Goal: Information Seeking & Learning: Learn about a topic

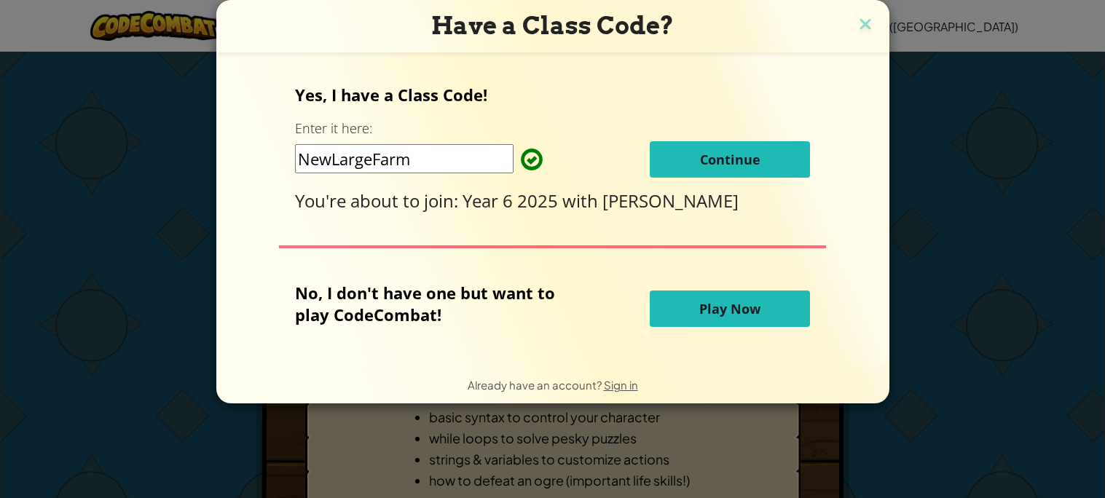
click at [694, 156] on button "Continue" at bounding box center [730, 159] width 160 height 36
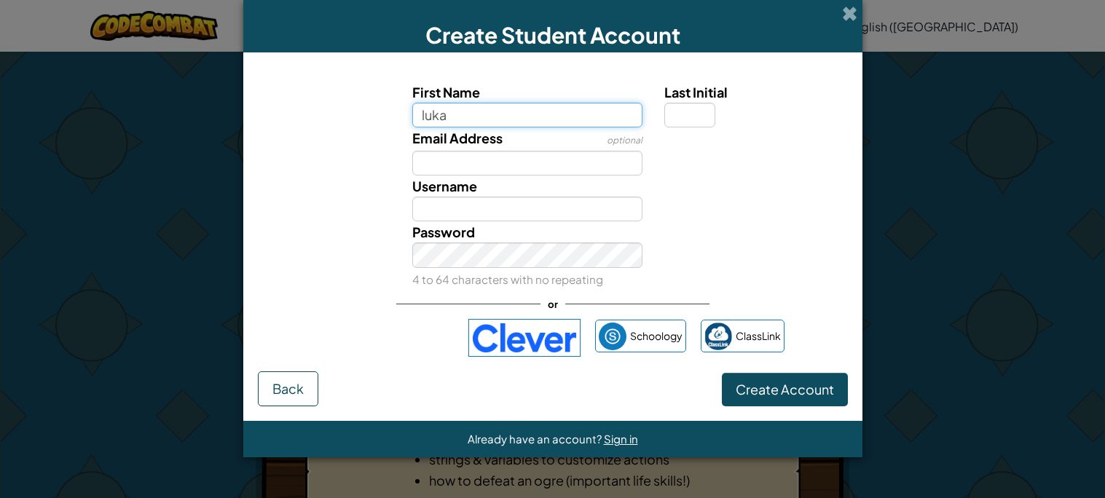
type input "luka"
type input "Luka"
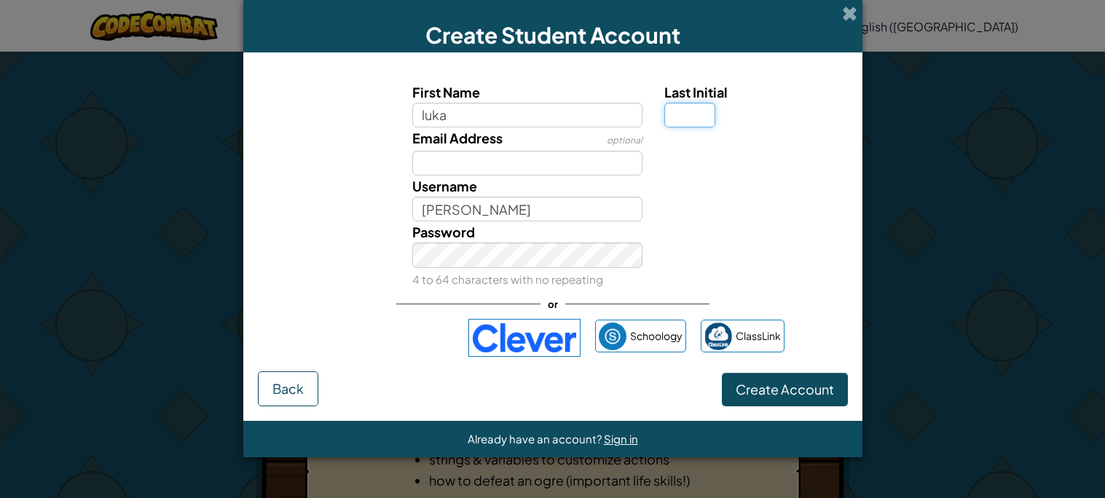
click at [679, 124] on input "Last Initial" at bounding box center [690, 115] width 51 height 25
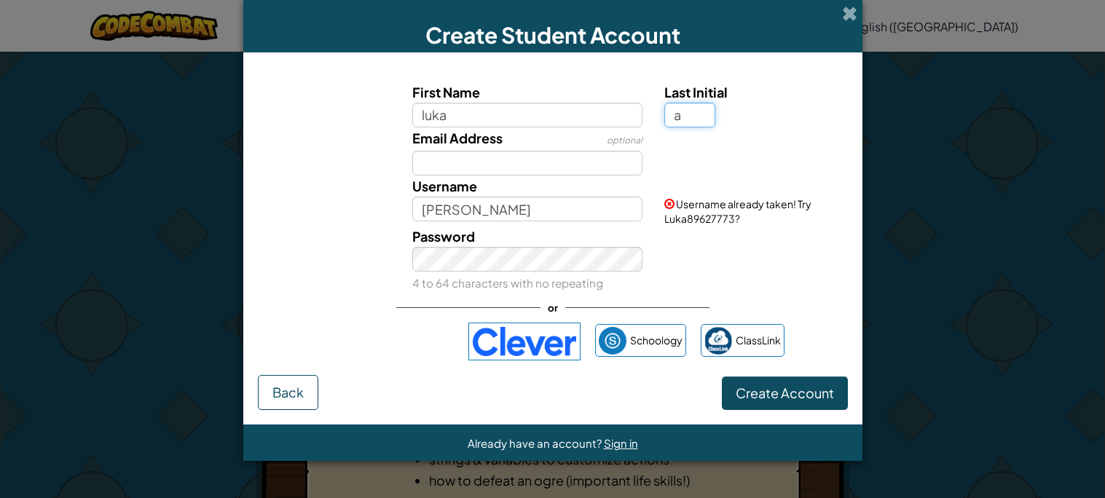
type input "a"
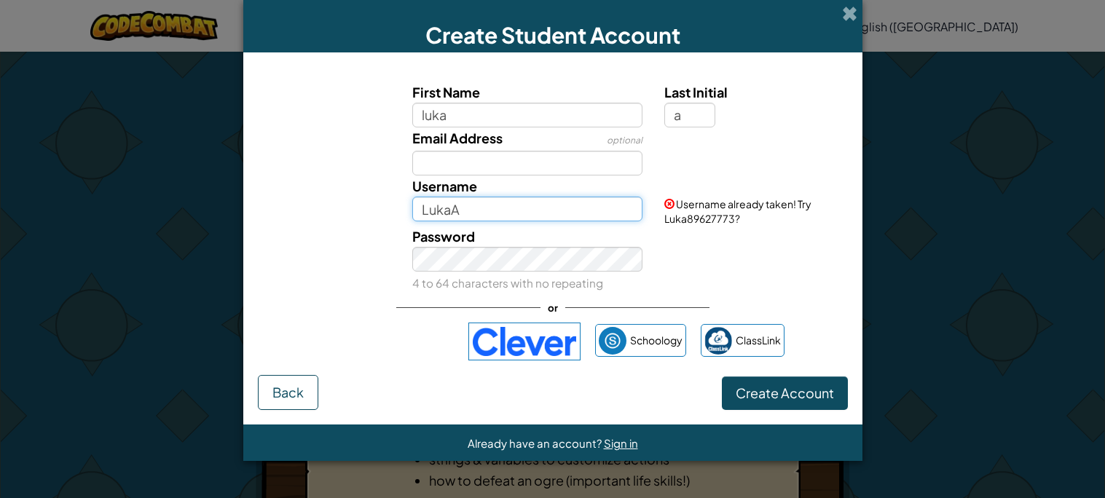
click at [571, 219] on input "LukaA" at bounding box center [527, 209] width 230 height 25
type input "Lukalp"
click at [803, 278] on div "Password 4 to 64 characters with no repeating" at bounding box center [553, 260] width 605 height 68
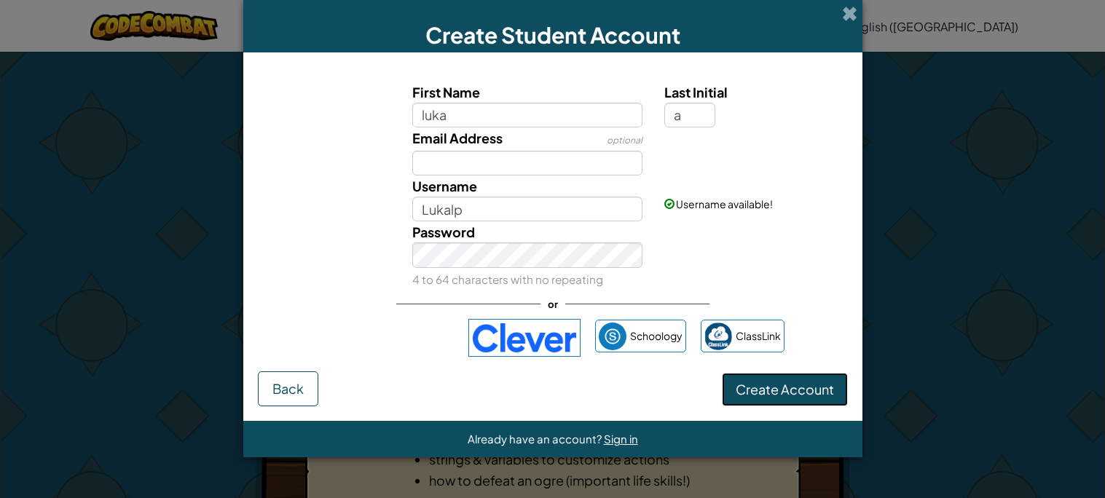
click at [799, 399] on button "Create Account" at bounding box center [785, 390] width 126 height 34
click at [716, 265] on div "required Password 4 to 64 characters with no repeating" at bounding box center [553, 256] width 605 height 68
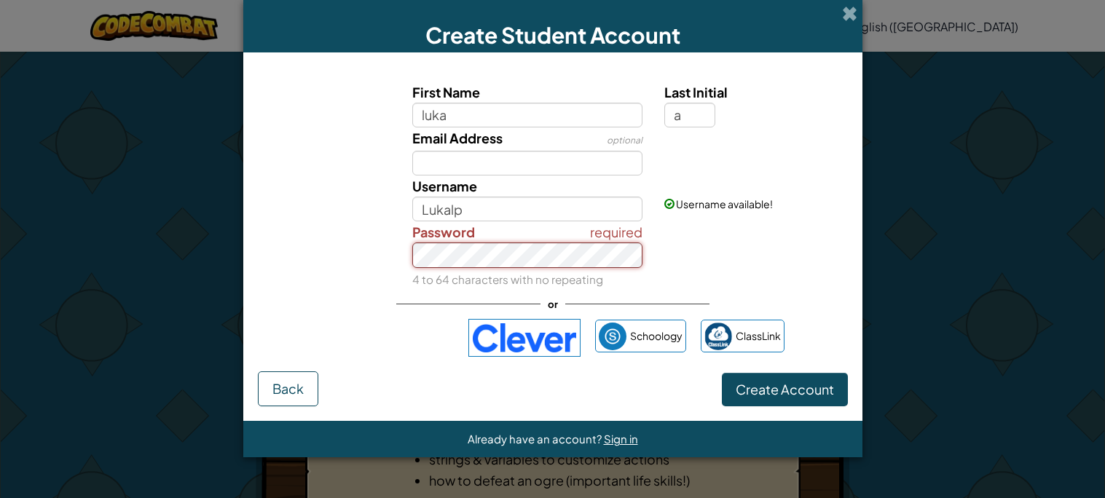
click at [722, 373] on button "Create Account" at bounding box center [785, 390] width 126 height 34
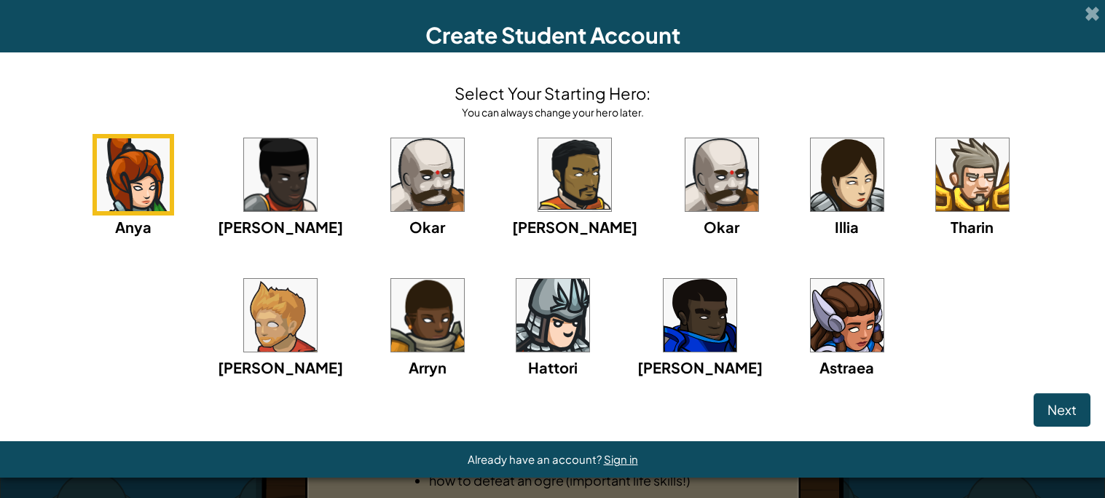
click at [250, 371] on div "Anya Ida Okar Alejandro Okar Illia Tharin Ned Arryn Hattori Gordon Astraea" at bounding box center [553, 274] width 1076 height 281
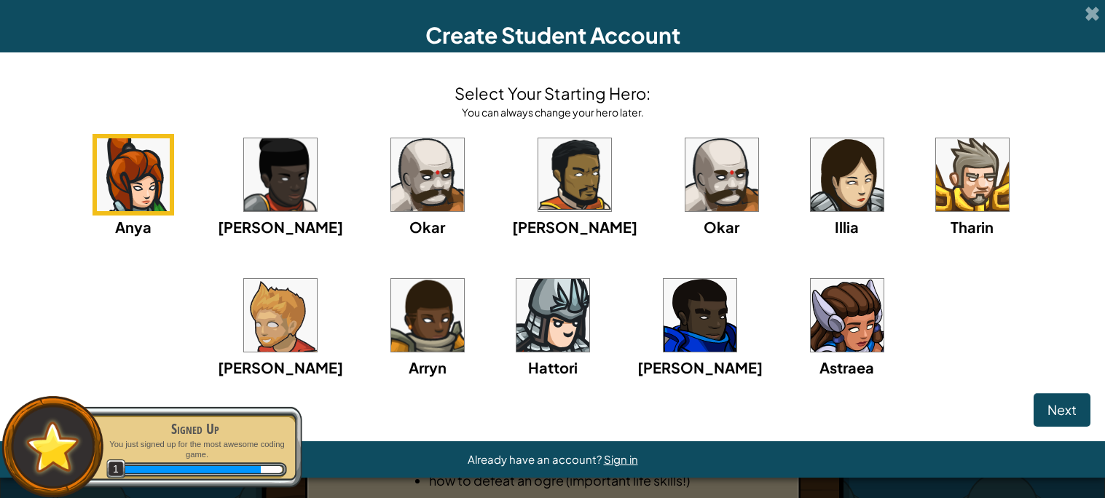
click at [932, 214] on div "Tharin" at bounding box center [973, 186] width 82 height 104
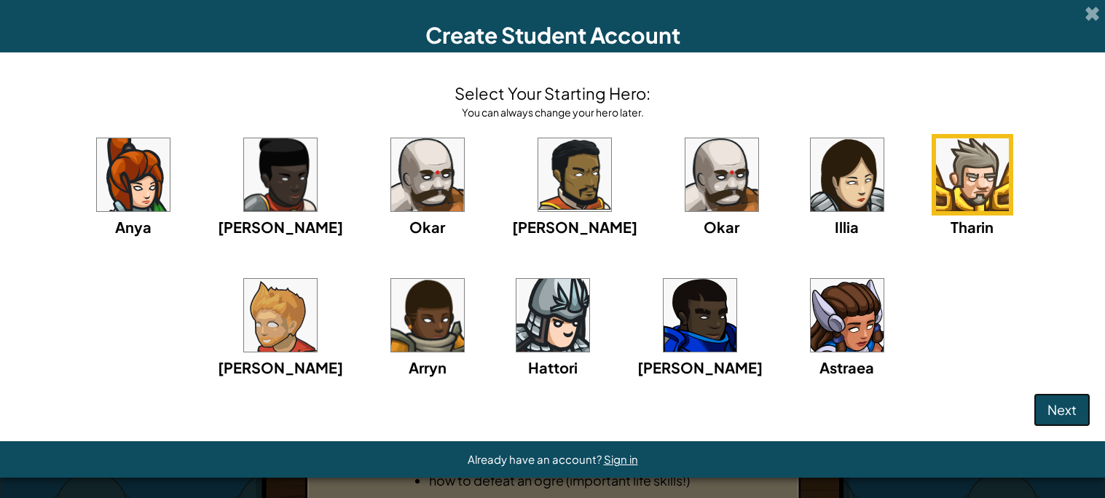
click at [1070, 413] on span "Next" at bounding box center [1062, 410] width 29 height 17
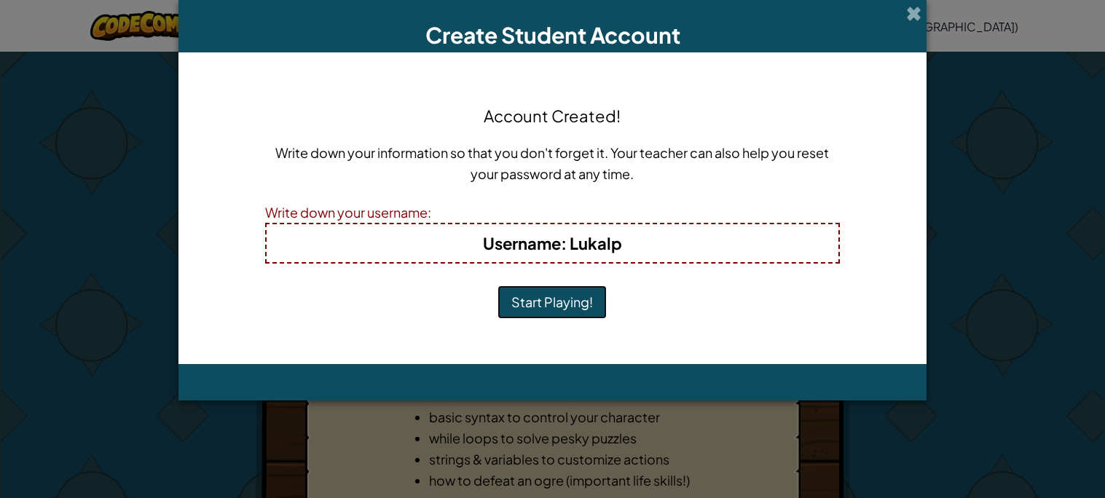
click at [557, 314] on button "Start Playing!" at bounding box center [552, 303] width 109 height 34
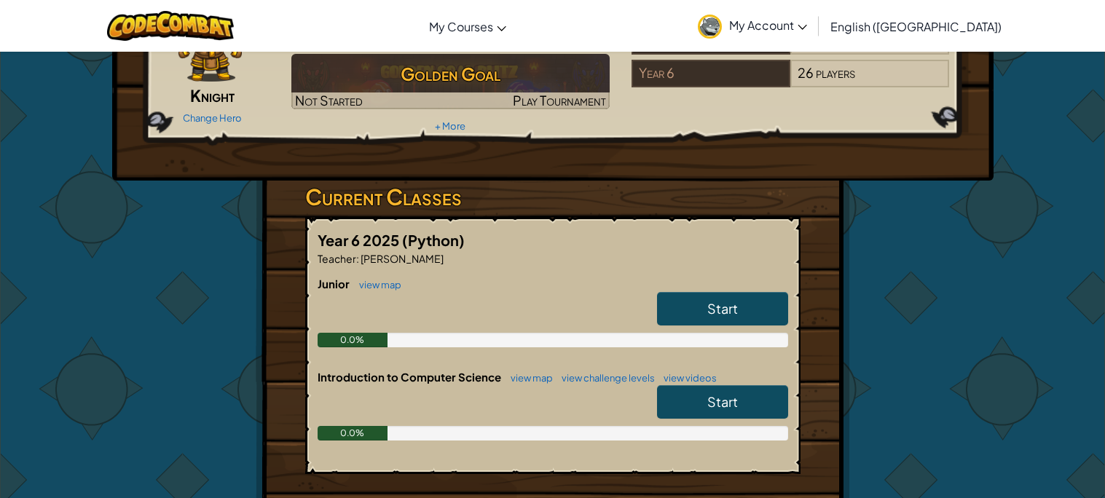
scroll to position [126, 0]
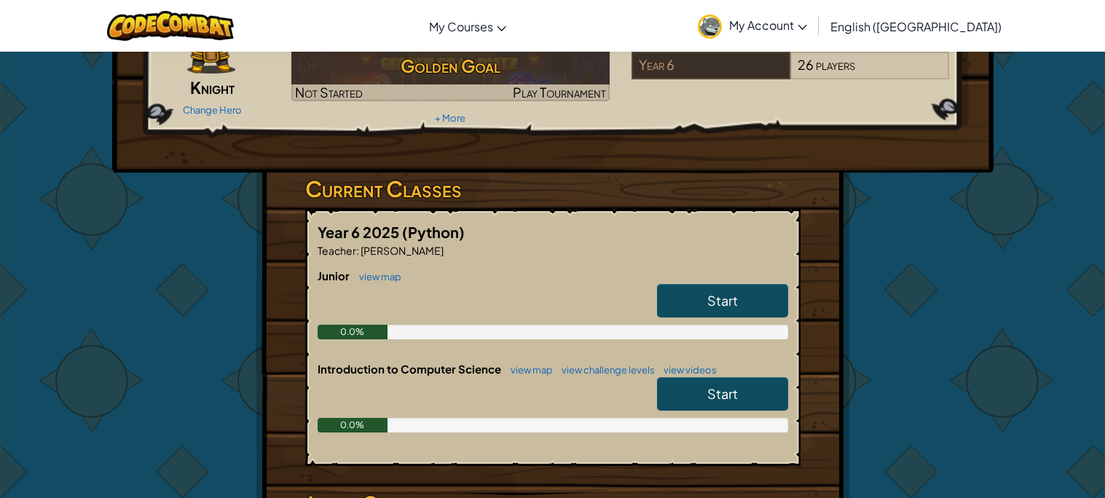
click at [723, 308] on span "Start" at bounding box center [723, 300] width 31 height 17
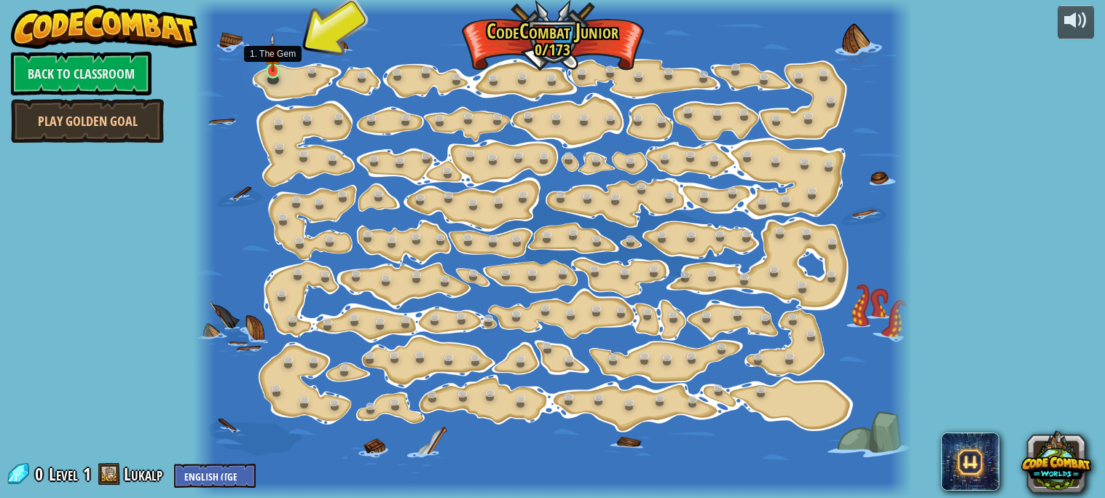
click at [270, 71] on img at bounding box center [273, 53] width 17 height 39
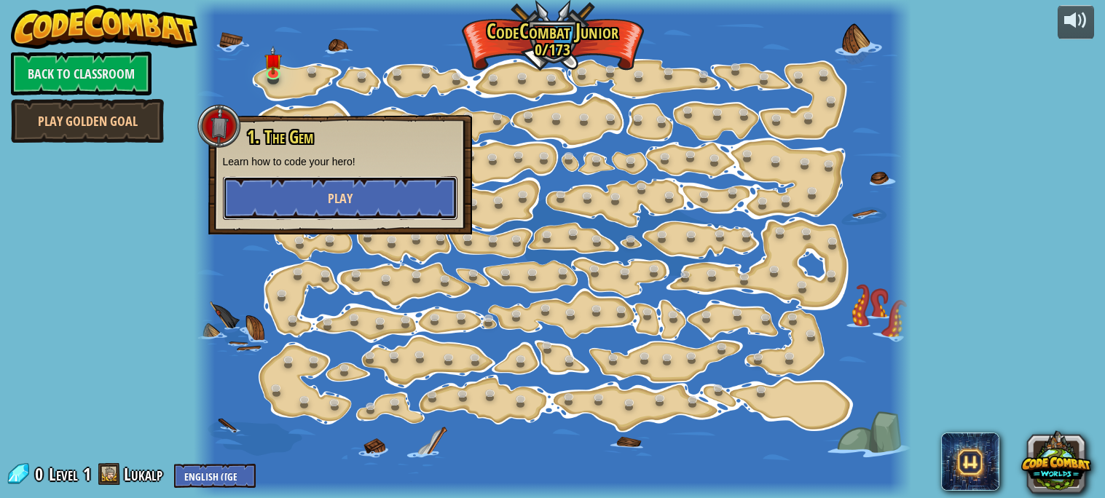
click at [323, 183] on button "Play" at bounding box center [340, 198] width 235 height 44
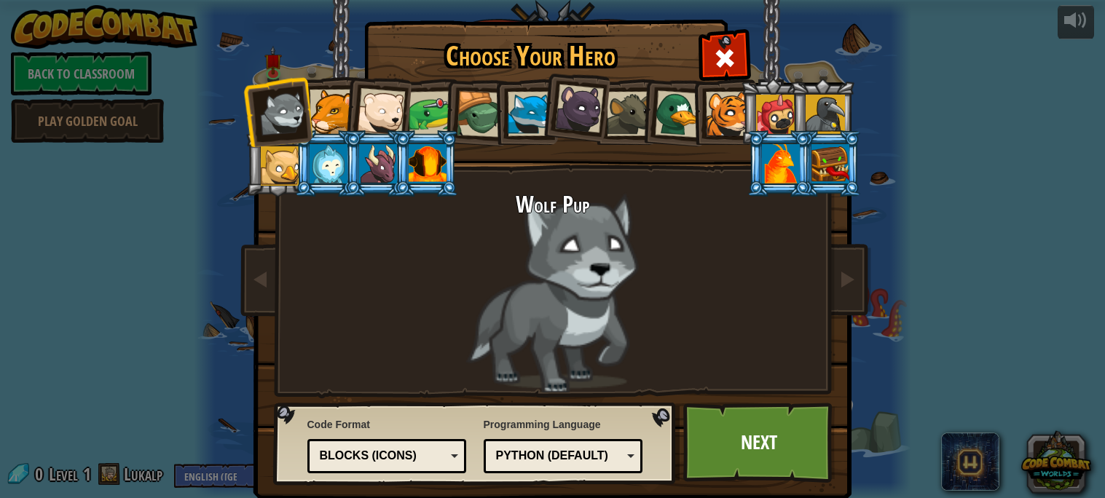
click at [703, 124] on li at bounding box center [724, 112] width 66 height 66
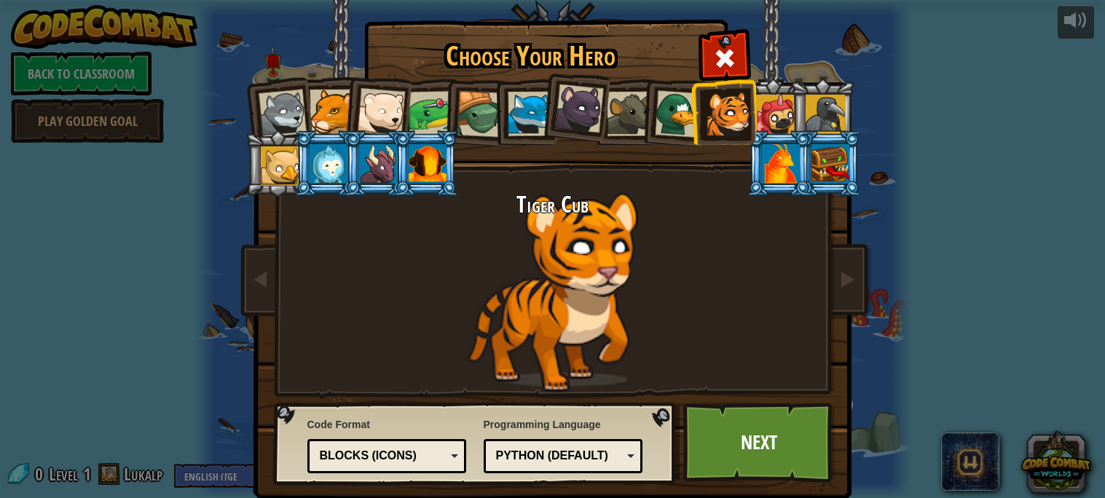
click at [421, 155] on div at bounding box center [428, 163] width 38 height 39
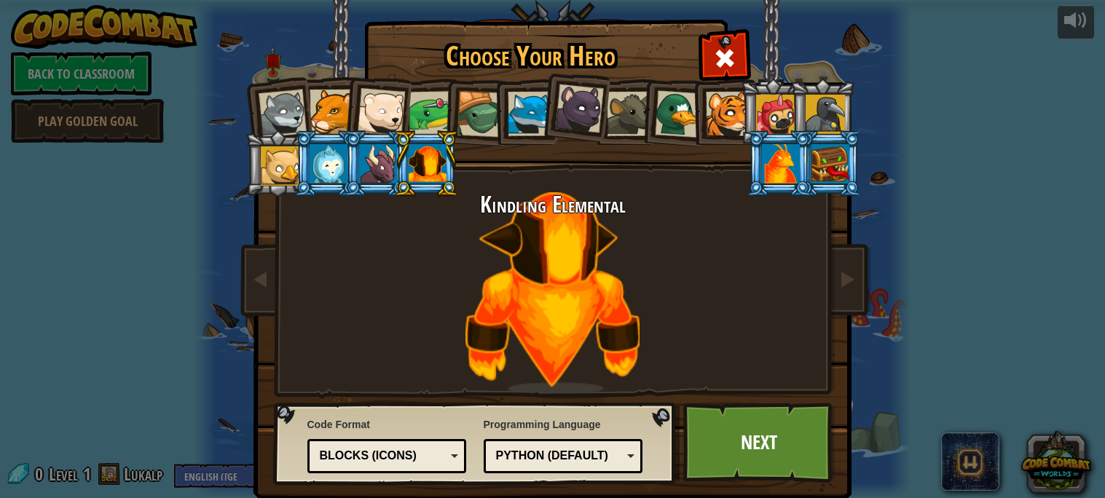
click at [254, 169] on li at bounding box center [278, 163] width 66 height 66
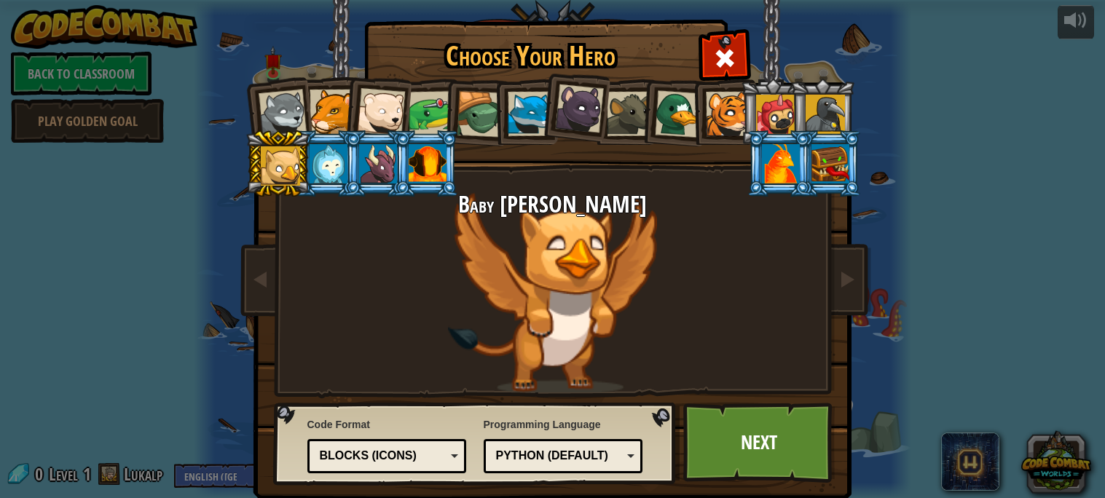
click at [761, 120] on div at bounding box center [775, 114] width 39 height 39
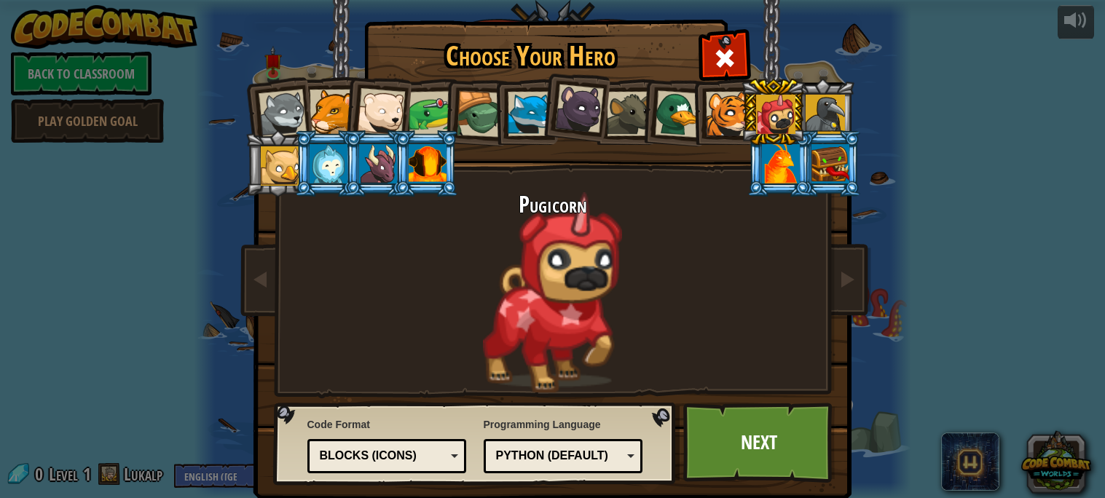
click at [827, 125] on div at bounding box center [825, 114] width 39 height 39
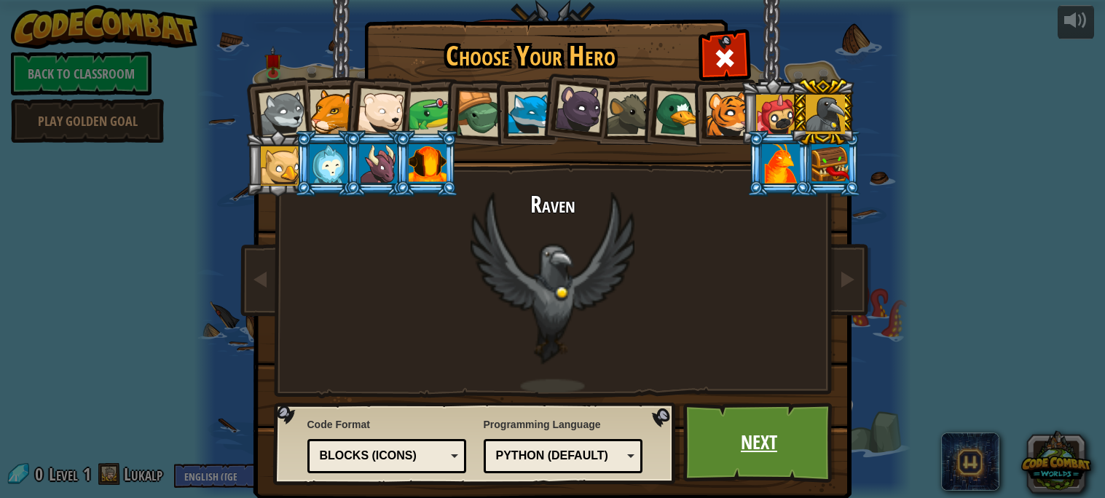
click at [752, 437] on link "Next" at bounding box center [760, 443] width 152 height 80
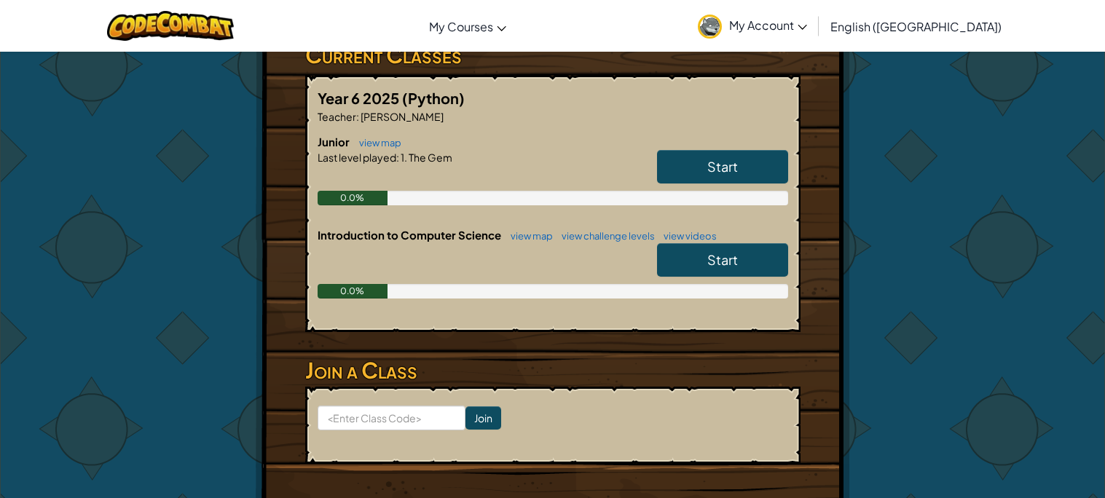
scroll to position [261, 0]
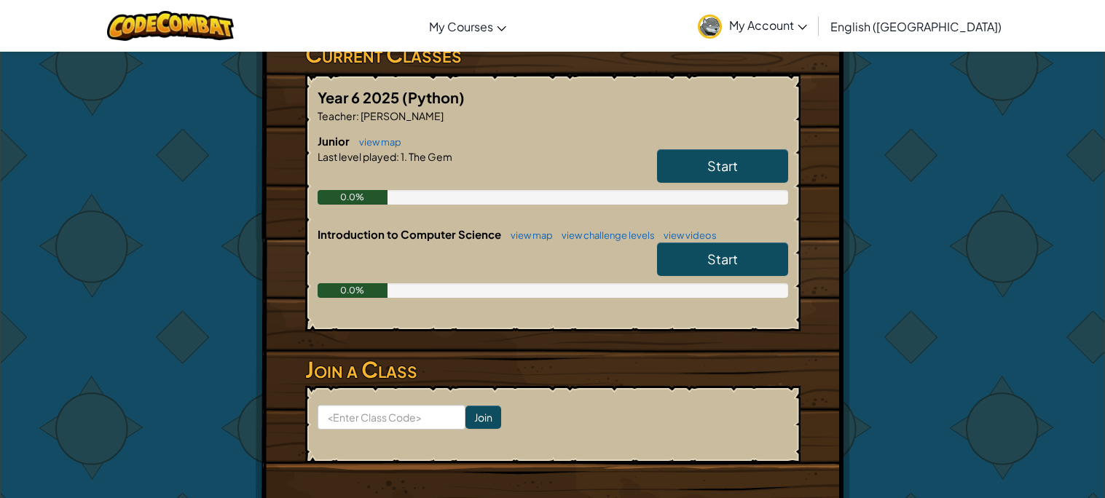
click at [733, 283] on div "0.0%" at bounding box center [553, 290] width 471 height 15
click at [725, 275] on div "Start" at bounding box center [716, 263] width 146 height 41
click at [663, 230] on link "view videos" at bounding box center [687, 236] width 60 height 12
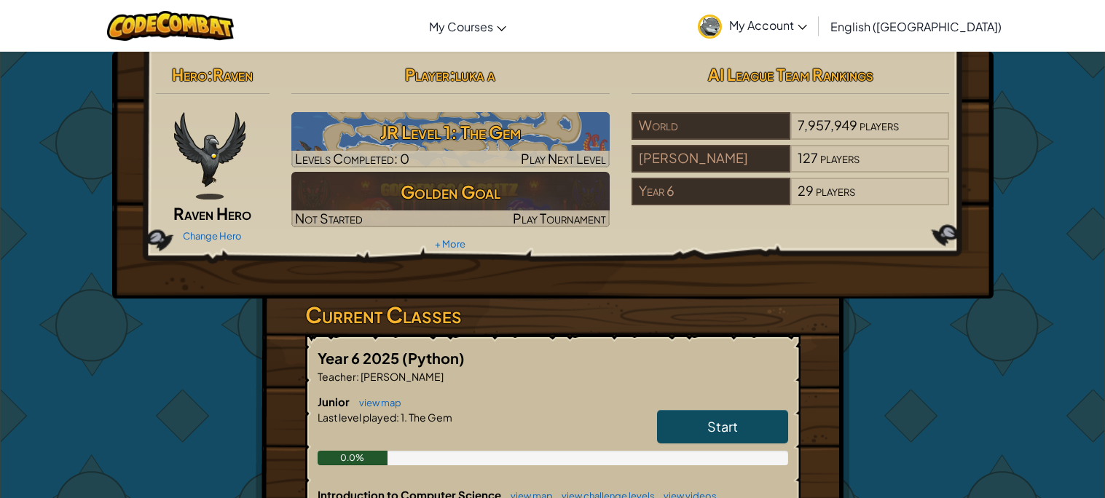
click at [681, 439] on link "Start" at bounding box center [722, 427] width 131 height 34
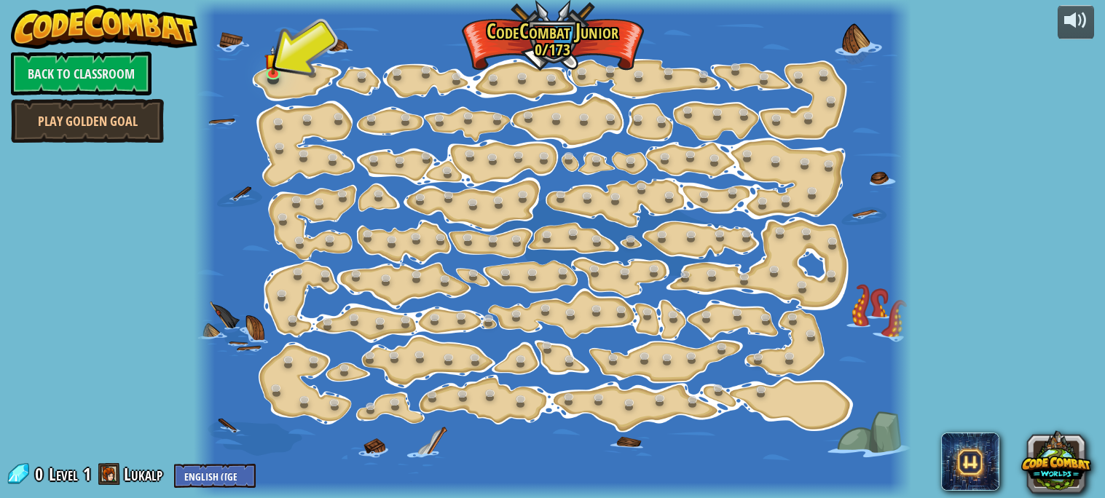
click at [256, 66] on div at bounding box center [553, 249] width 719 height 498
click at [266, 67] on img at bounding box center [273, 53] width 17 height 39
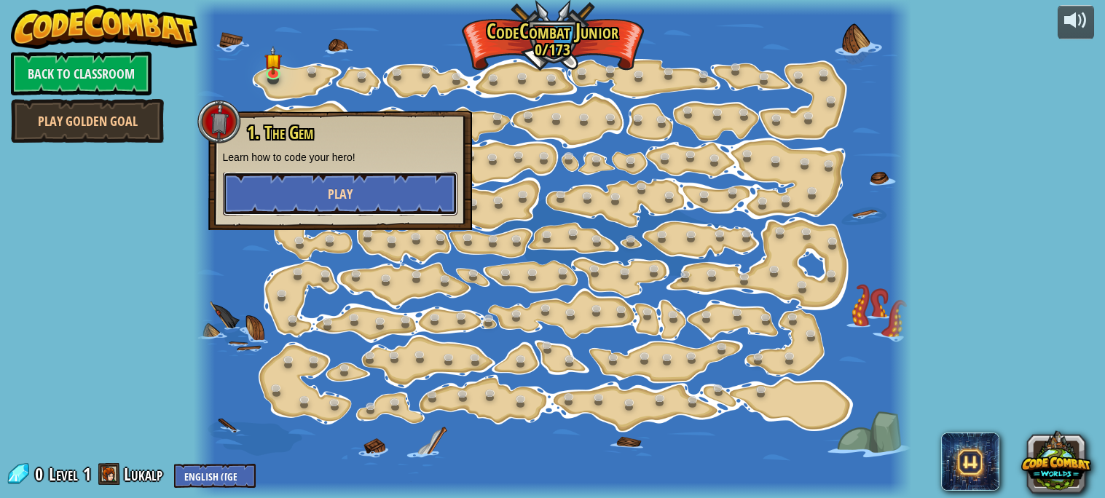
click at [361, 189] on button "Play" at bounding box center [340, 194] width 235 height 44
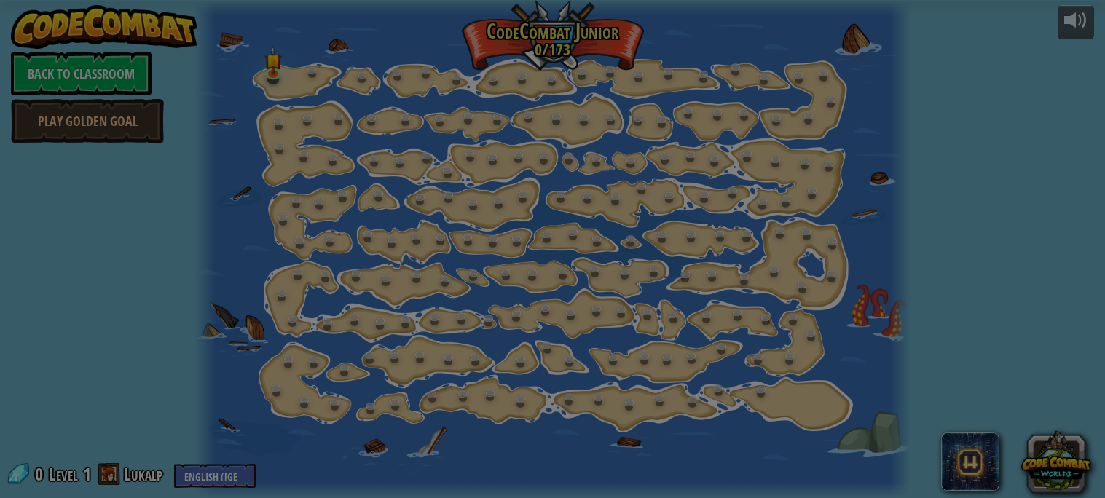
click at [361, 189] on div at bounding box center [552, 249] width 1105 height 498
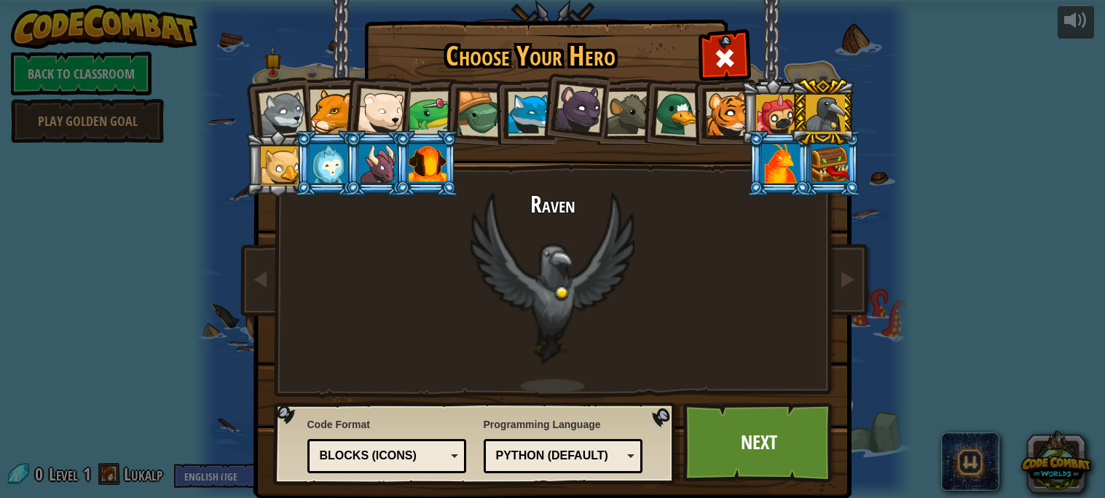
click at [540, 119] on li at bounding box center [575, 106] width 72 height 73
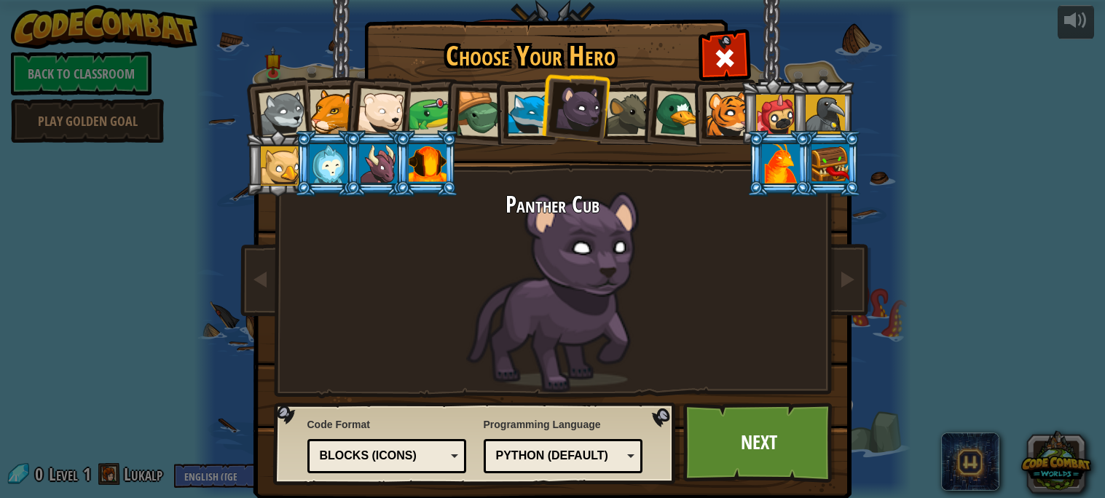
click at [534, 119] on div at bounding box center [530, 114] width 44 height 44
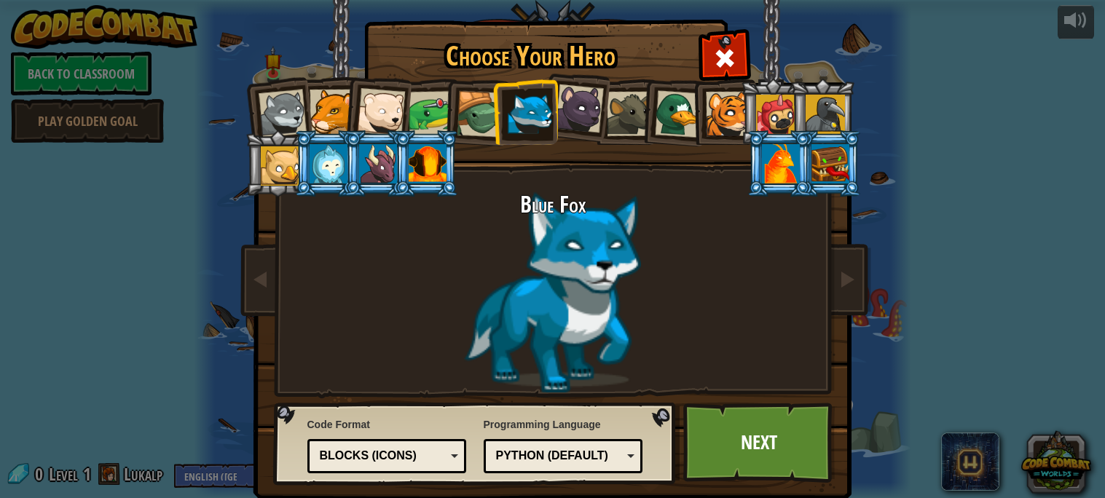
click at [400, 117] on div at bounding box center [381, 112] width 48 height 48
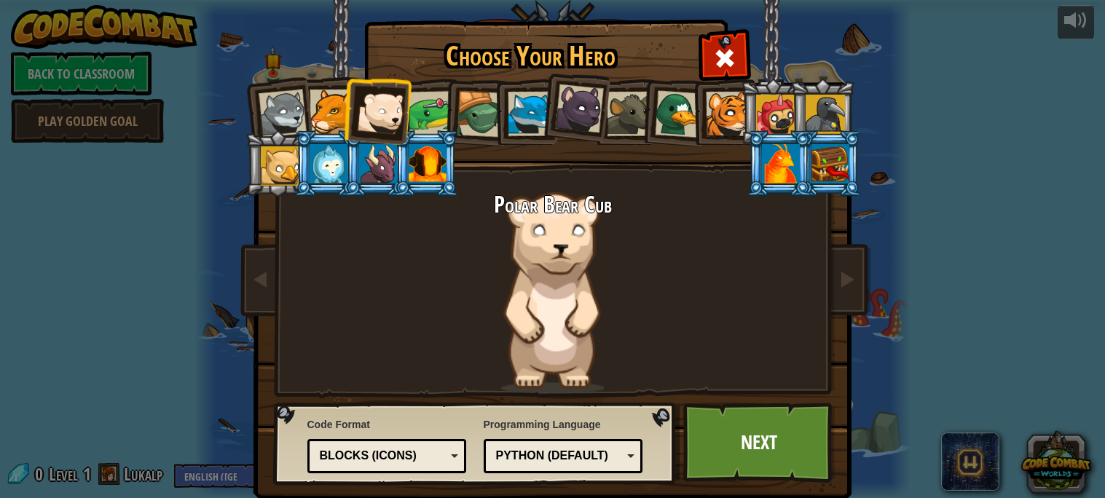
click at [479, 139] on li at bounding box center [475, 112] width 69 height 70
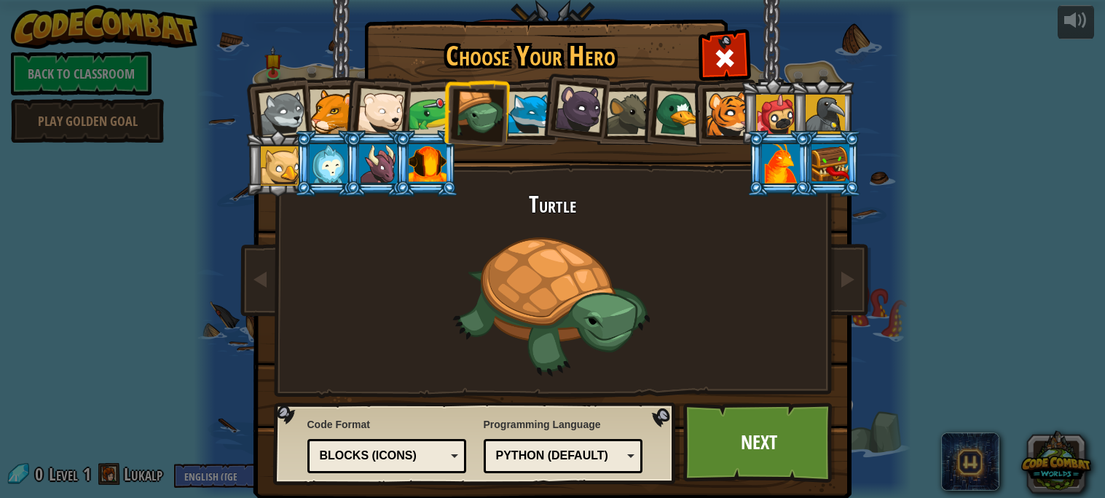
click at [454, 132] on li at bounding box center [475, 112] width 69 height 70
click at [415, 118] on div at bounding box center [430, 113] width 45 height 45
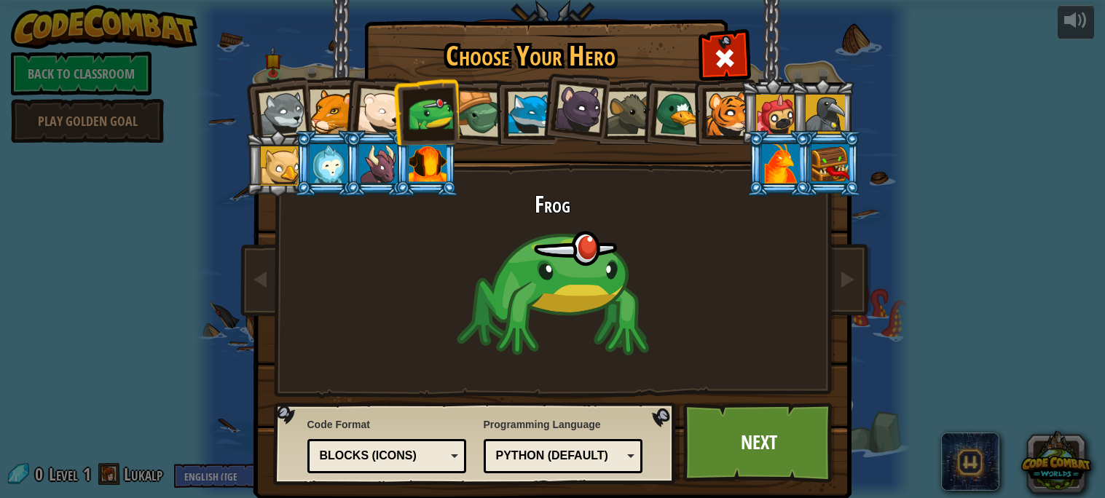
click at [294, 120] on div at bounding box center [282, 114] width 48 height 48
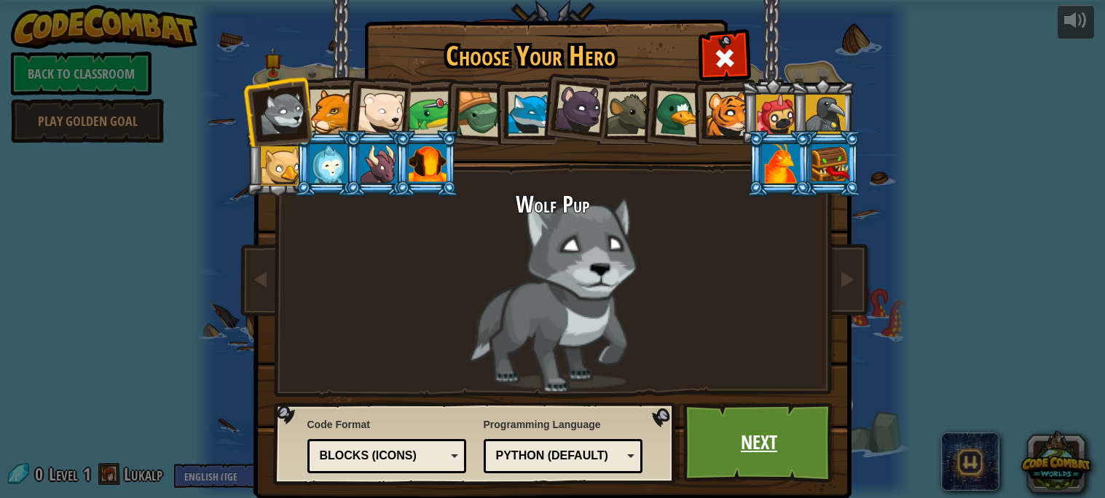
click at [751, 443] on link "Next" at bounding box center [760, 443] width 152 height 80
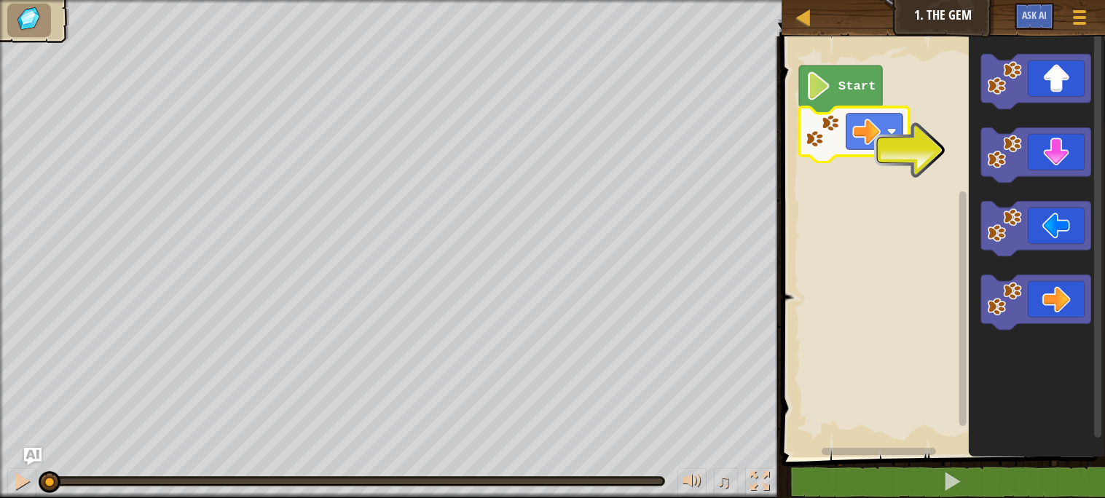
click at [933, 178] on rect "Blockly Workspace" at bounding box center [942, 243] width 328 height 428
click at [935, 167] on rect "Blockly Workspace" at bounding box center [942, 243] width 328 height 428
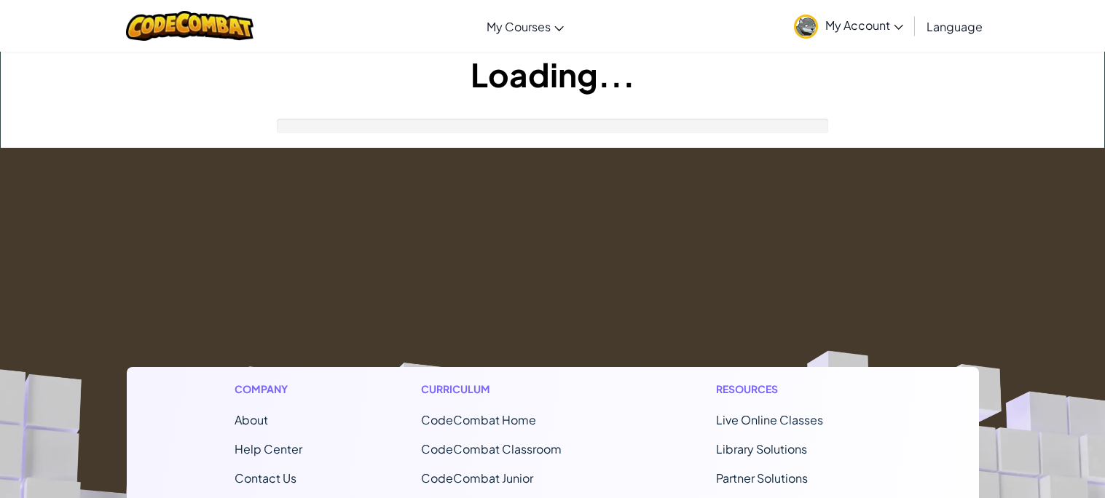
click at [111, 82] on h1 "Loading..." at bounding box center [553, 74] width 1104 height 45
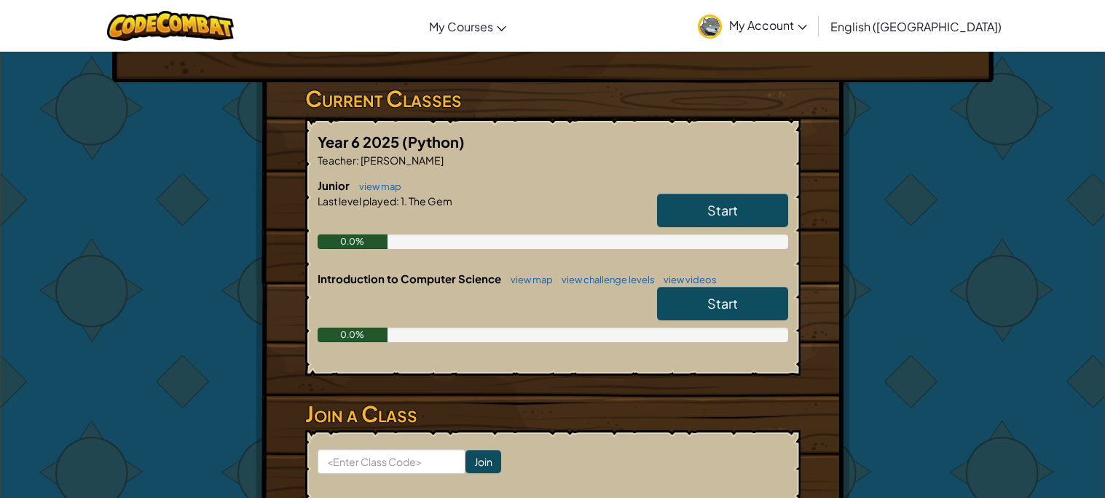
scroll to position [219, 0]
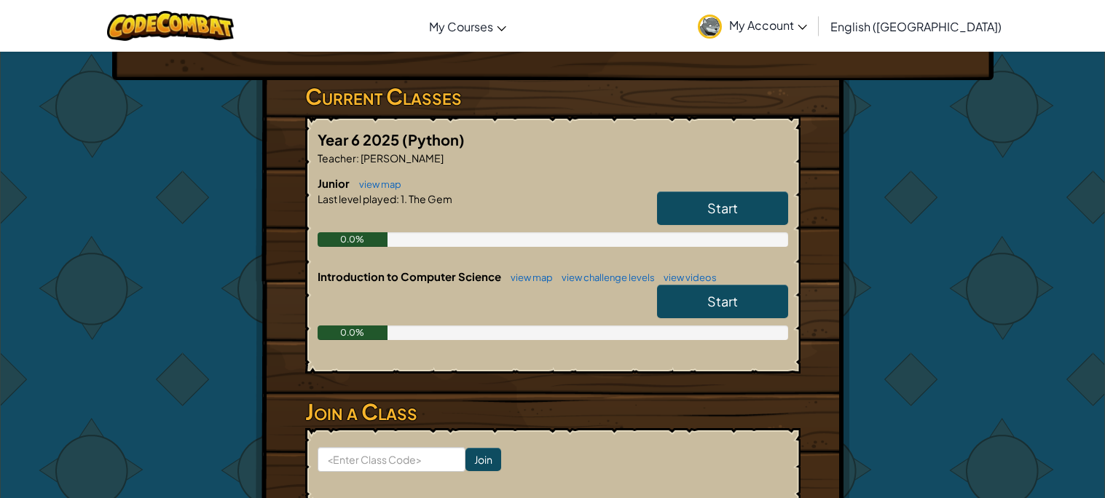
click at [733, 299] on span "Start" at bounding box center [723, 301] width 31 height 17
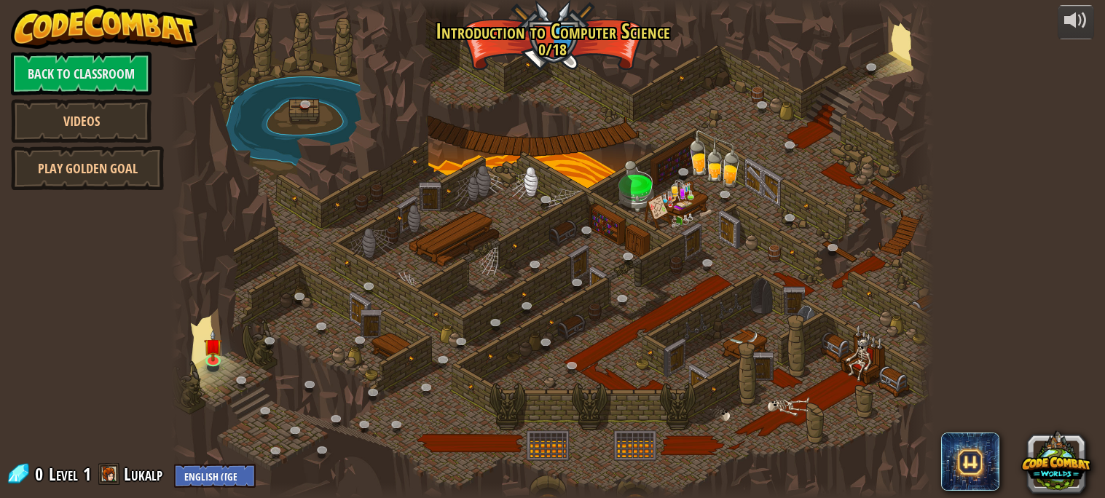
click at [228, 356] on div at bounding box center [552, 249] width 762 height 498
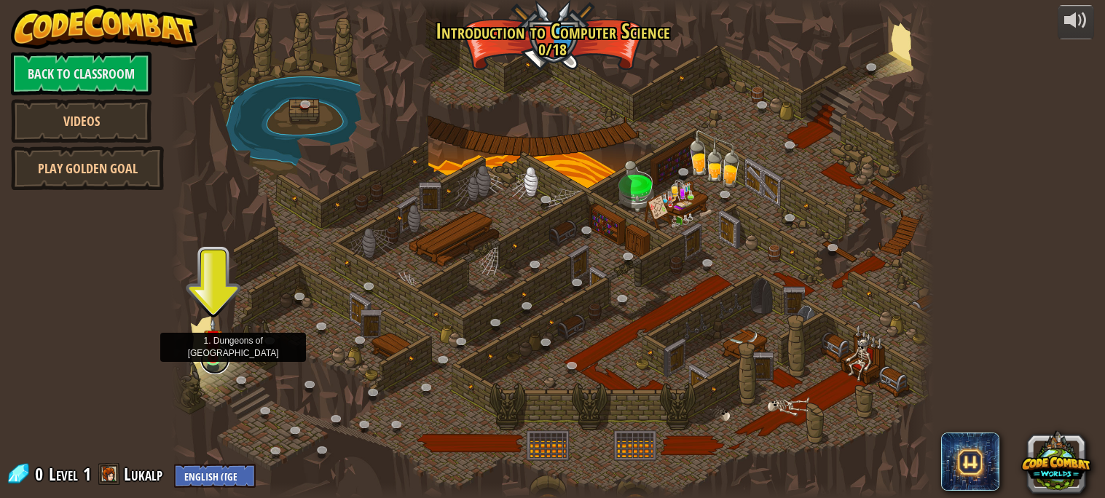
click at [221, 362] on link at bounding box center [214, 359] width 29 height 29
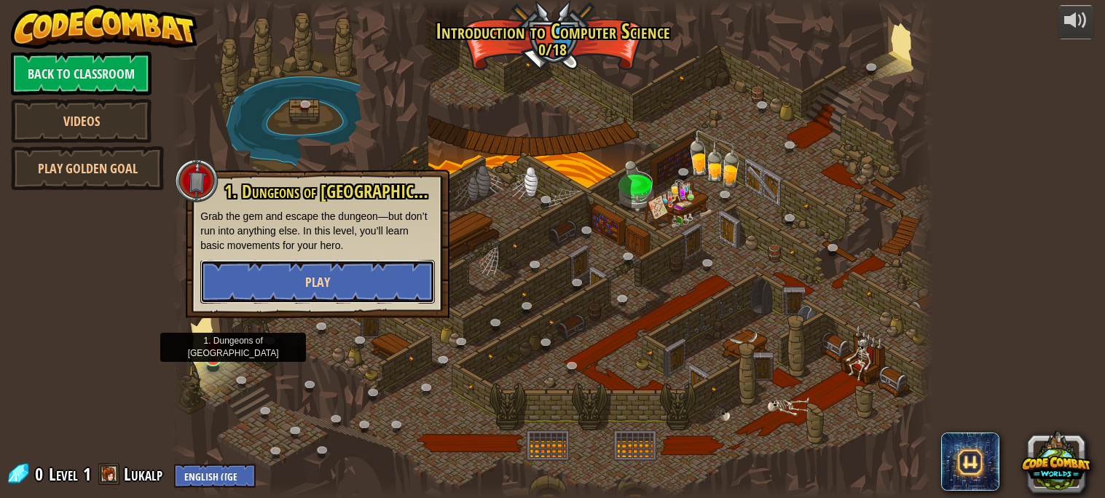
click at [269, 272] on button "Play" at bounding box center [317, 282] width 235 height 44
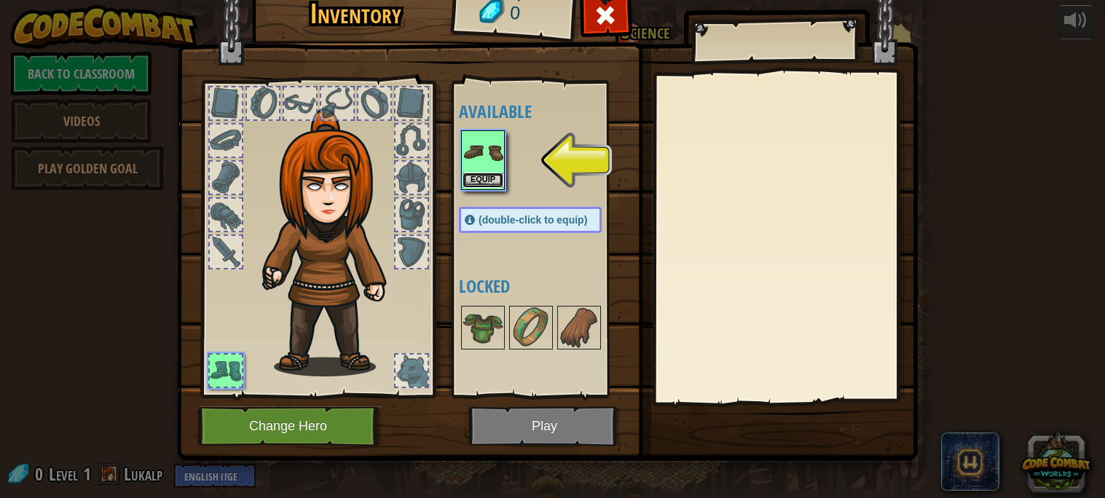
click at [495, 178] on button "Equip" at bounding box center [483, 180] width 41 height 15
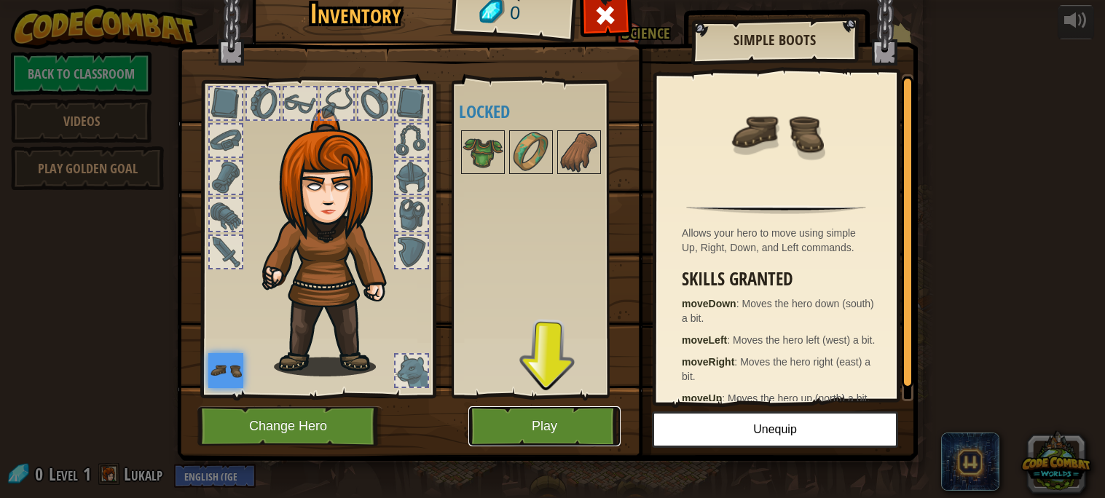
click at [596, 430] on button "Play" at bounding box center [545, 427] width 152 height 40
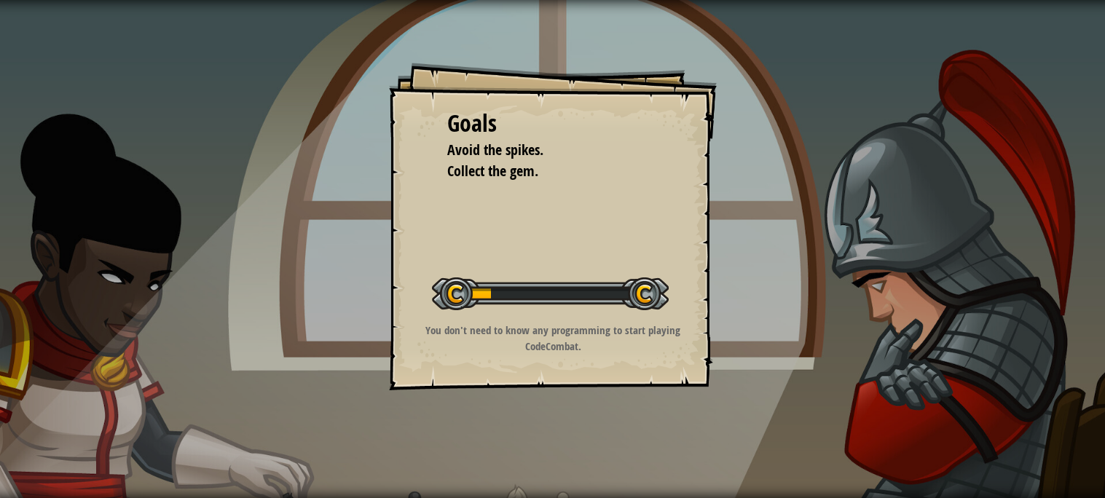
click at [575, 421] on div "Goals Avoid the spikes. Collect the gem. Start Level Error loading from server.…" at bounding box center [552, 249] width 1105 height 498
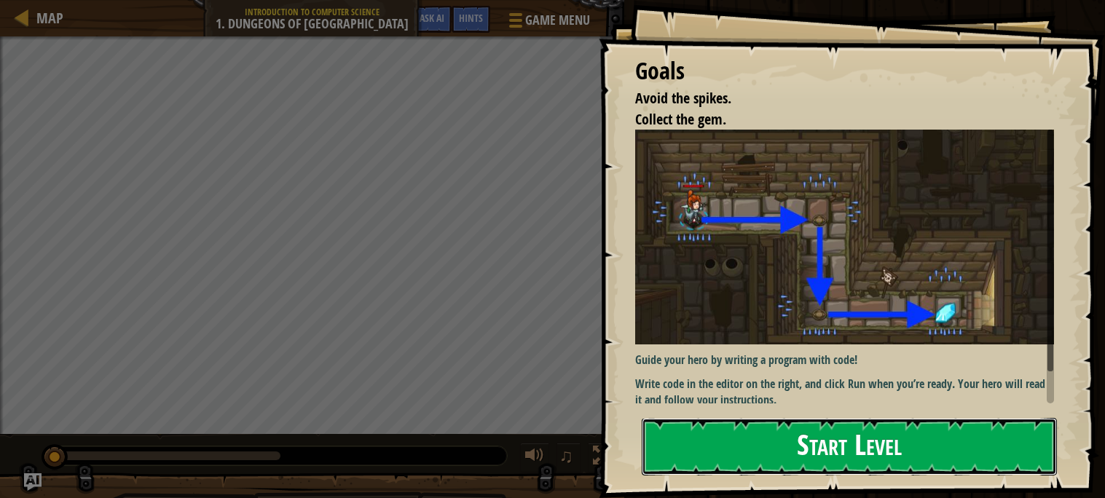
click at [767, 431] on button "Start Level" at bounding box center [849, 447] width 415 height 58
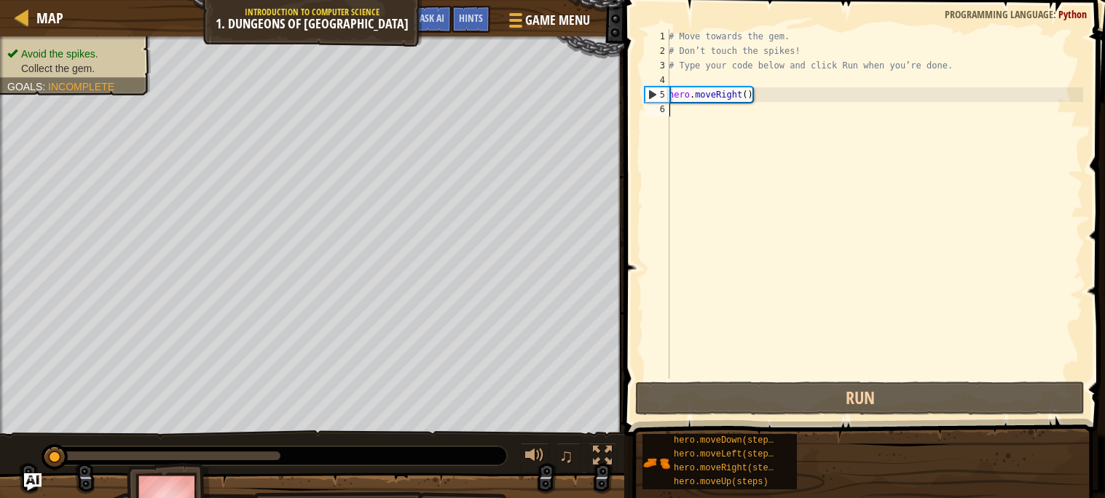
click at [769, 438] on div "Goals Avoid the spikes. Collect the gem. Guide your hero by writing a program w…" at bounding box center [552, 249] width 1105 height 498
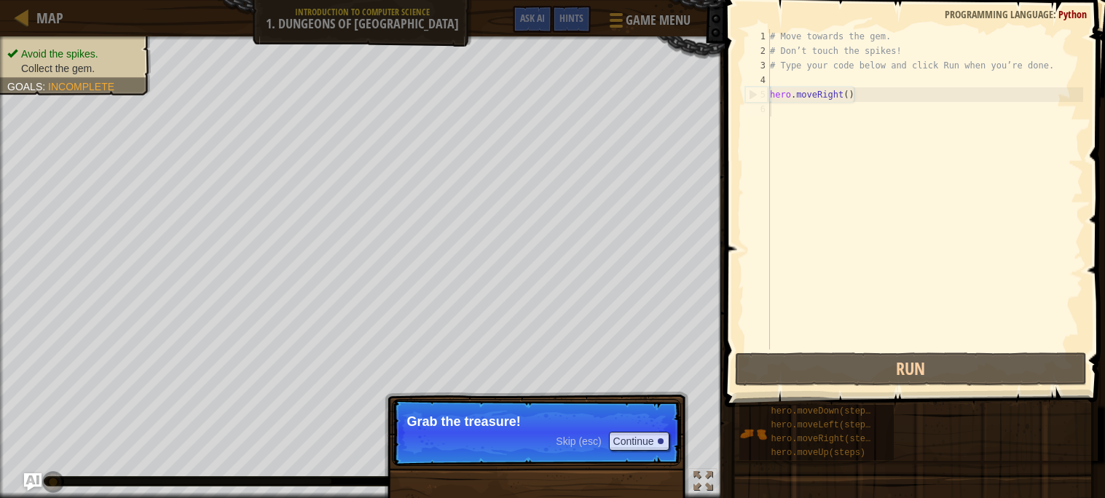
click at [654, 407] on p "Skip (esc) Continue Grab the treasure!" at bounding box center [536, 432] width 289 height 67
click at [641, 428] on p "Grab the treasure!" at bounding box center [536, 422] width 259 height 15
click at [641, 445] on button "Continue" at bounding box center [639, 441] width 60 height 19
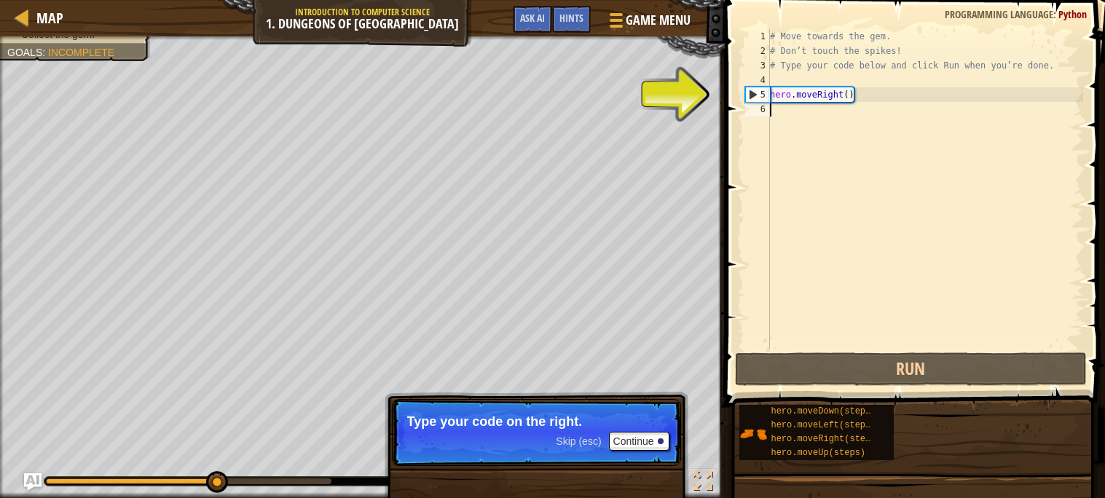
click at [776, 110] on div "# Move towards the gem. # Don’t touch the spikes! # Type your code below and cl…" at bounding box center [925, 204] width 316 height 350
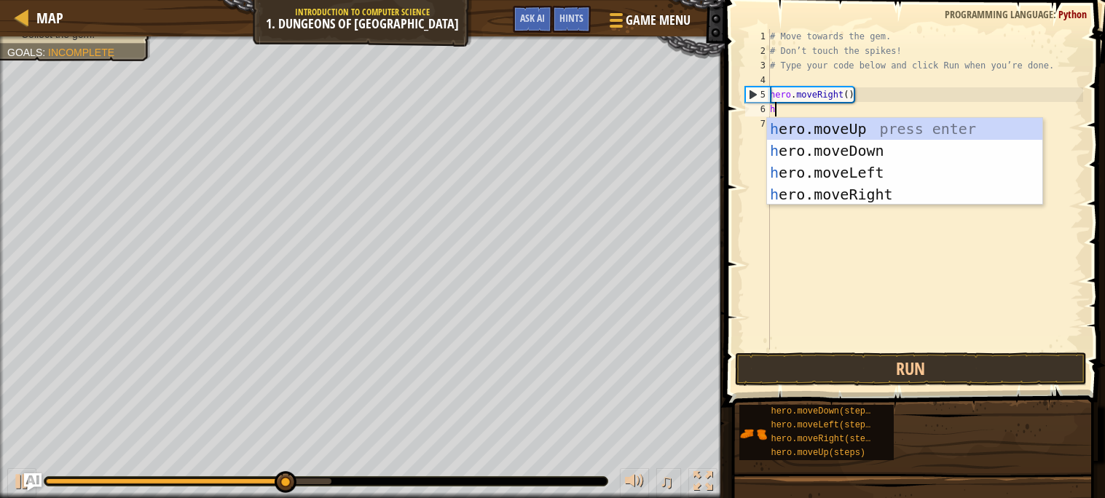
scroll to position [6, 0]
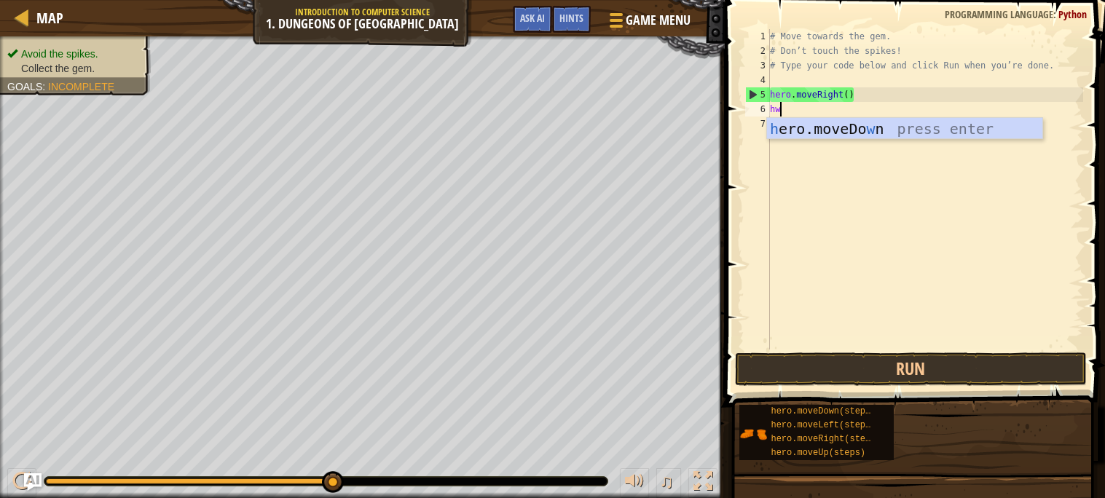
type textarea "h"
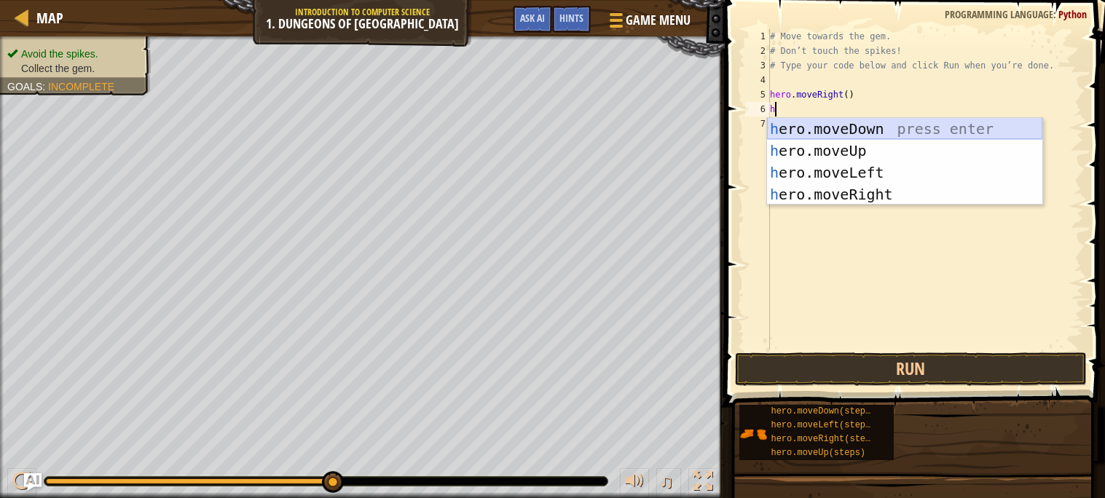
click at [803, 131] on div "h ero.moveDown press enter h ero.moveUp press enter h ero.moveLeft press enter …" at bounding box center [904, 183] width 275 height 131
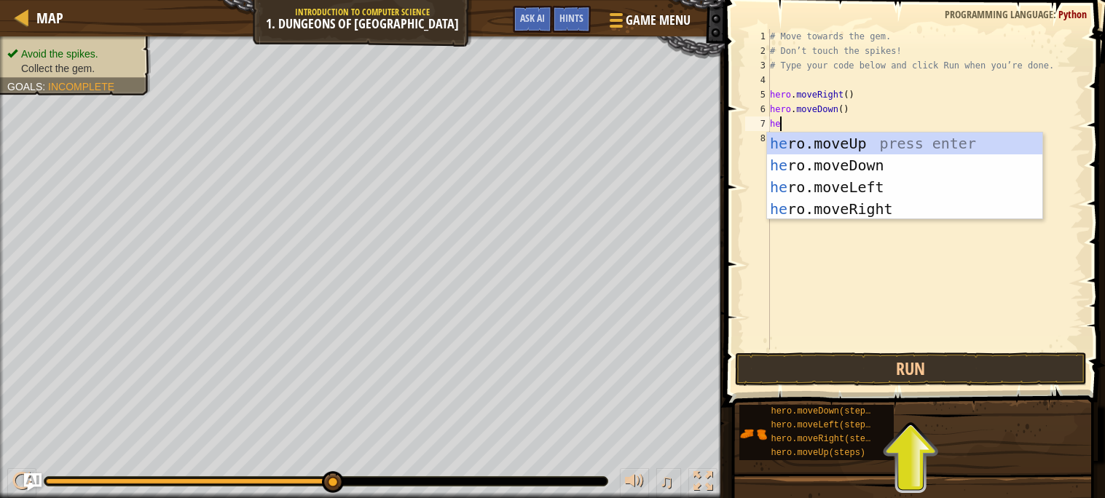
type textarea "her"
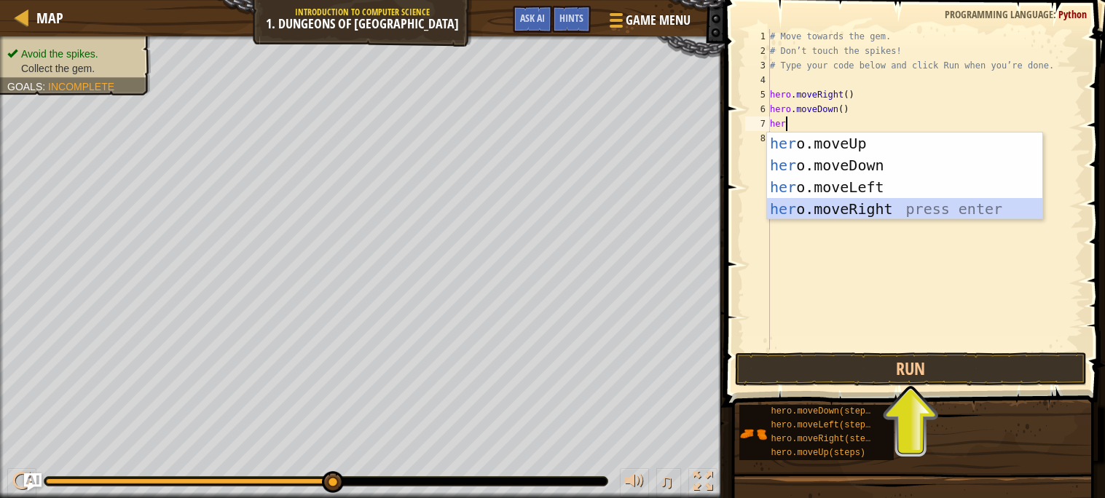
click at [864, 211] on div "her o.moveUp press enter her o.moveDown press enter her o.moveLeft press enter …" at bounding box center [904, 198] width 275 height 131
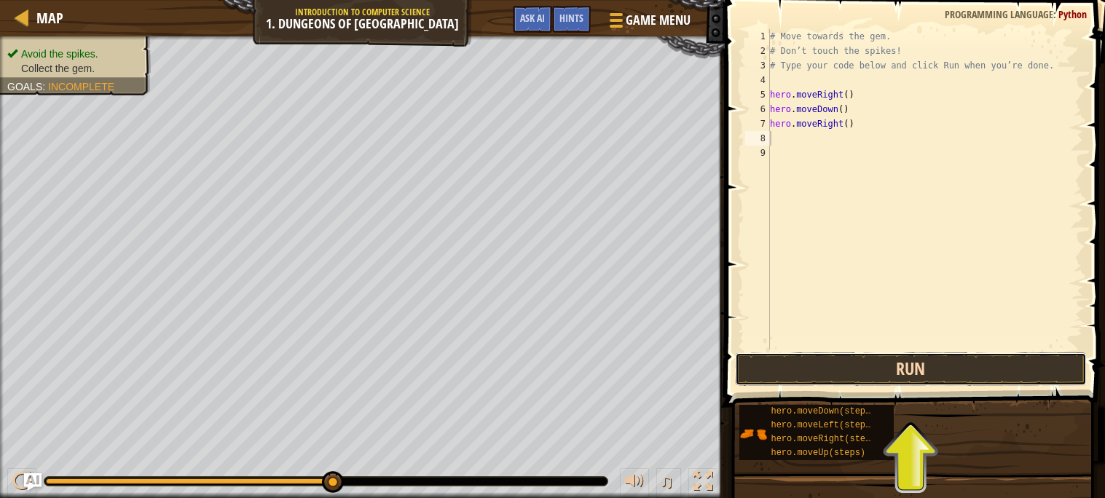
click at [884, 377] on button "Run" at bounding box center [911, 370] width 352 height 34
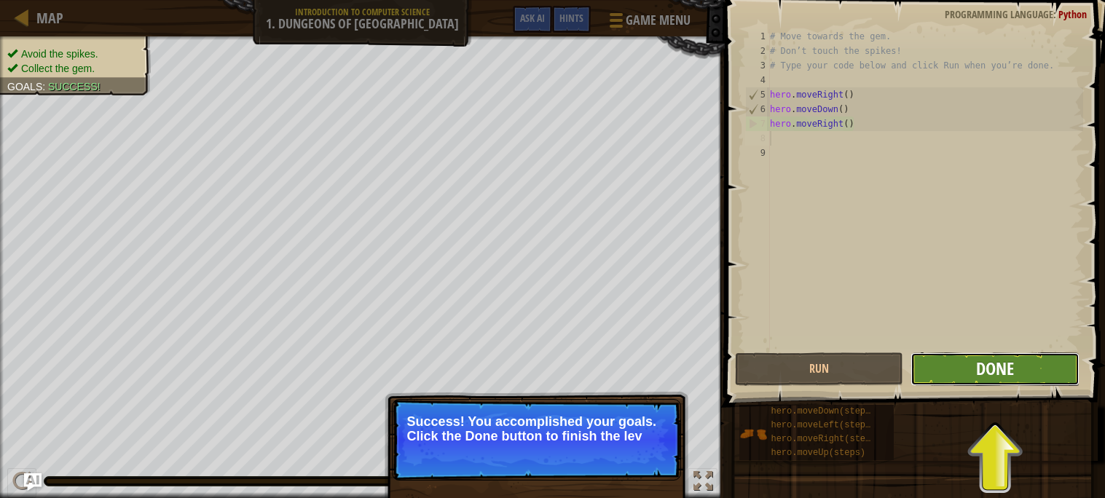
click at [979, 373] on span "Done" at bounding box center [995, 368] width 38 height 23
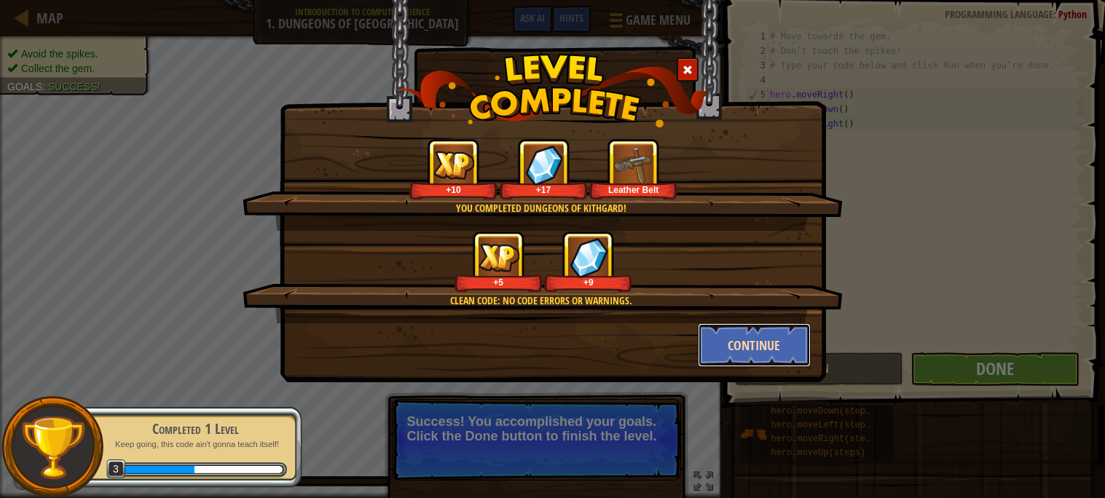
click at [787, 352] on button "Continue" at bounding box center [754, 346] width 113 height 44
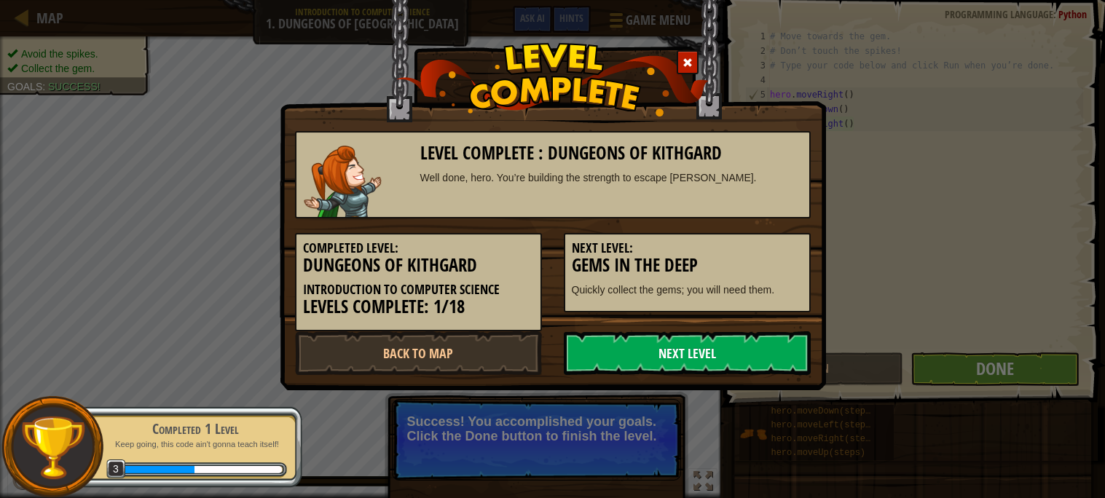
click at [757, 351] on link "Next Level" at bounding box center [687, 354] width 247 height 44
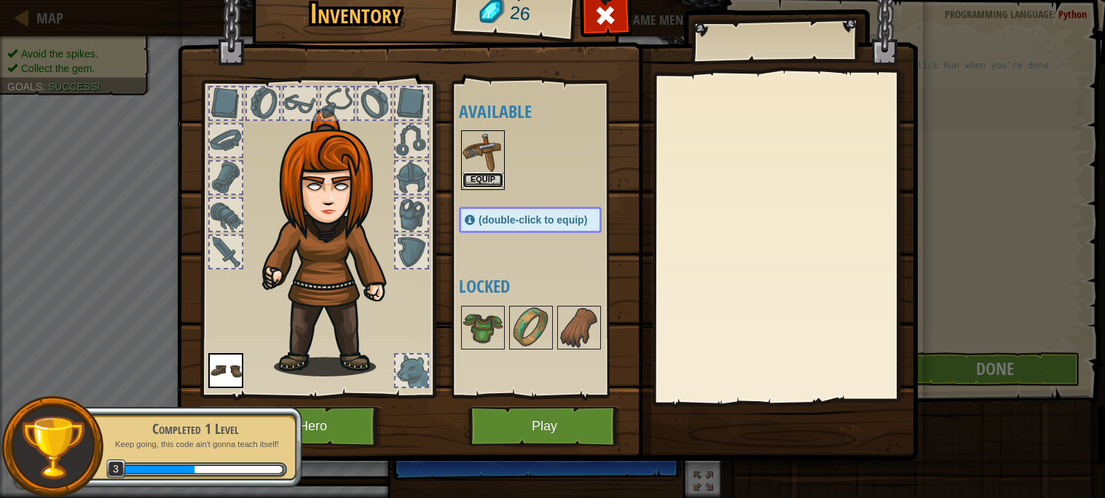
click at [487, 184] on button "Equip" at bounding box center [483, 180] width 41 height 15
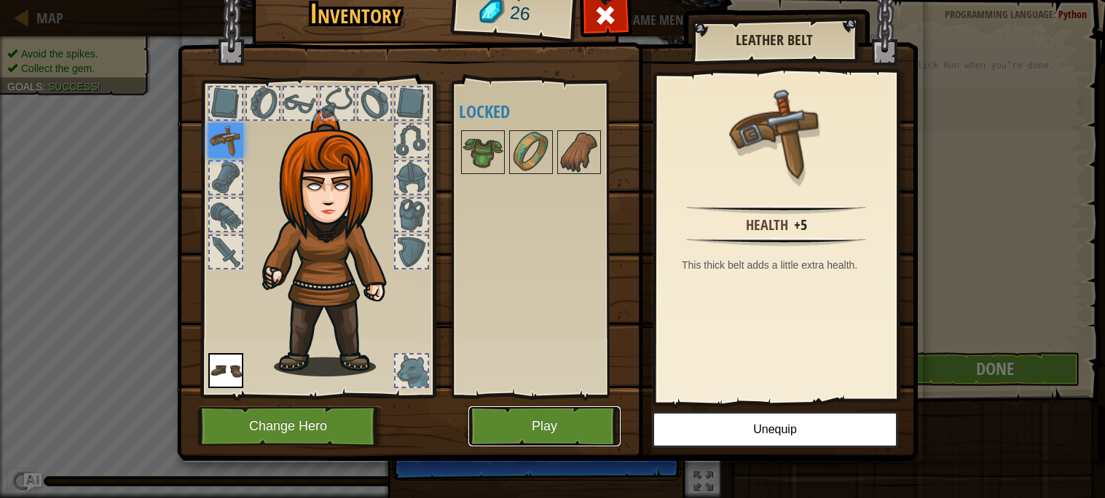
click at [573, 430] on button "Play" at bounding box center [545, 427] width 152 height 40
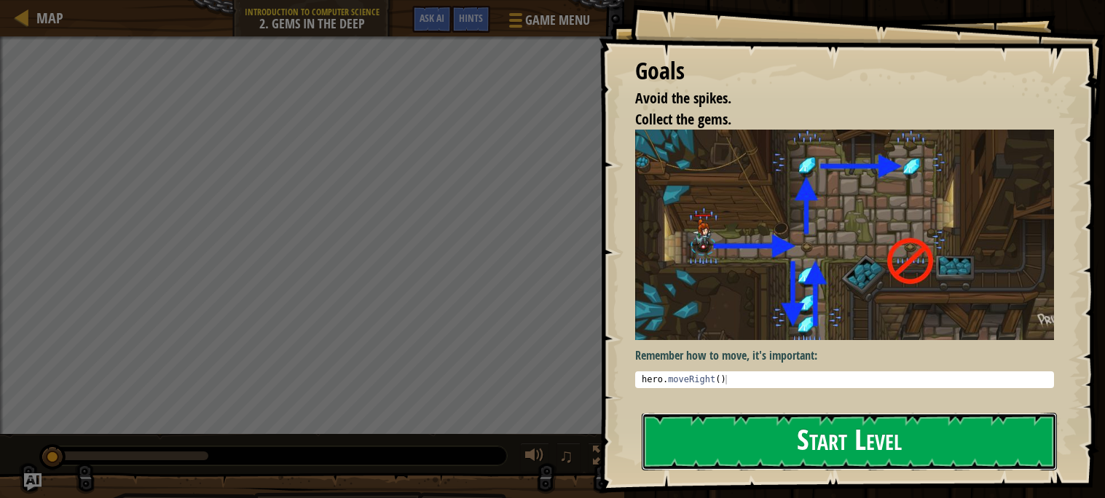
click at [793, 432] on button "Start Level" at bounding box center [849, 442] width 415 height 58
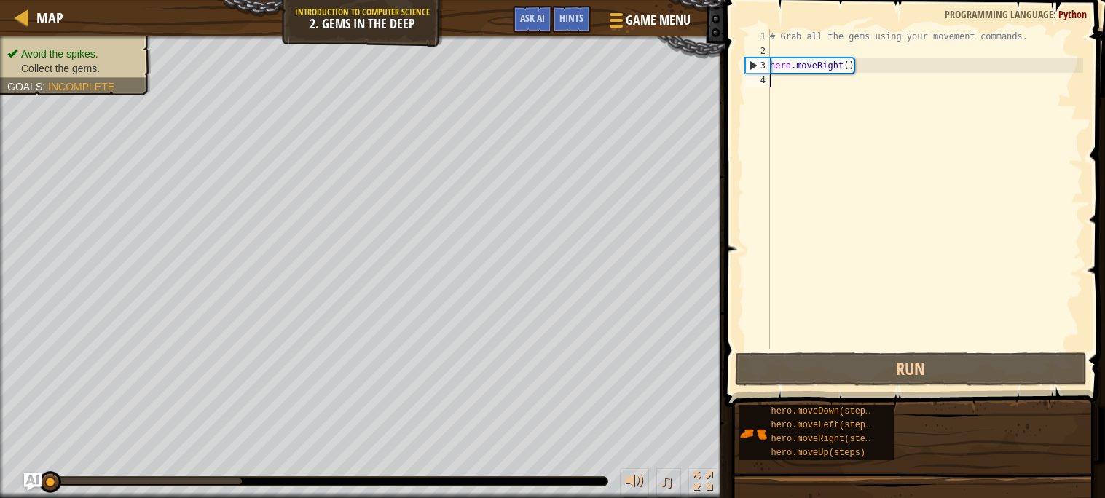
click at [783, 82] on div "# Grab all the gems using your movement commands. hero . moveRight ( )" at bounding box center [925, 204] width 316 height 350
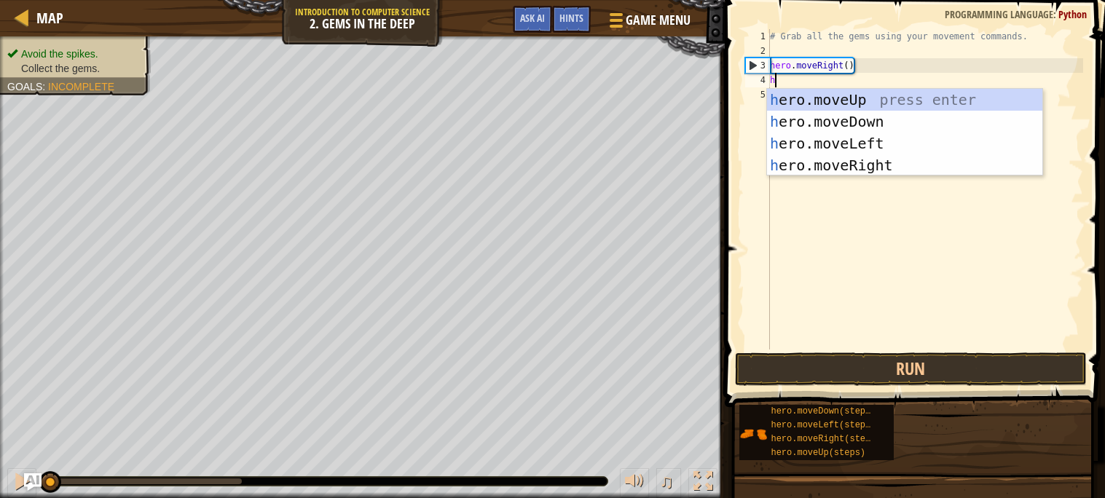
scroll to position [6, 0]
type textarea "he"
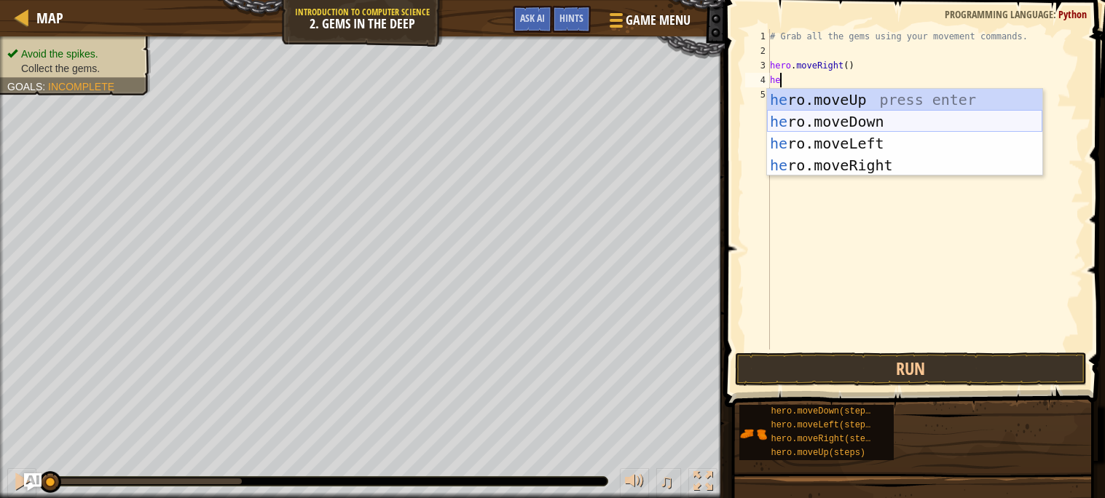
click at [819, 123] on div "he ro.moveUp press enter he ro.moveDown press enter he ro.moveLeft press enter …" at bounding box center [904, 154] width 275 height 131
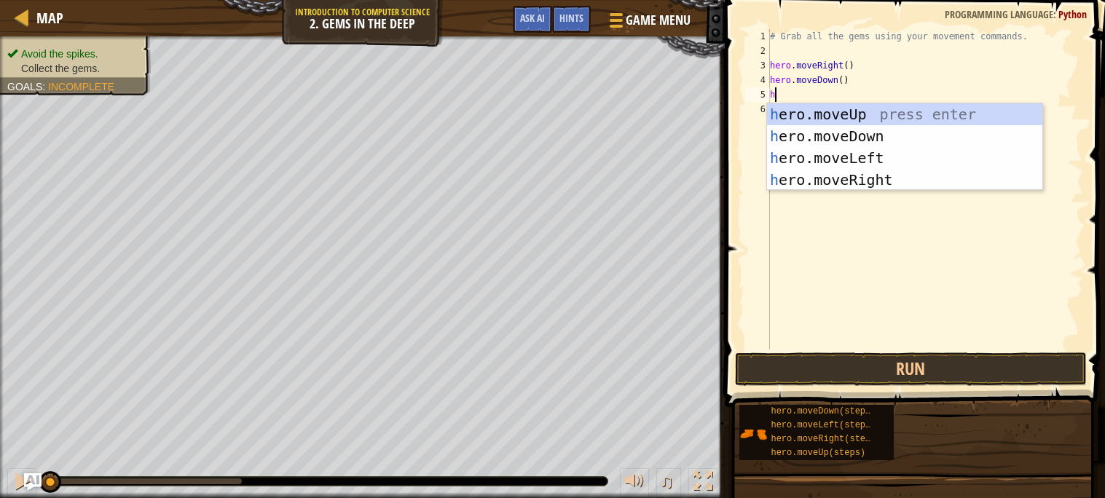
type textarea "he"
click at [817, 112] on div "he ro.moveUp press enter he ro.moveDown press enter he ro.moveLeft press enter …" at bounding box center [904, 168] width 275 height 131
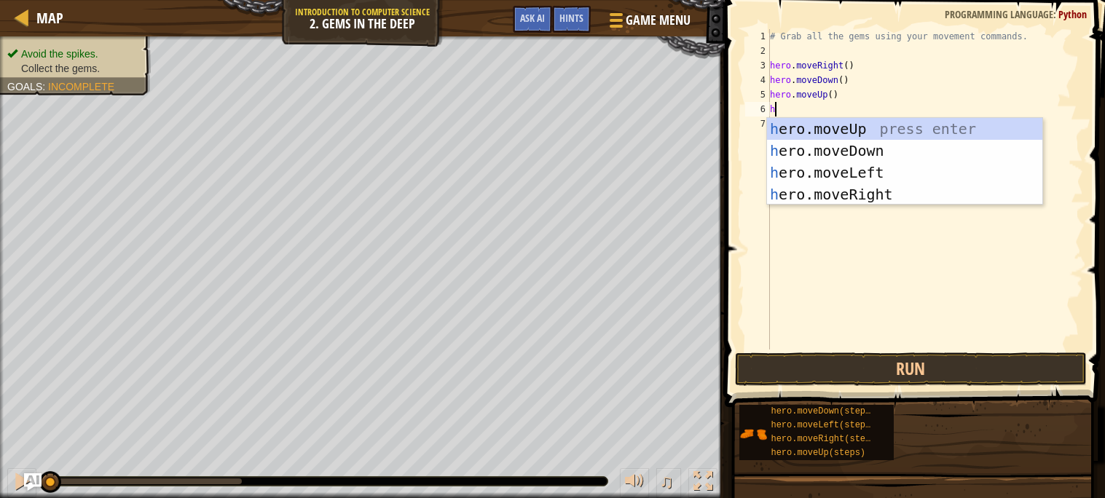
type textarea "he"
click at [857, 196] on div "he ro.moveUp press enter he ro.moveDown press enter he ro.moveLeft press enter …" at bounding box center [904, 183] width 275 height 131
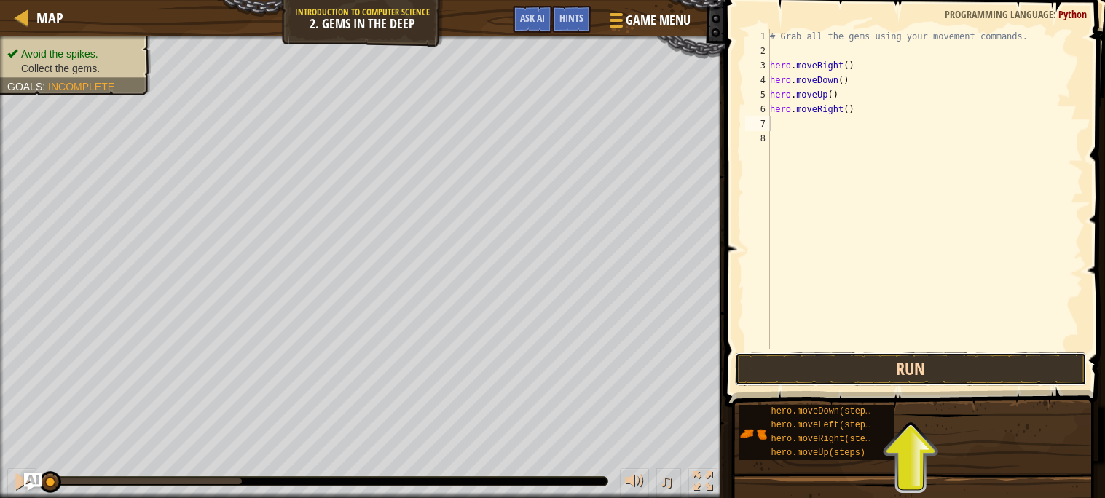
click at [876, 381] on button "Run" at bounding box center [911, 370] width 352 height 34
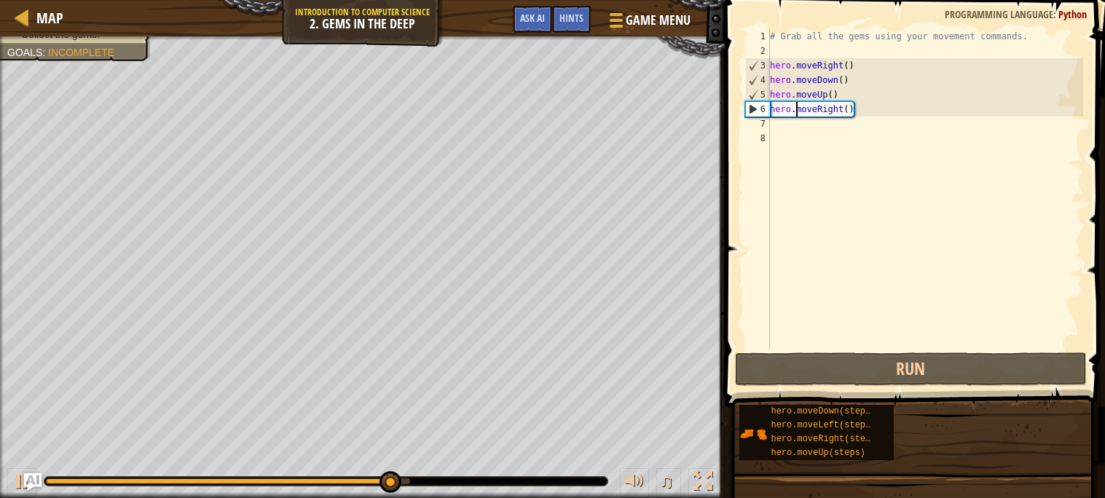
click at [794, 112] on div "# Grab all the gems using your movement commands. hero . moveRight ( ) hero . m…" at bounding box center [925, 204] width 316 height 350
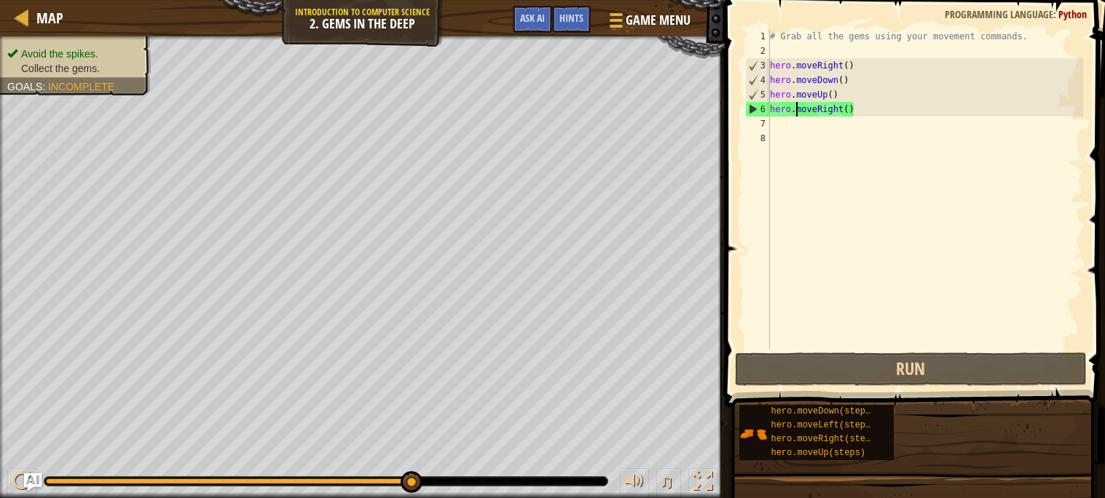
click at [850, 111] on div "# Grab all the gems using your movement commands. hero . moveRight ( ) hero . m…" at bounding box center [925, 204] width 316 height 350
drag, startPoint x: 850, startPoint y: 111, endPoint x: 766, endPoint y: 109, distance: 84.6
click at [766, 109] on div "hero.moveRight() 1 2 3 4 5 6 7 8 # Grab all the gems using your movement comman…" at bounding box center [913, 189] width 341 height 321
type textarea ")"
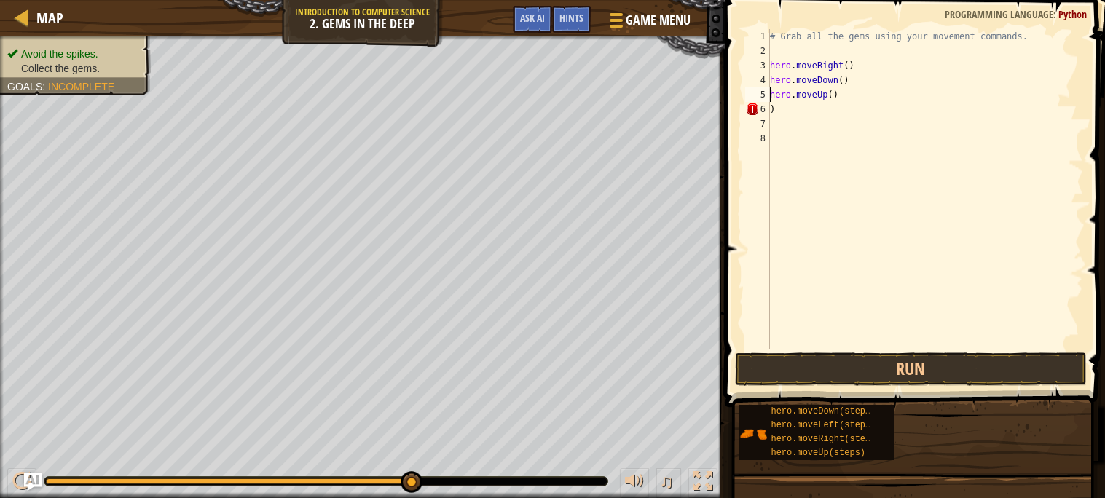
type textarea ")"
type textarea "h"
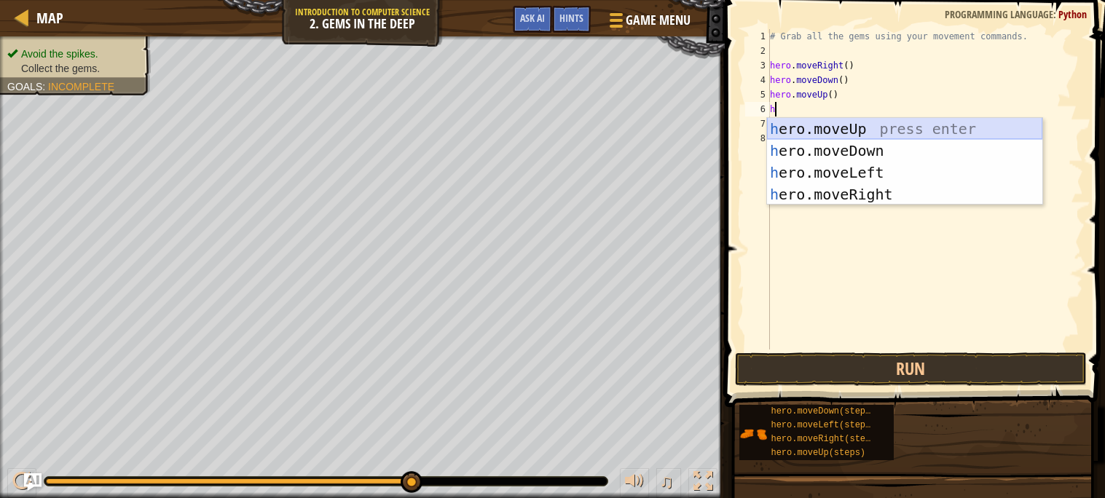
click at [838, 133] on div "h ero.moveUp press enter h ero.moveDown press enter h ero.moveLeft press enter …" at bounding box center [904, 183] width 275 height 131
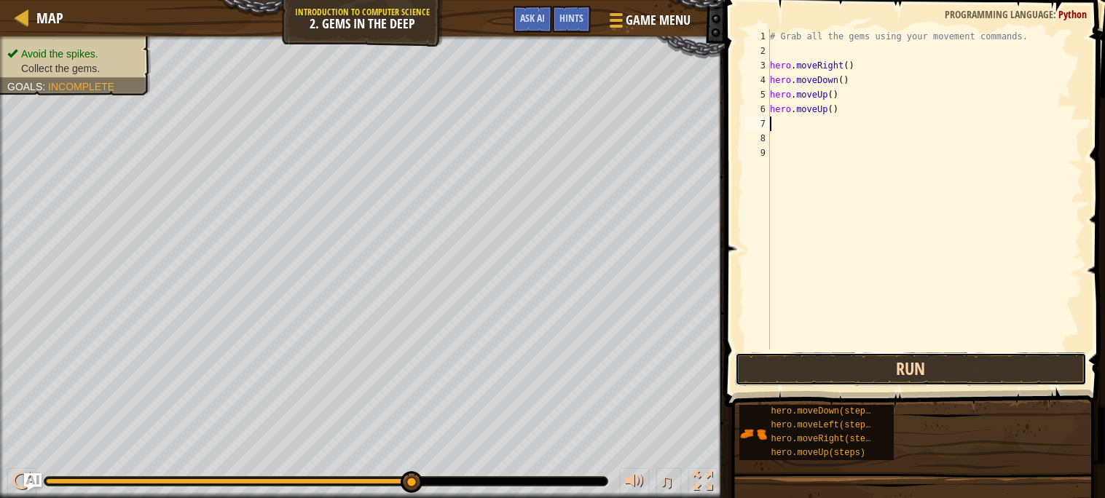
click at [891, 369] on button "Run" at bounding box center [911, 370] width 352 height 34
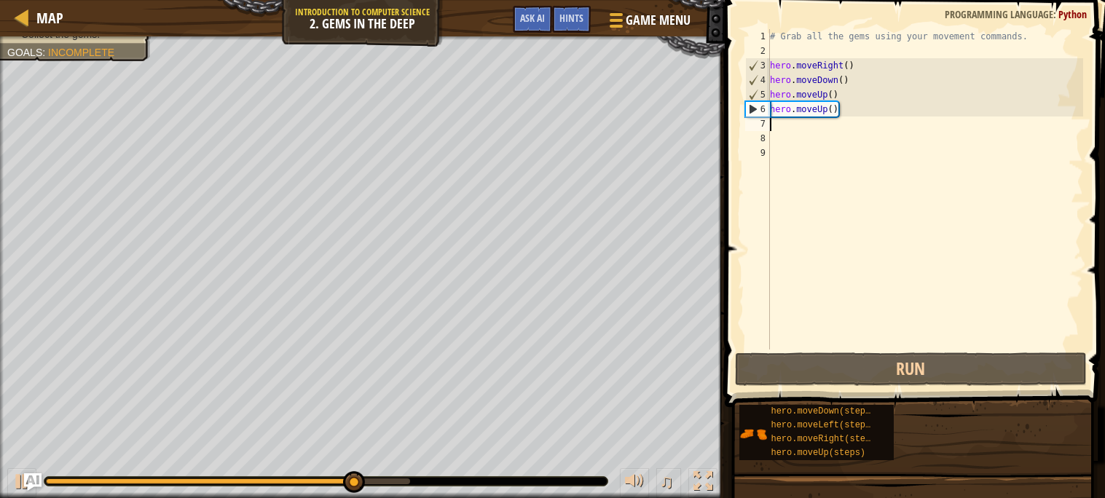
click at [784, 135] on div "# Grab all the gems using your movement commands. hero . moveRight ( ) hero . m…" at bounding box center [925, 204] width 316 height 350
click at [778, 122] on div "# Grab all the gems using your movement commands. hero . moveRight ( ) hero . m…" at bounding box center [925, 204] width 316 height 350
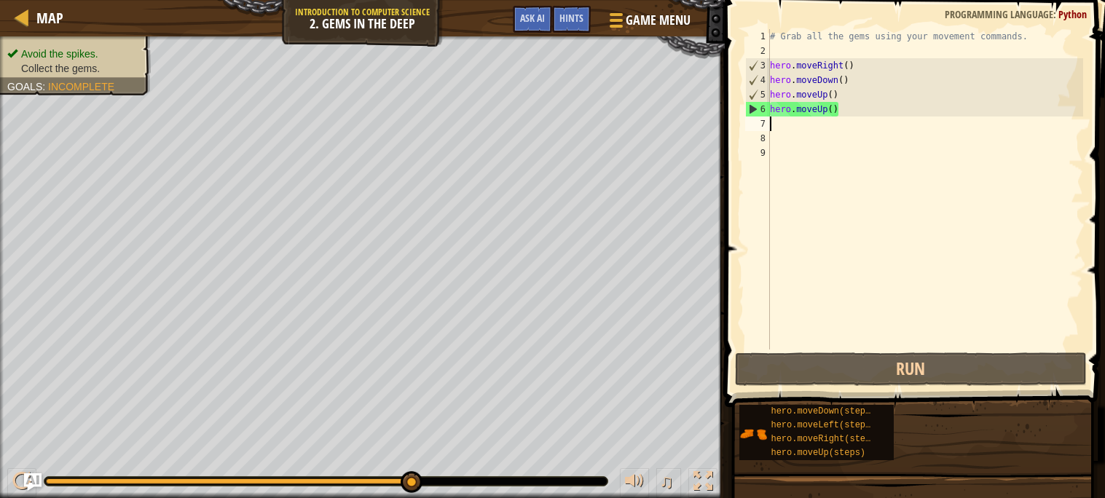
type textarea "h"
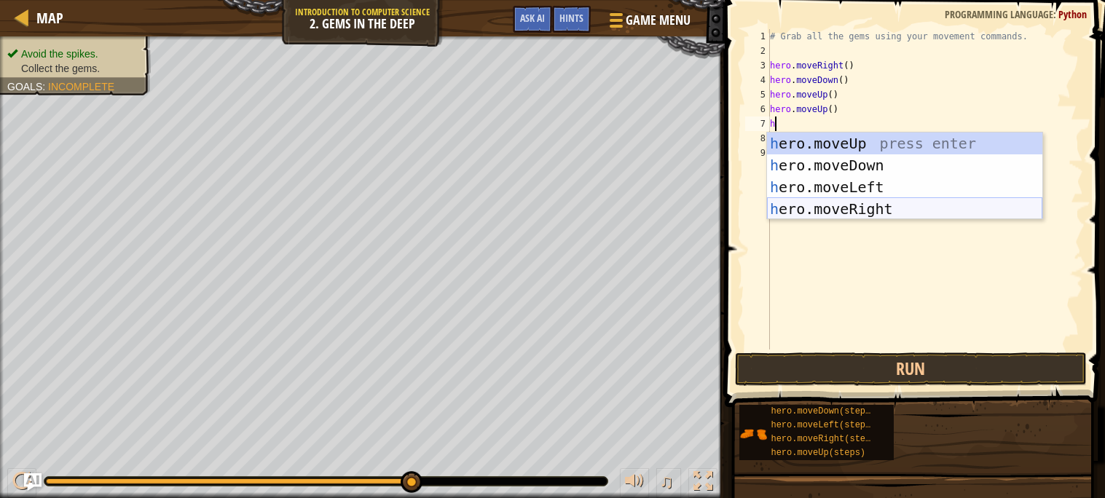
click at [863, 206] on div "h ero.moveUp press enter h ero.moveDown press enter h ero.moveLeft press enter …" at bounding box center [904, 198] width 275 height 131
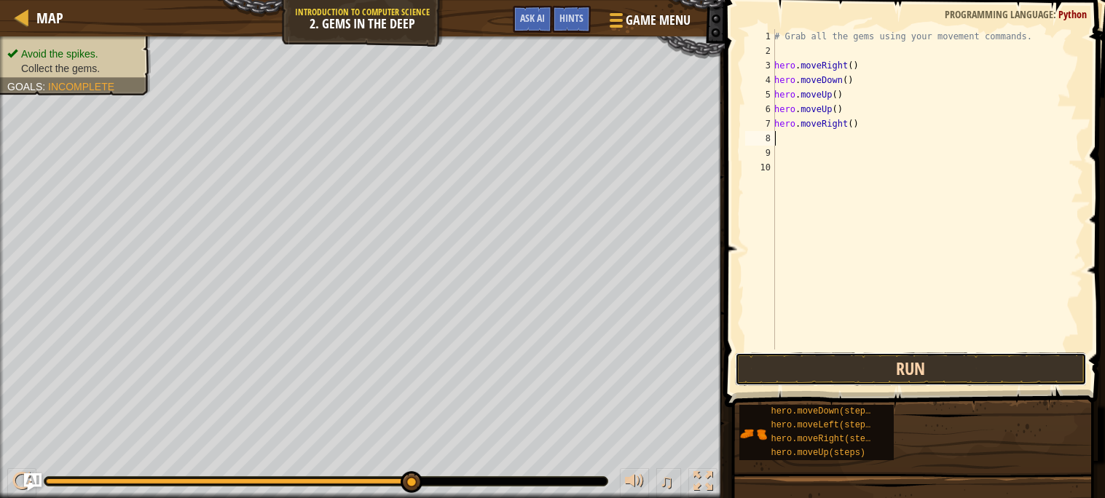
click at [921, 380] on button "Run" at bounding box center [911, 370] width 352 height 34
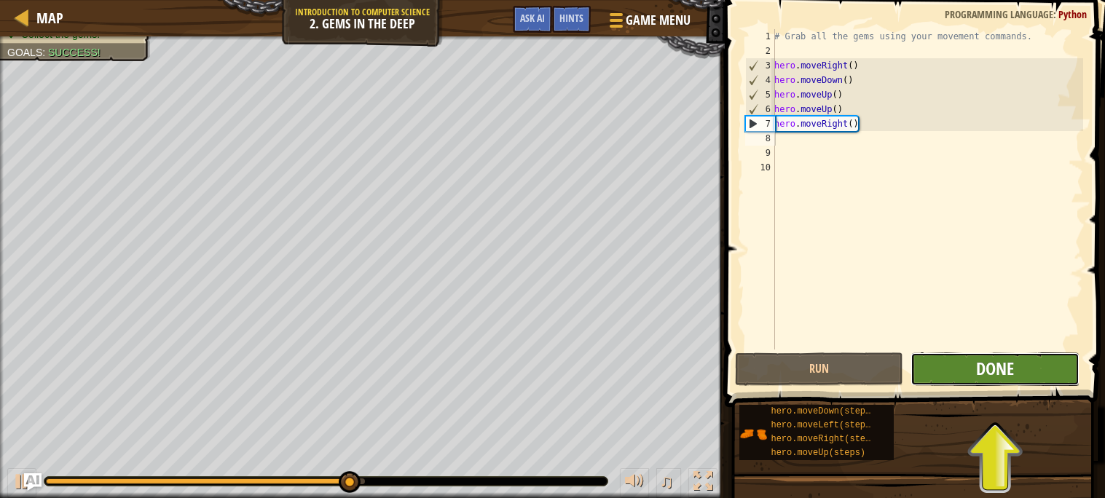
click at [1004, 377] on span "Done" at bounding box center [995, 368] width 38 height 23
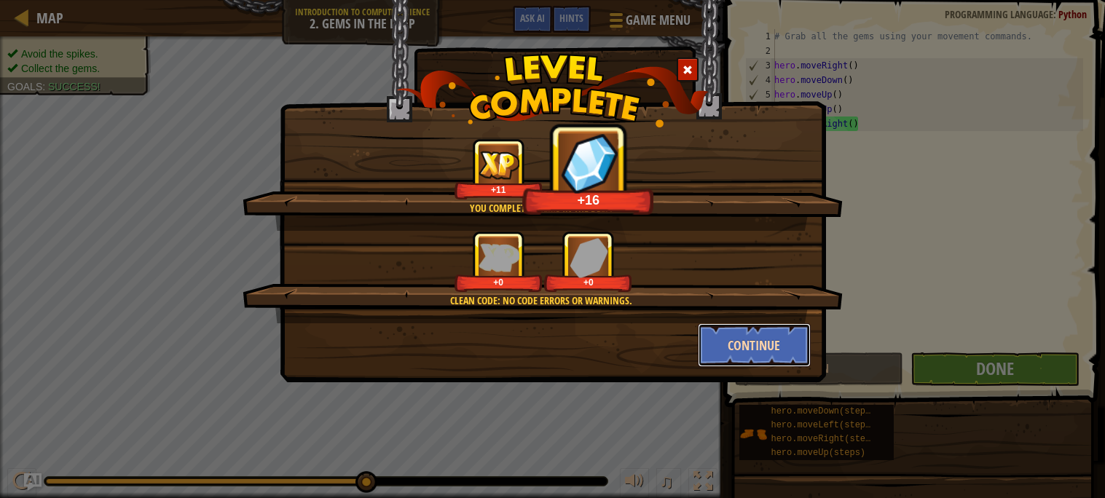
click at [748, 366] on button "Continue" at bounding box center [754, 346] width 113 height 44
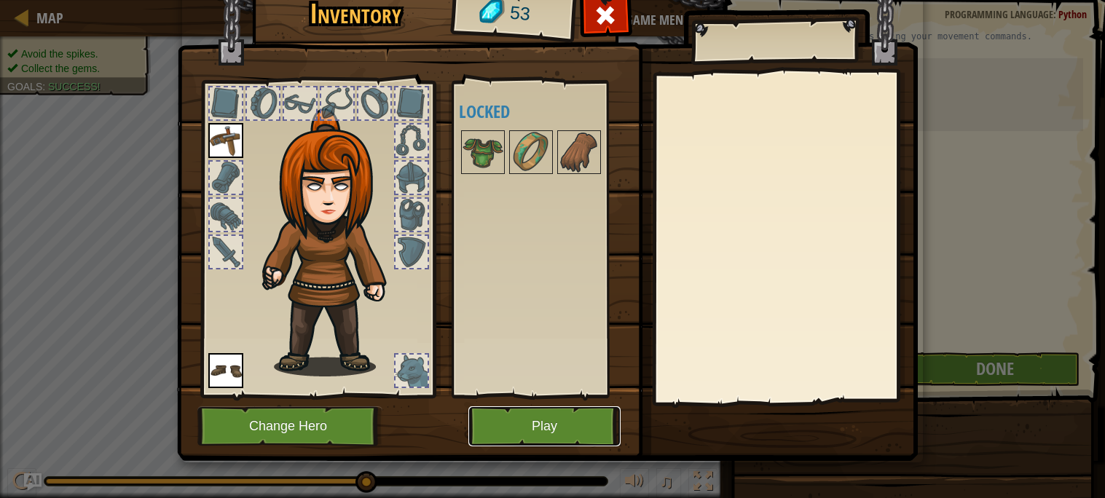
click at [564, 430] on button "Play" at bounding box center [545, 427] width 152 height 40
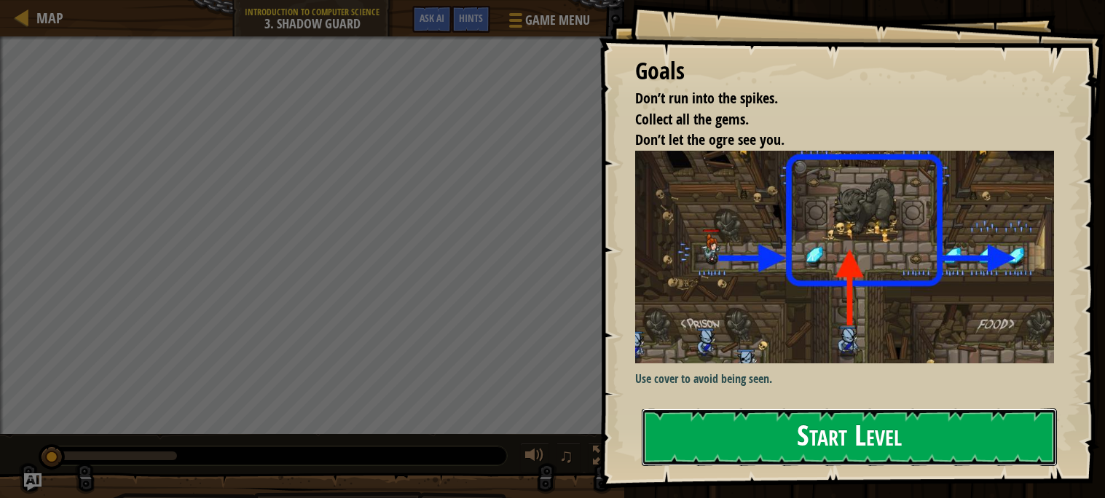
click at [721, 435] on button "Start Level" at bounding box center [849, 438] width 415 height 58
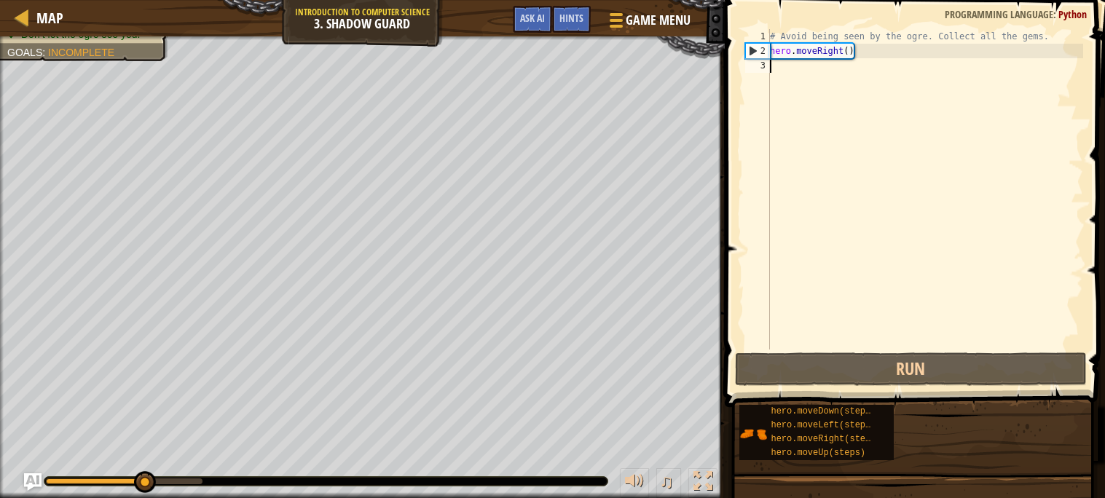
click at [797, 72] on div "# Avoid being seen by the ogre. Collect all the gems. hero . moveRight ( )" at bounding box center [925, 204] width 316 height 350
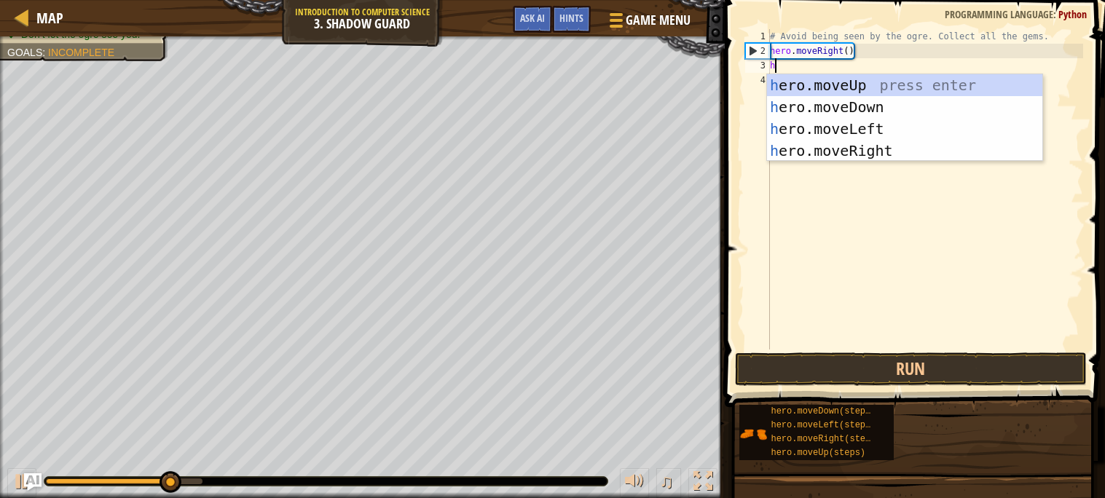
scroll to position [6, 0]
type textarea "he"
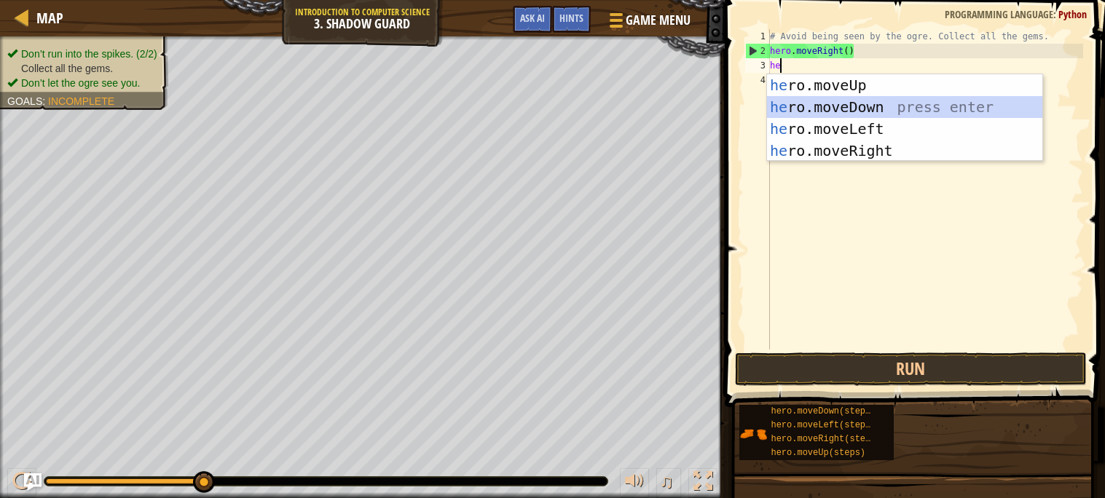
click at [877, 107] on div "he ro.moveUp press enter he ro.moveDown press enter he ro.moveLeft press enter …" at bounding box center [904, 139] width 275 height 131
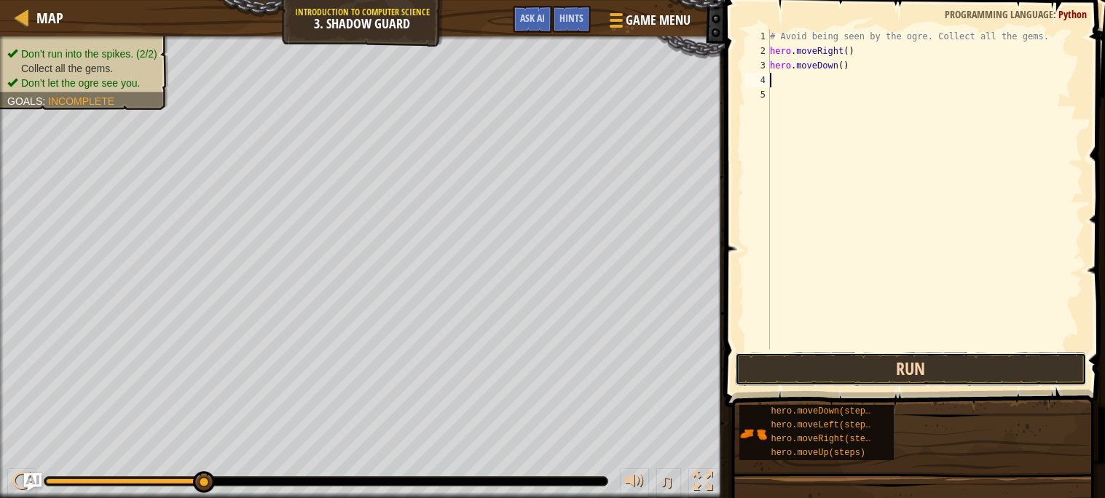
click at [852, 359] on button "Run" at bounding box center [911, 370] width 352 height 34
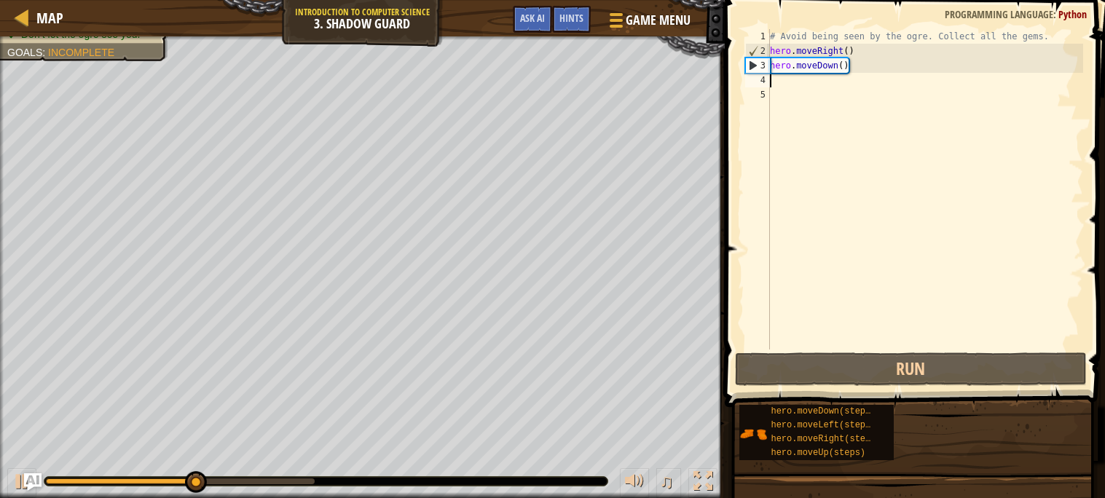
click at [874, 71] on div "# Avoid being seen by the ogre. Collect all the gems. hero . moveRight ( ) hero…" at bounding box center [925, 204] width 316 height 350
click at [838, 63] on div "# Avoid being seen by the ogre. Collect all the gems. hero . moveRight ( ) hero…" at bounding box center [925, 204] width 316 height 350
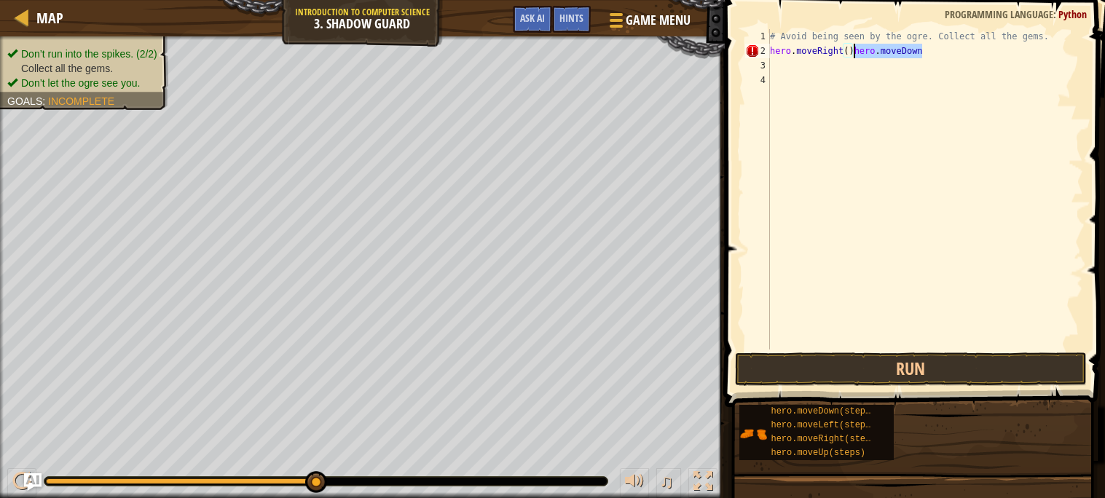
drag, startPoint x: 941, startPoint y: 52, endPoint x: 853, endPoint y: 50, distance: 88.9
click at [853, 50] on div "# Avoid being seen by the ogre. Collect all the gems. hero . moveRight ( ) hero…" at bounding box center [925, 204] width 316 height 350
type textarea "hero.moveRight()"
click at [772, 66] on div "# Avoid being seen by the ogre. Collect all the gems. hero . moveRight ( )" at bounding box center [925, 204] width 316 height 350
type textarea "h"
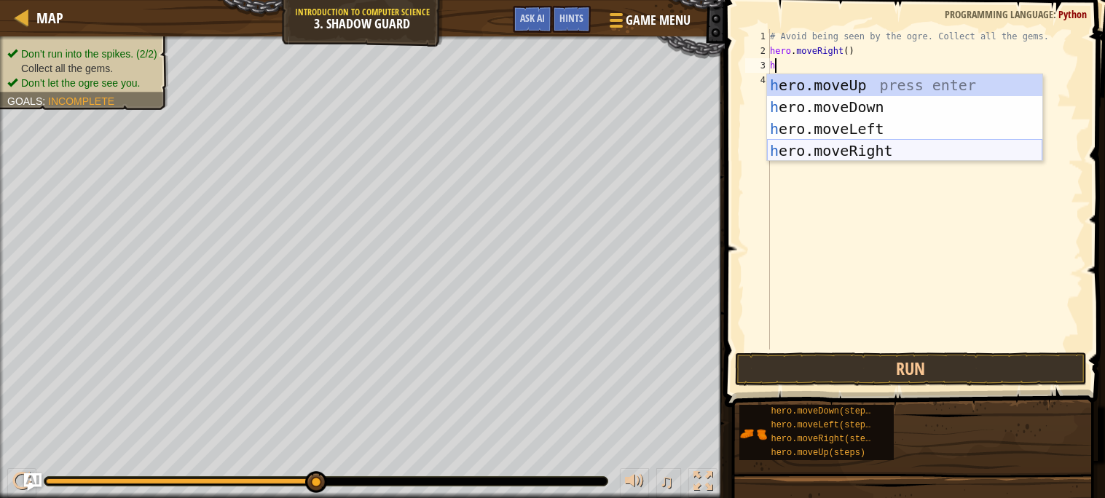
click at [874, 158] on div "h ero.moveUp press enter h ero.moveDown press enter h ero.moveLeft press enter …" at bounding box center [904, 139] width 275 height 131
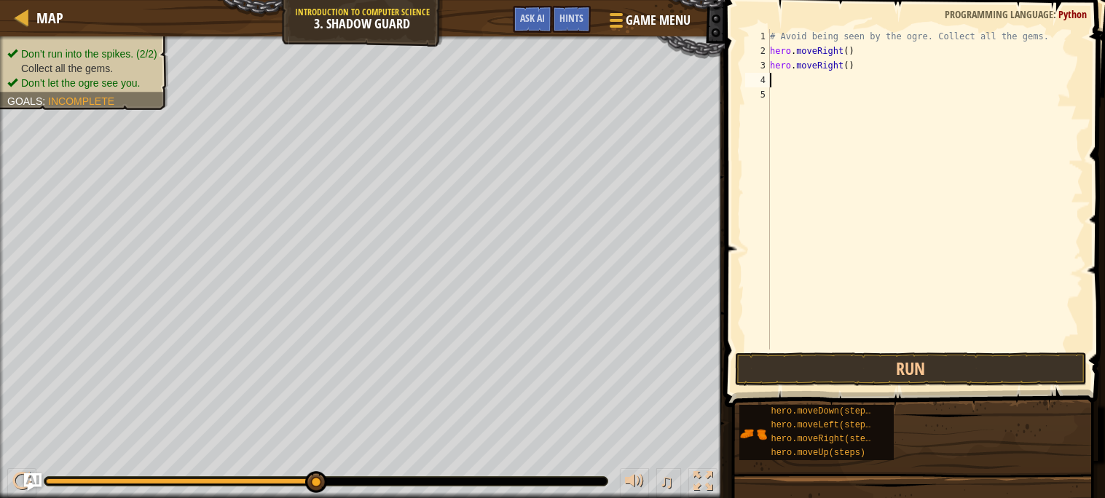
type textarea "h"
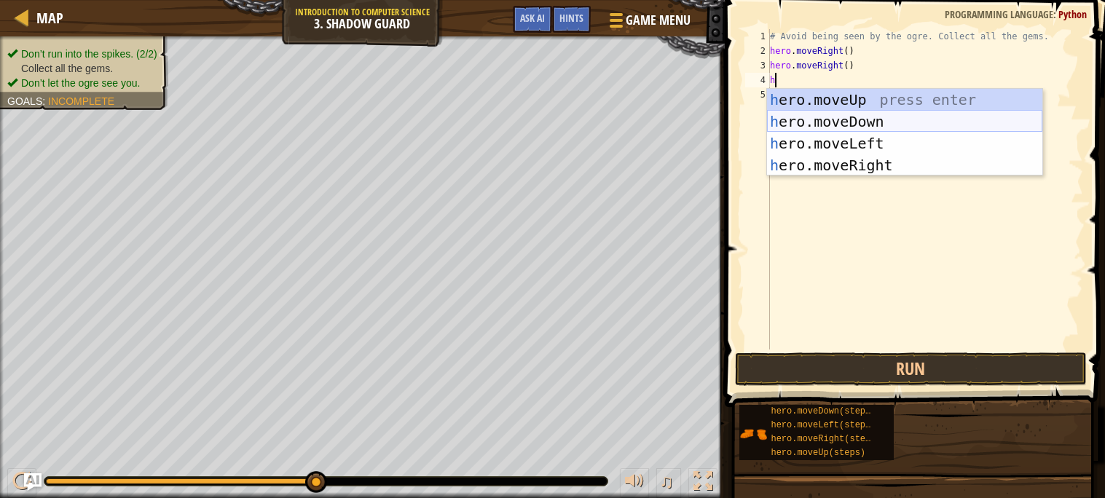
click at [880, 125] on div "h ero.moveUp press enter h ero.moveDown press enter h ero.moveLeft press enter …" at bounding box center [904, 154] width 275 height 131
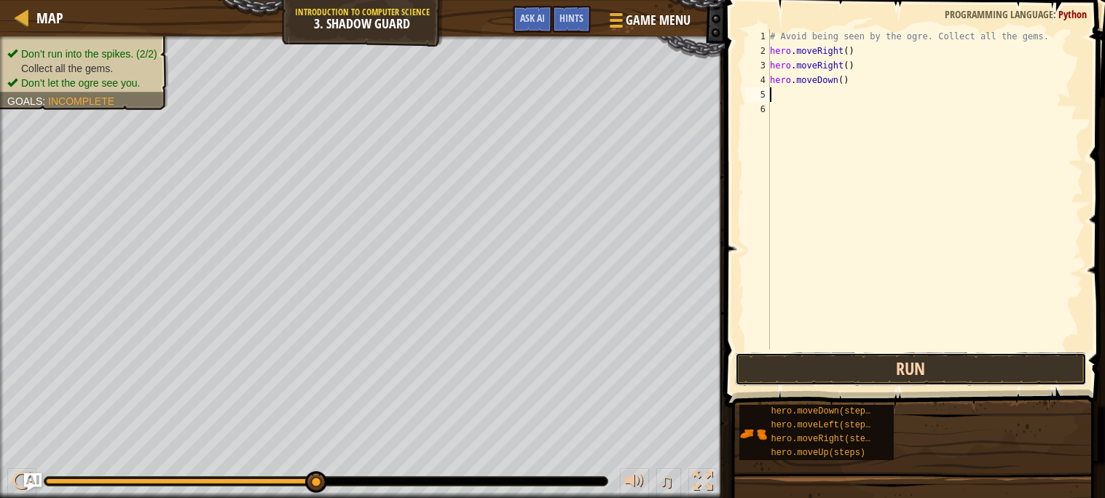
click at [929, 368] on button "Run" at bounding box center [911, 370] width 352 height 34
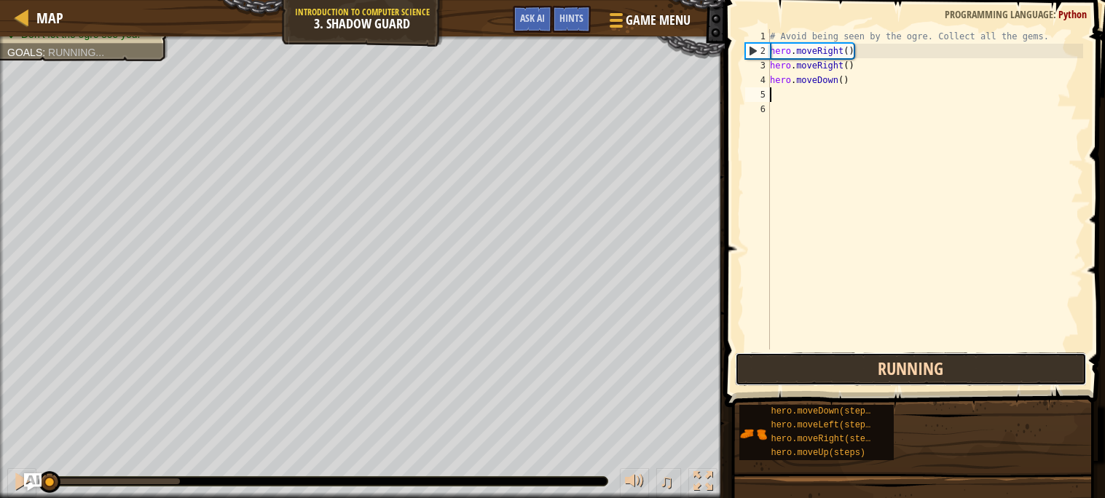
click at [932, 371] on button "Running" at bounding box center [911, 370] width 352 height 34
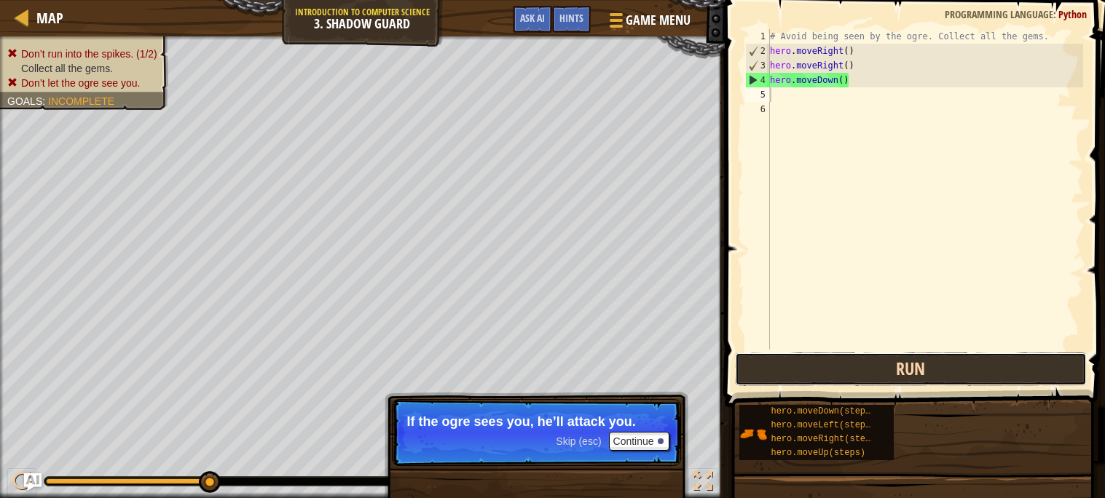
click at [826, 365] on button "Run" at bounding box center [911, 370] width 352 height 34
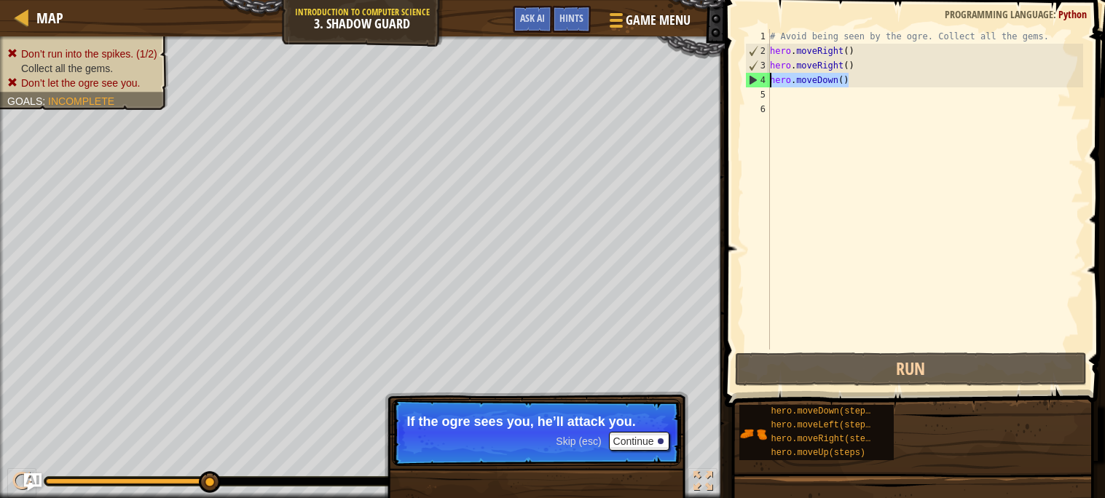
drag, startPoint x: 864, startPoint y: 82, endPoint x: 763, endPoint y: 79, distance: 100.6
click at [763, 79] on div "1 2 3 4 5 6 # Avoid being seen by the ogre. Collect all the gems. hero . moveRi…" at bounding box center [913, 189] width 341 height 321
type textarea "hero.moveDown()"
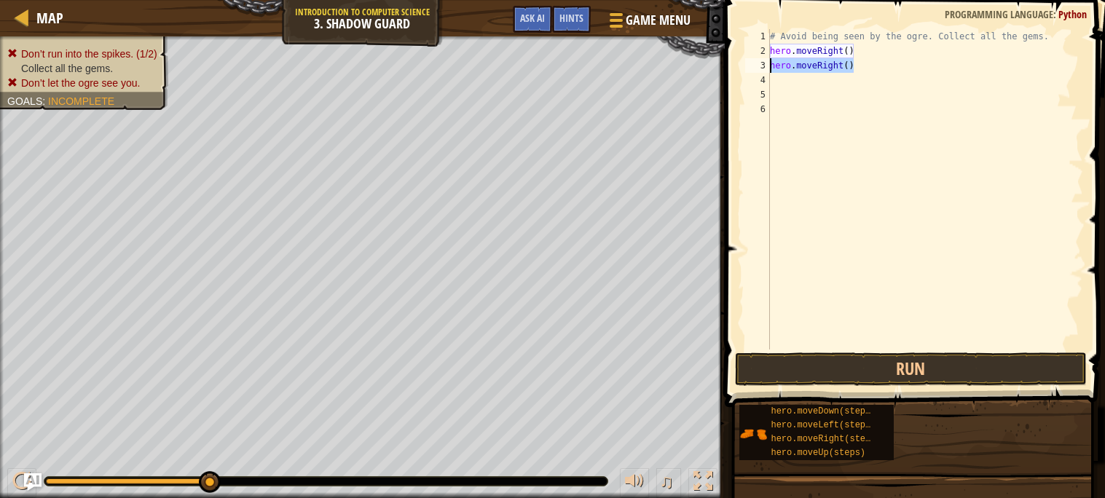
drag, startPoint x: 865, startPoint y: 69, endPoint x: 751, endPoint y: 62, distance: 114.6
click at [751, 62] on div "1 2 3 4 5 6 # Avoid being seen by the ogre. Collect all the gems. hero . moveRi…" at bounding box center [913, 189] width 341 height 321
type textarea "hero.moveRight()"
type textarea "h"
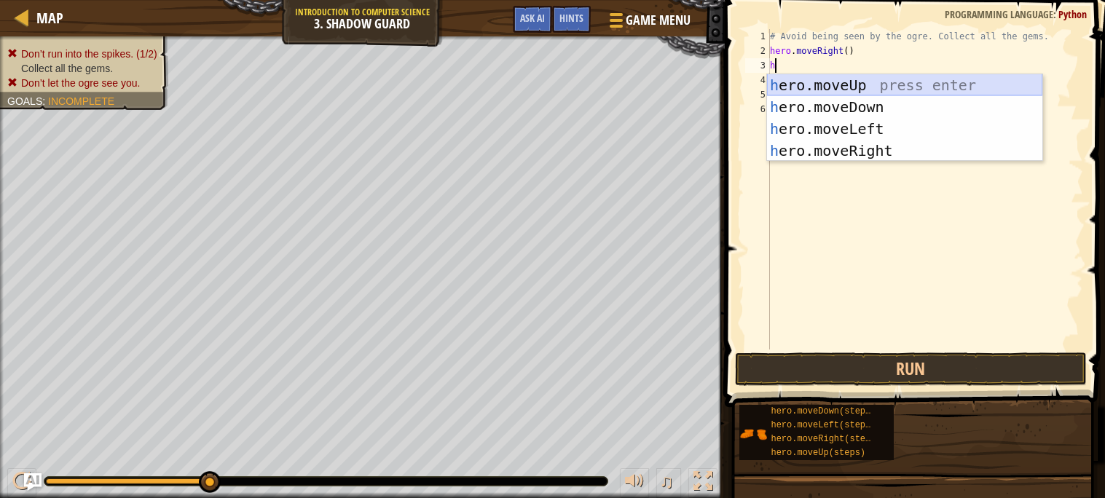
click at [823, 88] on div "h ero.moveUp press enter h ero.moveDown press enter h ero.moveLeft press enter …" at bounding box center [904, 139] width 275 height 131
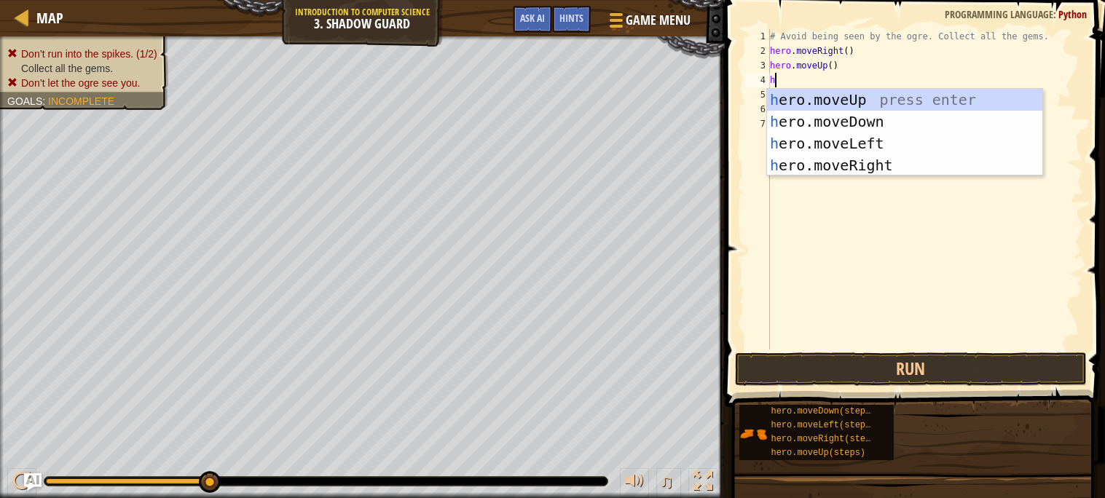
type textarea "he"
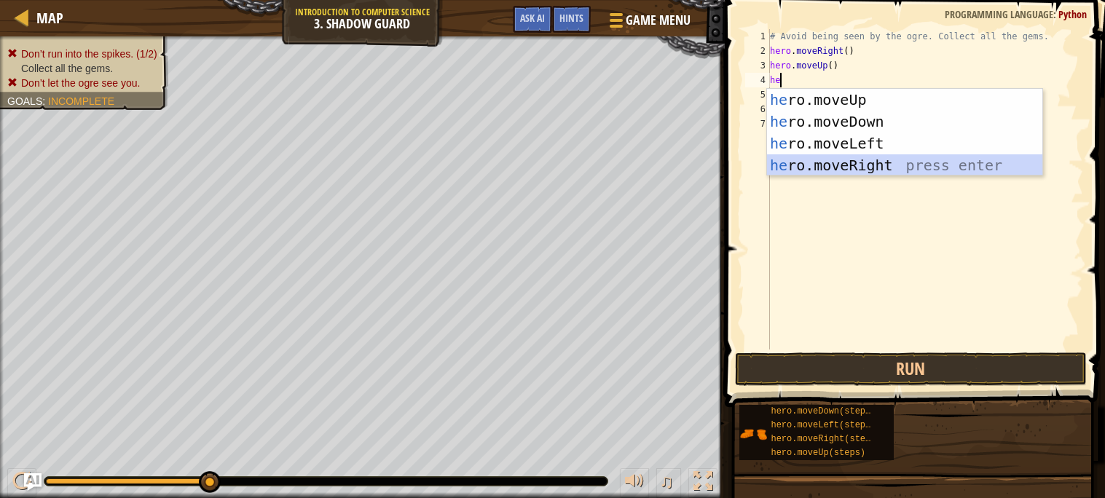
click at [853, 163] on div "he ro.moveUp press enter he ro.moveDown press enter he ro.moveLeft press enter …" at bounding box center [904, 154] width 275 height 131
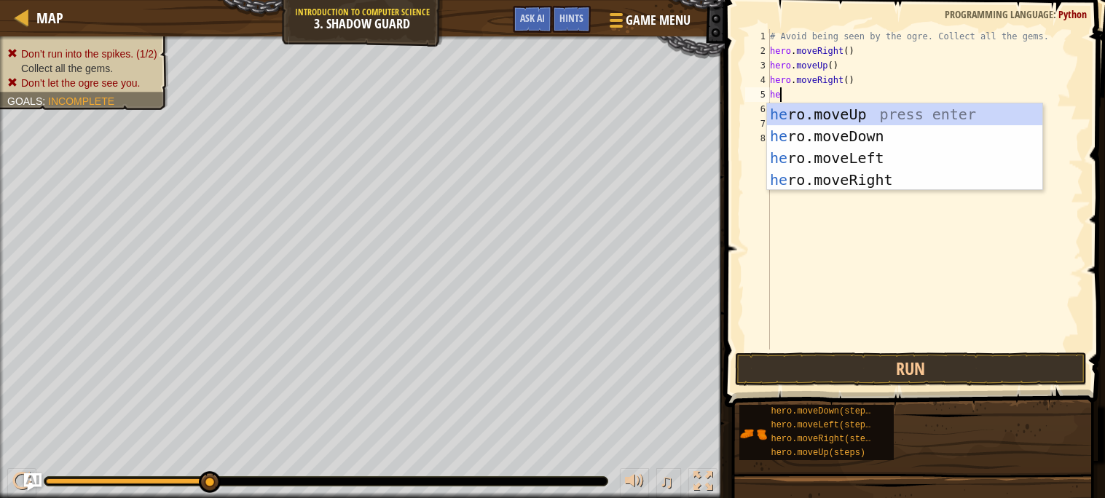
type textarea "her"
click at [821, 131] on div "her o.moveUp press enter her o.moveDown press enter her o.moveLeft press enter …" at bounding box center [904, 168] width 275 height 131
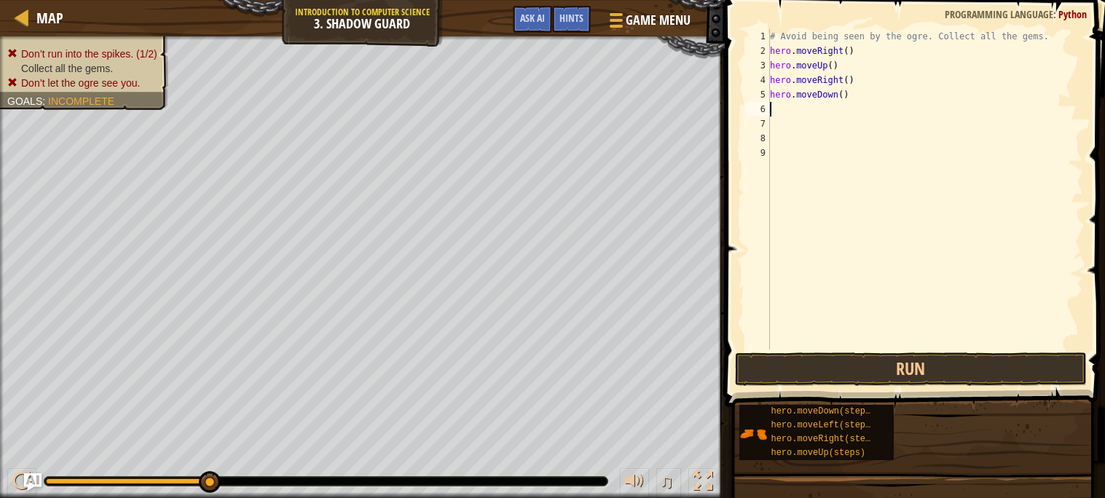
scroll to position [6, 0]
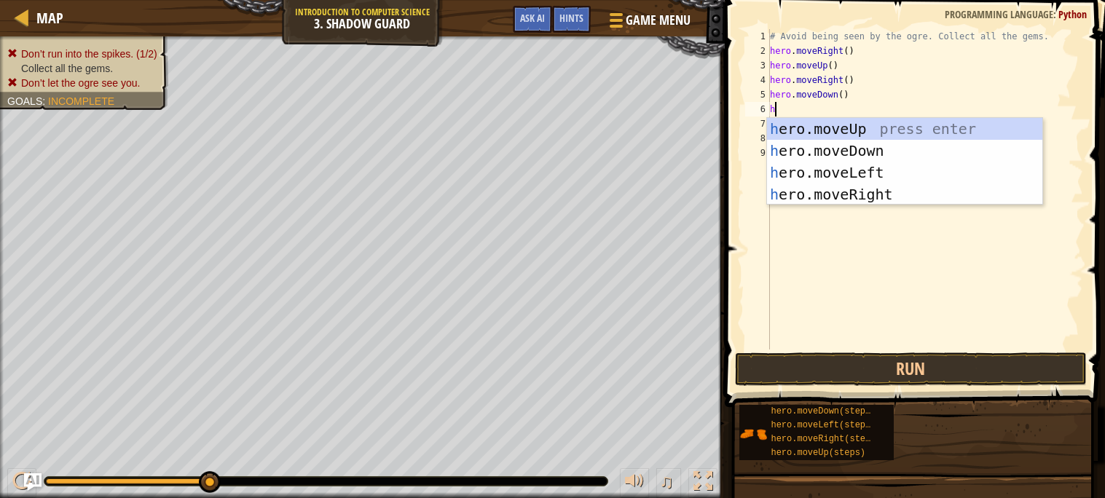
type textarea "he"
click at [885, 197] on div "he ro.moveUp press enter he ro.moveDown press enter he ro.moveLeft press enter …" at bounding box center [904, 183] width 275 height 131
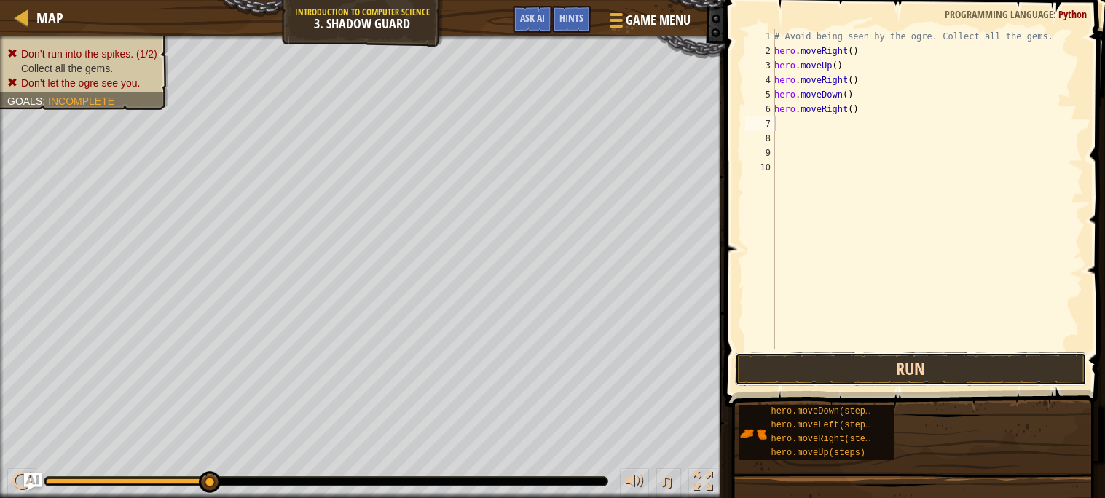
click at [936, 379] on button "Run" at bounding box center [911, 370] width 352 height 34
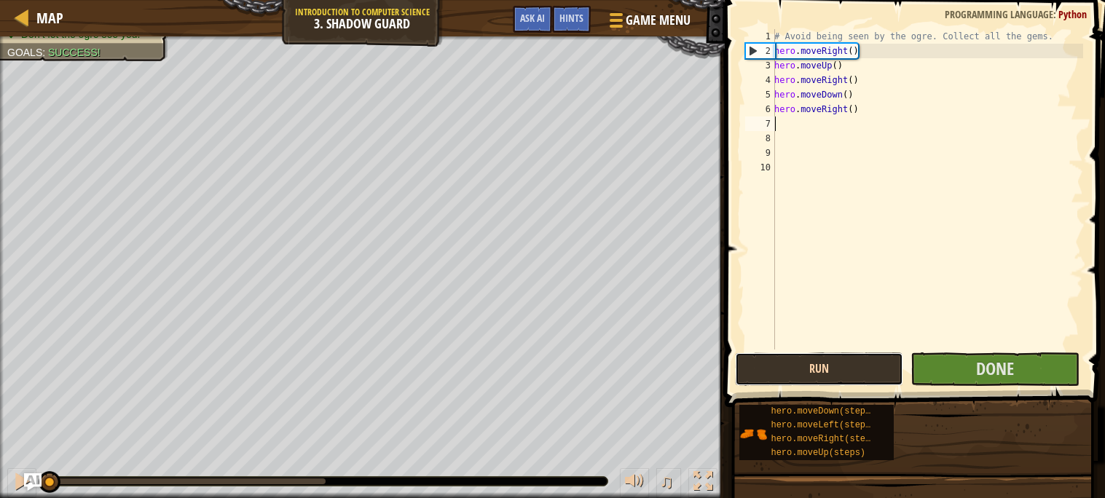
click at [877, 364] on button "Run" at bounding box center [819, 370] width 169 height 34
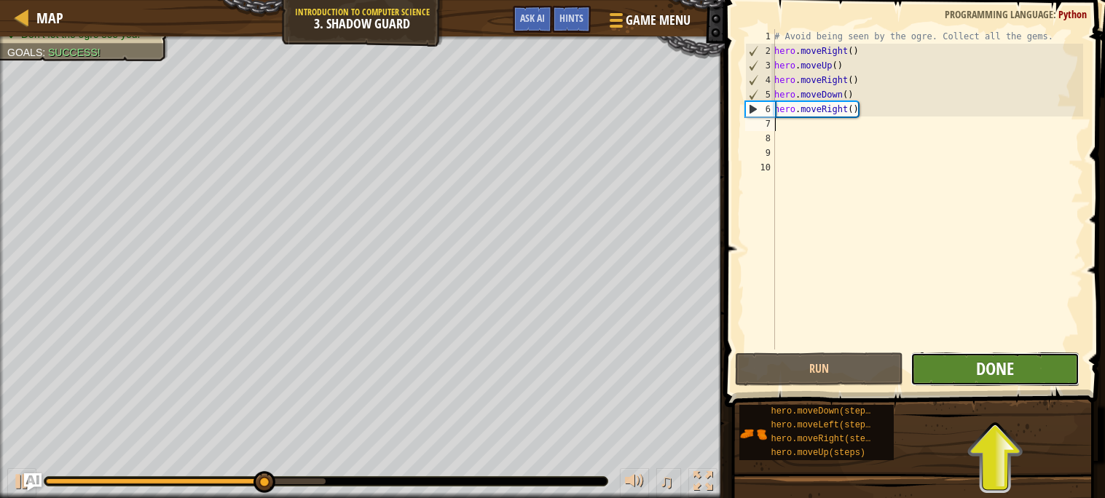
click at [1009, 377] on span "Done" at bounding box center [995, 368] width 38 height 23
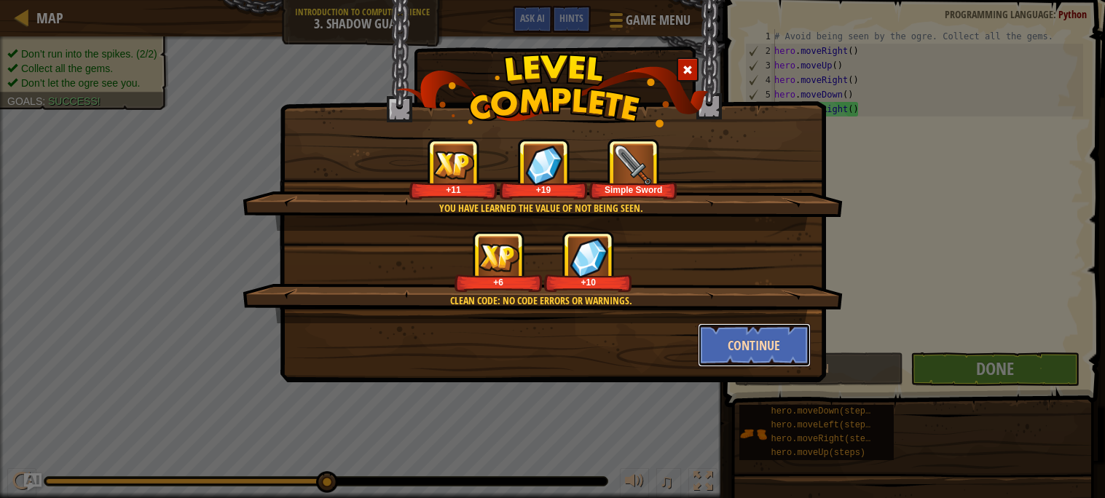
click at [750, 336] on button "Continue" at bounding box center [754, 346] width 113 height 44
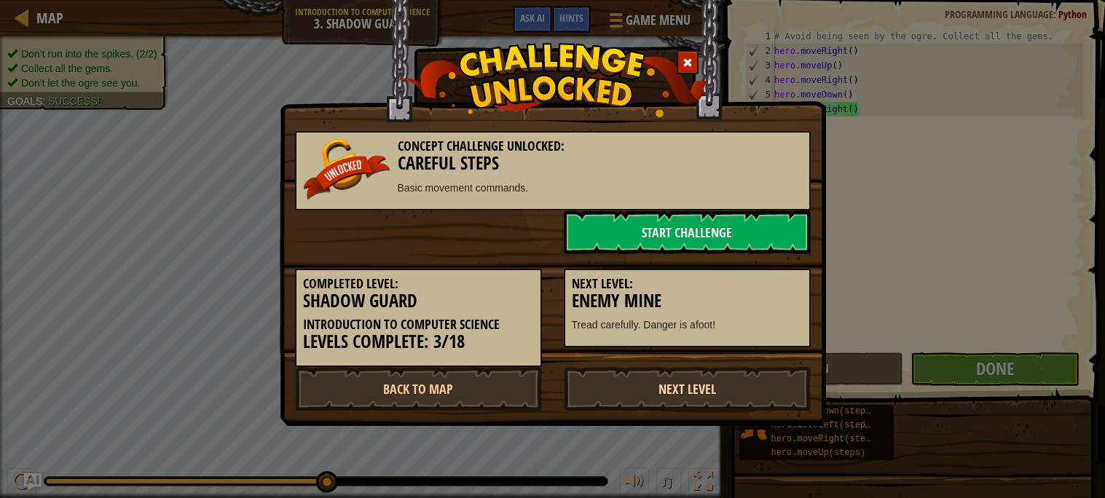
click at [635, 396] on link "Next Level" at bounding box center [687, 389] width 247 height 44
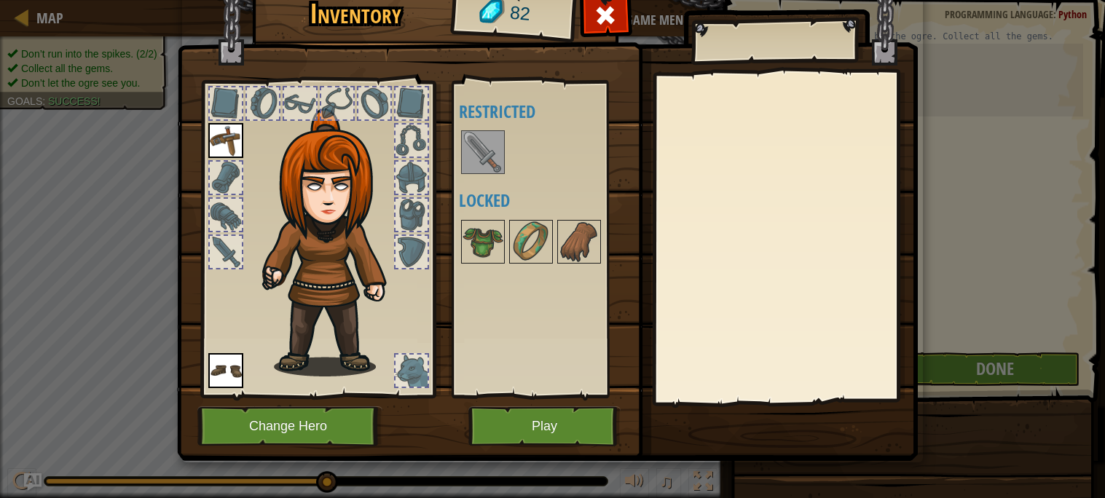
click at [475, 163] on img at bounding box center [483, 152] width 41 height 41
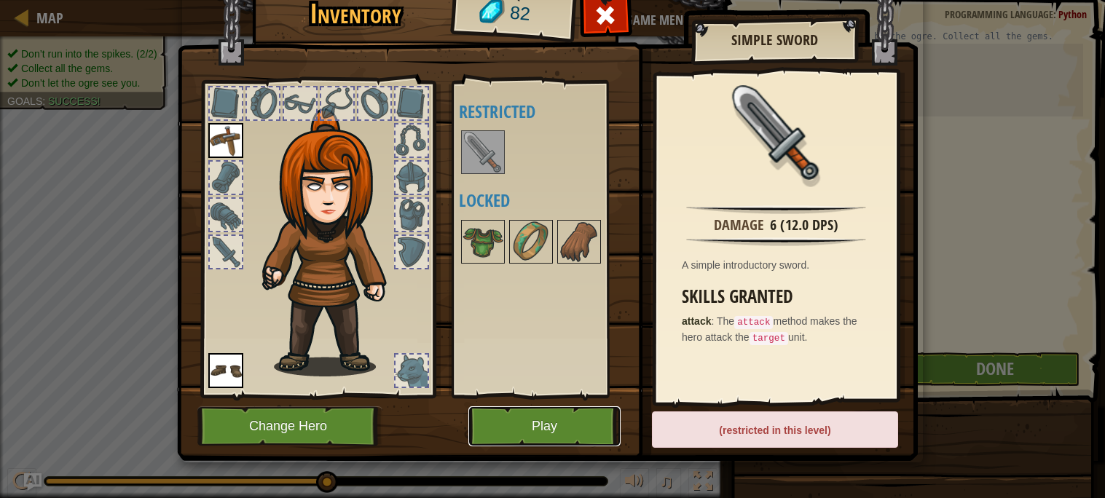
click at [493, 435] on button "Play" at bounding box center [545, 427] width 152 height 40
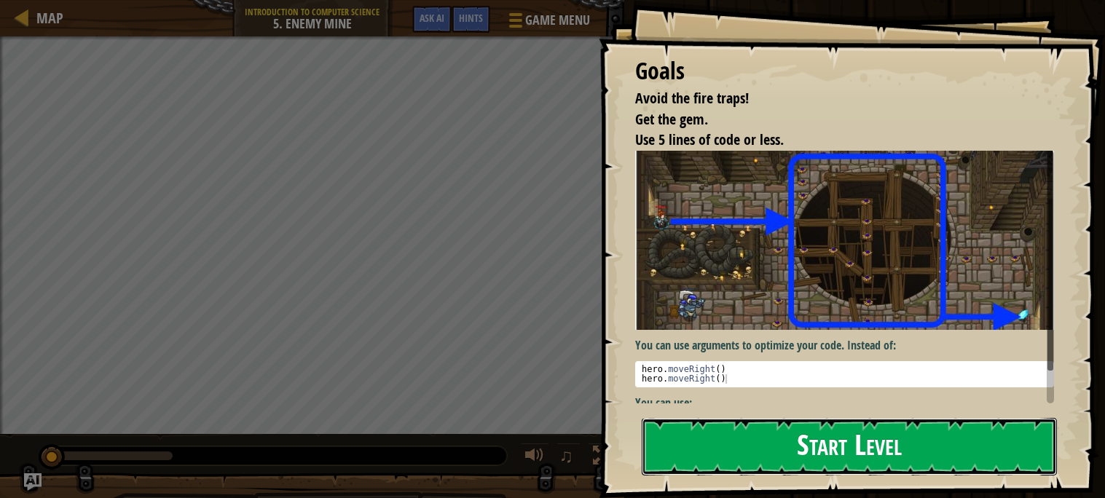
click at [703, 447] on button "Start Level" at bounding box center [849, 447] width 415 height 58
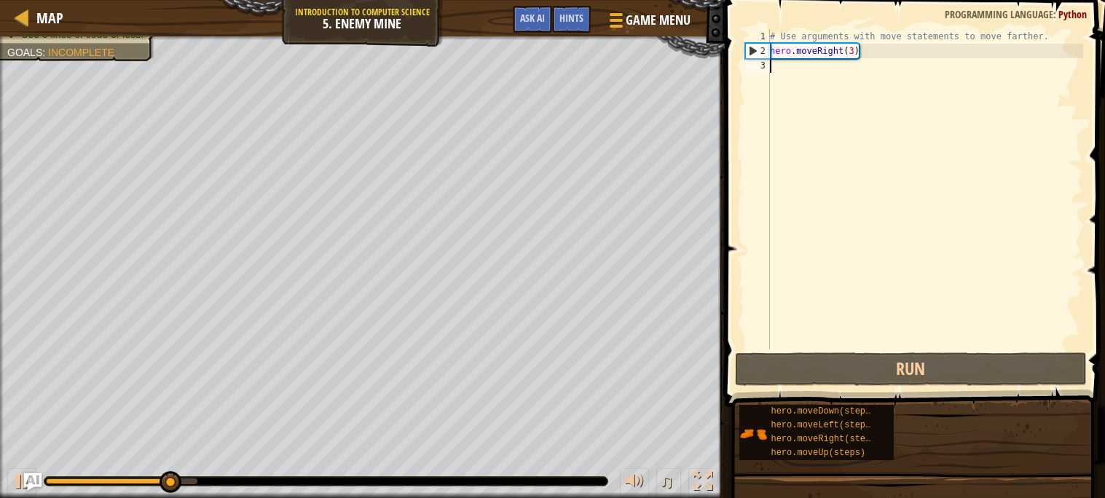
type textarea "h"
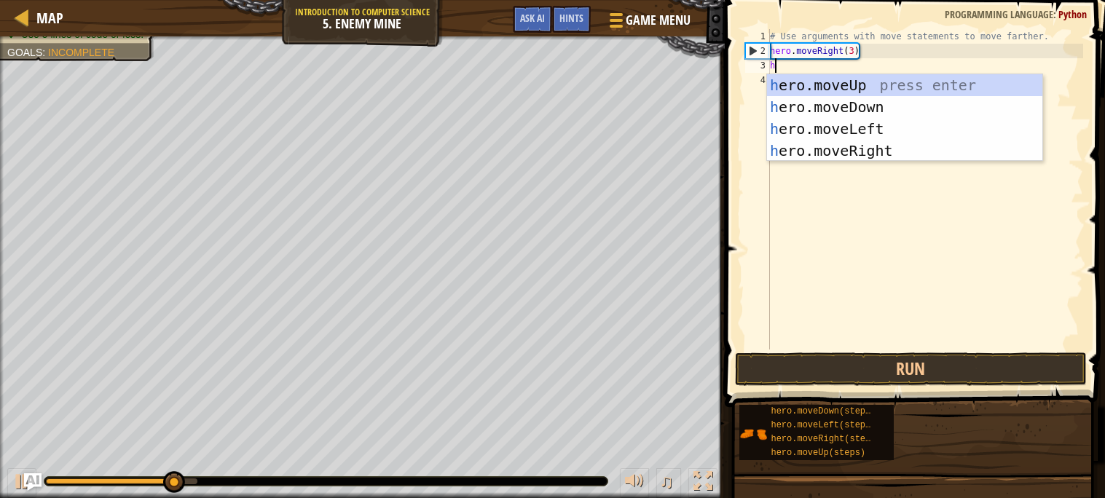
scroll to position [6, 0]
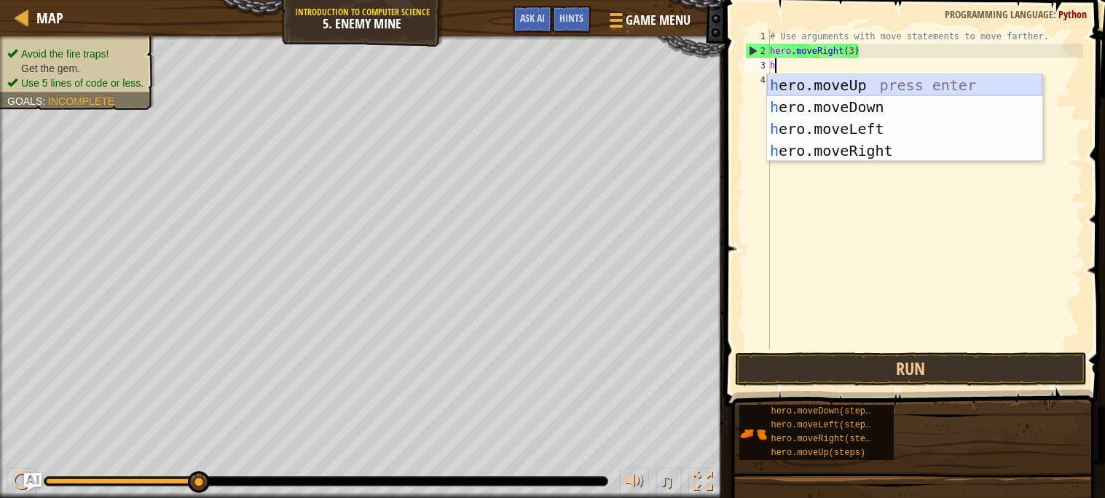
click at [867, 87] on div "h ero.moveUp press enter h ero.moveDown press enter h ero.moveLeft press enter …" at bounding box center [904, 139] width 275 height 131
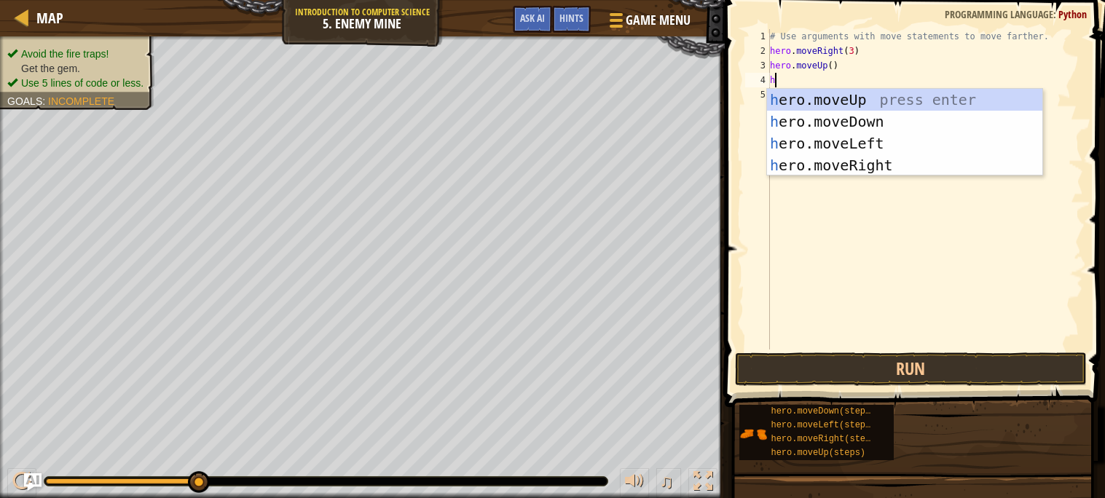
type textarea "he"
click at [891, 161] on div "he ro.moveUp press enter he ro.moveDown press enter he ro.moveLeft press enter …" at bounding box center [904, 154] width 275 height 131
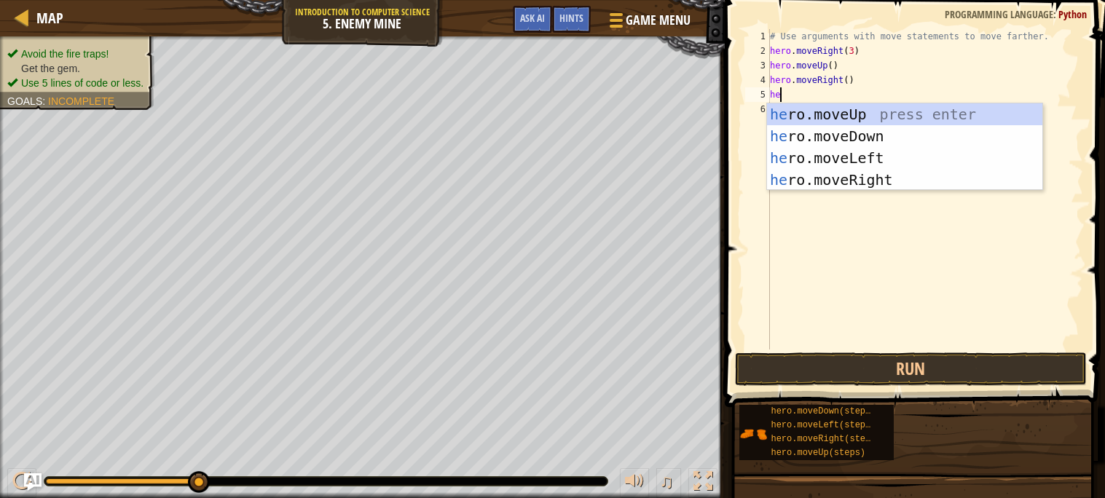
scroll to position [6, 1]
type textarea "he"
click at [807, 160] on div "he ro.moveRight press enter he ro.moveUp press enter he ro.moveDown press enter…" at bounding box center [904, 168] width 275 height 131
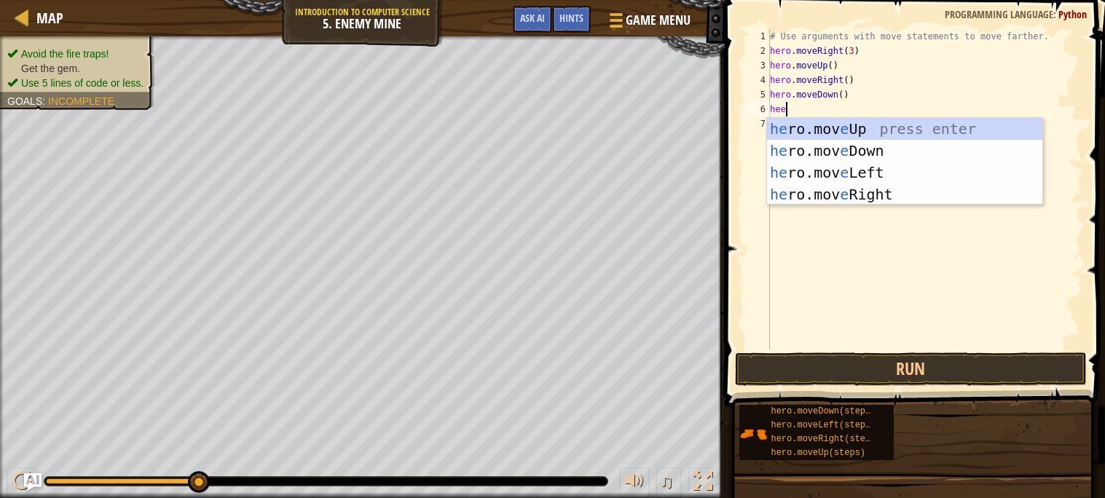
scroll to position [6, 1]
type textarea "he"
click at [858, 136] on div "he ro.moveRight press enter he ro.moveUp press enter he ro.moveDown press enter…" at bounding box center [904, 183] width 275 height 131
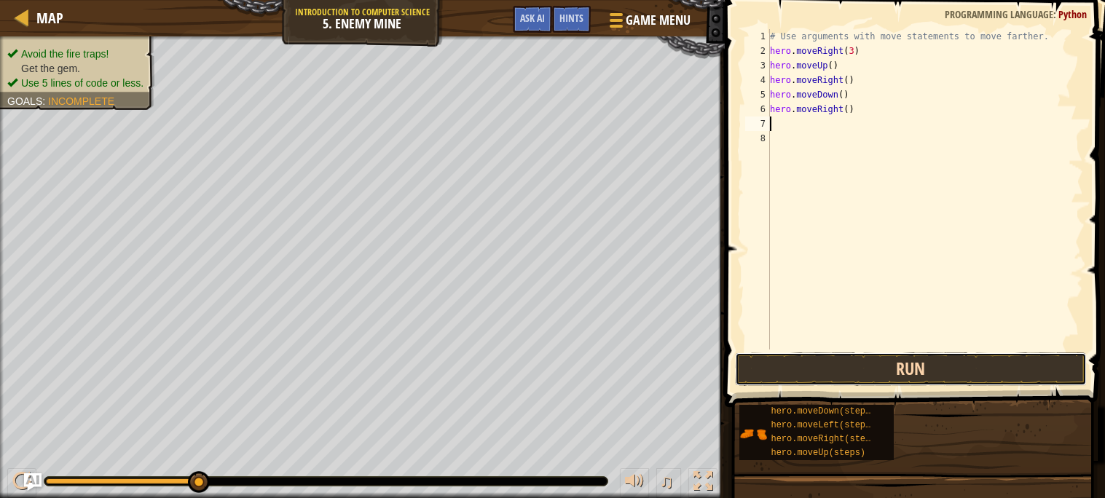
click at [936, 372] on button "Run" at bounding box center [911, 370] width 352 height 34
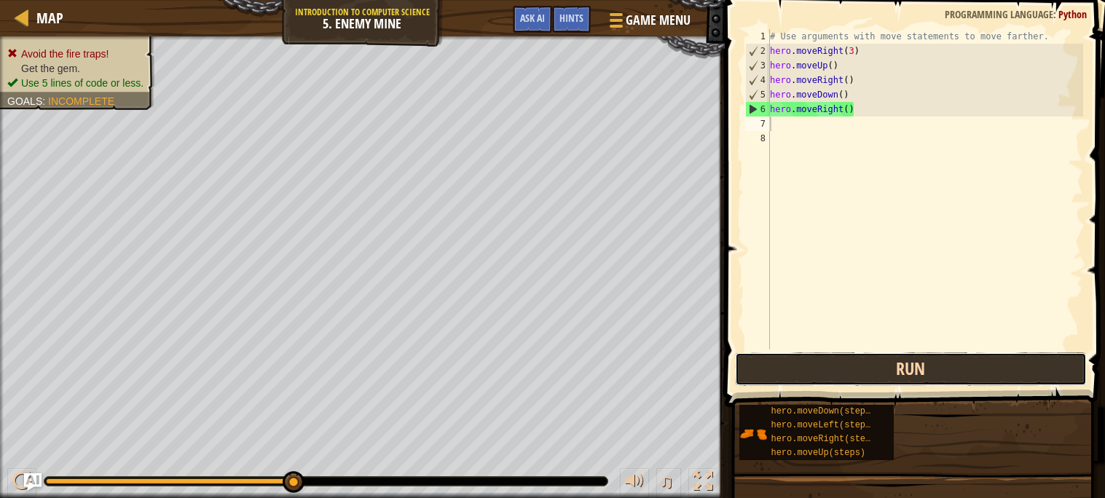
click at [1006, 369] on button "Run" at bounding box center [911, 370] width 352 height 34
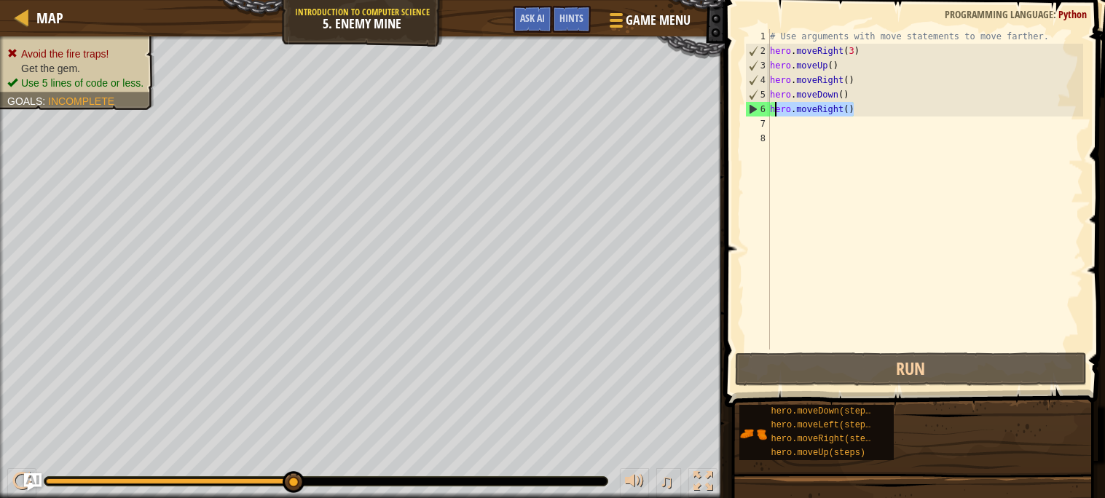
drag, startPoint x: 856, startPoint y: 116, endPoint x: 774, endPoint y: 114, distance: 82.4
click at [774, 114] on div "# Use arguments with move statements to move farther. hero . moveRight ( 3 ) he…" at bounding box center [925, 204] width 316 height 350
type textarea "h"
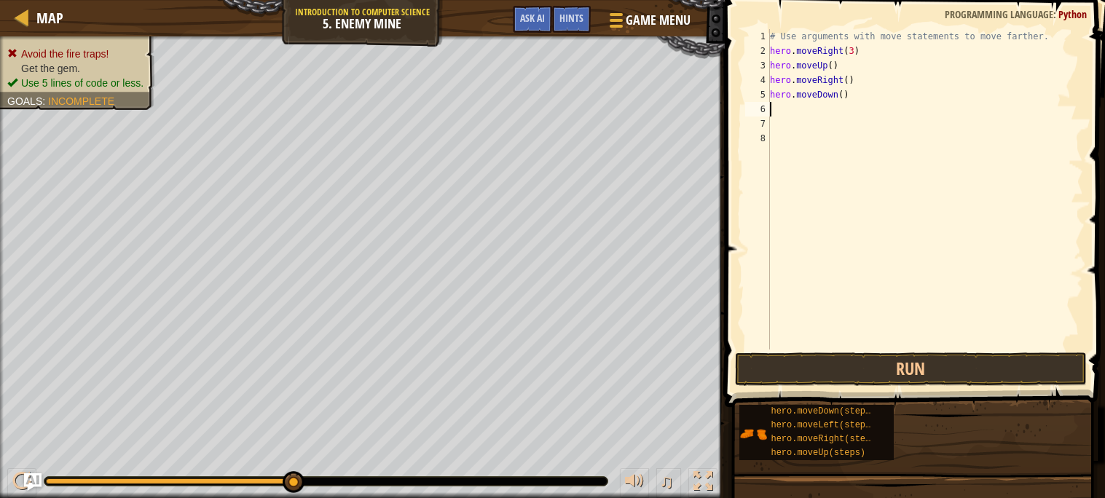
type textarea "he"
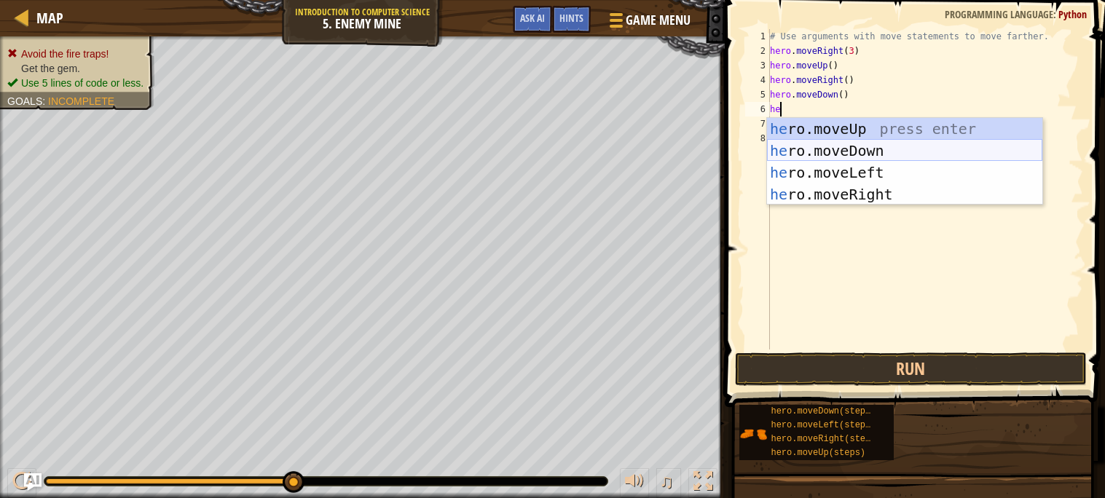
click at [851, 154] on div "he ro.moveUp press enter he ro.moveDown press enter he ro.moveLeft press enter …" at bounding box center [904, 183] width 275 height 131
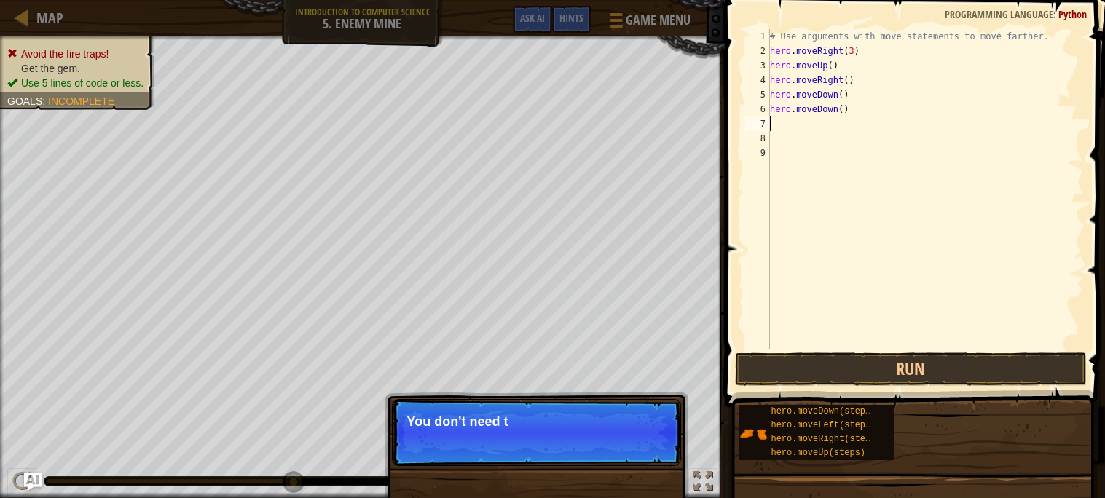
type textarea "h"
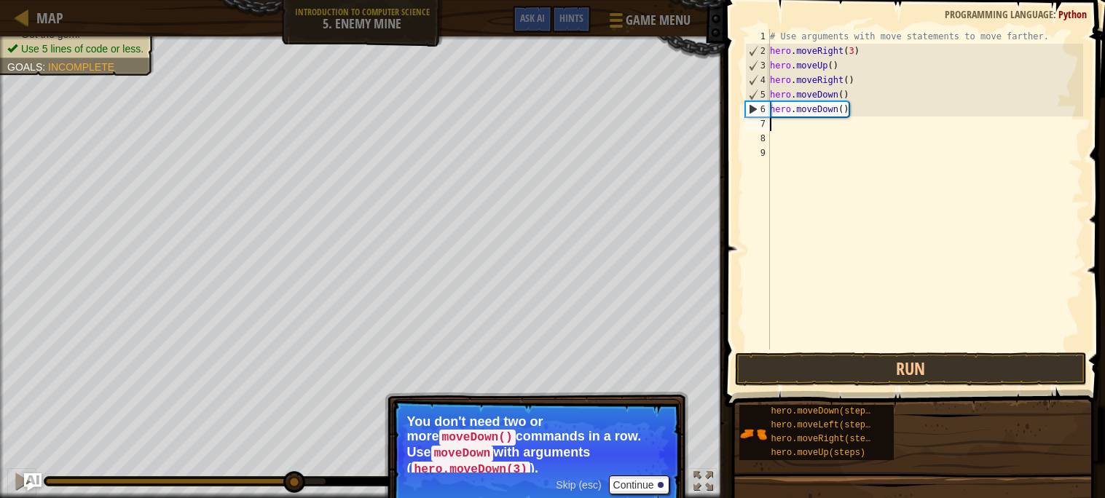
click at [845, 111] on div "# Use arguments with move statements to move farther. hero . moveRight ( 3 ) he…" at bounding box center [925, 204] width 316 height 350
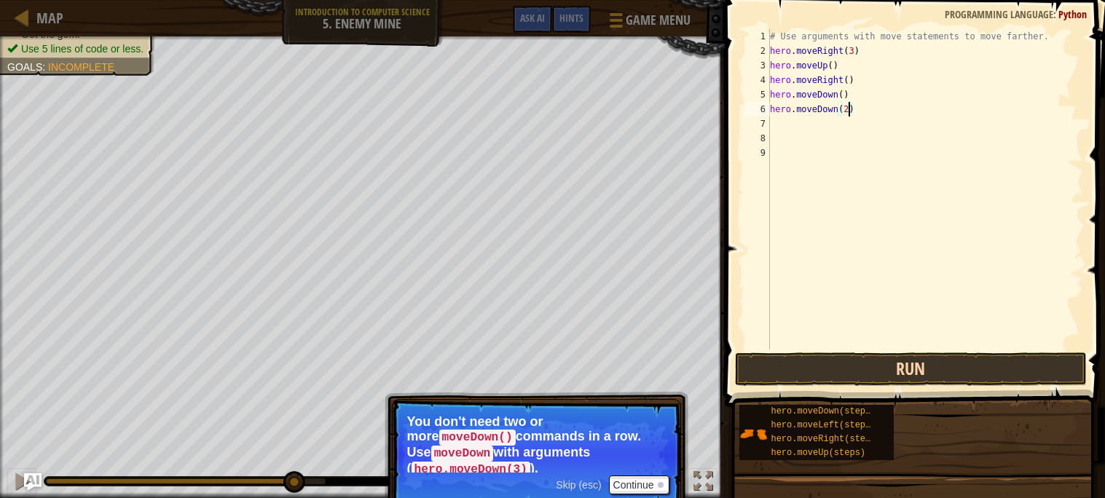
type textarea "hero.moveDown(2)"
click at [941, 367] on button "Run" at bounding box center [911, 370] width 352 height 34
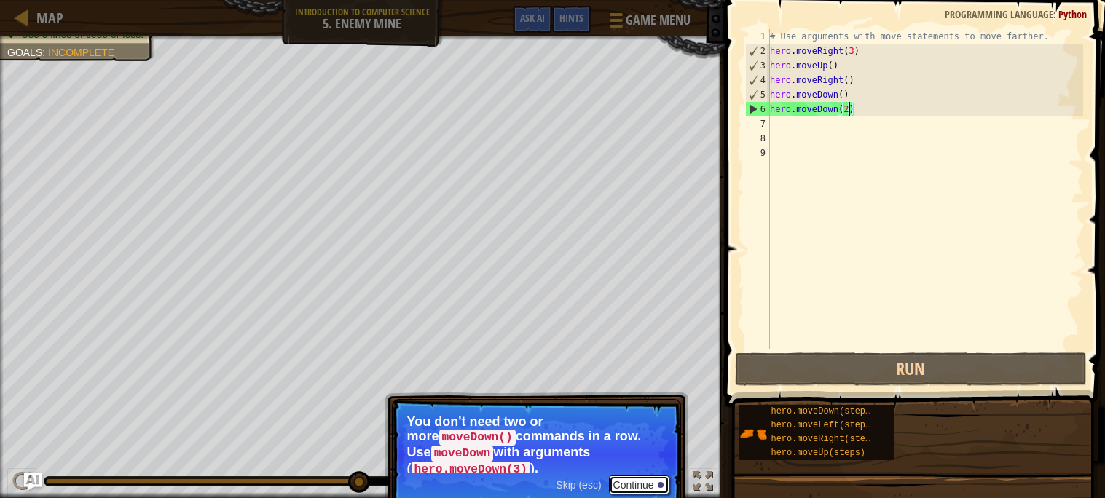
click at [649, 476] on button "Continue" at bounding box center [639, 485] width 60 height 19
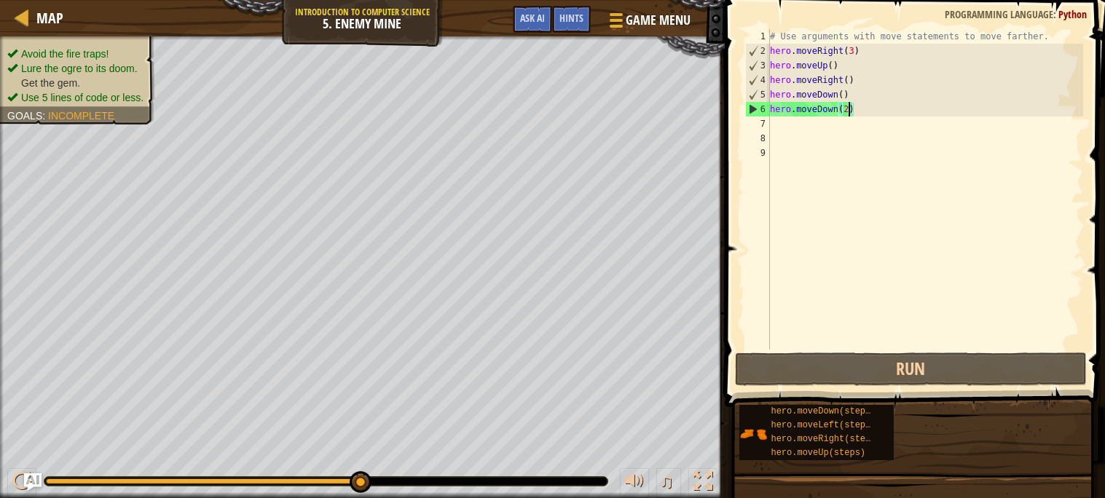
scroll to position [6, 5]
click at [809, 132] on div "# Use arguments with move statements to move farther. hero . moveRight ( 3 ) he…" at bounding box center [925, 204] width 316 height 350
click at [775, 115] on div "# Use arguments with move statements to move farther. hero . moveRight ( 3 ) he…" at bounding box center [925, 204] width 316 height 350
type textarea "hero.moveDown(2)"
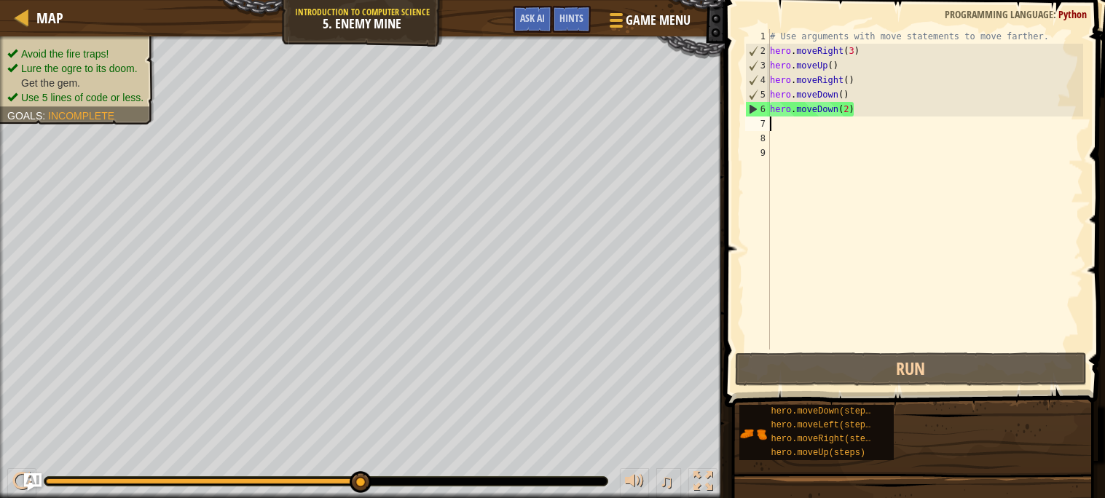
click at [786, 130] on div "# Use arguments with move statements to move farther. hero . moveRight ( 3 ) he…" at bounding box center [925, 204] width 316 height 350
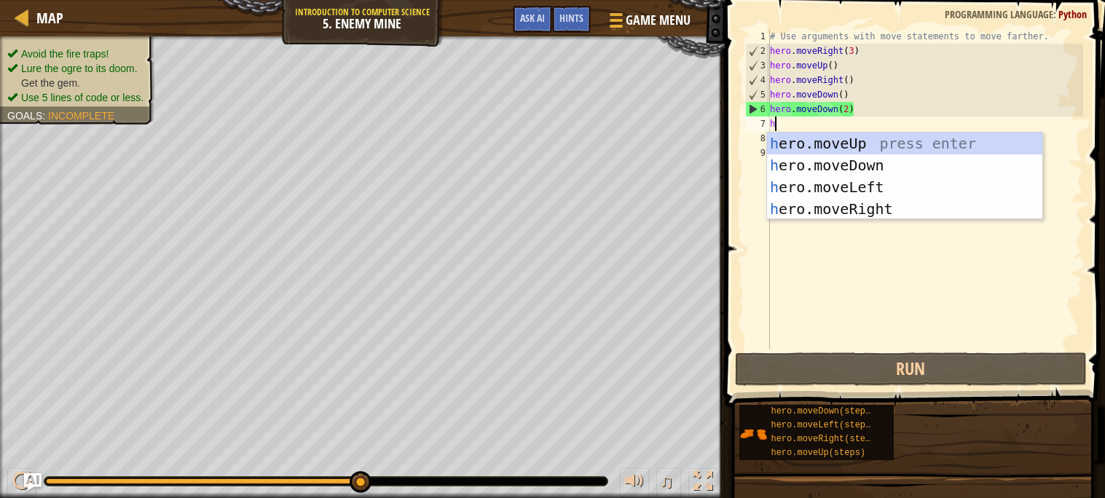
type textarea "he"
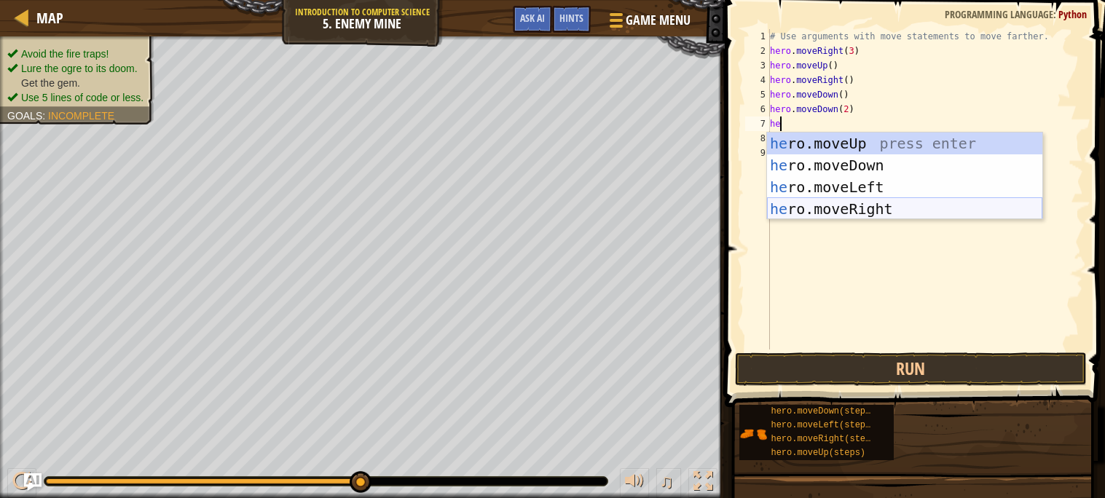
click at [909, 210] on div "he ro.moveUp press enter he ro.moveDown press enter he ro.moveLeft press enter …" at bounding box center [904, 198] width 275 height 131
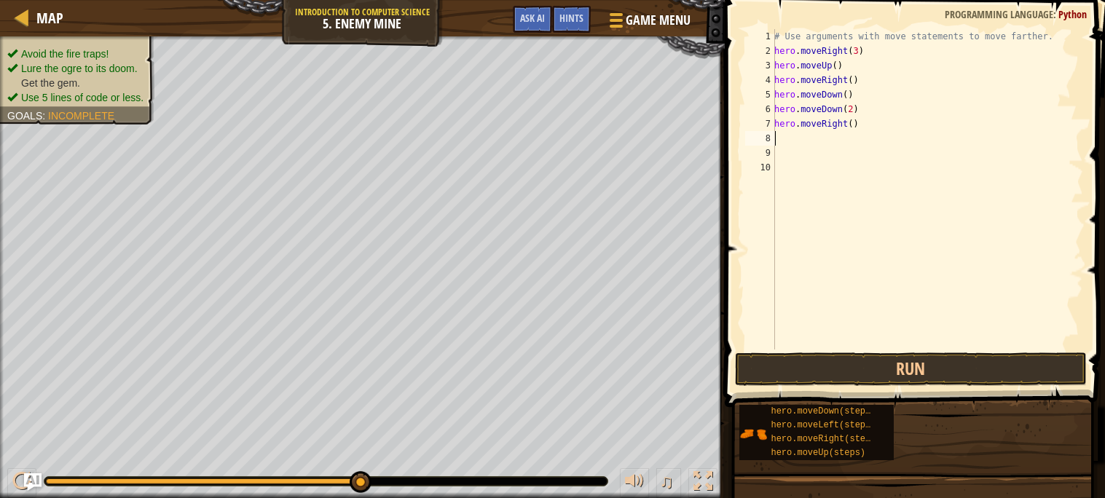
click at [855, 124] on div "# Use arguments with move statements to move farther. hero . moveRight ( 3 ) he…" at bounding box center [928, 204] width 312 height 350
type textarea "hero.moveRight(2)"
click at [1060, 361] on button "Run" at bounding box center [911, 370] width 352 height 34
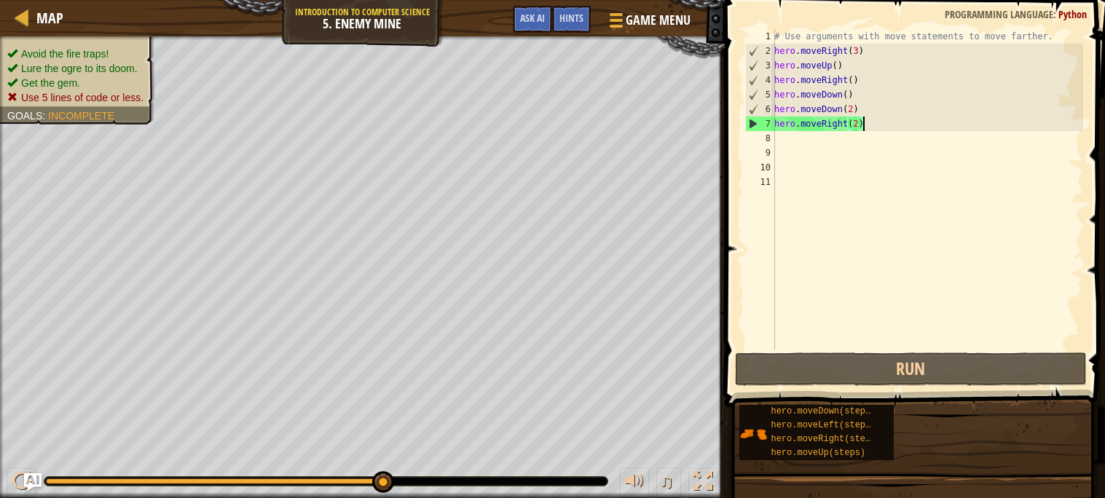
click at [866, 125] on div "# Use arguments with move statements to move farther. hero . moveRight ( 3 ) he…" at bounding box center [928, 204] width 312 height 350
drag, startPoint x: 856, startPoint y: 93, endPoint x: 775, endPoint y: 95, distance: 80.9
click at [775, 95] on div "# Use arguments with move statements to move farther. hero . moveRight ( 3 ) he…" at bounding box center [928, 204] width 312 height 350
type textarea "hero.moveDown()"
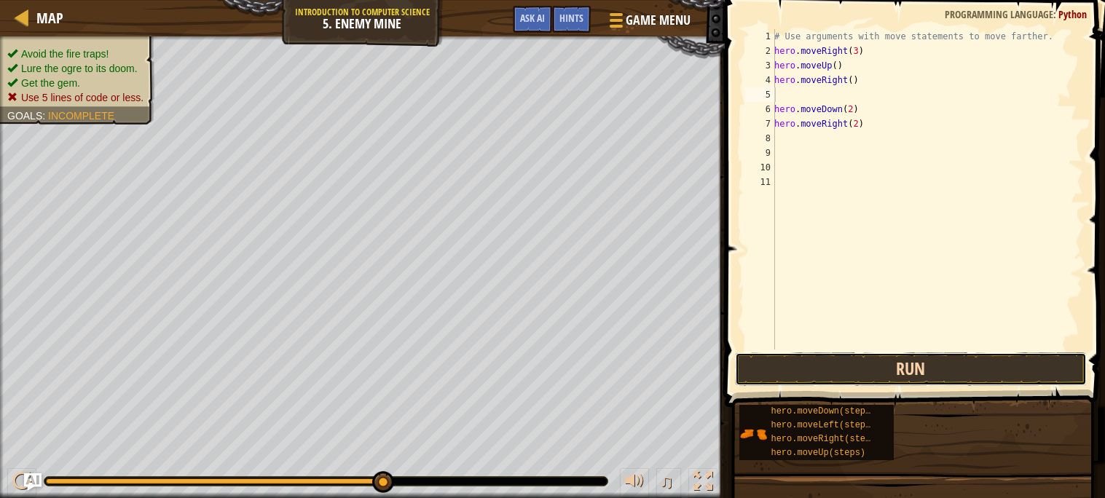
click at [912, 377] on button "Run" at bounding box center [911, 370] width 352 height 34
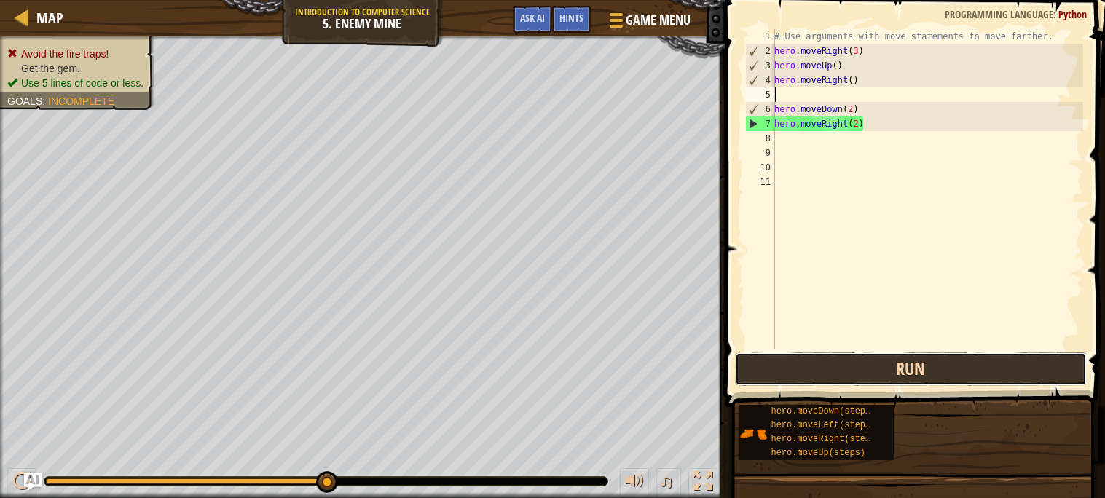
click at [912, 377] on button "Run" at bounding box center [911, 370] width 352 height 34
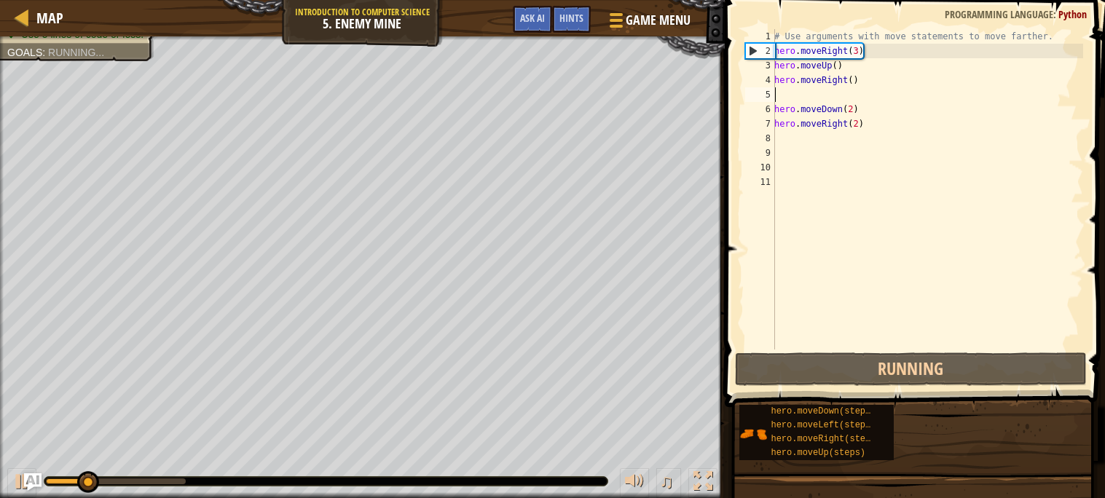
click at [851, 111] on div "# Use arguments with move statements to move farther. hero . moveRight ( 3 ) he…" at bounding box center [928, 204] width 312 height 350
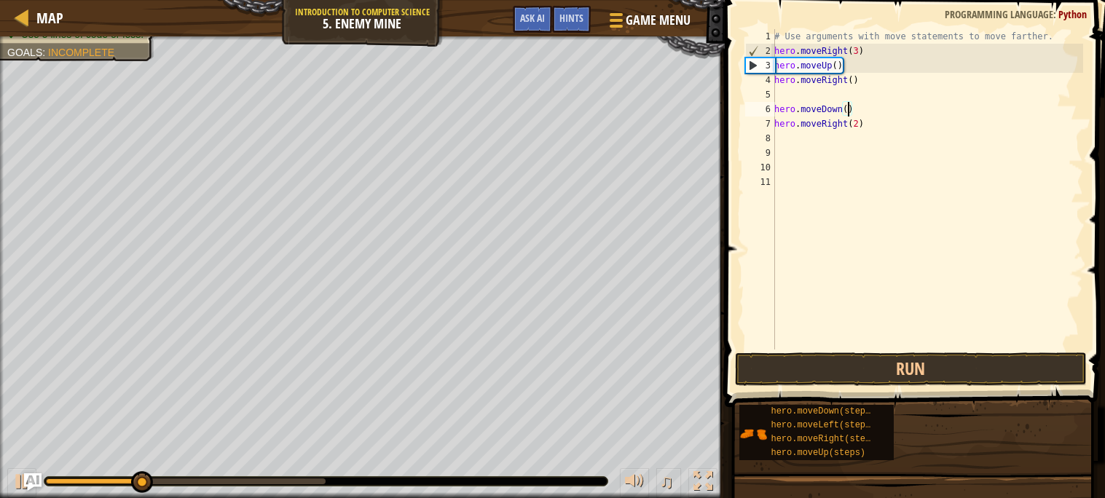
scroll to position [6, 5]
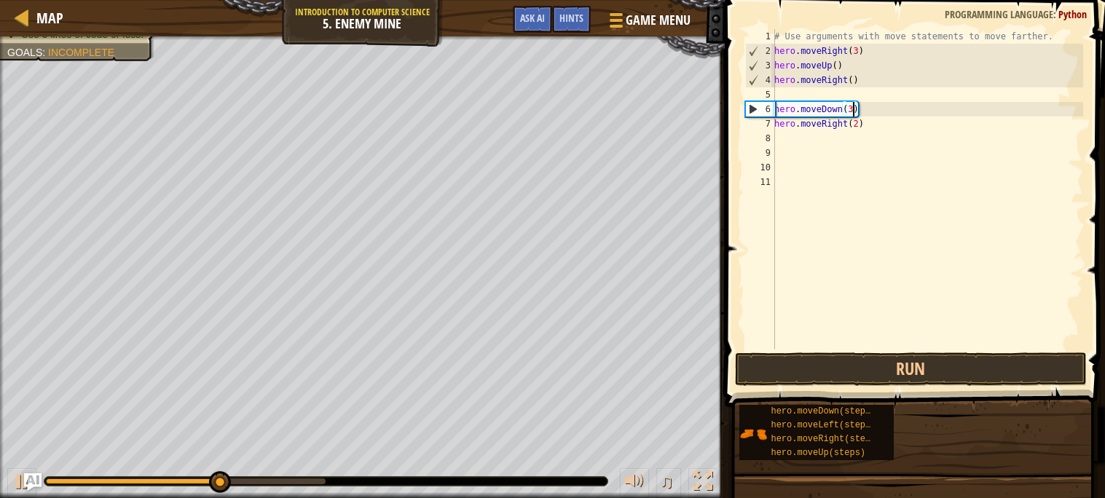
type textarea "hero.moveDown(3\)"
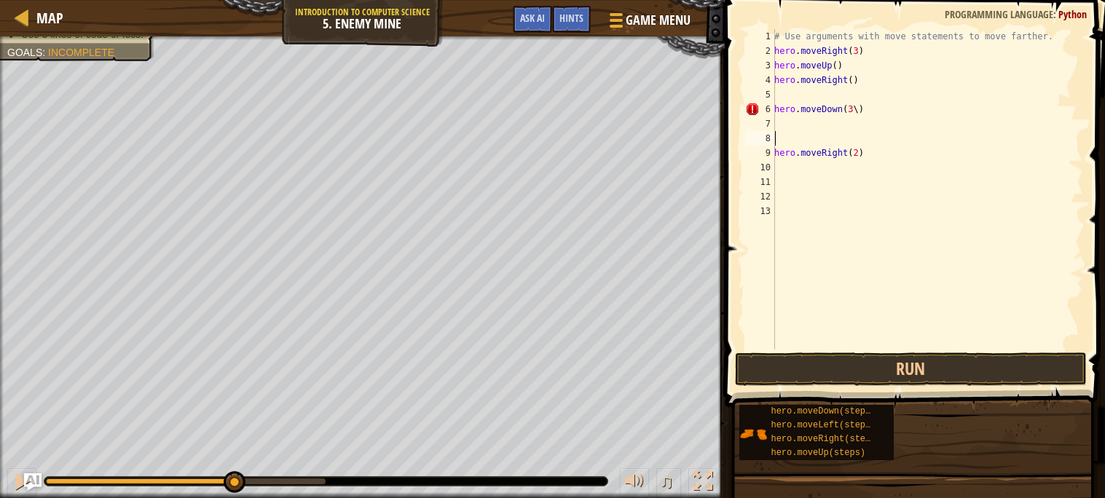
click at [858, 106] on div "# Use arguments with move statements to move farther. hero . moveRight ( 3 ) he…" at bounding box center [928, 204] width 312 height 350
type textarea "hero.moveDown(3)"
click at [802, 350] on span at bounding box center [917, 183] width 392 height 450
click at [821, 373] on button "Run" at bounding box center [911, 370] width 352 height 34
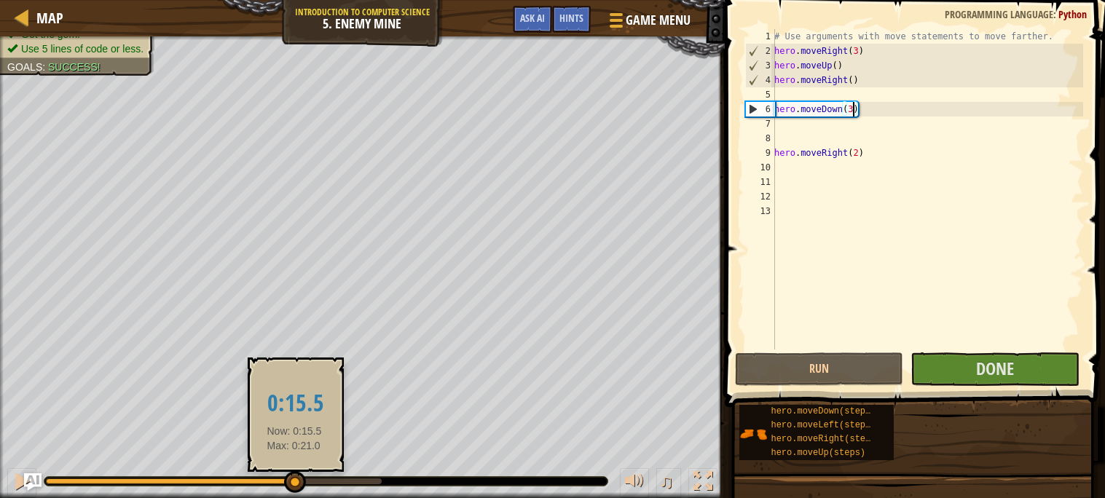
drag, startPoint x: 302, startPoint y: 481, endPoint x: 294, endPoint y: 479, distance: 7.4
click at [294, 479] on div at bounding box center [295, 482] width 22 height 22
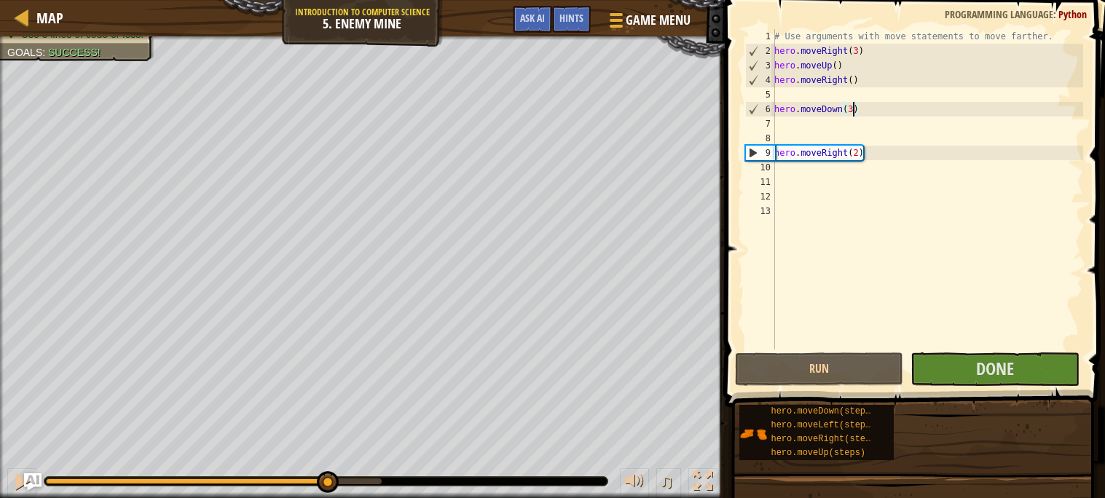
drag, startPoint x: 337, startPoint y: 485, endPoint x: 328, endPoint y: 504, distance: 20.5
click at [328, 0] on html "Map Introduction to Computer Science 5. Enemy Mine Game Menu Done Hints Ask AI …" at bounding box center [552, 0] width 1105 height 0
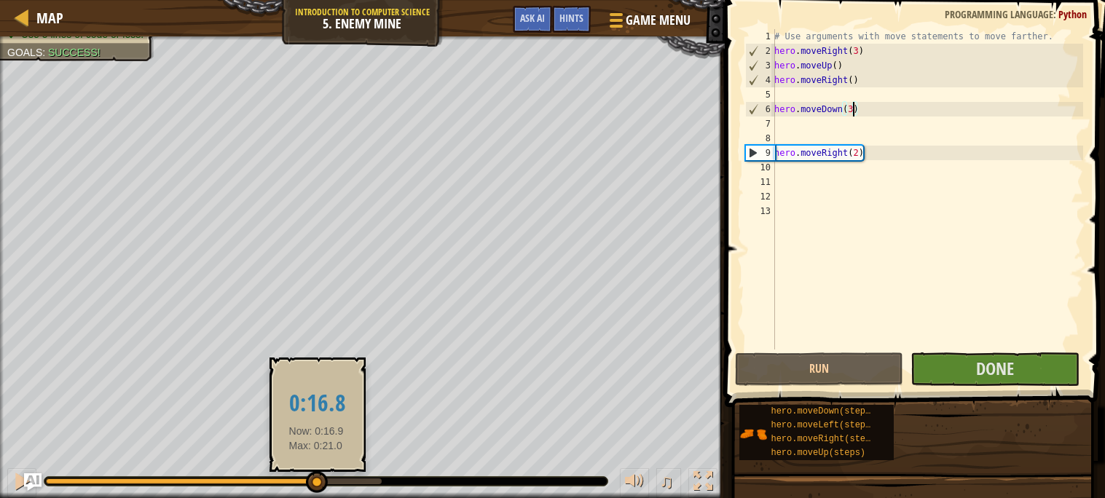
drag, startPoint x: 351, startPoint y: 485, endPoint x: 306, endPoint y: 480, distance: 45.5
click at [306, 480] on div at bounding box center [317, 482] width 22 height 22
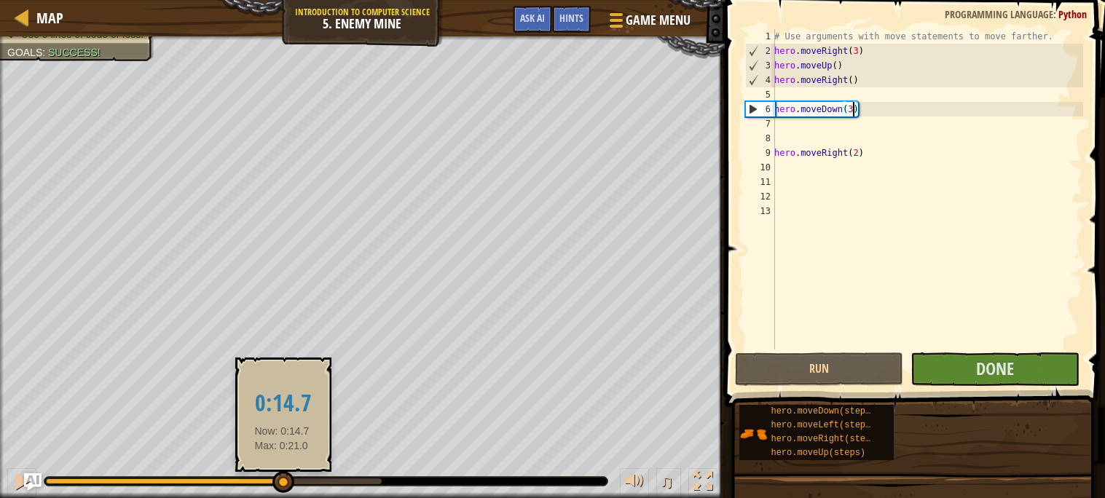
drag, startPoint x: 306, startPoint y: 480, endPoint x: 281, endPoint y: 483, distance: 24.9
click at [281, 483] on div at bounding box center [164, 482] width 236 height 6
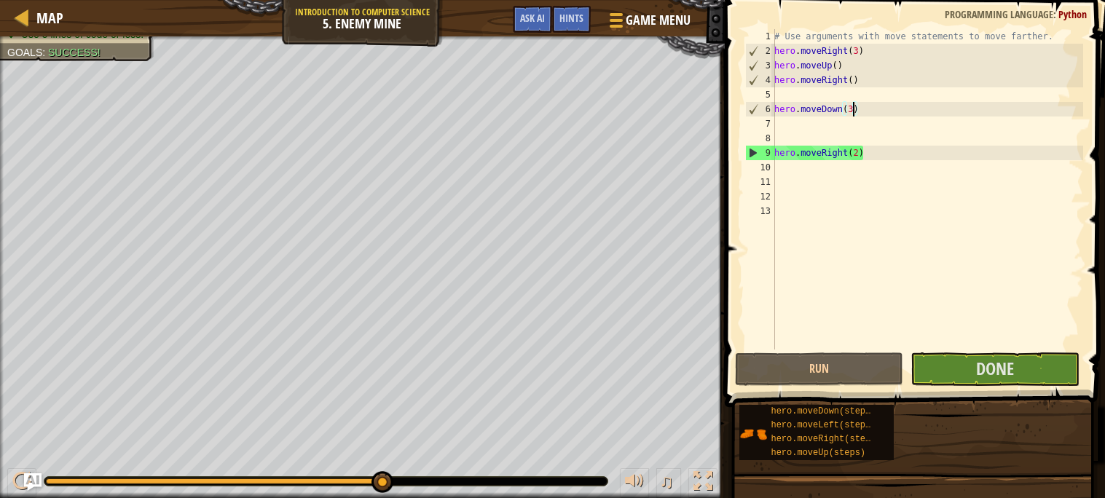
drag, startPoint x: 329, startPoint y: 485, endPoint x: 380, endPoint y: 517, distance: 60.5
click at [380, 0] on html "Map Introduction to Computer Science 5. Enemy Mine Game Menu Done Hints Ask AI …" at bounding box center [552, 0] width 1105 height 0
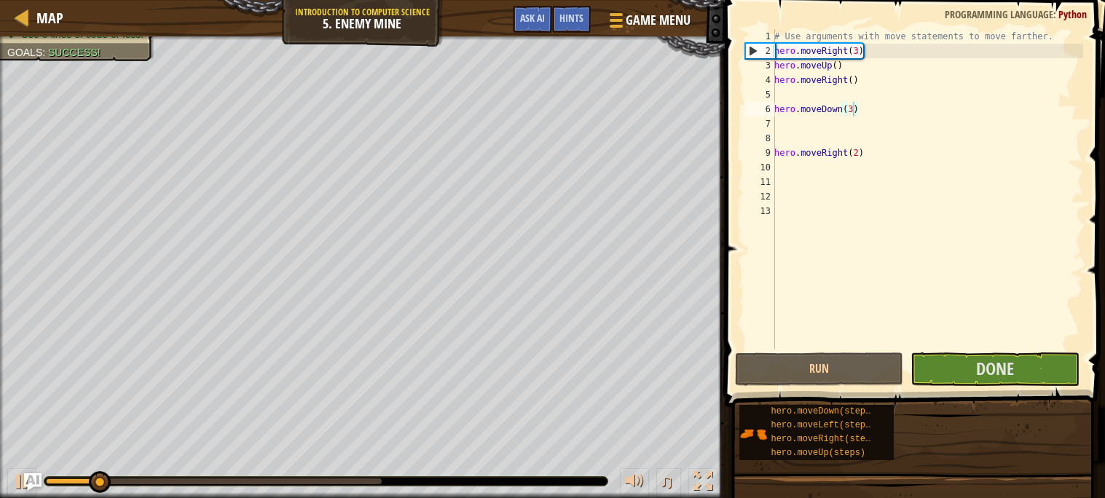
click at [378, 487] on div "♫" at bounding box center [362, 478] width 725 height 44
click at [381, 478] on div at bounding box center [325, 481] width 563 height 9
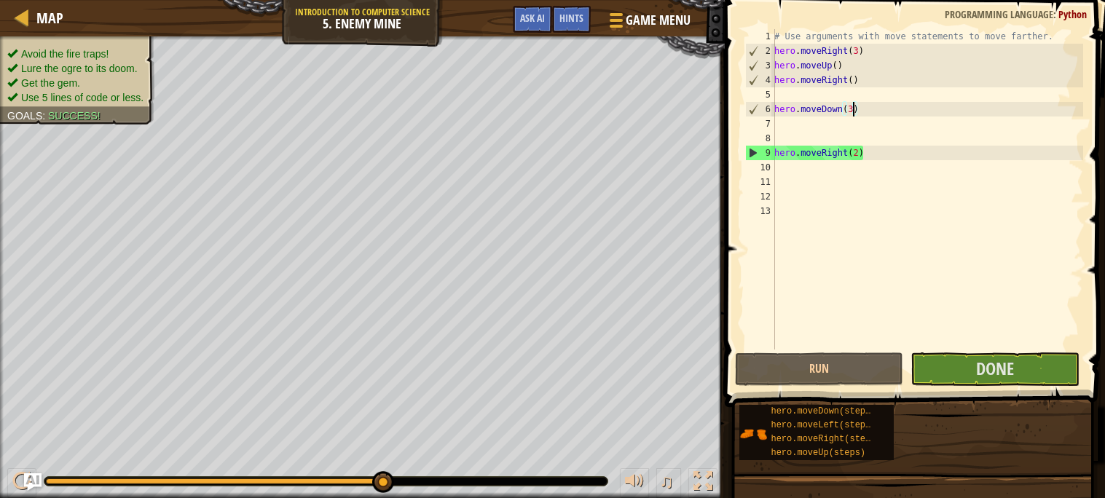
drag, startPoint x: 126, startPoint y: 477, endPoint x: 426, endPoint y: 508, distance: 301.9
click at [426, 0] on html "Map Introduction to Computer Science 5. Enemy Mine Game Menu Done Hints Ask AI …" at bounding box center [552, 0] width 1105 height 0
click at [979, 379] on span "Done" at bounding box center [995, 368] width 38 height 23
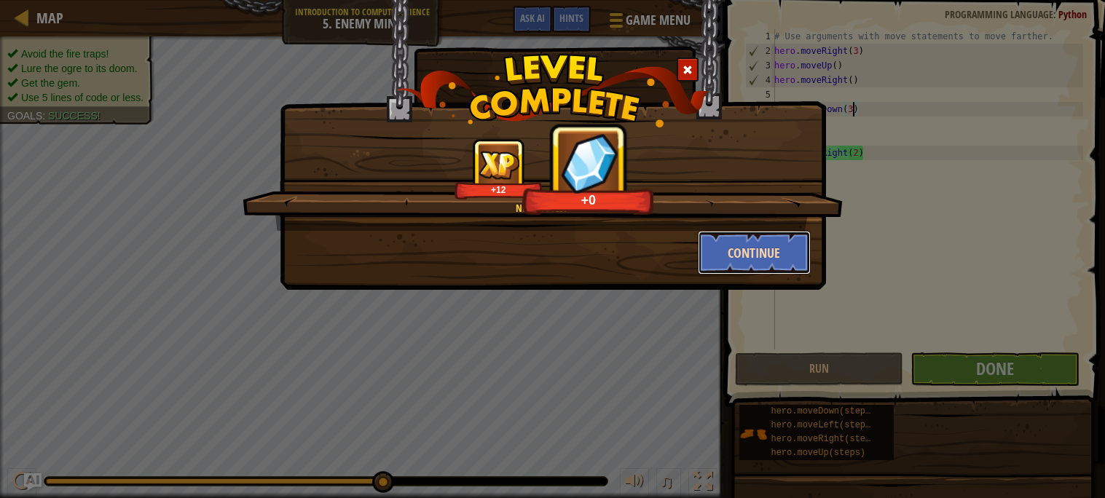
click at [792, 266] on button "Continue" at bounding box center [754, 253] width 113 height 44
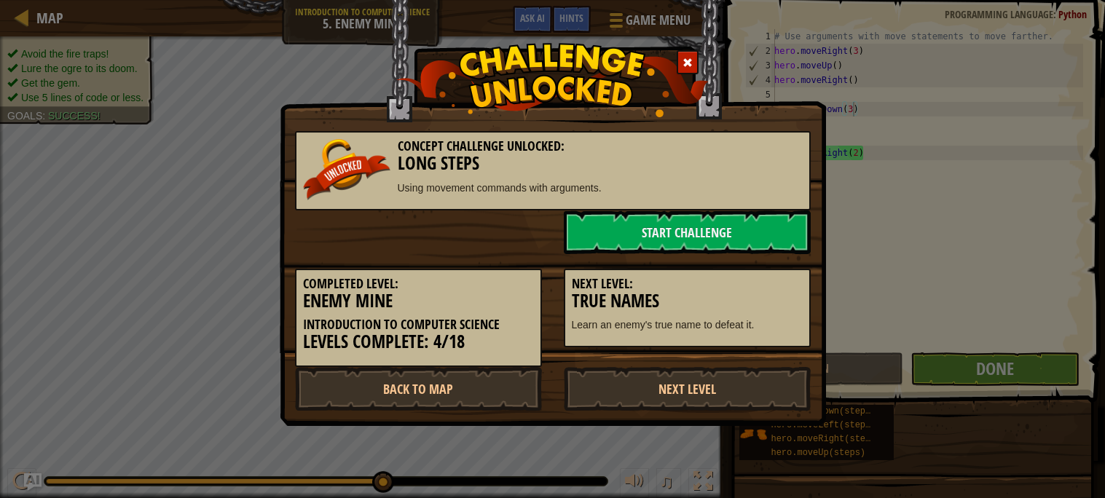
click at [786, 264] on div "Next Level: True Names Learn an enemy's true name to defeat it." at bounding box center [687, 301] width 269 height 94
click at [727, 375] on link "Next Level" at bounding box center [687, 389] width 247 height 44
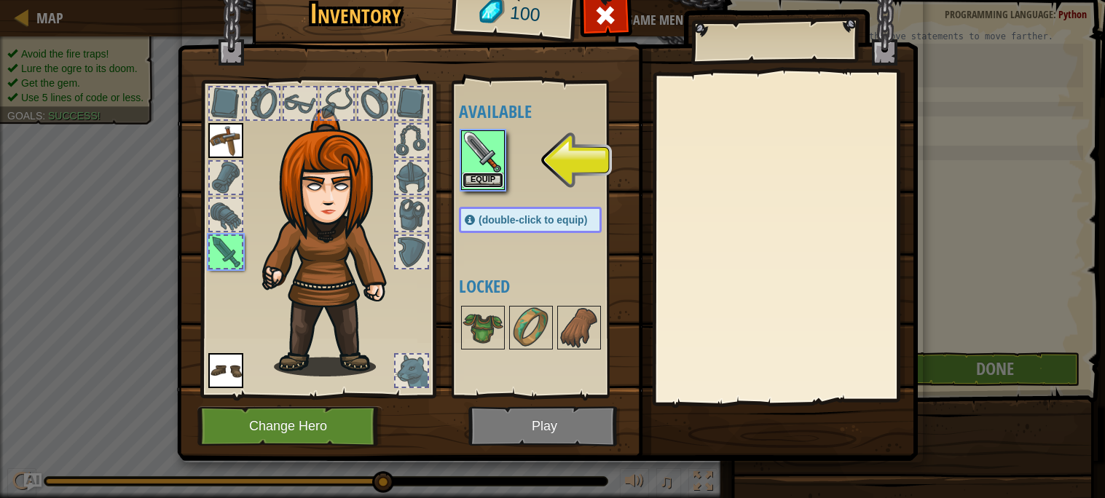
click at [496, 179] on button "Equip" at bounding box center [483, 180] width 41 height 15
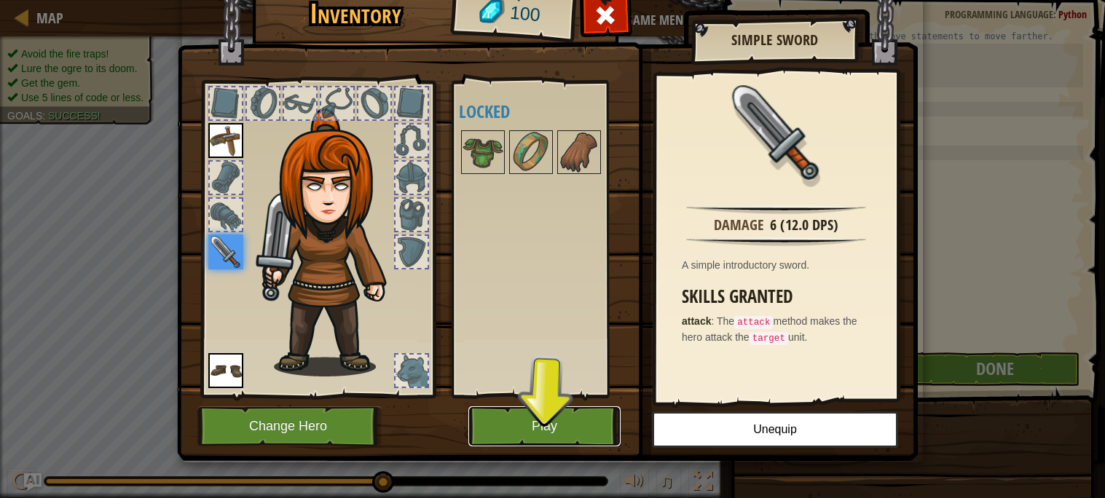
click at [583, 423] on button "Play" at bounding box center [545, 427] width 152 height 40
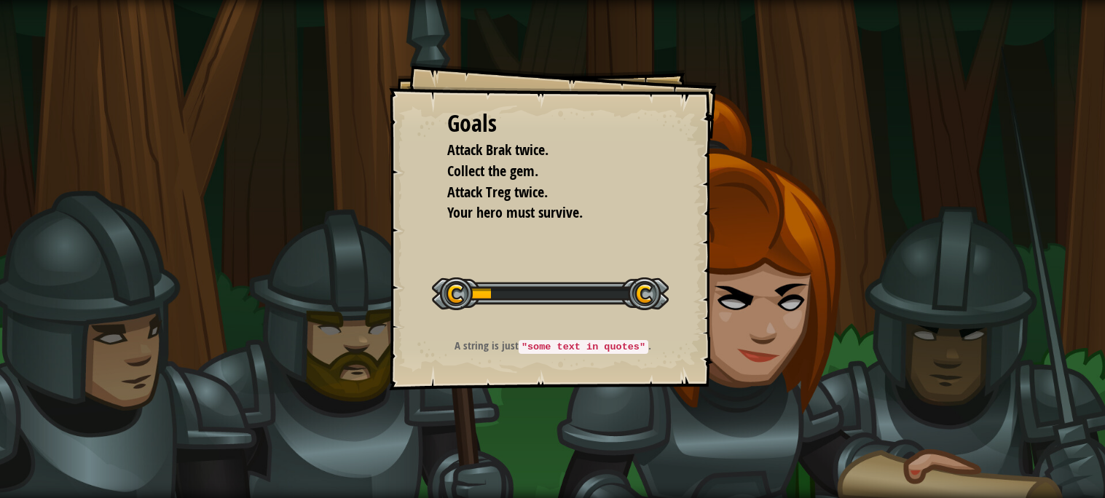
click at [603, 436] on div "Goals Attack Brak twice. Collect the gem. Attack Treg twice. Your hero must sur…" at bounding box center [552, 249] width 1105 height 498
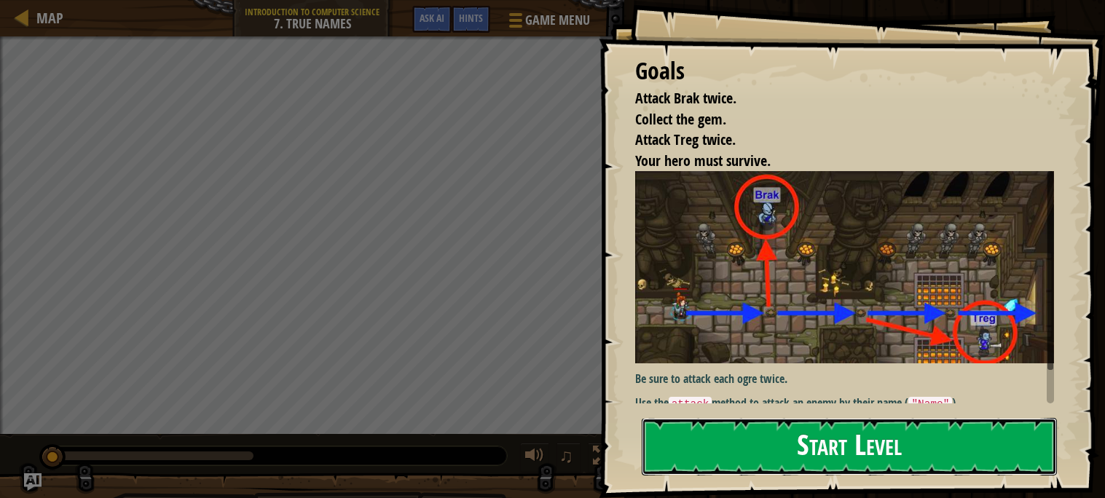
click at [762, 449] on button "Start Level" at bounding box center [849, 447] width 415 height 58
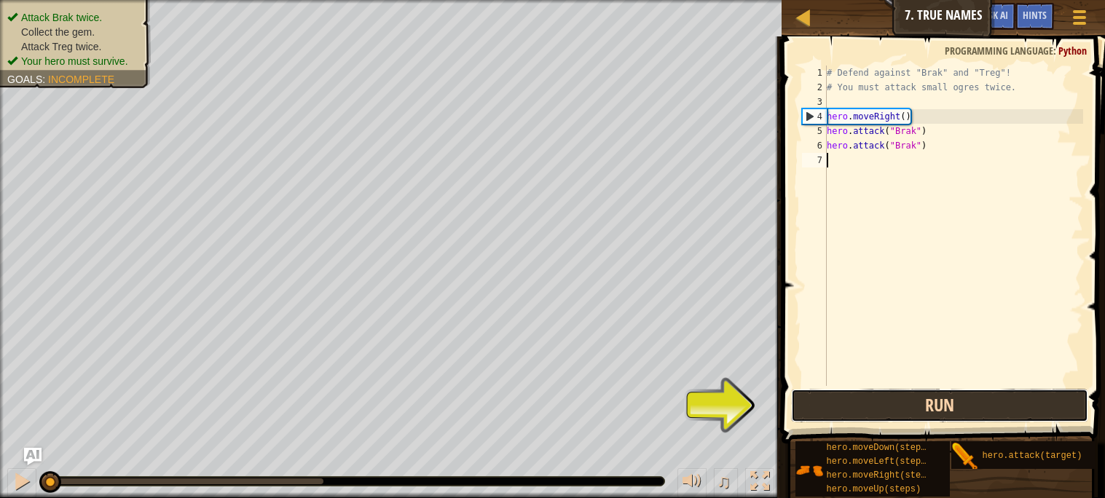
click at [1003, 407] on button "Run" at bounding box center [939, 406] width 297 height 34
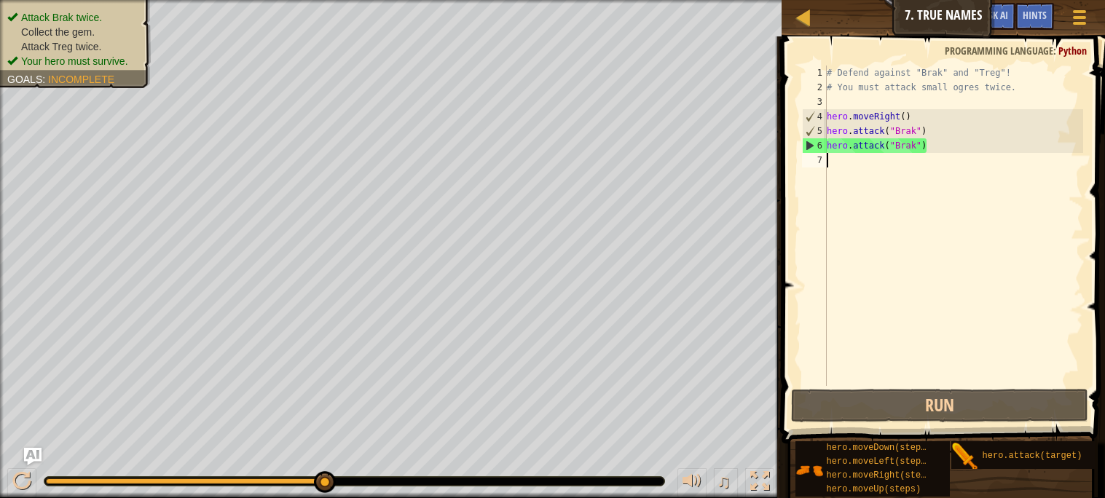
type textarea "h"
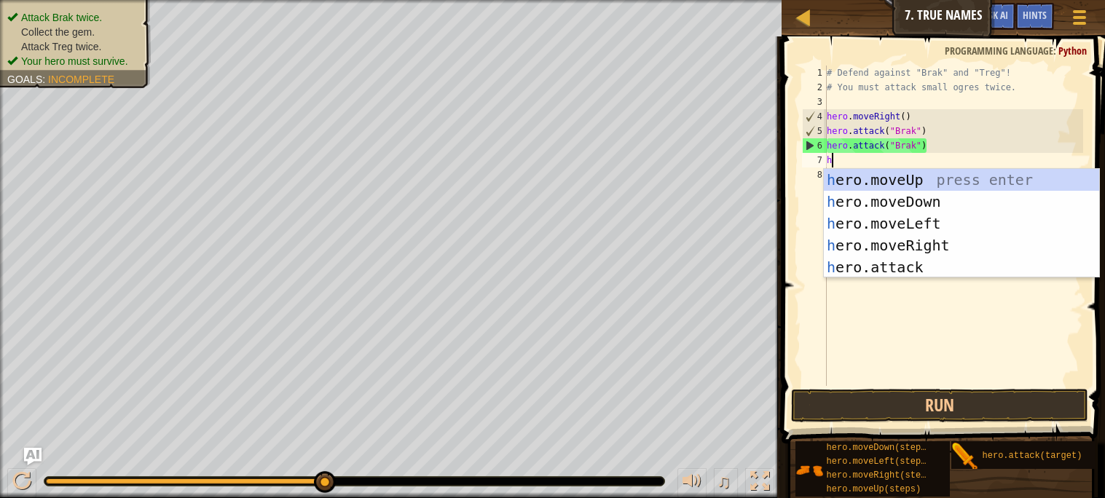
scroll to position [6, 0]
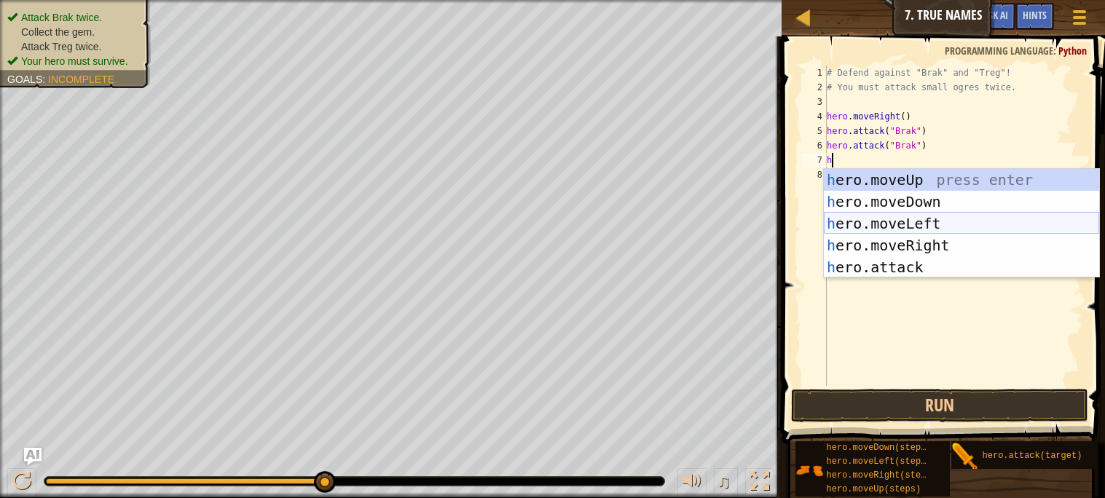
click at [963, 235] on div "h ero.moveUp press enter h ero.moveDown press enter h ero.moveLeft press enter …" at bounding box center [961, 245] width 275 height 153
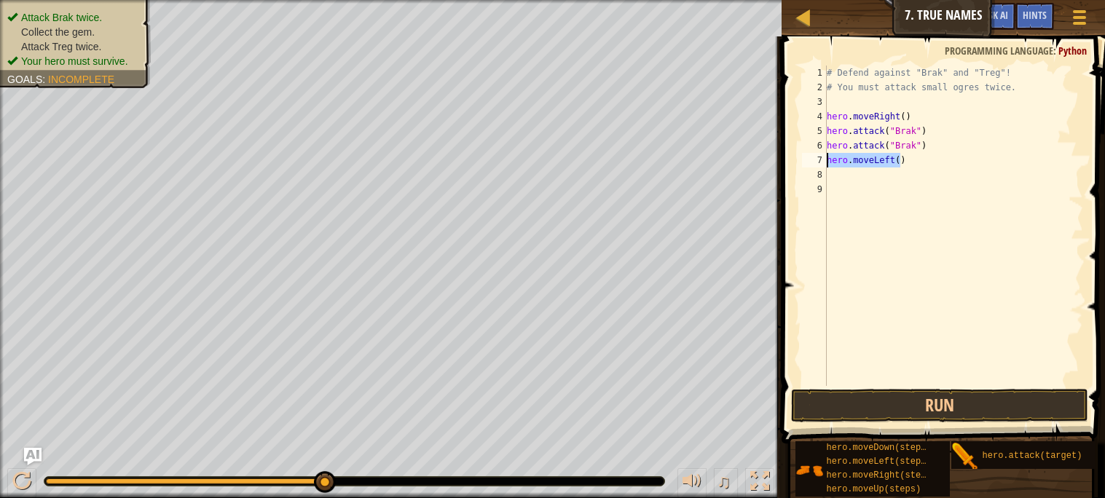
drag, startPoint x: 901, startPoint y: 159, endPoint x: 827, endPoint y: 161, distance: 73.6
click at [827, 161] on div "# Defend against "Brak" and "Treg"! # You must attack small ogres twice. hero .…" at bounding box center [953, 241] width 259 height 350
type textarea ")"
type textarea "he"
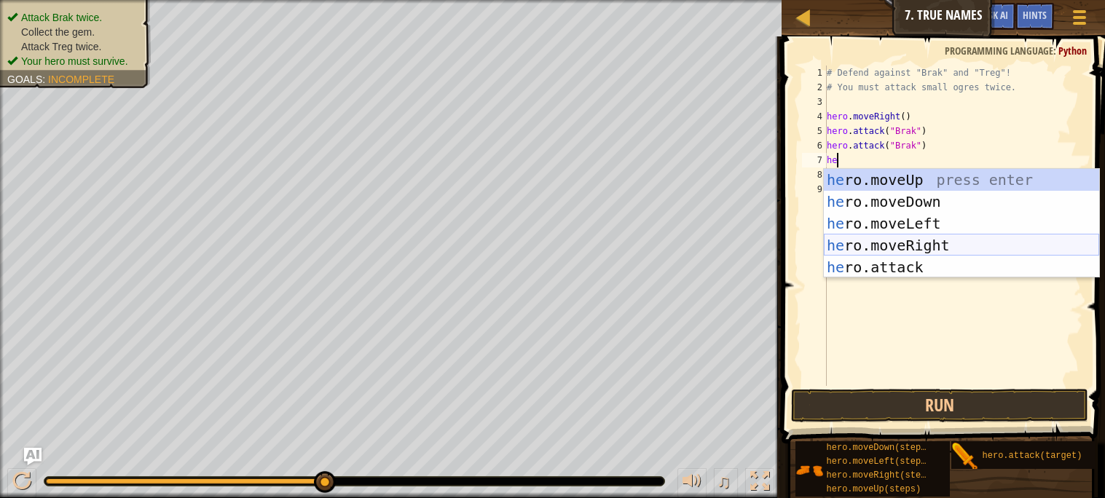
click at [909, 248] on div "he ro.moveUp press enter he ro.moveDown press enter he ro.moveLeft press enter …" at bounding box center [961, 245] width 275 height 153
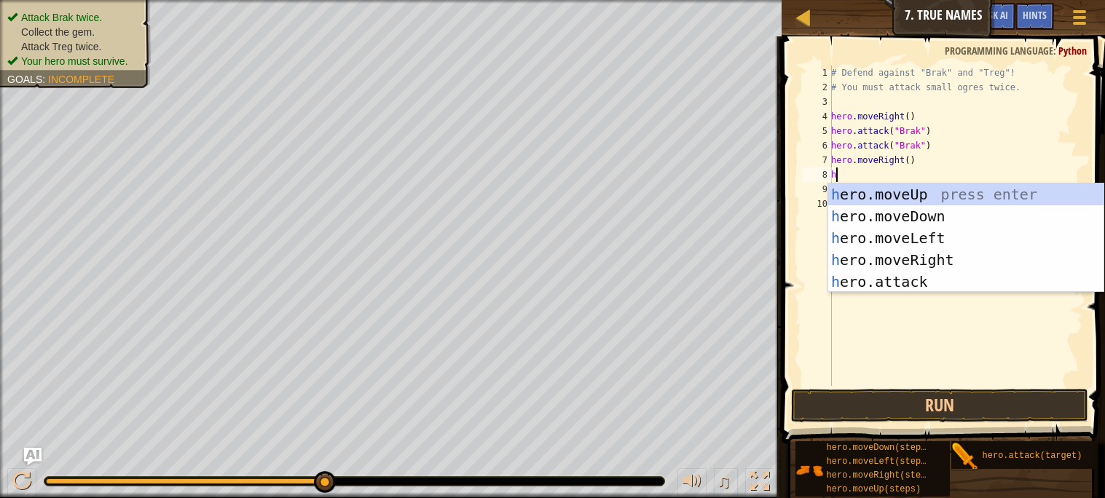
type textarea "he"
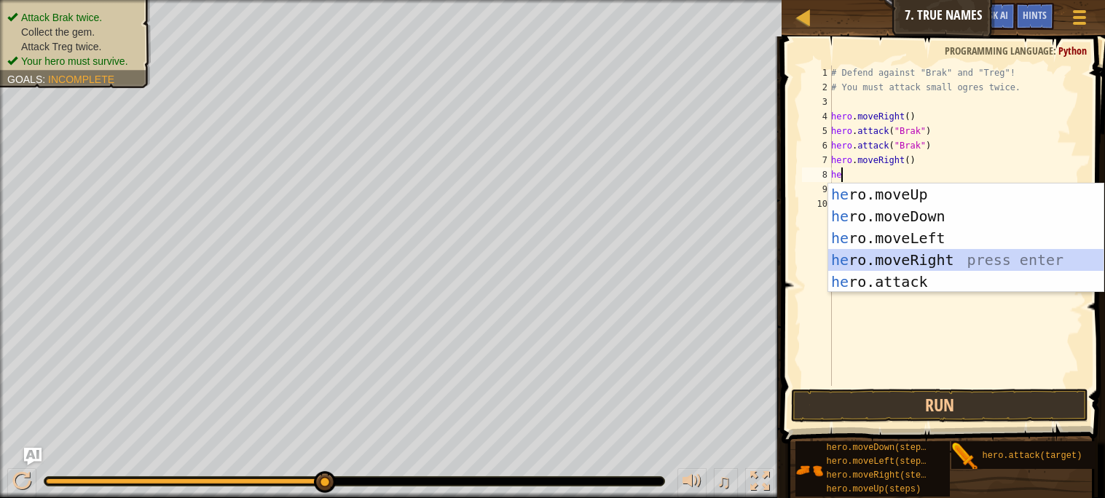
click at [909, 255] on div "he ro.moveUp press enter he ro.moveDown press enter he ro.moveLeft press enter …" at bounding box center [966, 260] width 275 height 153
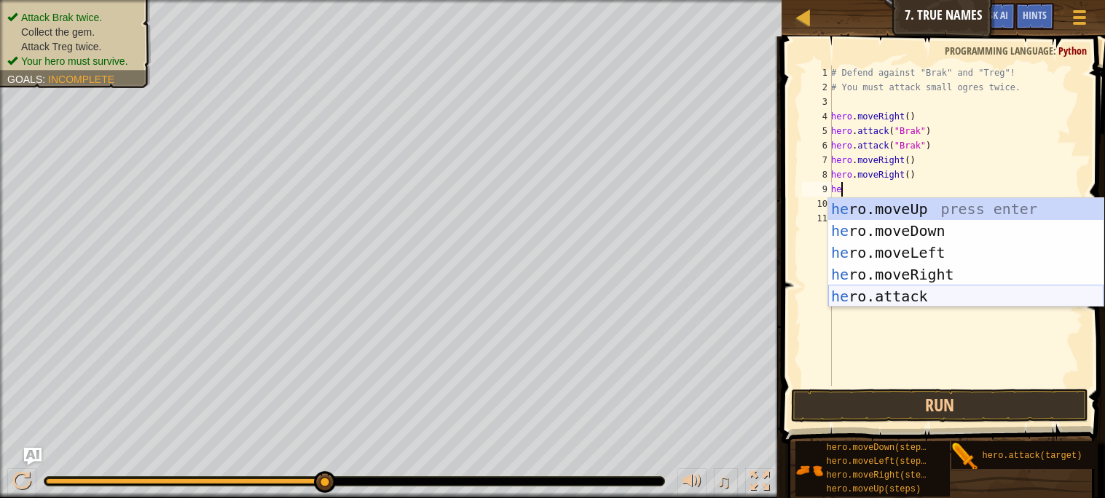
click at [902, 302] on div "he ro.moveUp press enter he ro.moveDown press enter he ro.moveLeft press enter …" at bounding box center [966, 274] width 275 height 153
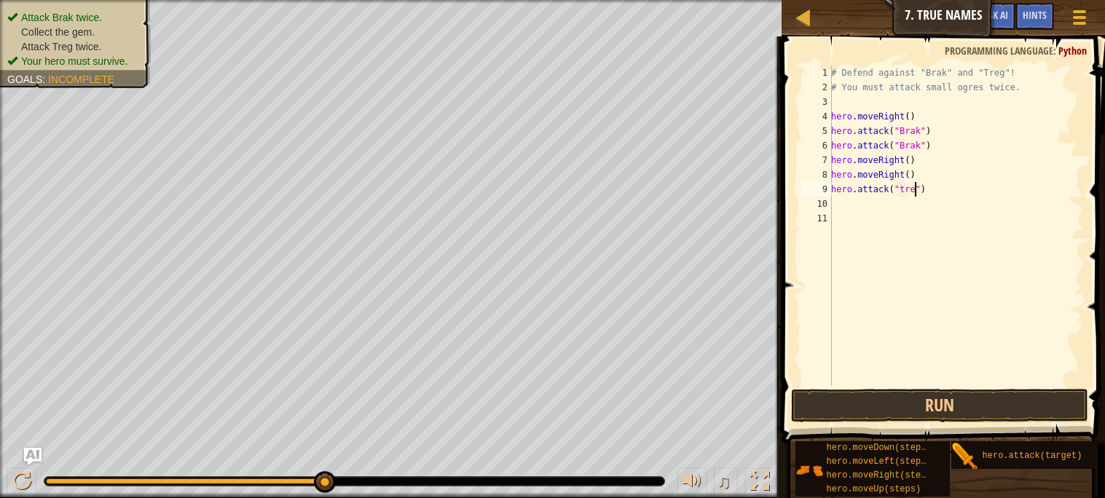
scroll to position [6, 7]
click at [1014, 401] on button "Run" at bounding box center [939, 406] width 297 height 34
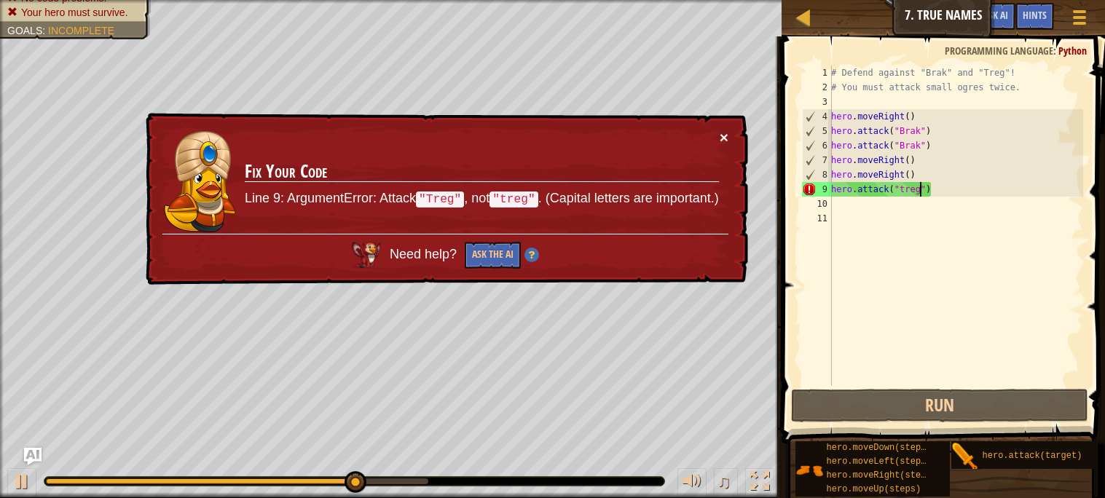
click at [727, 133] on button "×" at bounding box center [724, 137] width 9 height 15
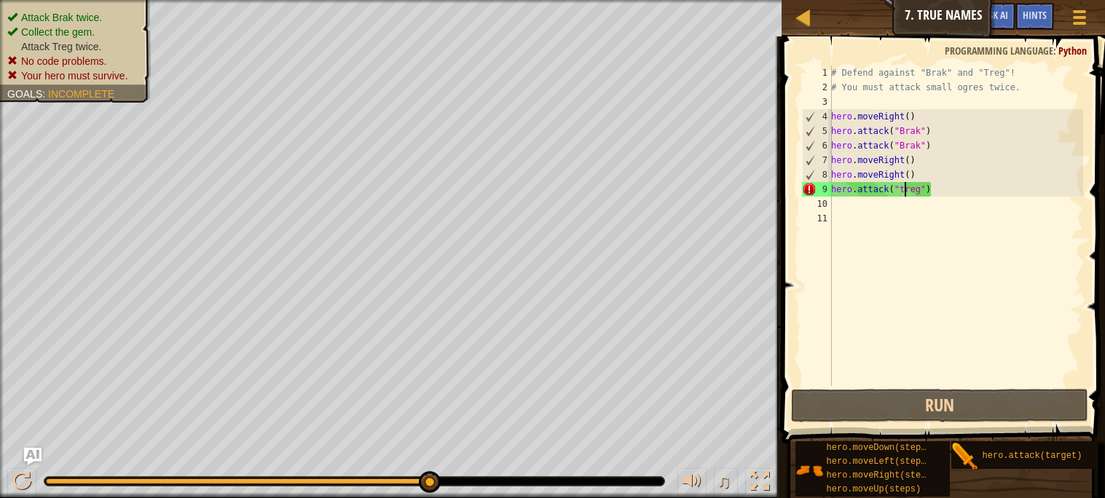
click at [903, 194] on div "# Defend against "Brak" and "Treg"! # You must attack small ogres twice. hero .…" at bounding box center [956, 241] width 255 height 350
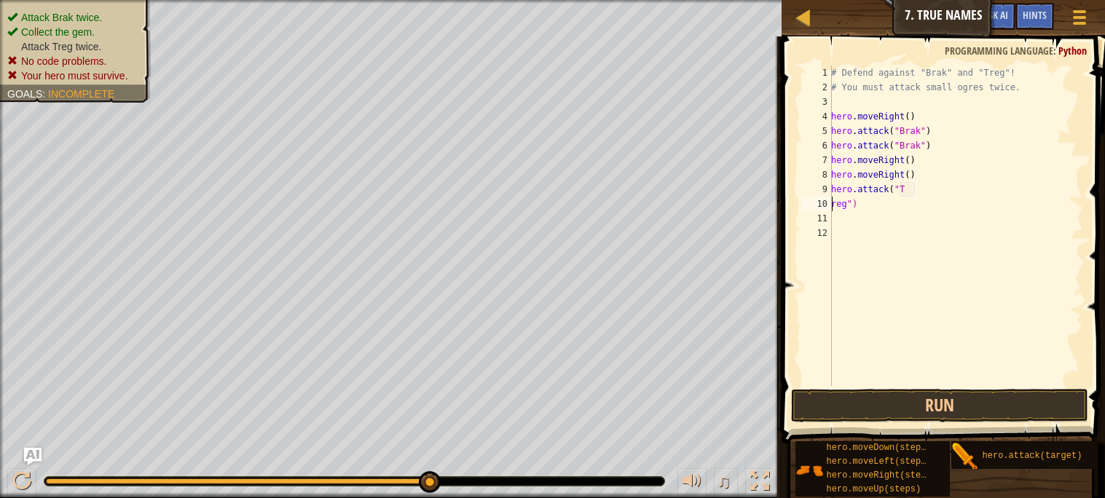
scroll to position [6, 1]
click at [933, 402] on button "Run" at bounding box center [939, 406] width 297 height 34
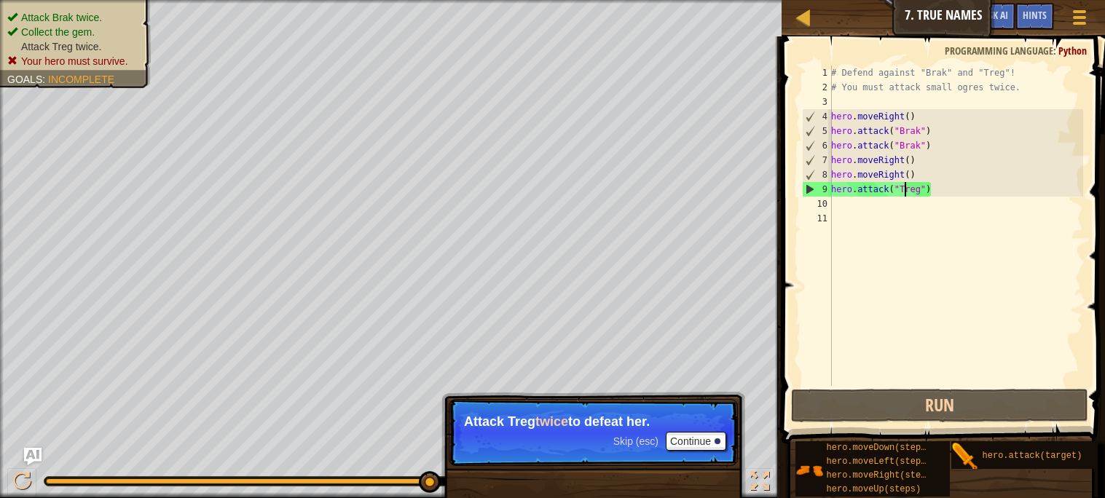
click at [922, 189] on div "# Defend against "Brak" and "Treg"! # You must attack small ogres twice. hero .…" at bounding box center [956, 241] width 255 height 350
click at [924, 195] on div "# Defend against "Brak" and "Treg"! # You must attack small ogres twice. hero .…" at bounding box center [956, 241] width 255 height 350
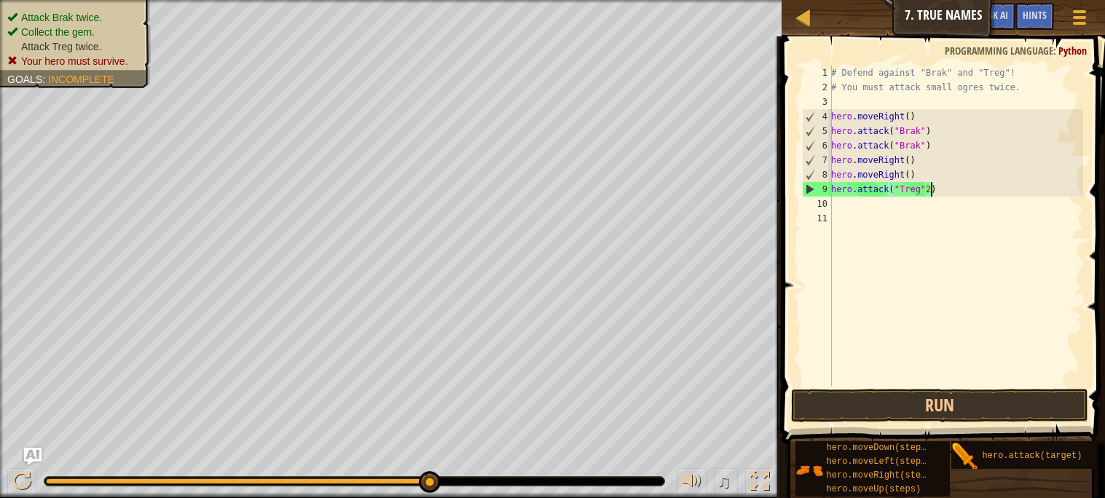
scroll to position [6, 8]
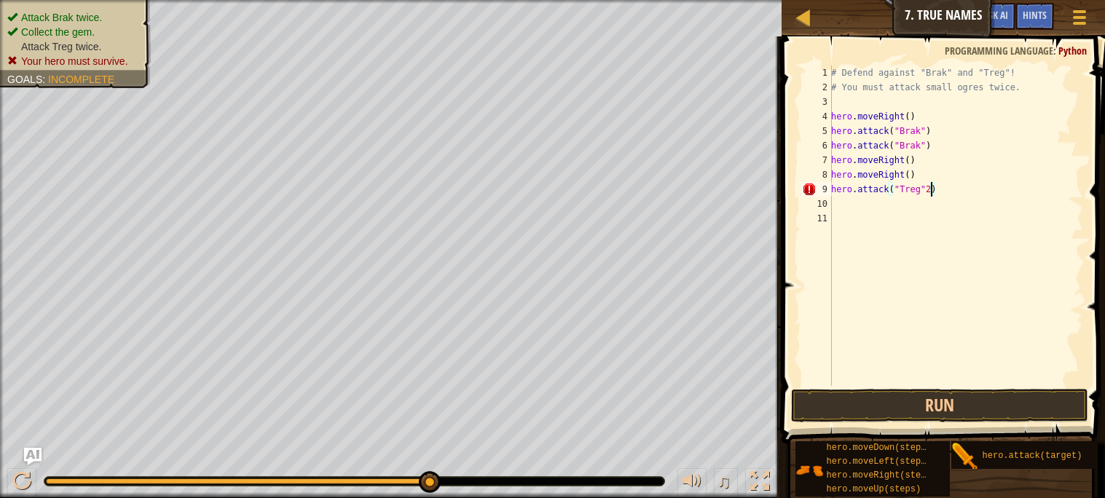
type textarea "hero.attack("Treg")"
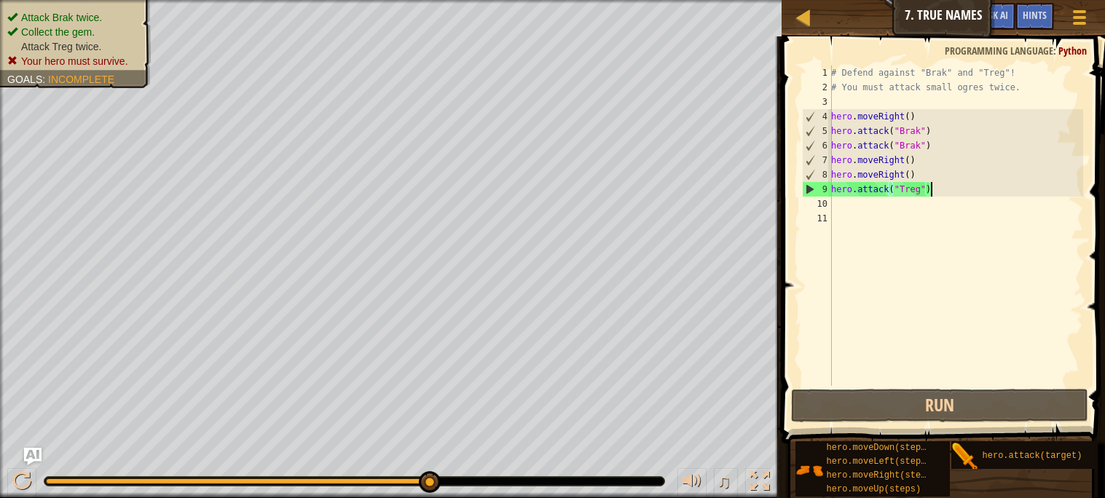
scroll to position [6, 0]
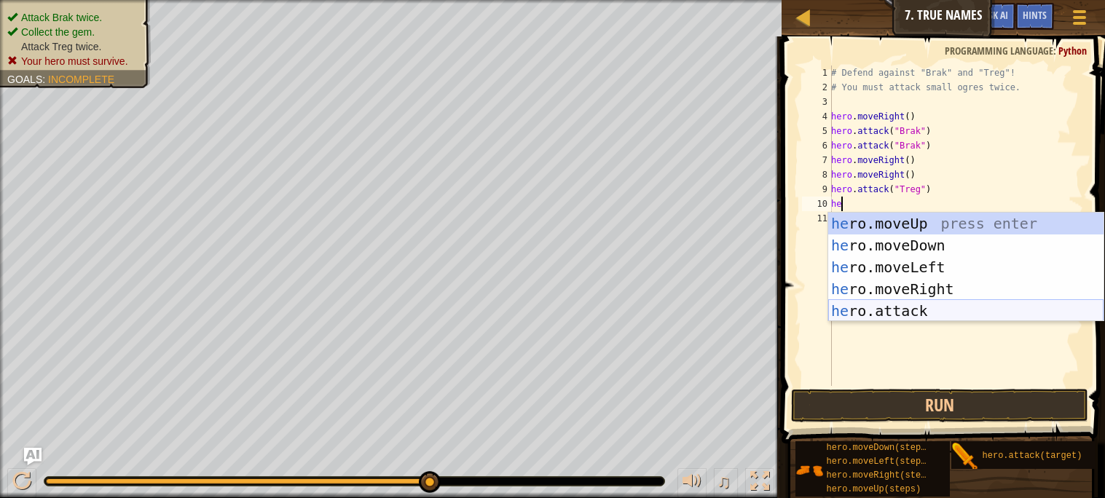
click at [974, 310] on div "he ro.moveUp press enter he ro.moveDown press enter he ro.moveLeft press enter …" at bounding box center [966, 289] width 275 height 153
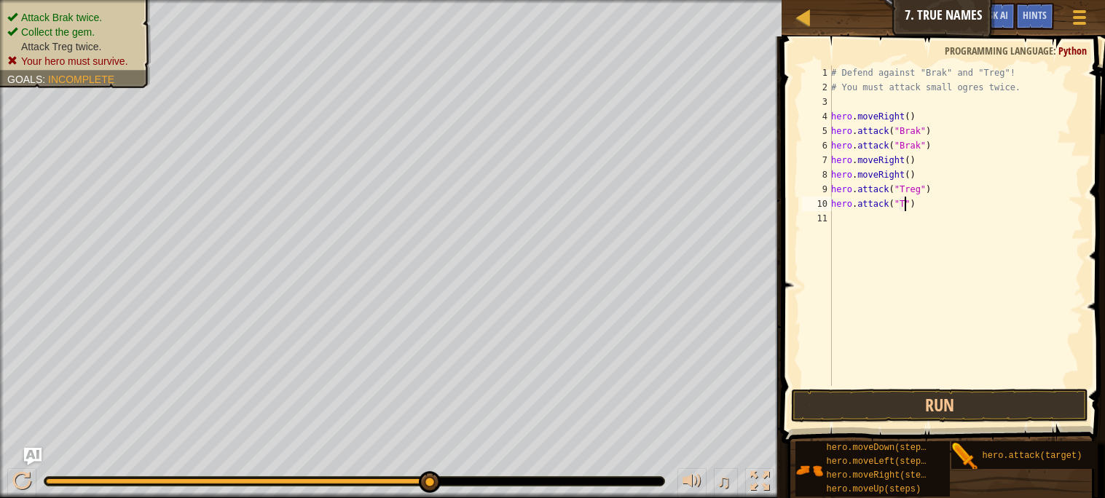
scroll to position [6, 6]
type textarea "hero.attack("Treg")"
click at [1038, 405] on button "Run" at bounding box center [939, 406] width 297 height 34
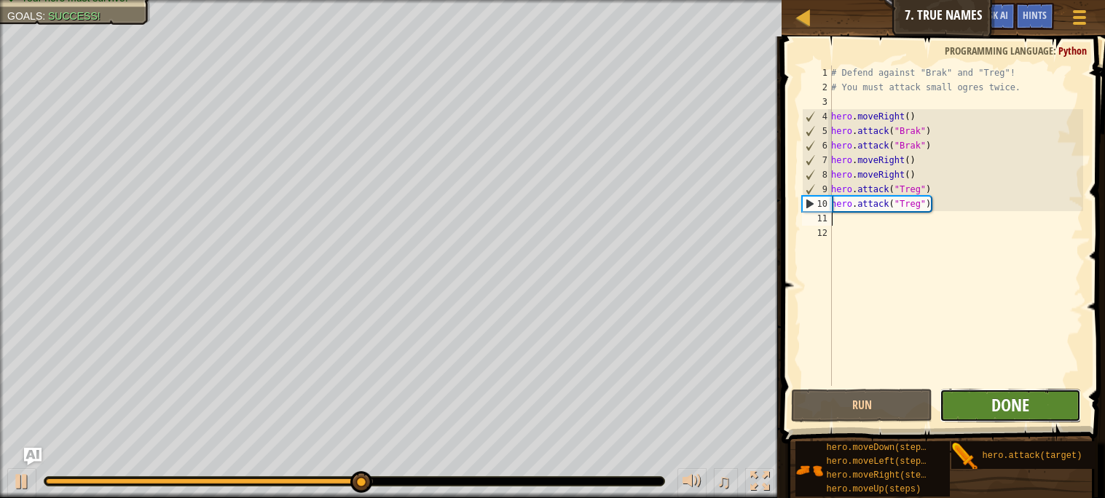
click at [1009, 404] on span "Done" at bounding box center [1011, 404] width 38 height 23
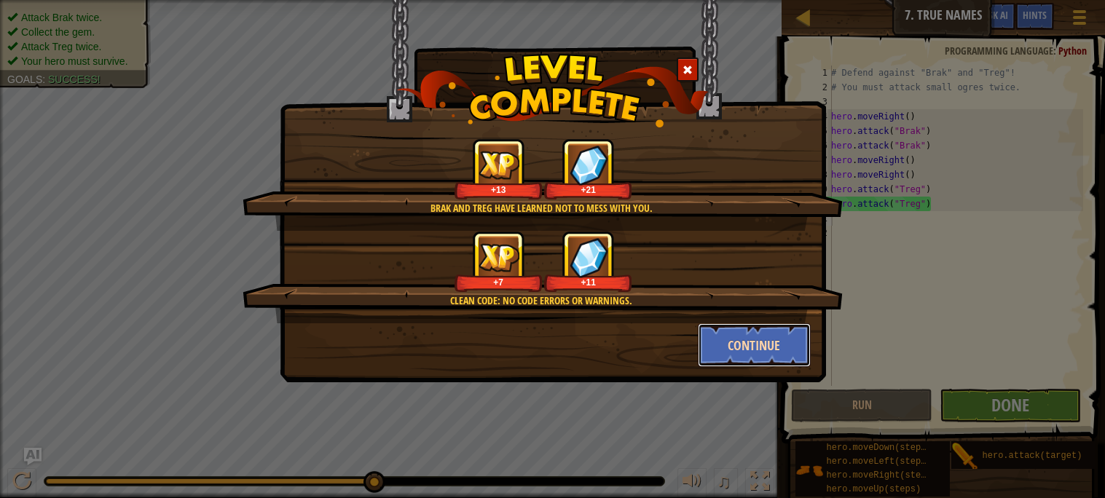
click at [743, 350] on button "Continue" at bounding box center [754, 346] width 113 height 44
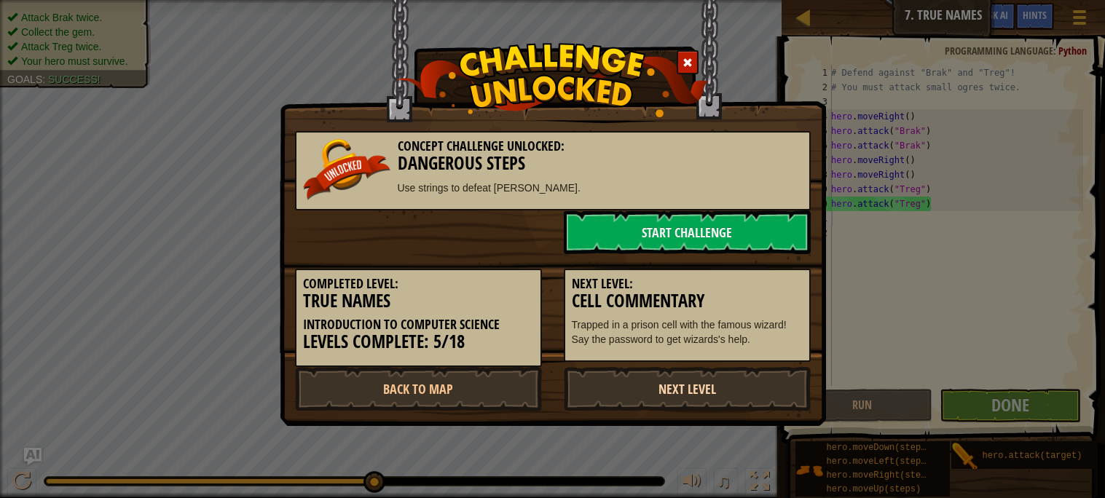
click at [781, 383] on link "Next Level" at bounding box center [687, 389] width 247 height 44
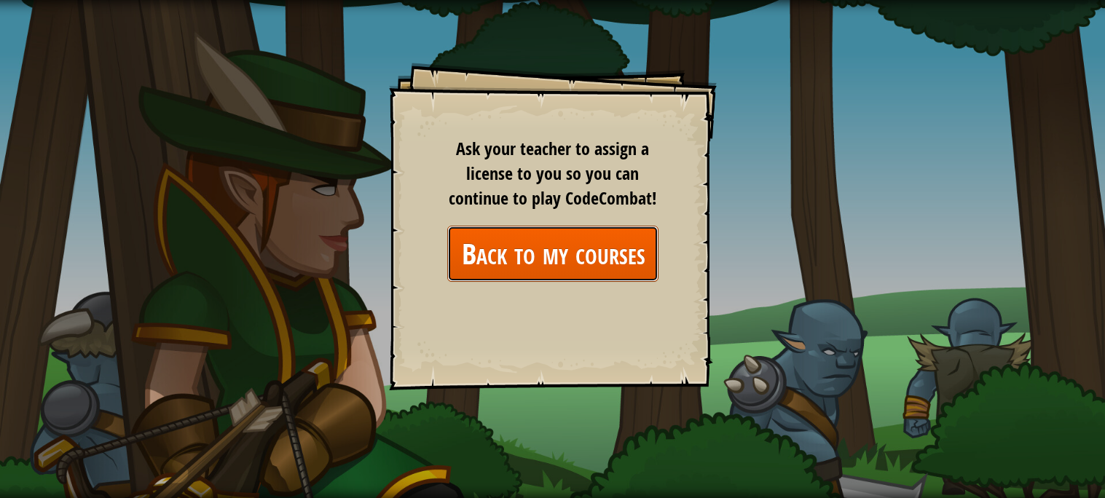
click at [524, 262] on link "Back to my courses" at bounding box center [552, 254] width 211 height 56
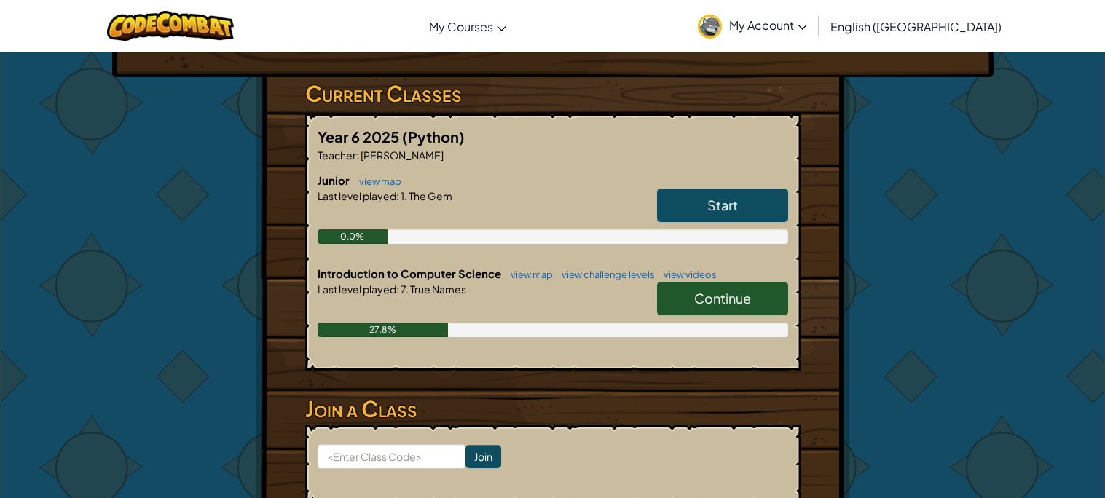
scroll to position [226, 0]
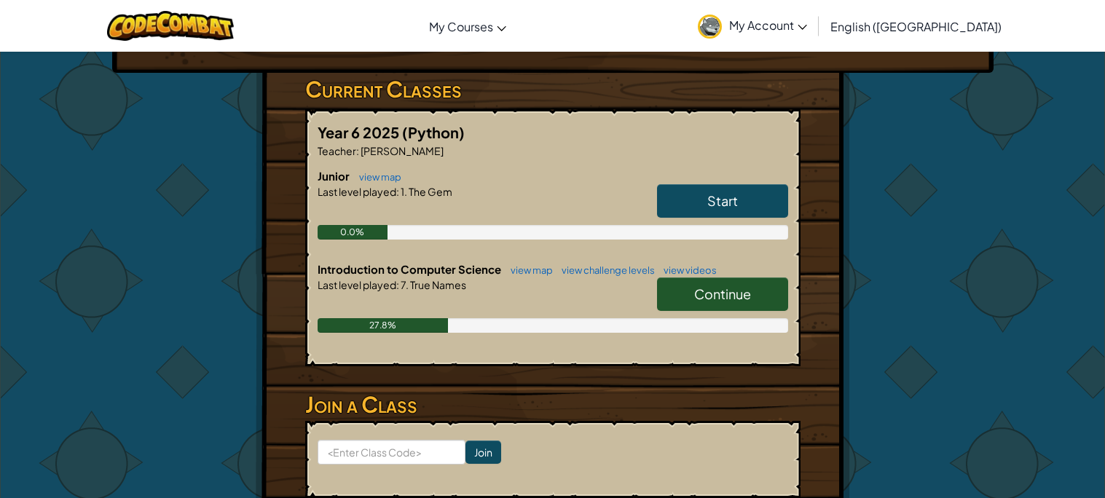
click at [667, 291] on link "Continue" at bounding box center [722, 295] width 131 height 34
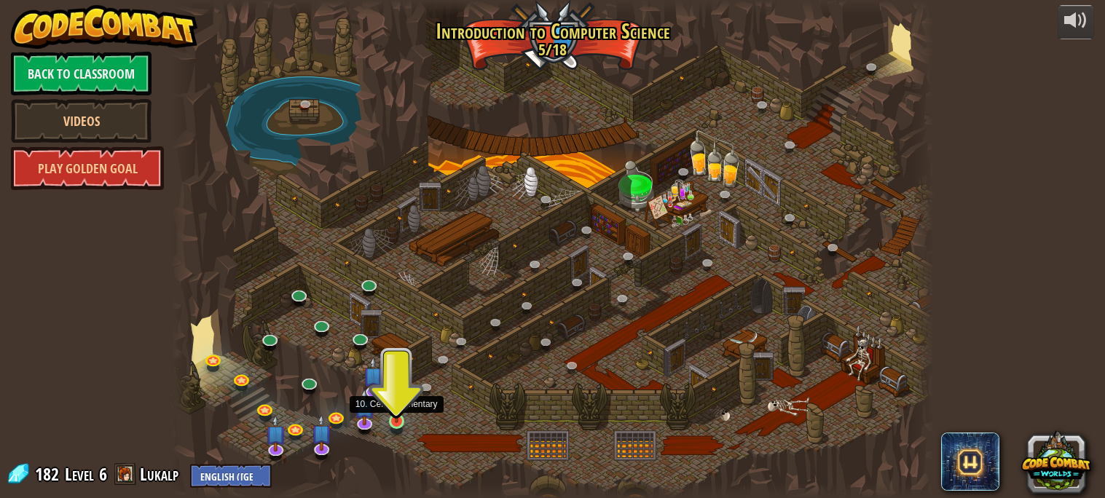
click at [396, 421] on img at bounding box center [397, 402] width 18 height 42
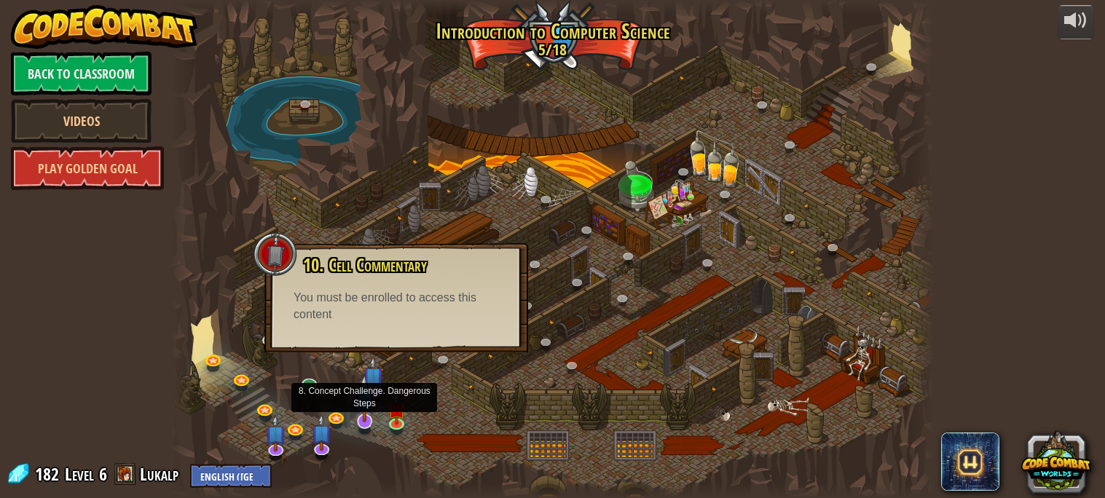
click at [365, 390] on img at bounding box center [364, 399] width 21 height 48
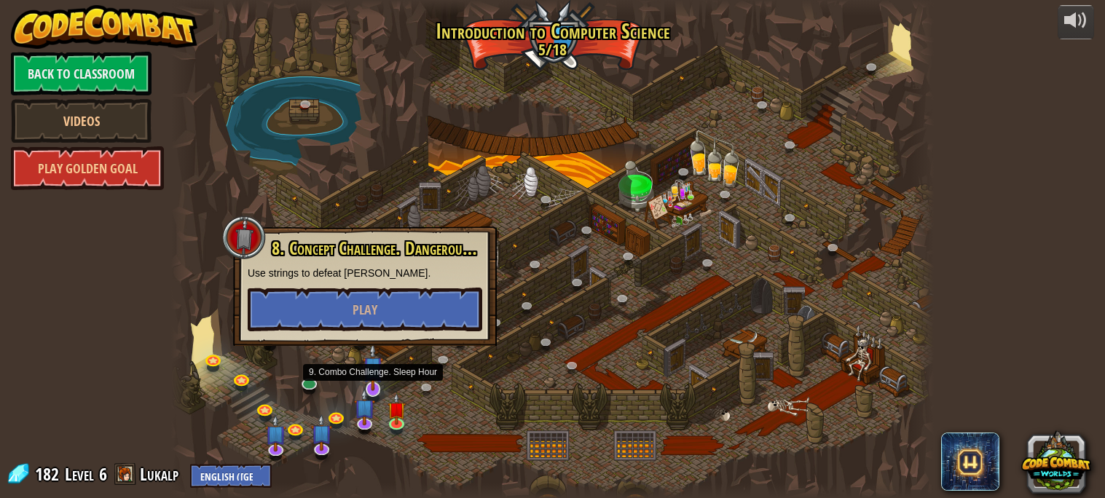
click at [377, 375] on img at bounding box center [373, 367] width 21 height 48
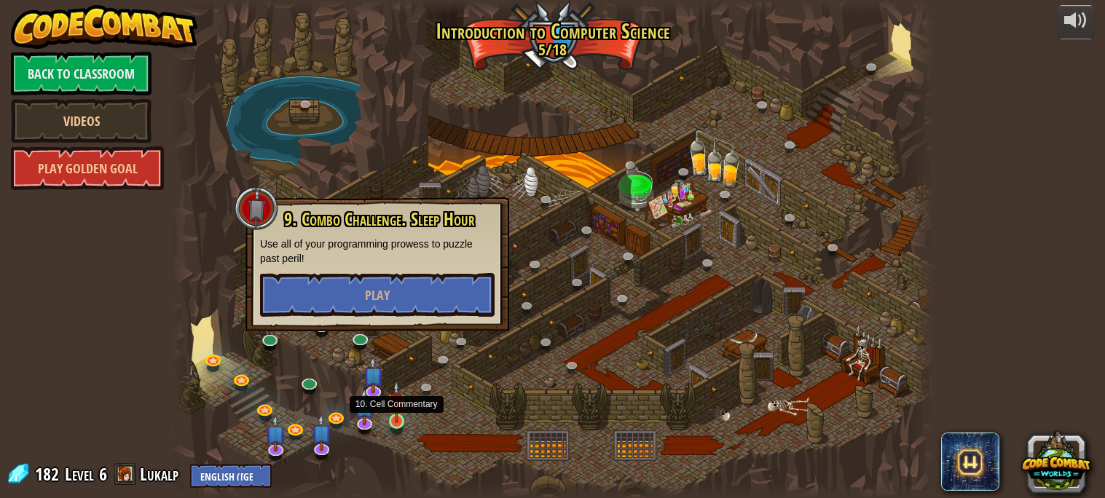
click at [402, 413] on img at bounding box center [397, 402] width 18 height 42
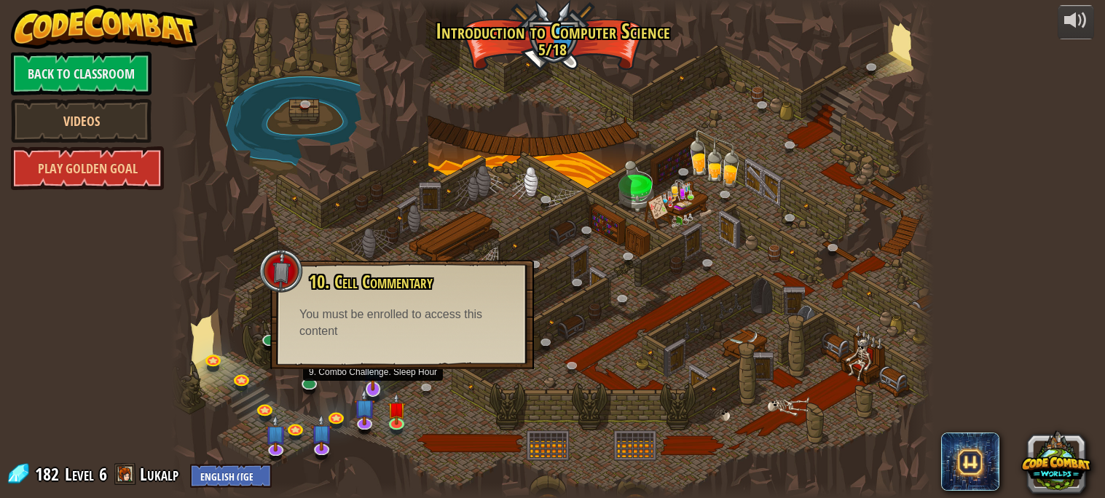
click at [371, 378] on img at bounding box center [373, 367] width 21 height 48
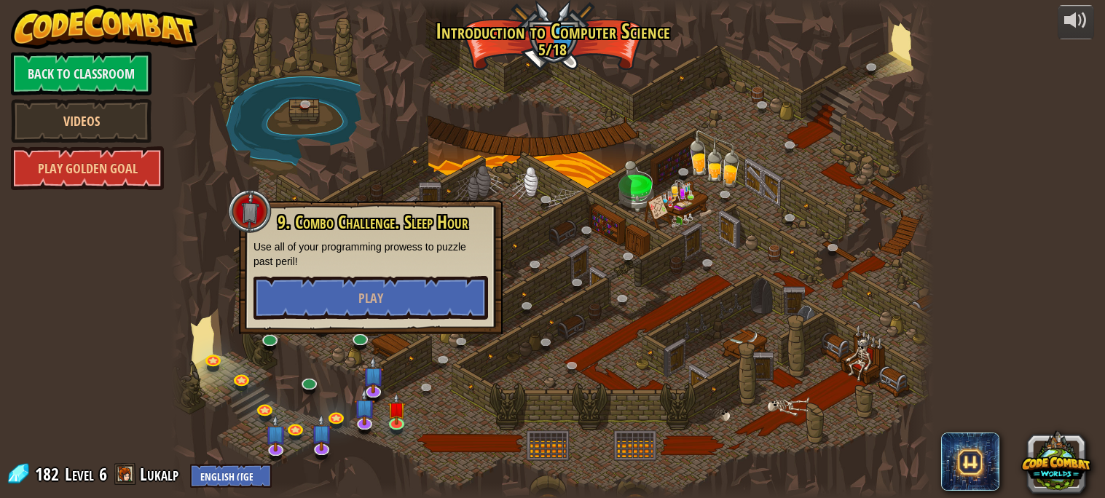
click at [422, 403] on div at bounding box center [552, 249] width 762 height 498
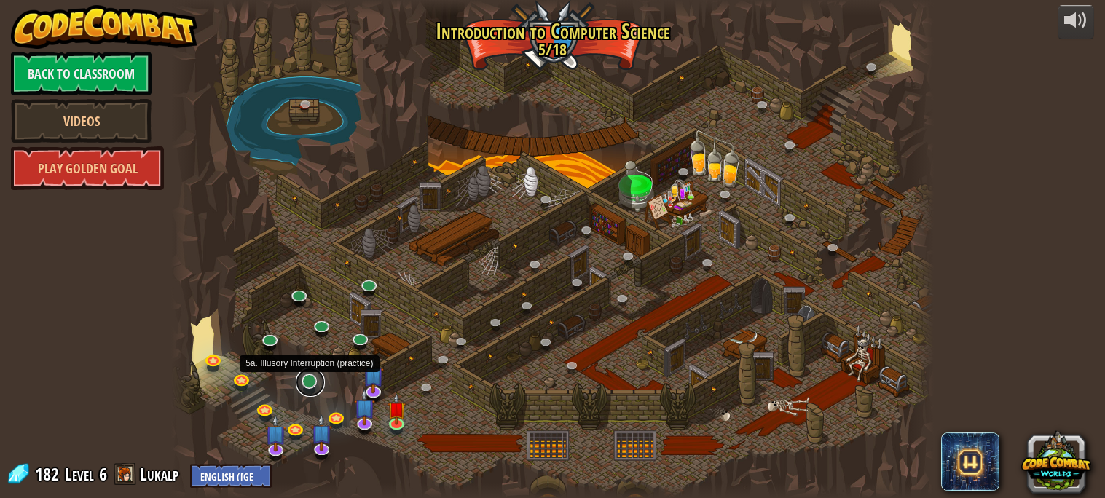
click at [317, 388] on link at bounding box center [310, 382] width 29 height 29
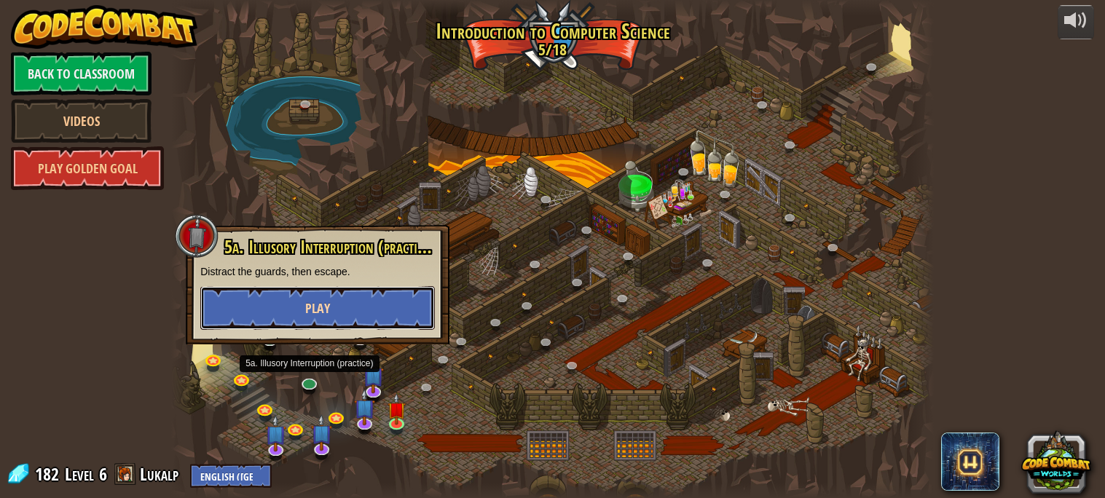
click at [337, 308] on button "Play" at bounding box center [317, 308] width 235 height 44
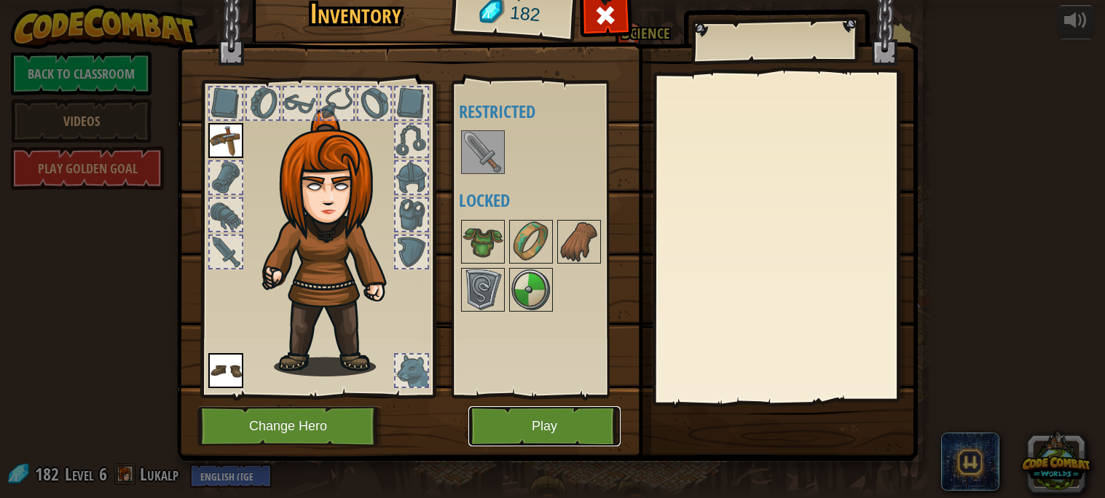
click at [532, 425] on button "Play" at bounding box center [545, 427] width 152 height 40
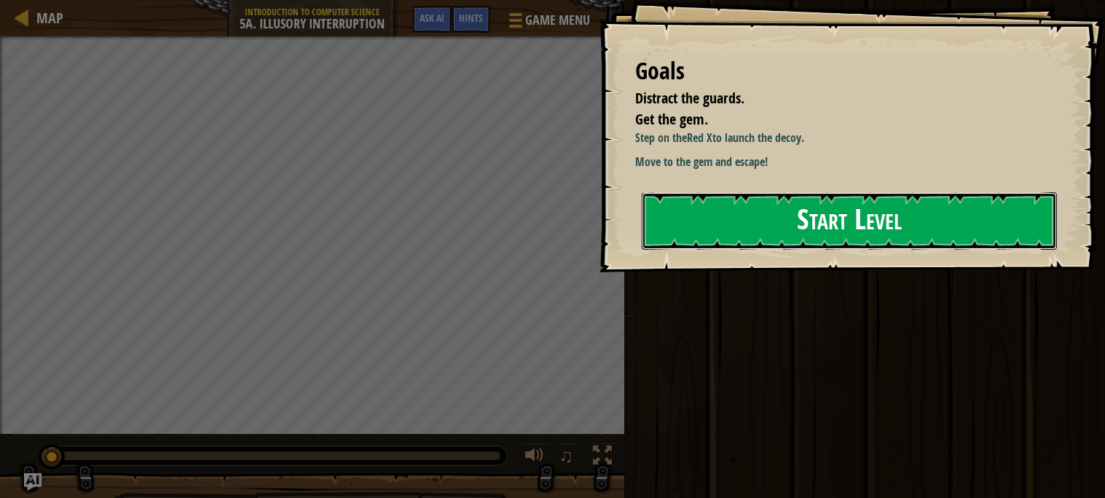
click at [860, 230] on button "Start Level" at bounding box center [849, 221] width 415 height 58
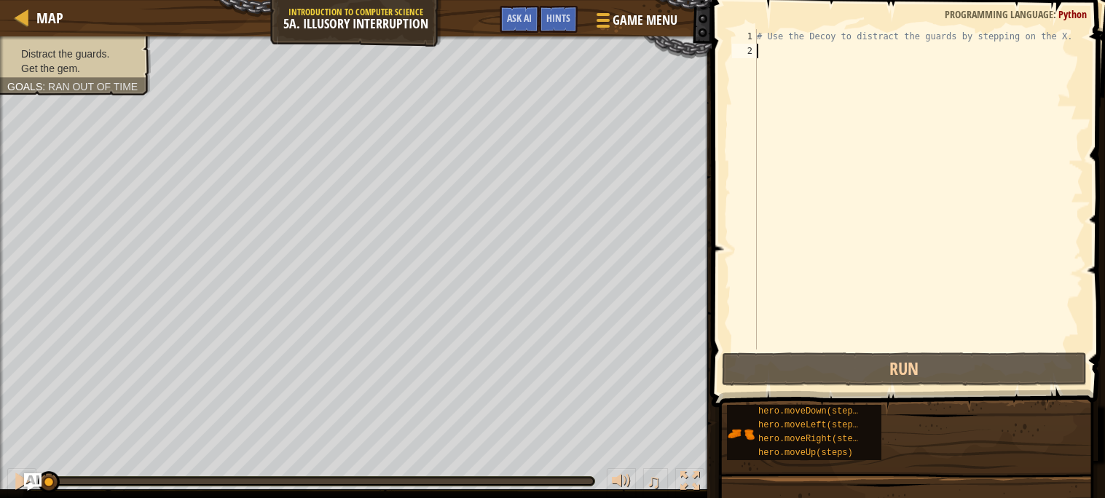
type textarea "# Use the Decoy to distract the guards by stepping on the X."
click at [26, 22] on div at bounding box center [22, 17] width 18 height 18
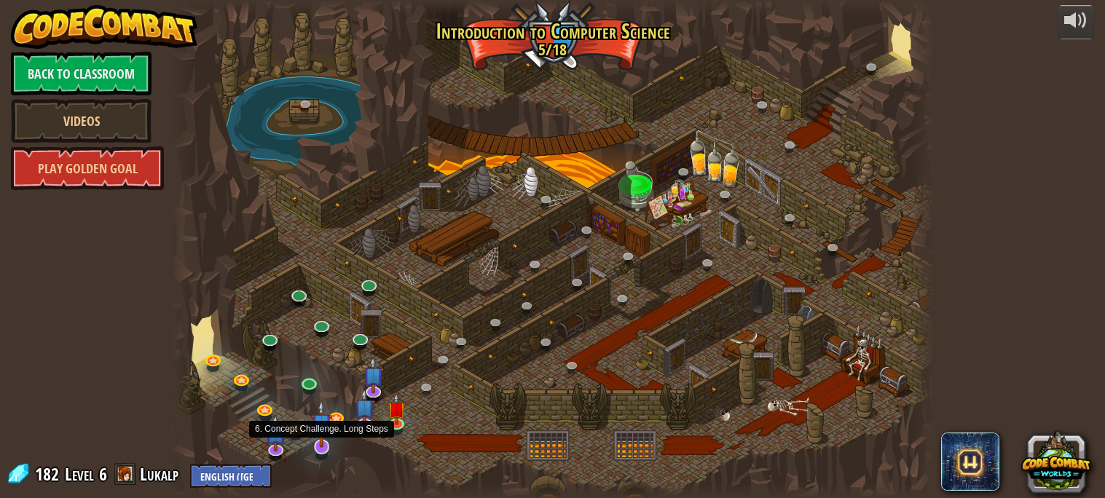
click at [318, 442] on img at bounding box center [321, 424] width 21 height 48
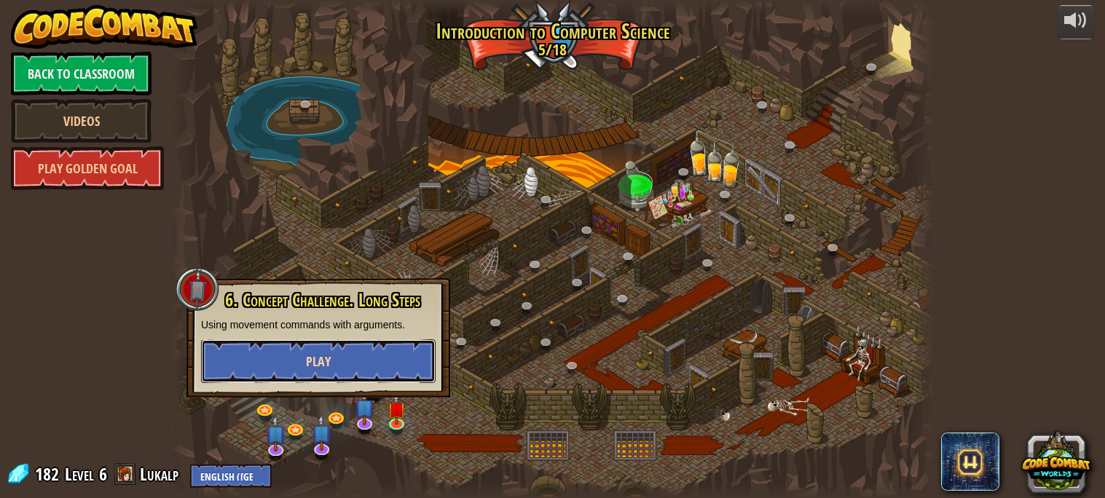
click at [299, 364] on button "Play" at bounding box center [318, 362] width 235 height 44
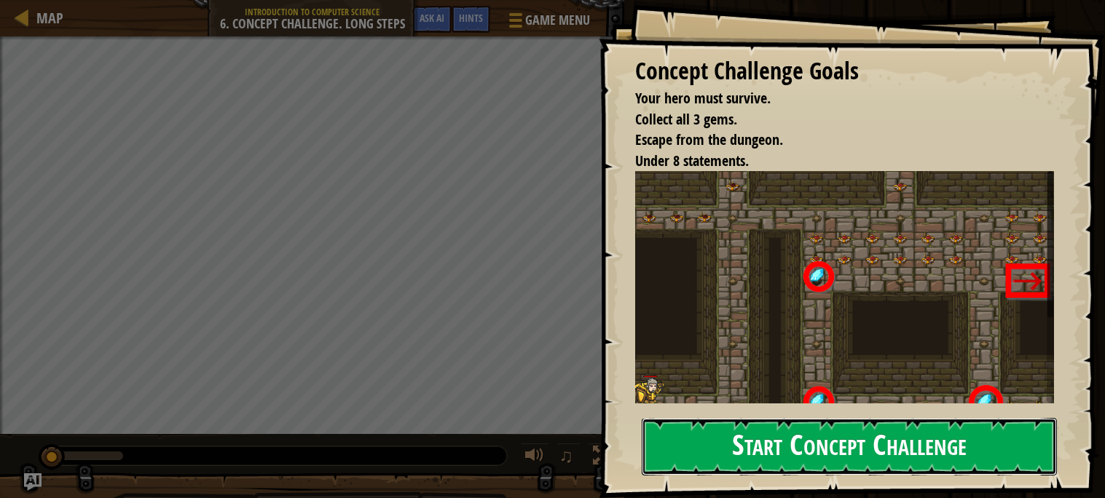
click at [792, 456] on button "Start Concept Challenge" at bounding box center [849, 447] width 415 height 58
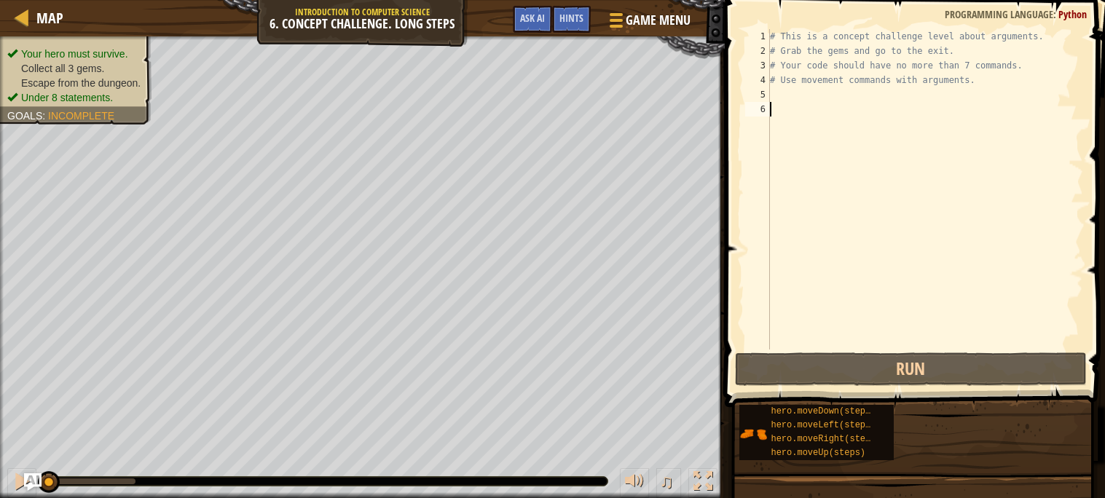
click at [774, 95] on div "# This is a concept challenge level about arguments. # Grab the gems and go to …" at bounding box center [925, 204] width 316 height 350
type textarea "h"
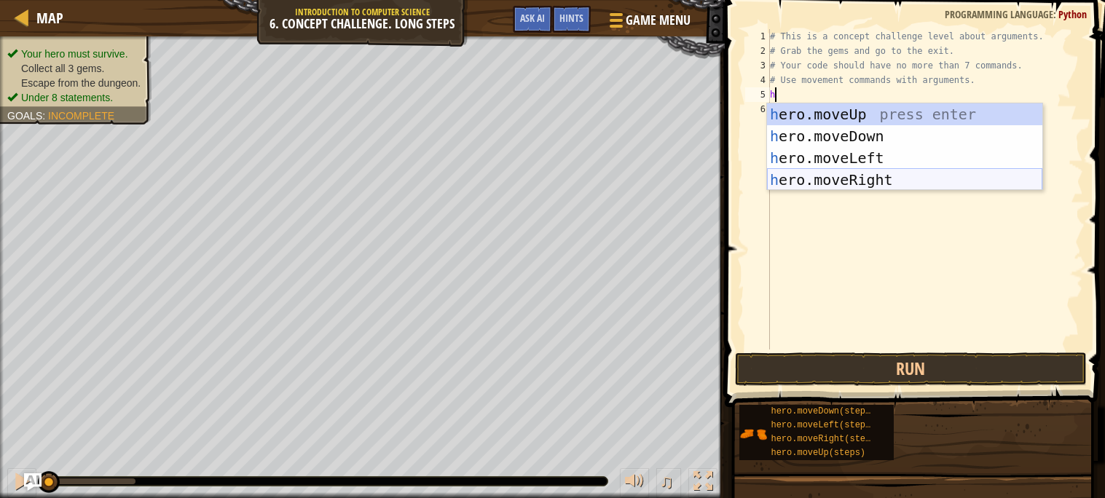
click at [867, 181] on div "h ero.moveUp press enter h ero.moveDown press enter h ero.moveLeft press enter …" at bounding box center [904, 168] width 275 height 131
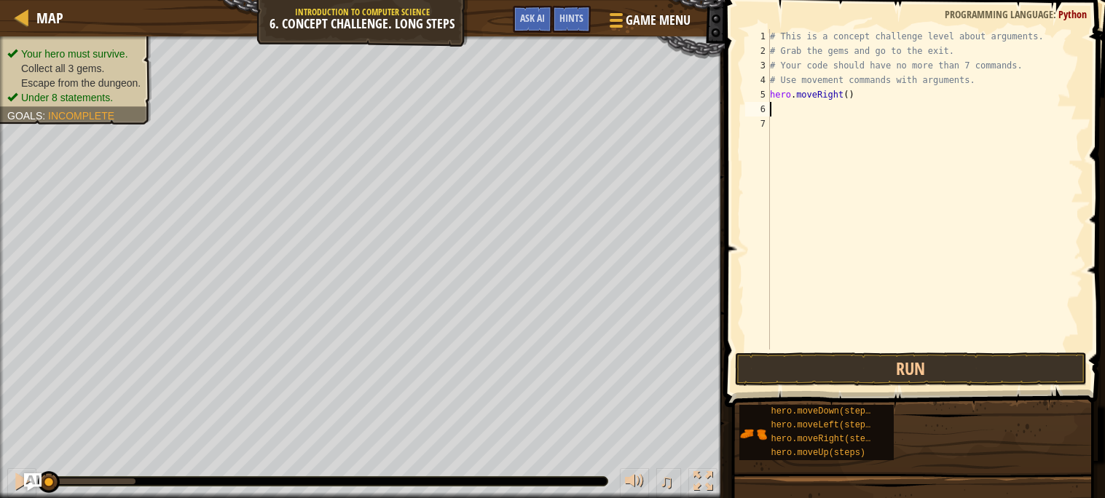
click at [781, 110] on div "# This is a concept challenge level about arguments. # Grab the gems and go to …" at bounding box center [925, 204] width 316 height 350
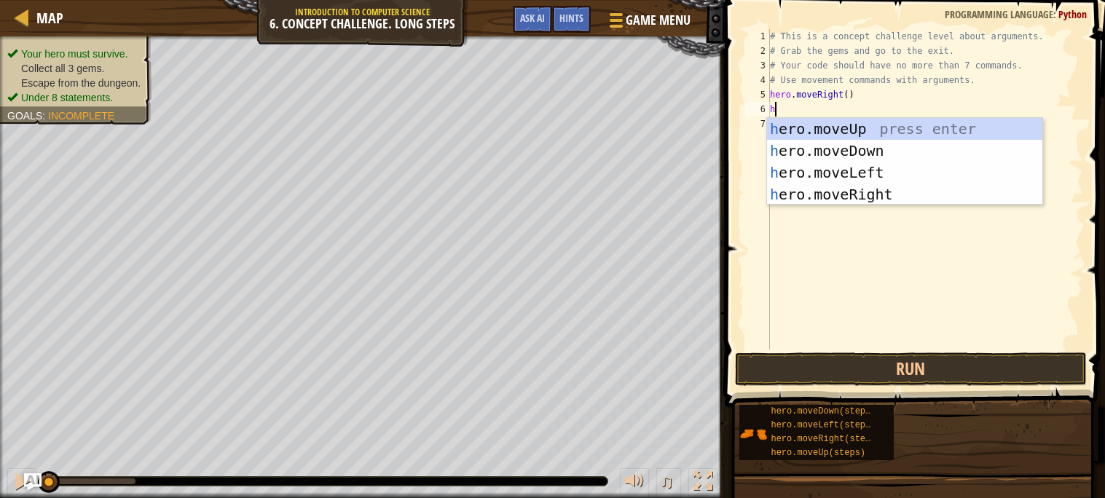
type textarea "h"
click at [824, 125] on div "h ero.moveUp press enter h ero.moveDown press enter h ero.moveLeft press enter …" at bounding box center [904, 183] width 275 height 131
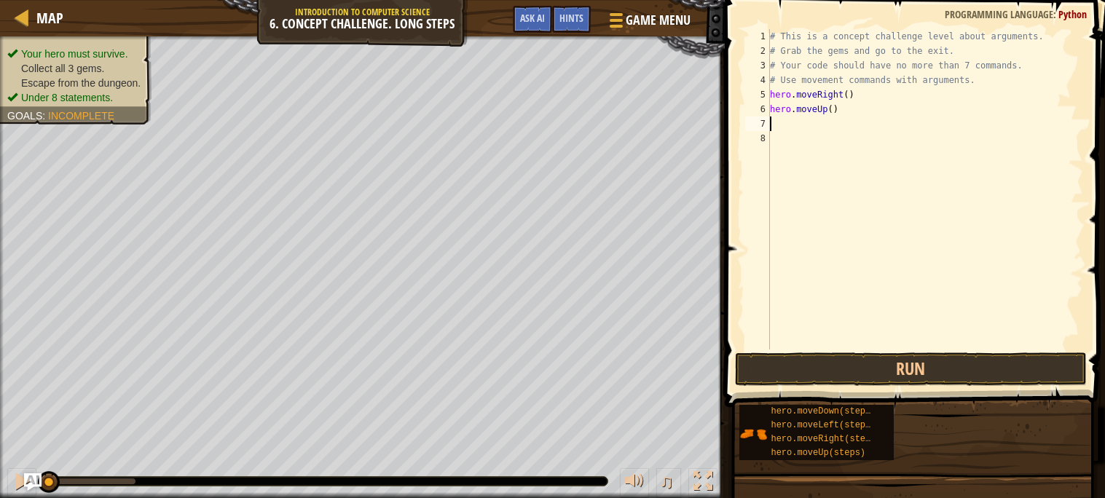
type textarea "r"
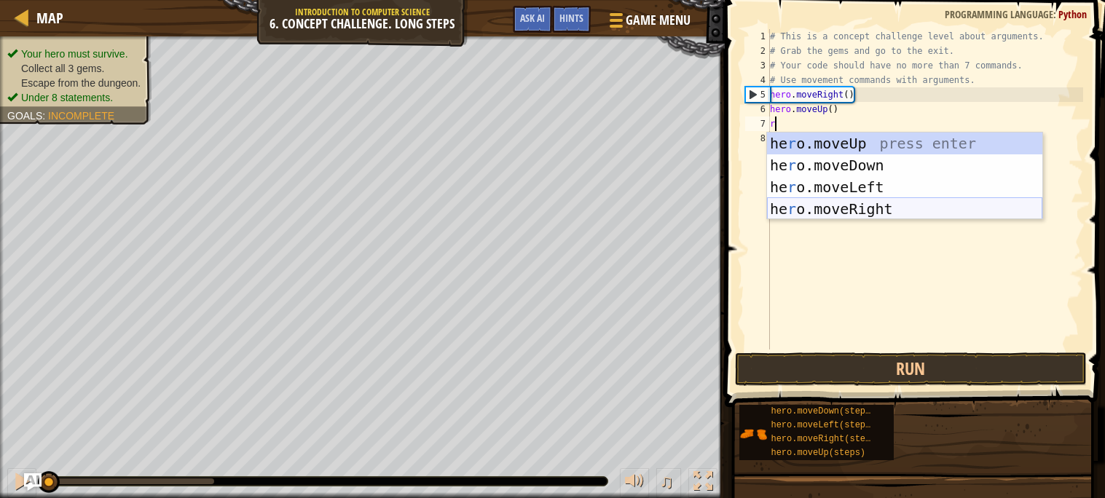
click at [898, 213] on div "he r o.moveUp press enter he r o.moveDown press enter he r o.moveLeft press ent…" at bounding box center [904, 198] width 275 height 131
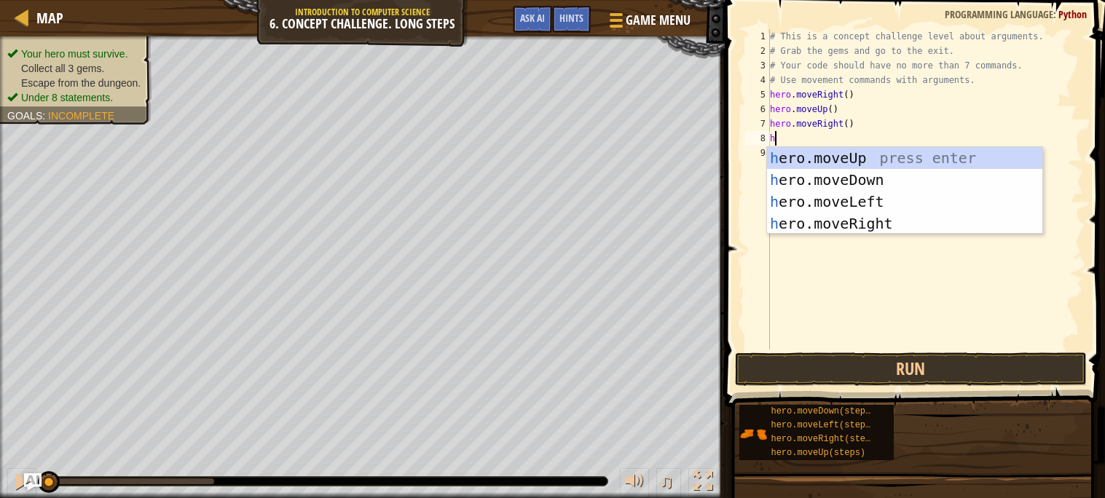
click at [851, 129] on div "# This is a concept challenge level about arguments. # Grab the gems and go to …" at bounding box center [925, 204] width 316 height 350
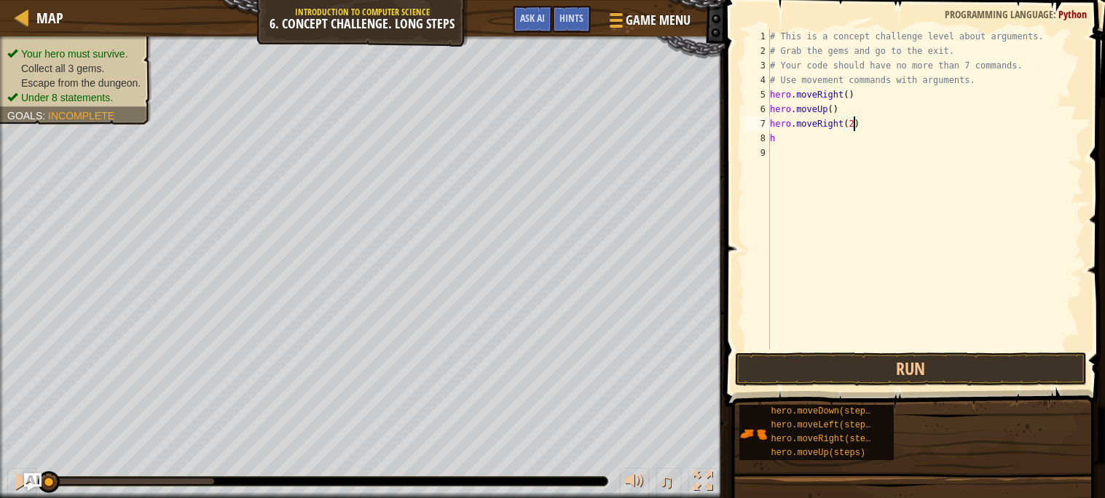
scroll to position [6, 6]
click at [788, 141] on div "# This is a concept challenge level about arguments. # Grab the gems and go to …" at bounding box center [925, 204] width 316 height 350
type textarea "h"
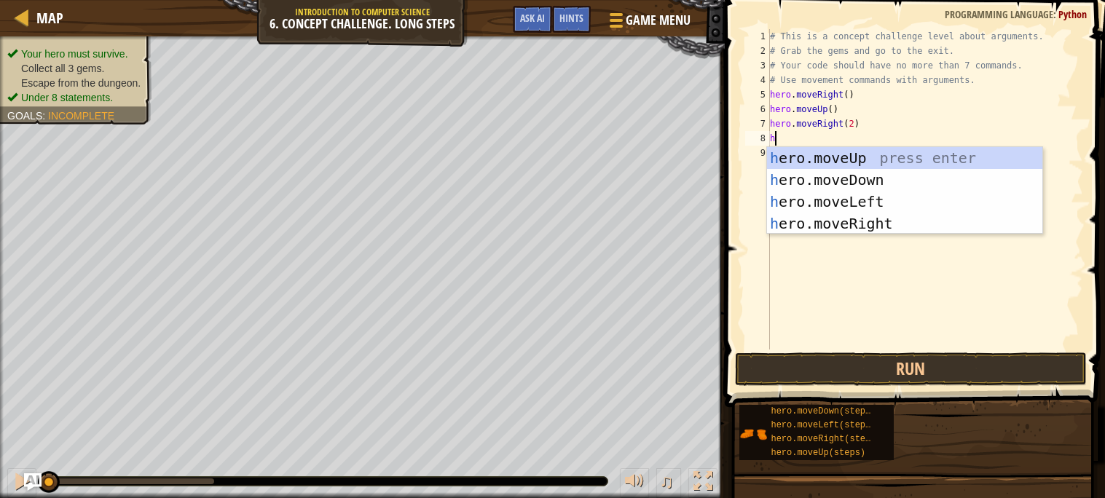
type textarea "he"
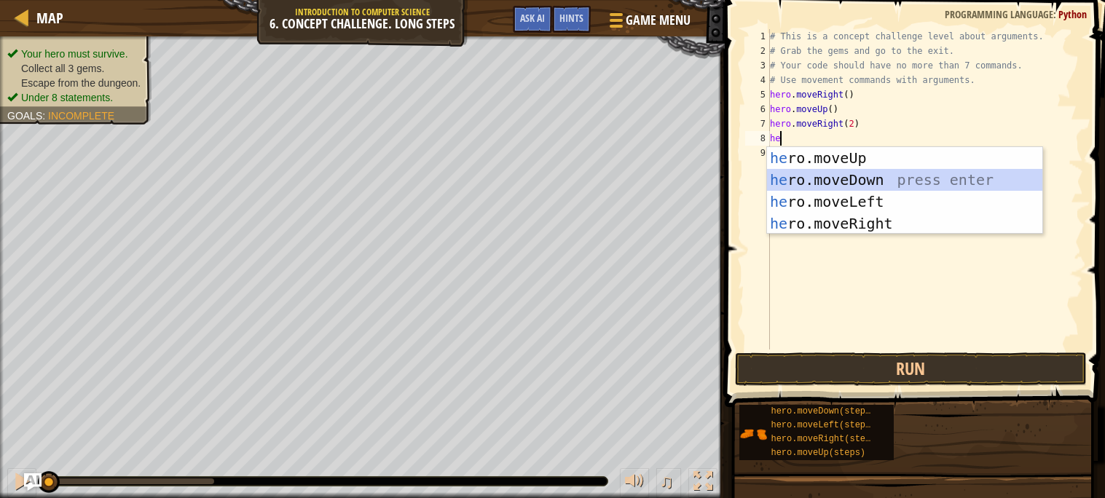
click at [817, 178] on div "he ro.moveUp press enter he ro.moveDown press enter he ro.moveLeft press enter …" at bounding box center [904, 212] width 275 height 131
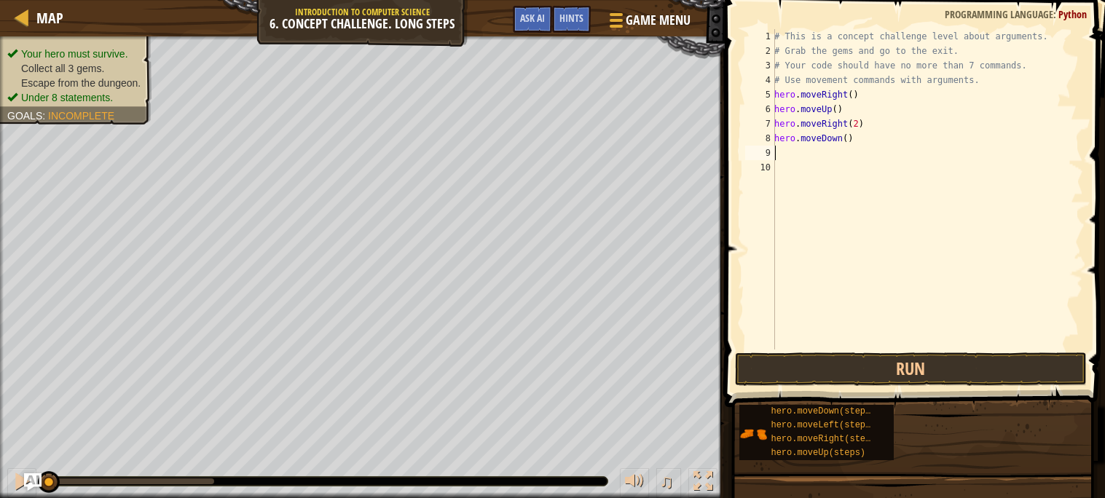
click at [853, 136] on div "# This is a concept challenge level about arguments. # Grab the gems and go to …" at bounding box center [928, 204] width 312 height 350
click at [848, 138] on div "# This is a concept challenge level about arguments. # Grab the gems and go to …" at bounding box center [928, 204] width 312 height 350
click at [945, 369] on button "Run" at bounding box center [911, 370] width 352 height 34
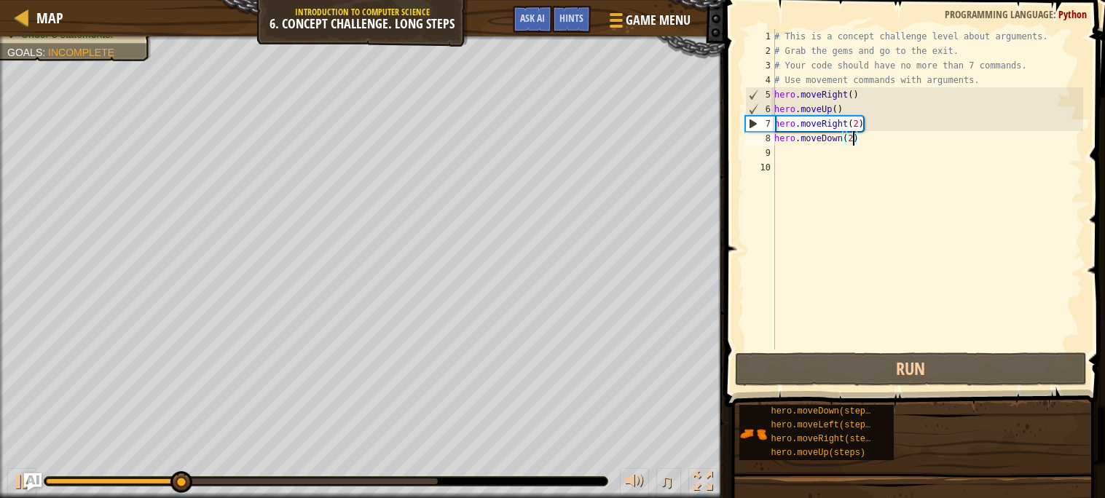
click at [840, 114] on div "# This is a concept challenge level about arguments. # Grab the gems and go to …" at bounding box center [928, 204] width 312 height 350
click at [834, 108] on div "# This is a concept challenge level about arguments. # Grab the gems and go to …" at bounding box center [928, 204] width 312 height 350
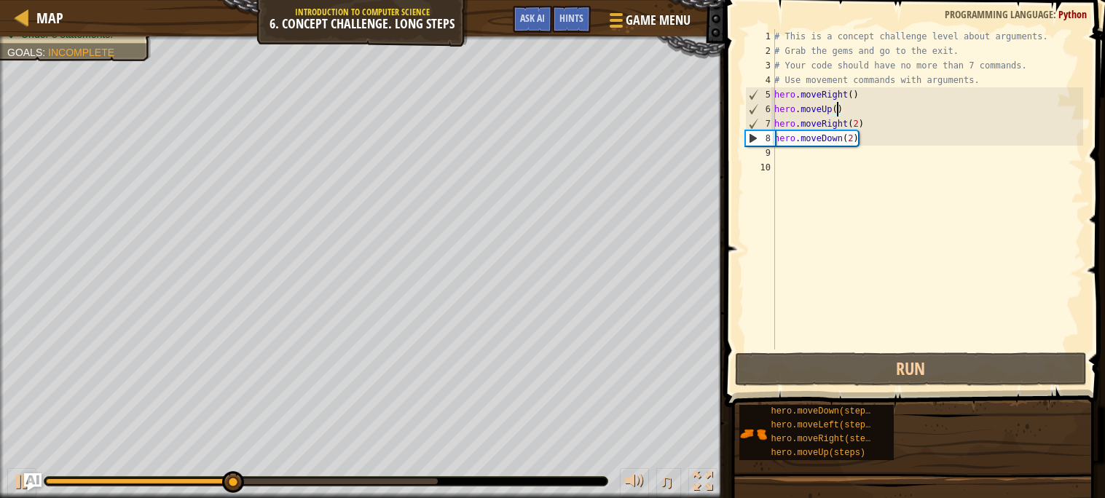
click at [838, 108] on div "# This is a concept challenge level about arguments. # Grab the gems and go to …" at bounding box center [928, 204] width 312 height 350
type textarea "hero.moveUp(3)"
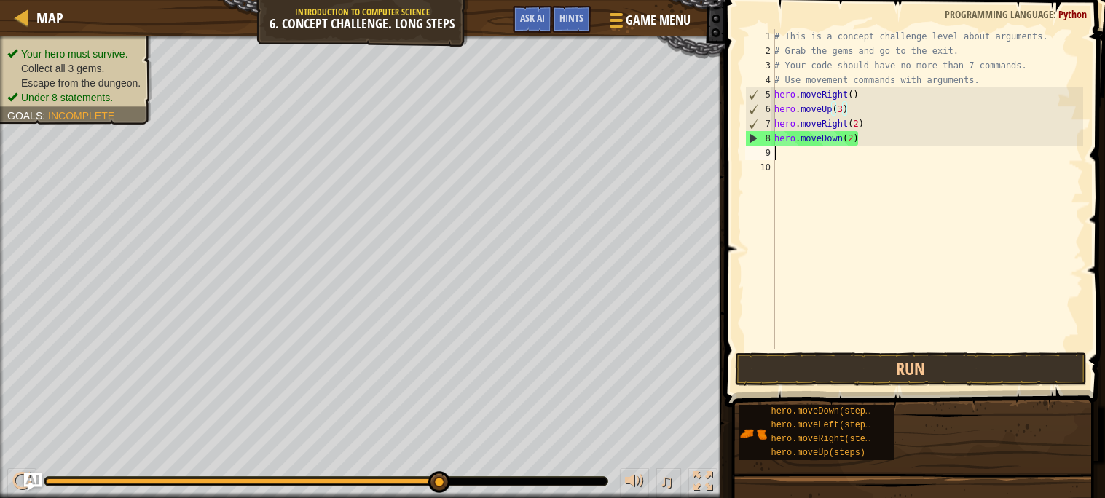
click at [802, 154] on div "# This is a concept challenge level about arguments. # Grab the gems and go to …" at bounding box center [928, 204] width 312 height 350
click at [925, 364] on button "Run" at bounding box center [911, 370] width 352 height 34
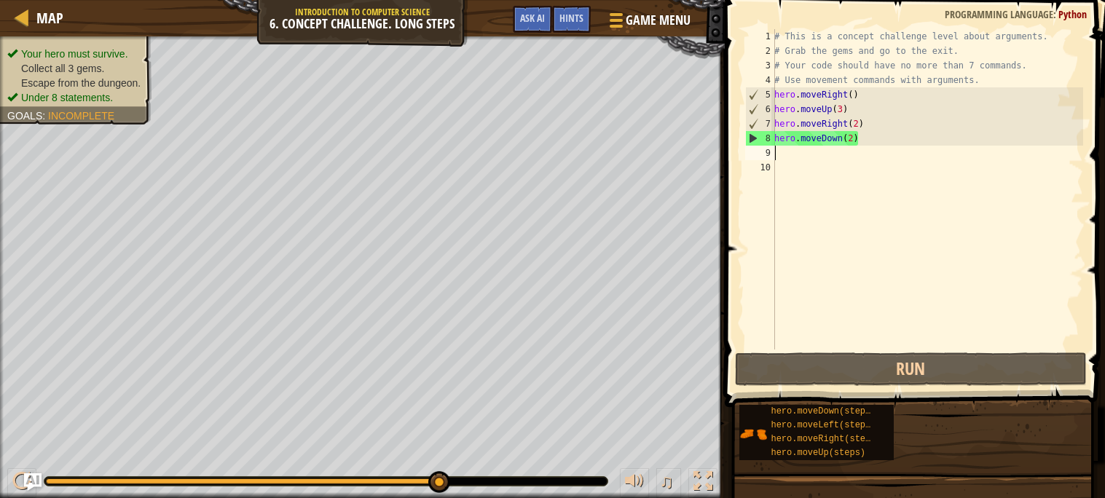
click at [855, 141] on div "# This is a concept challenge level about arguments. # Grab the gems and go to …" at bounding box center [928, 204] width 312 height 350
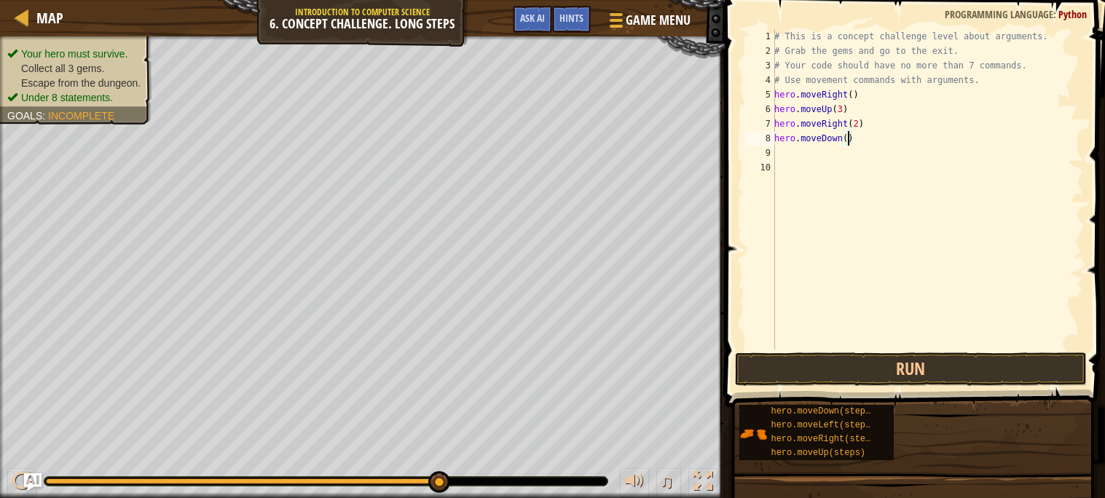
scroll to position [6, 5]
type textarea "hero.moveDown(3)"
click at [786, 157] on div "# This is a concept challenge level about arguments. # Grab the gems and go to …" at bounding box center [928, 204] width 312 height 350
click at [861, 138] on div "# This is a concept challenge level about arguments. # Grab the gems and go to …" at bounding box center [928, 204] width 312 height 350
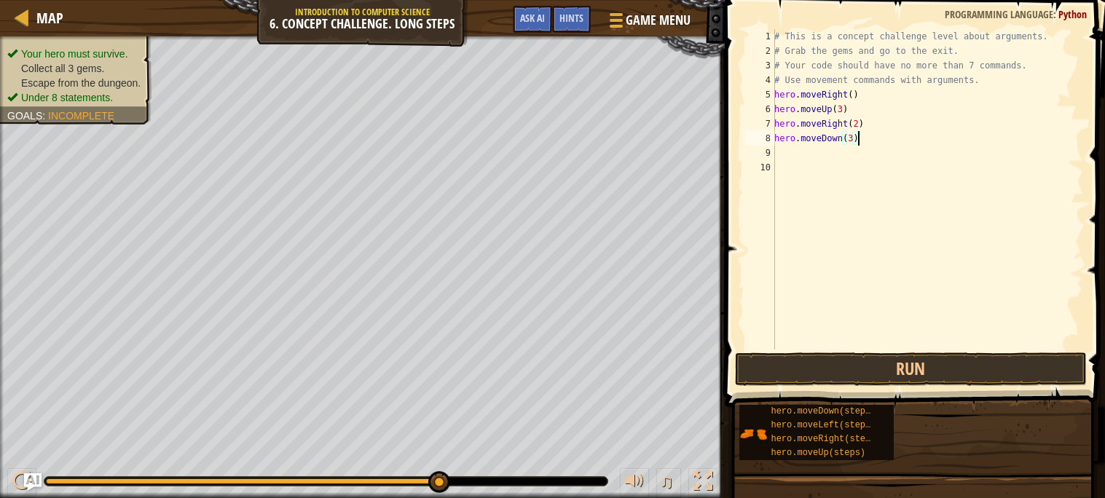
click at [853, 139] on div "# This is a concept challenge level about arguments. # Grab the gems and go to …" at bounding box center [928, 204] width 312 height 350
type textarea "hero.moveDown()"
click at [935, 364] on button "Run" at bounding box center [911, 370] width 352 height 34
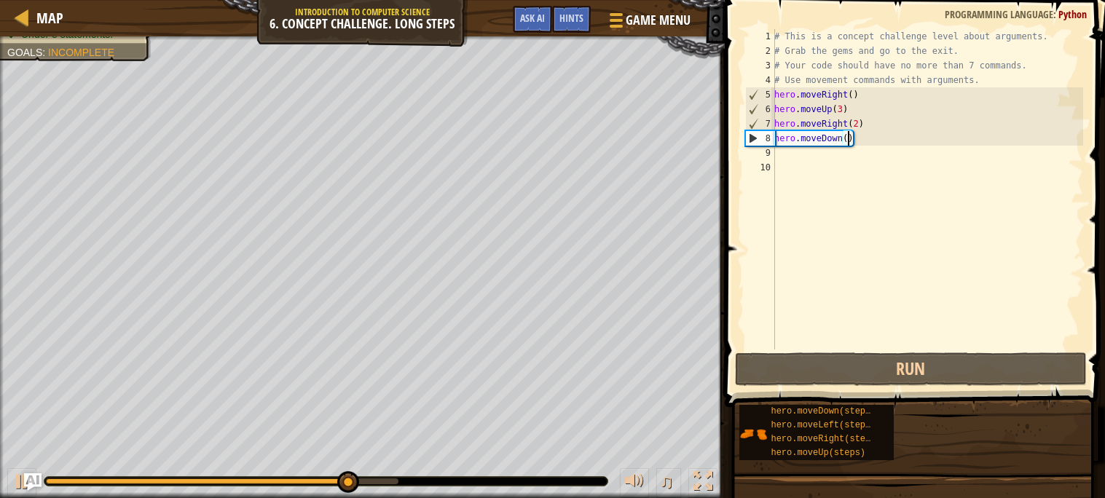
click at [788, 149] on div "# This is a concept challenge level about arguments. # Grab the gems and go to …" at bounding box center [928, 204] width 312 height 350
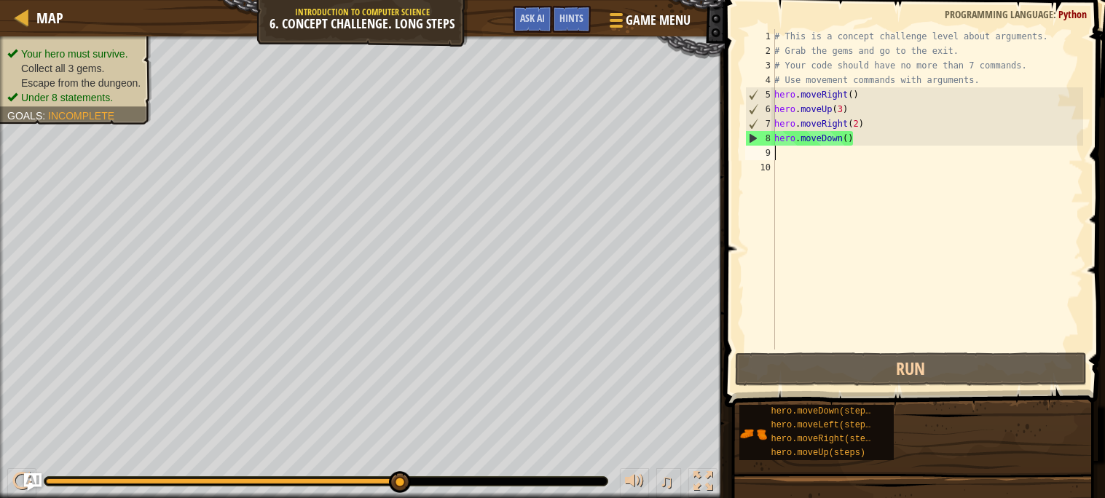
type textarea "h"
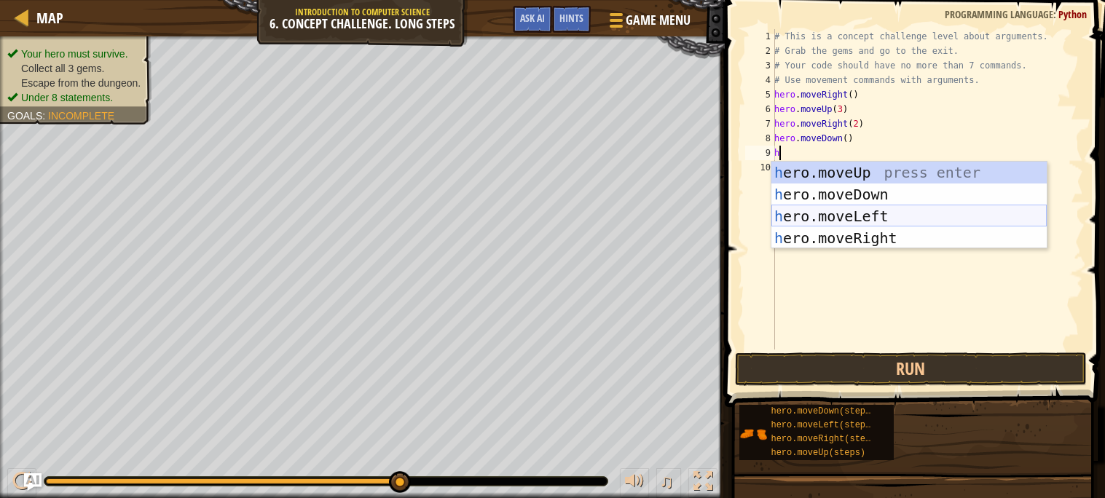
click at [861, 210] on div "h ero.moveUp press enter h ero.moveDown press enter h ero.moveLeft press enter …" at bounding box center [909, 227] width 275 height 131
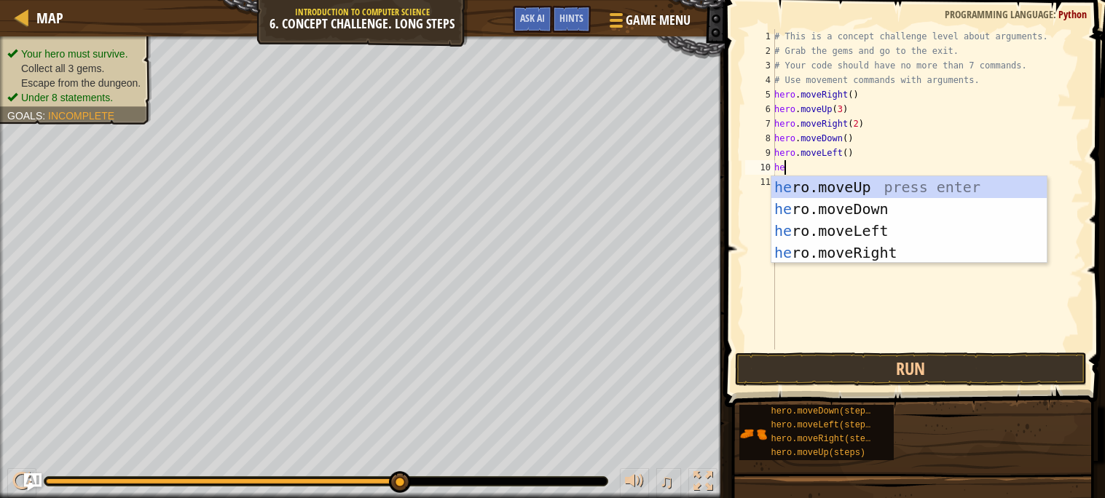
scroll to position [6, 1]
type textarea "hero"
click at [864, 208] on div "hero .moveUp press enter hero .moveDown press enter hero .moveLeft press enter …" at bounding box center [909, 241] width 275 height 131
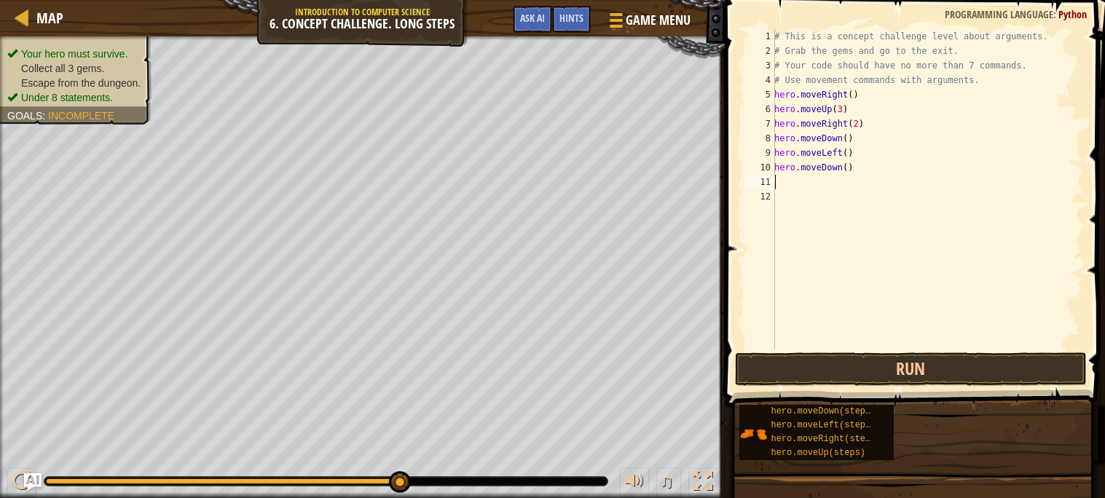
scroll to position [6, 0]
click at [851, 168] on div "# This is a concept challenge level about arguments. # Grab the gems and go to …" at bounding box center [928, 204] width 312 height 350
click at [847, 168] on div "# This is a concept challenge level about arguments. # Grab the gems and go to …" at bounding box center [928, 204] width 312 height 350
type textarea "hero.moveDown(2)"
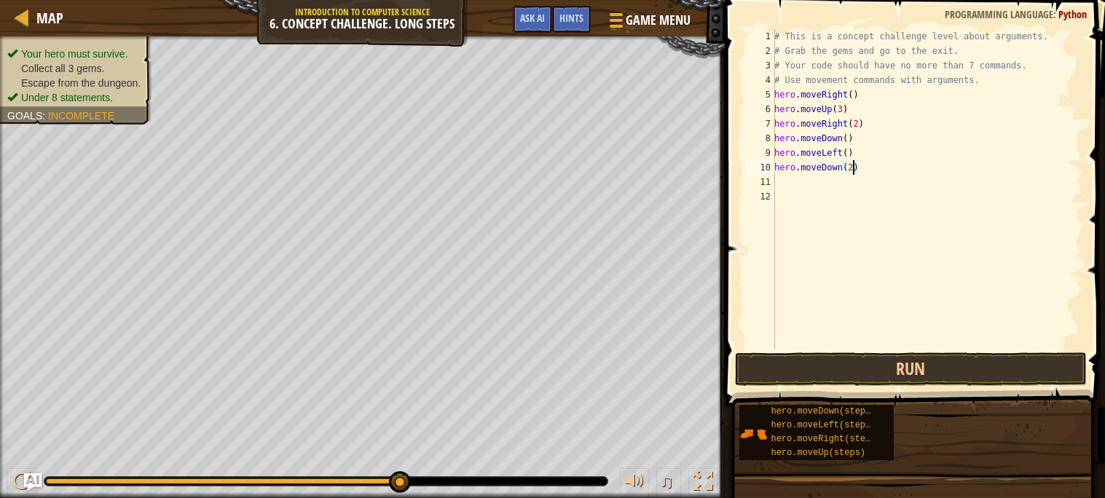
click at [797, 182] on div "# This is a concept challenge level about arguments. # Grab the gems and go to …" at bounding box center [928, 204] width 312 height 350
click at [854, 168] on div "# This is a concept challenge level about arguments. # Grab the gems and go to …" at bounding box center [928, 204] width 312 height 350
type textarea "hero.moveDown(3)"
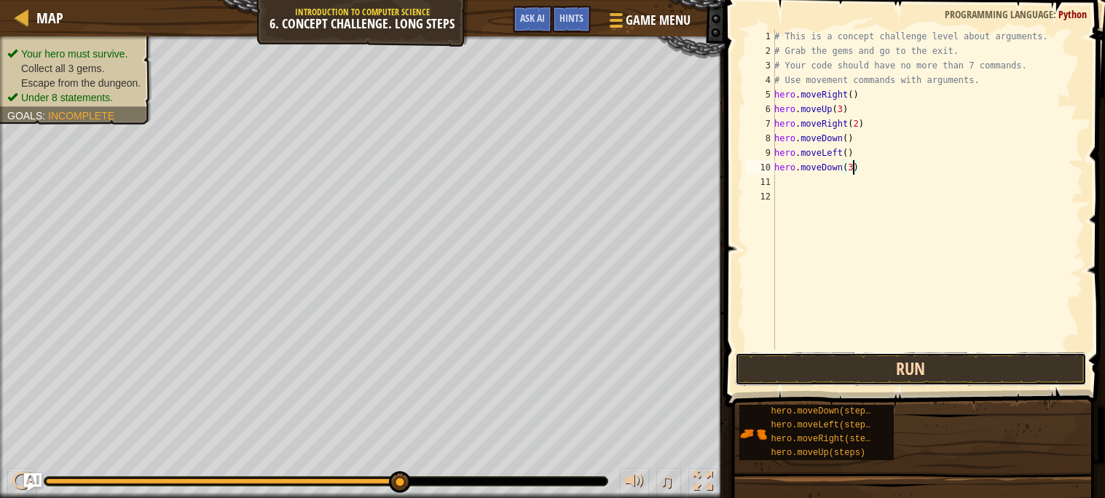
click at [982, 365] on button "Run" at bounding box center [911, 370] width 352 height 34
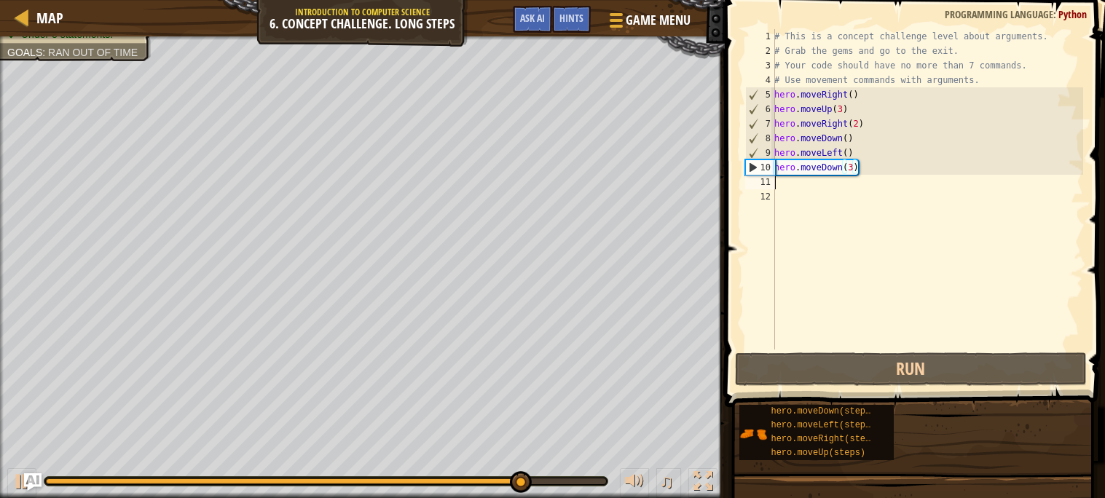
click at [778, 179] on div "# This is a concept challenge level about arguments. # Grab the gems and go to …" at bounding box center [928, 204] width 312 height 350
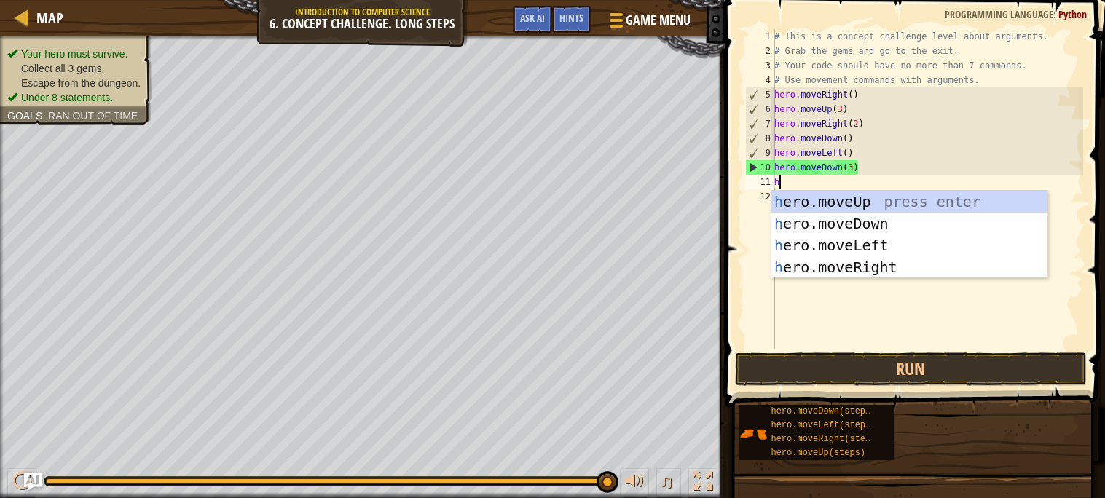
type textarea "he"
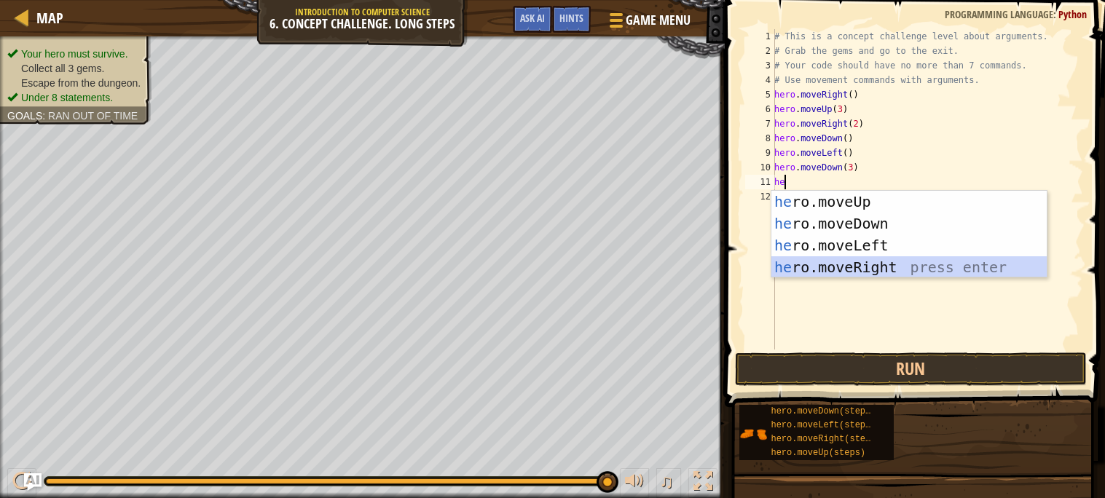
click at [889, 263] on div "he ro.moveUp press enter he ro.moveDown press enter he ro.moveLeft press enter …" at bounding box center [909, 256] width 275 height 131
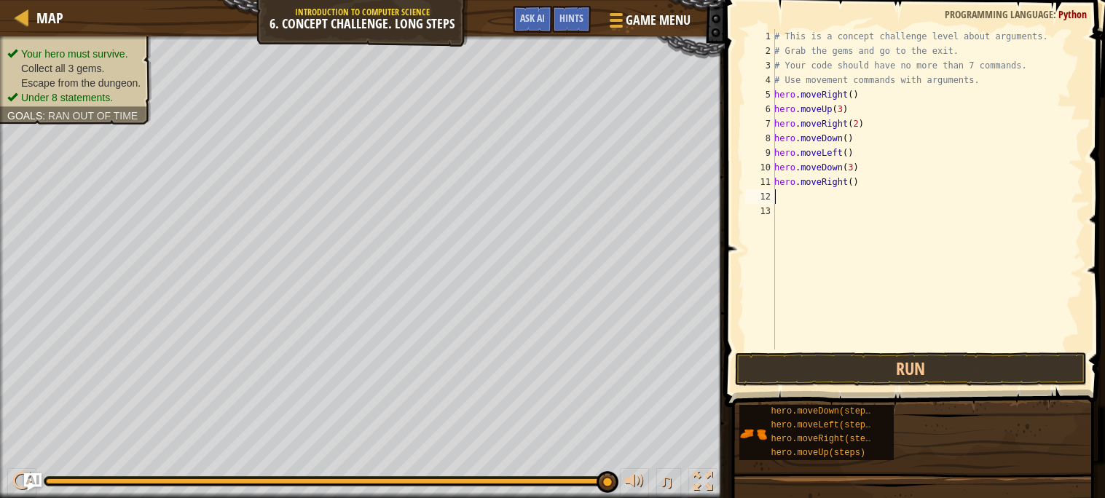
click at [855, 181] on div "# This is a concept challenge level about arguments. # Grab the gems and go to …" at bounding box center [928, 204] width 312 height 350
type textarea "hero.moveRight(2)"
click at [801, 203] on div "# This is a concept challenge level about arguments. # Grab the gems and go to …" at bounding box center [928, 204] width 312 height 350
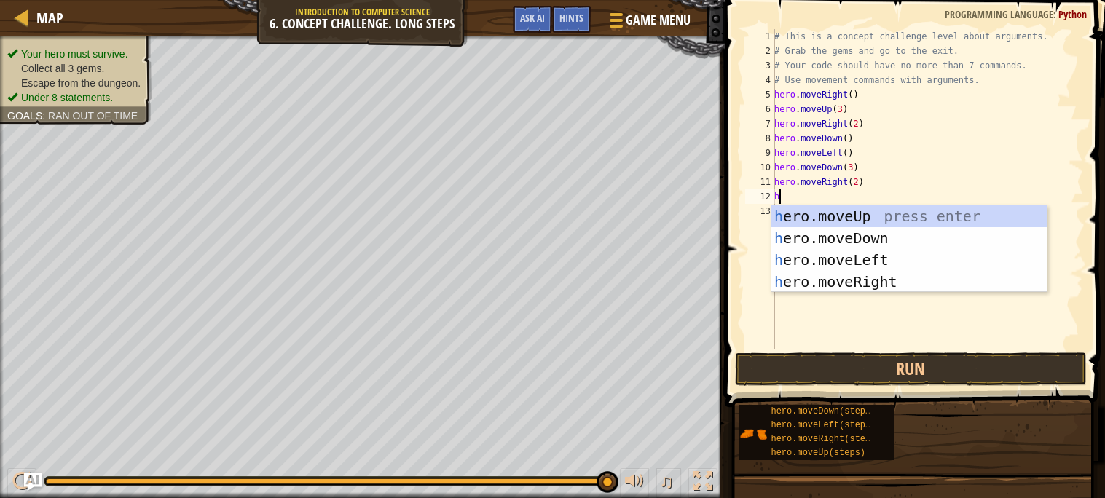
type textarea "he"
click at [861, 211] on div "he ro.moveUp press enter he ro.moveDown press enter he ro.moveLeft press enter …" at bounding box center [909, 270] width 275 height 131
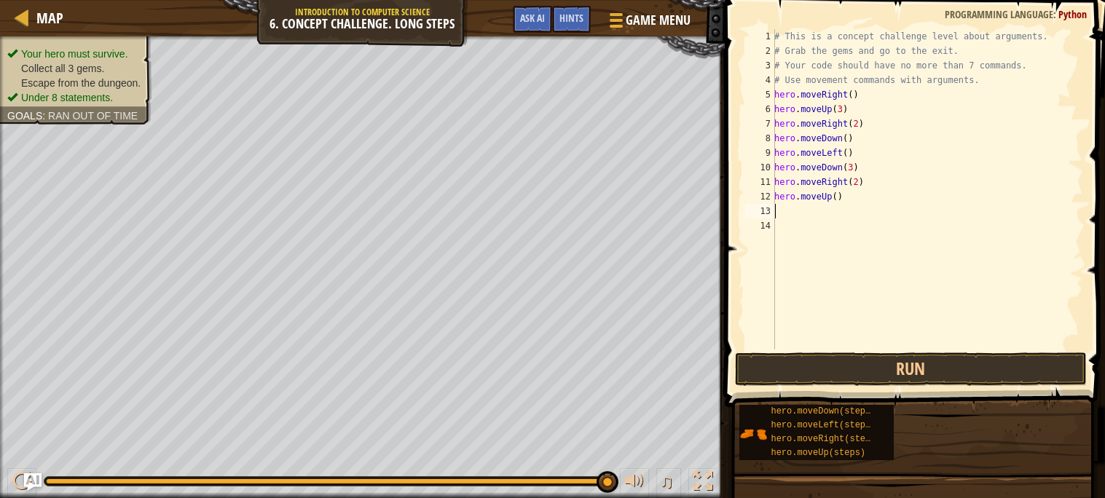
click at [838, 200] on div "# This is a concept challenge level about arguments. # Grab the gems and go to …" at bounding box center [928, 204] width 312 height 350
type textarea "hero.moveUp(3)"
click at [804, 221] on div "# This is a concept challenge level about arguments. # Grab the gems and go to …" at bounding box center [928, 204] width 312 height 350
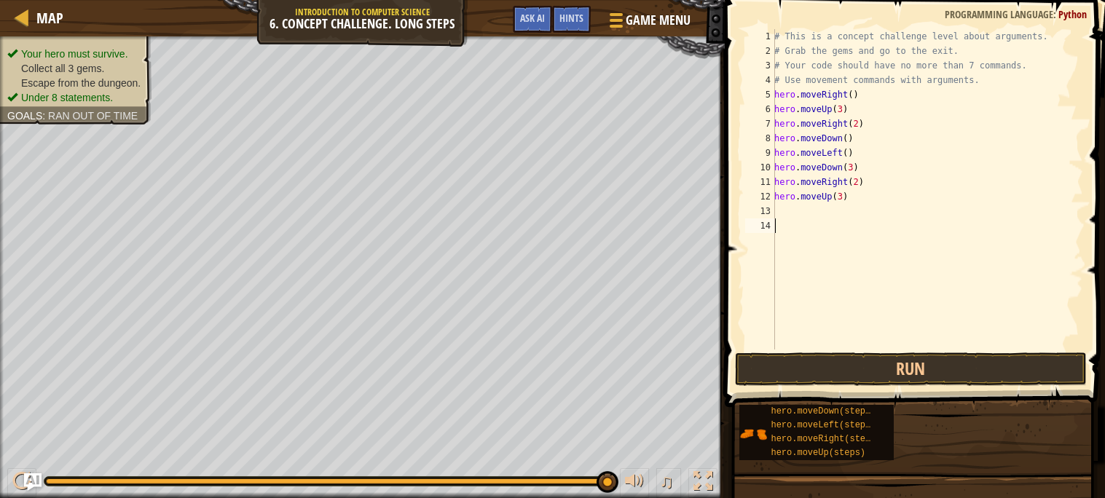
scroll to position [6, 0]
click at [784, 214] on div "# This is a concept challenge level about arguments. # Grab the gems and go to …" at bounding box center [928, 204] width 312 height 350
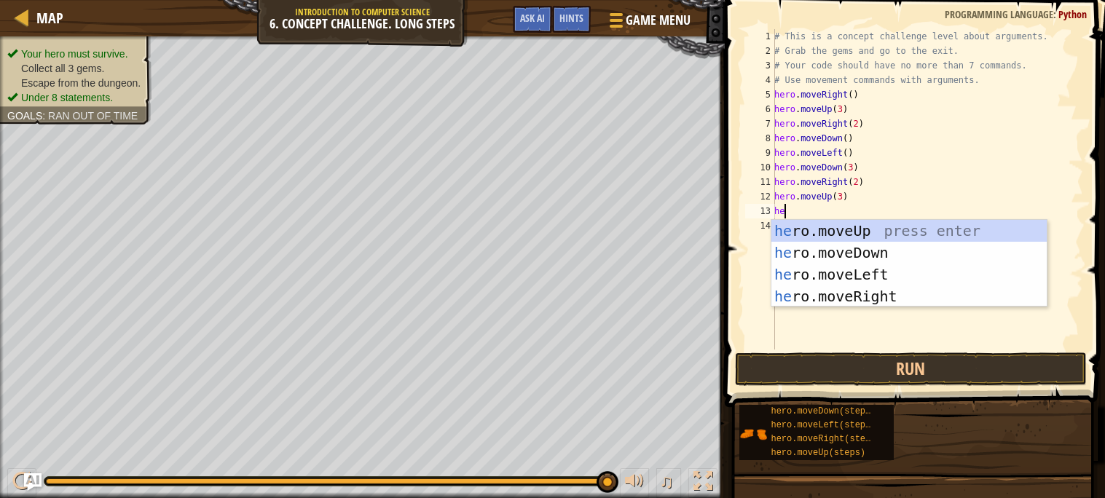
type textarea "her"
click at [857, 289] on div "her o.moveUp press enter her o.moveDown press enter her o.moveLeft press enter …" at bounding box center [909, 285] width 275 height 131
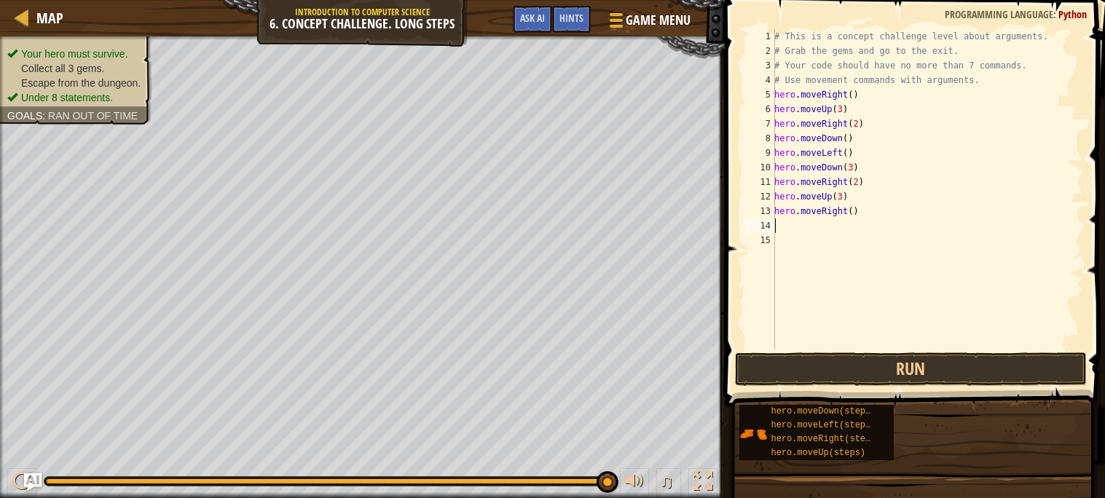
scroll to position [6, 0]
click at [885, 367] on button "Run" at bounding box center [911, 370] width 352 height 34
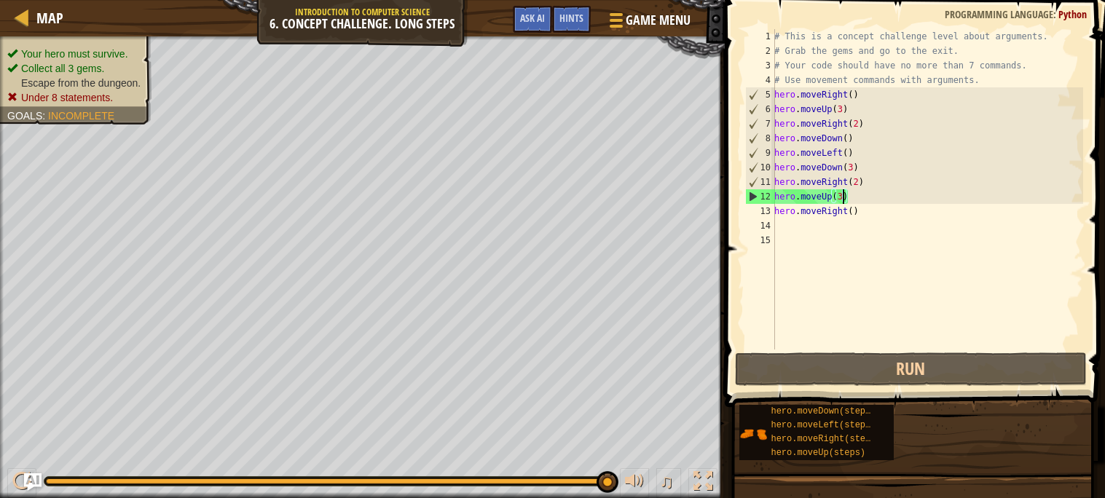
click at [845, 195] on div "# This is a concept challenge level about arguments. # Grab the gems and go to …" at bounding box center [928, 204] width 312 height 350
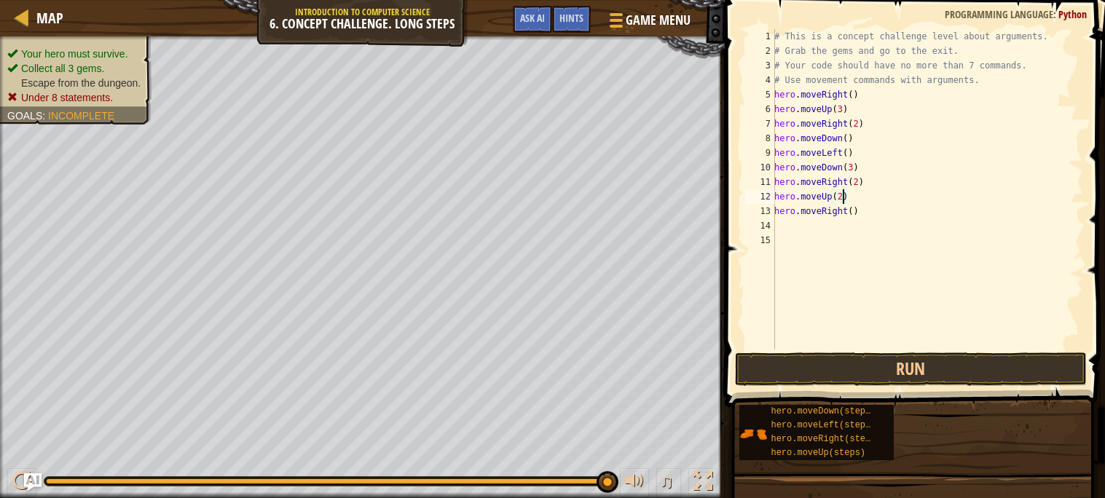
scroll to position [6, 4]
click at [852, 169] on div "# This is a concept challenge level about arguments. # Grab the gems and go to …" at bounding box center [928, 204] width 312 height 350
type textarea "hero.moveDown(2)"
click at [957, 370] on button "Run" at bounding box center [911, 370] width 352 height 34
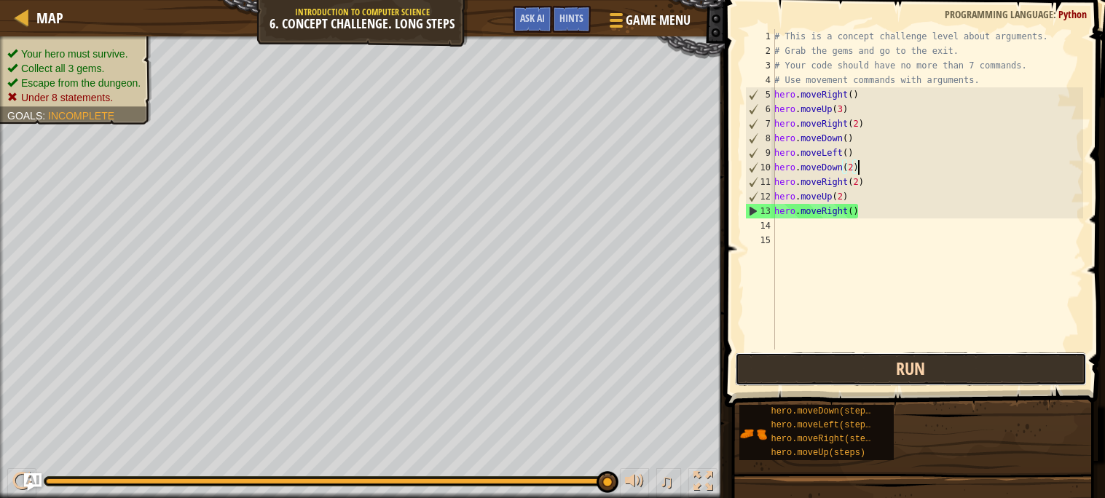
click at [957, 371] on button "Run" at bounding box center [911, 370] width 352 height 34
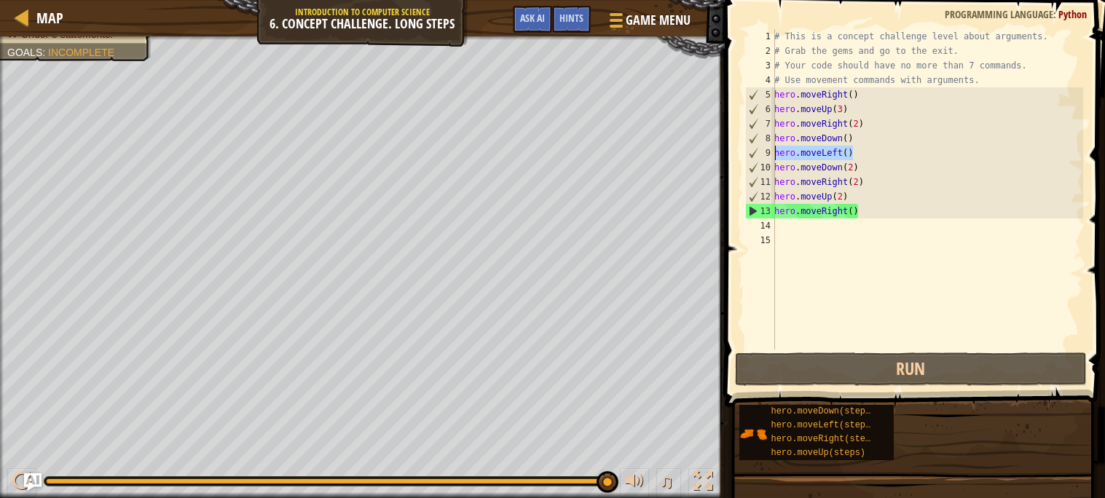
drag, startPoint x: 858, startPoint y: 152, endPoint x: 775, endPoint y: 156, distance: 83.2
click at [775, 156] on div "# This is a concept challenge level about arguments. # Grab the gems and go to …" at bounding box center [928, 204] width 312 height 350
type textarea "hero.moveLeft()"
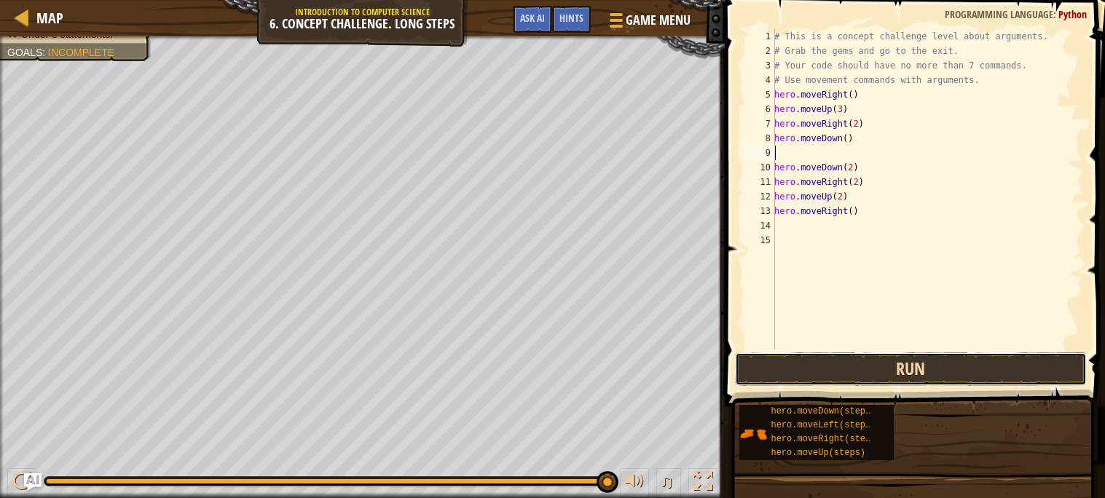
click at [899, 357] on button "Run" at bounding box center [911, 370] width 352 height 34
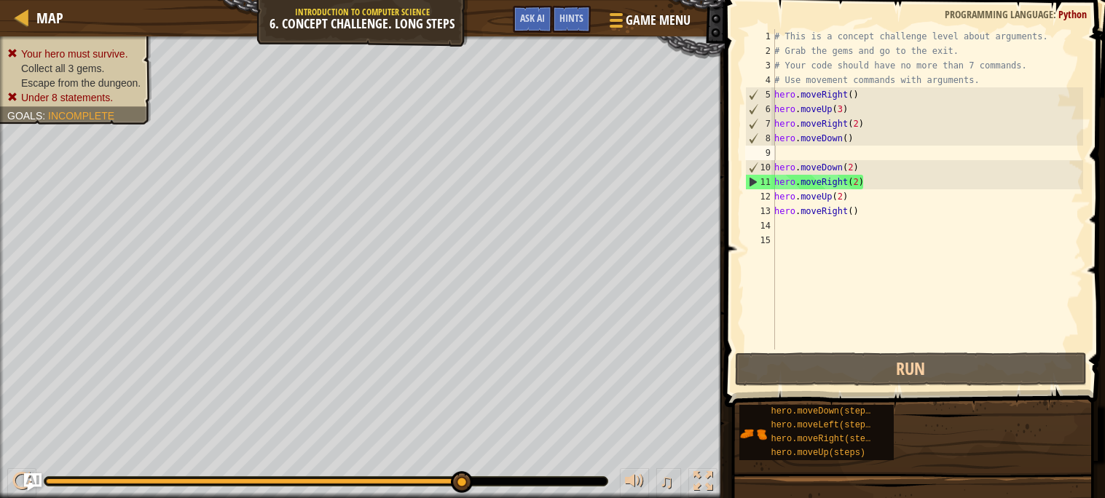
click at [387, 466] on div "♫" at bounding box center [362, 478] width 725 height 44
click at [862, 182] on div "# This is a concept challenge level about arguments. # Grab the gems and go to …" at bounding box center [928, 204] width 312 height 350
click at [855, 185] on div "# This is a concept challenge level about arguments. # Grab the gems and go to …" at bounding box center [928, 204] width 312 height 350
drag, startPoint x: 923, startPoint y: 185, endPoint x: 745, endPoint y: 189, distance: 177.1
click at [745, 189] on div "hero.moveRight(2) 1 2 3 4 5 6 7 8 9 10 11 12 13 14 15 # This is a concept chall…" at bounding box center [913, 189] width 341 height 321
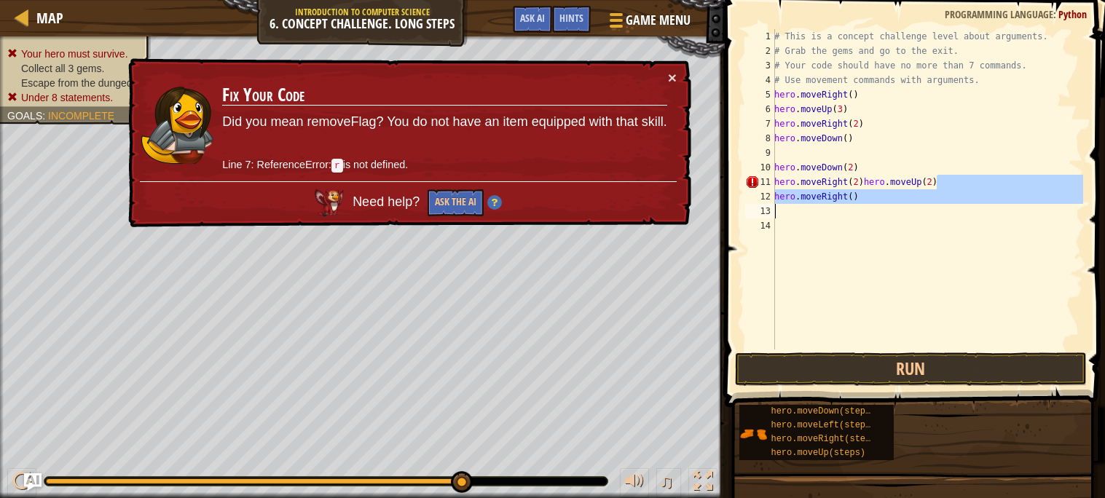
drag, startPoint x: 946, startPoint y: 176, endPoint x: 657, endPoint y: 204, distance: 290.7
click at [657, 204] on div "Map Introduction to Computer Science 6. Concept Challenge. Long Steps Game Menu…" at bounding box center [552, 249] width 1105 height 498
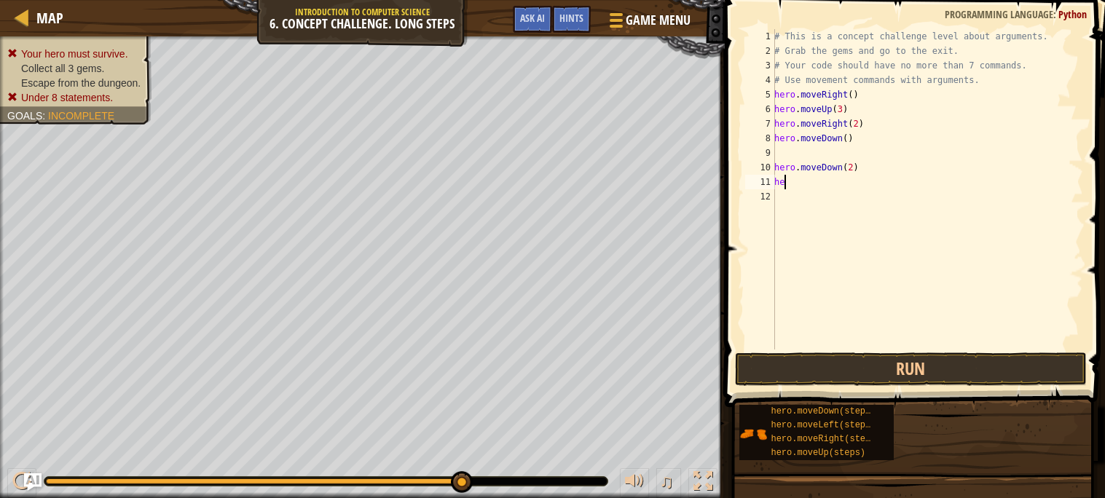
type textarea "h"
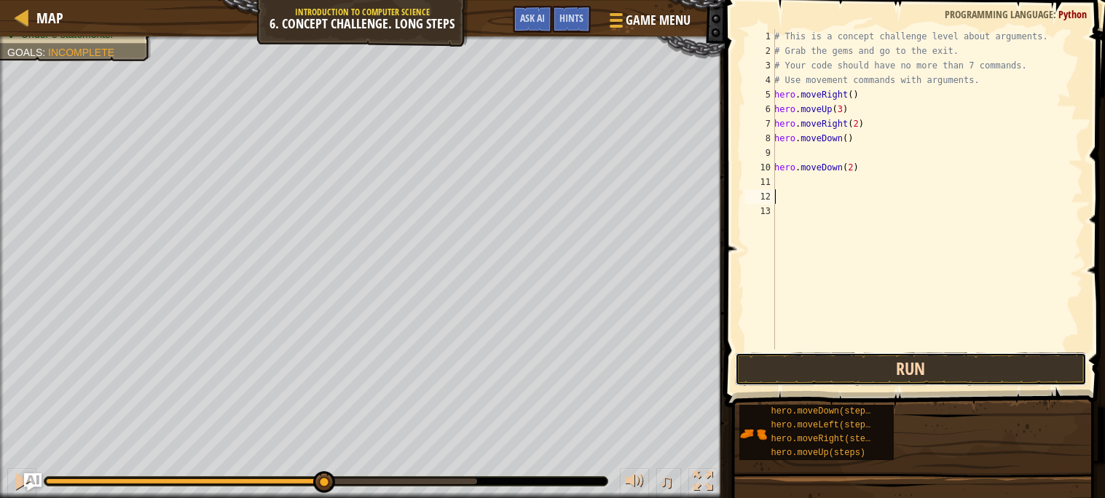
click at [913, 369] on button "Run" at bounding box center [911, 370] width 352 height 34
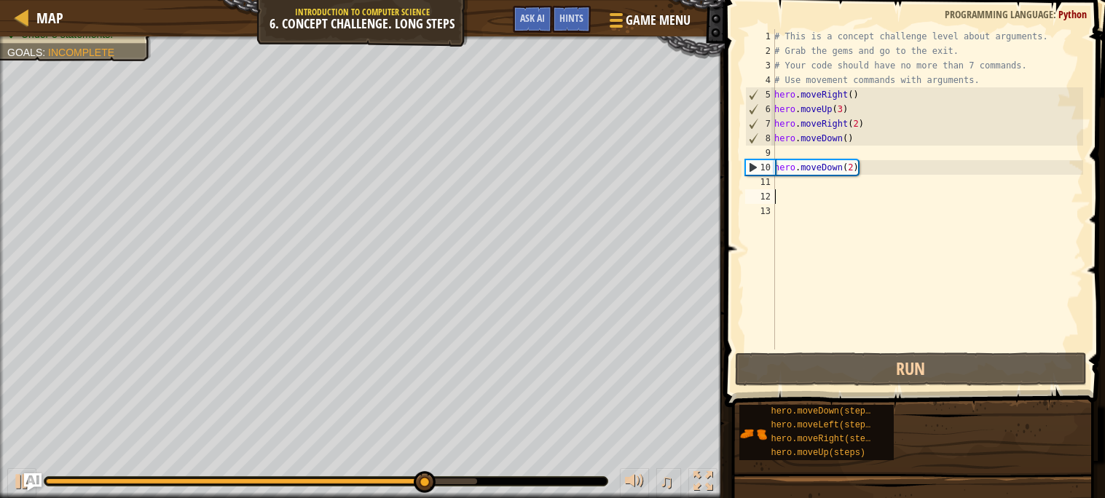
click at [788, 184] on div "# This is a concept challenge level about arguments. # Grab the gems and go to …" at bounding box center [928, 204] width 312 height 350
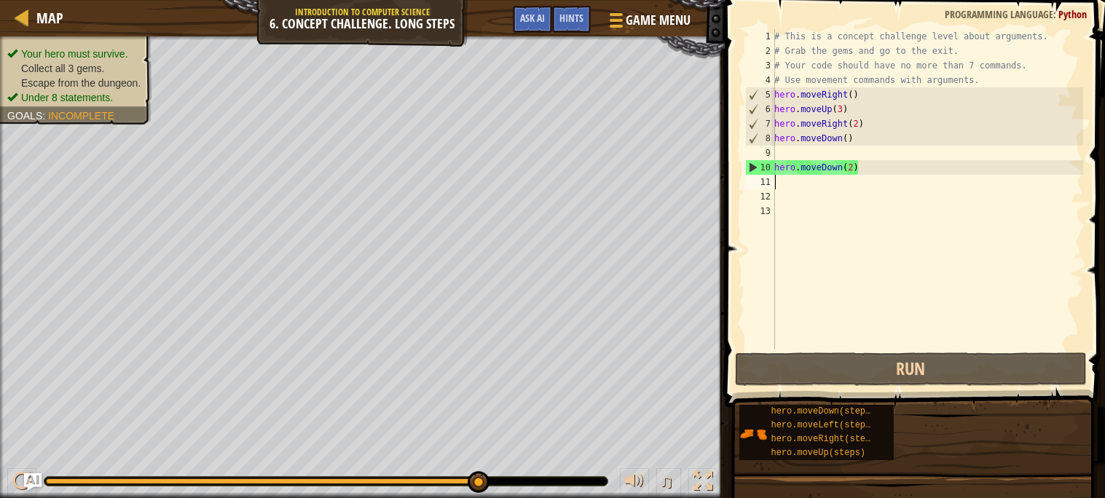
click at [791, 189] on div "# This is a concept challenge level about arguments. # Grab the gems and go to …" at bounding box center [928, 204] width 312 height 350
click at [785, 185] on div "# This is a concept challenge level about arguments. # Grab the gems and go to …" at bounding box center [928, 204] width 312 height 350
type textarea "h"
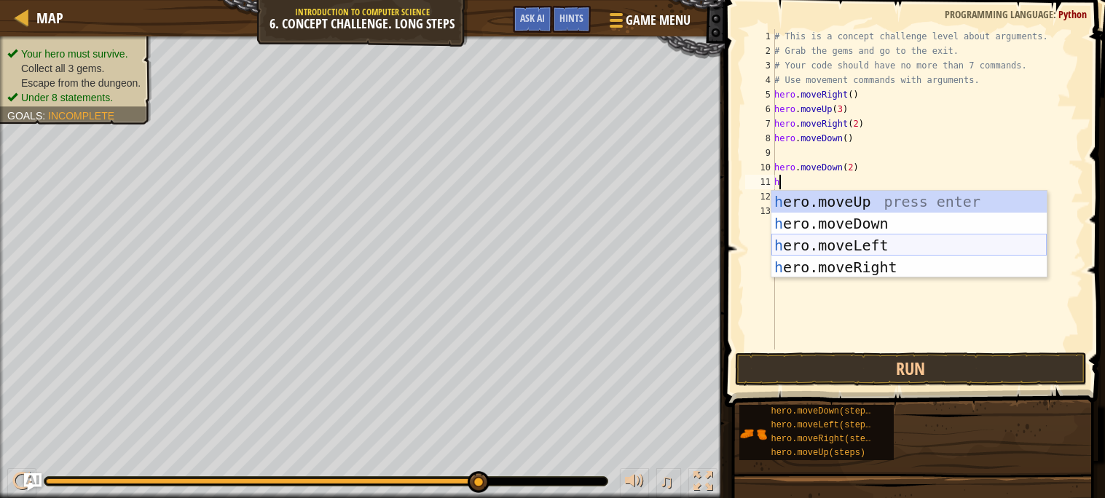
click at [865, 246] on div "h ero.moveUp press enter h ero.moveDown press enter h ero.moveLeft press enter …" at bounding box center [909, 256] width 275 height 131
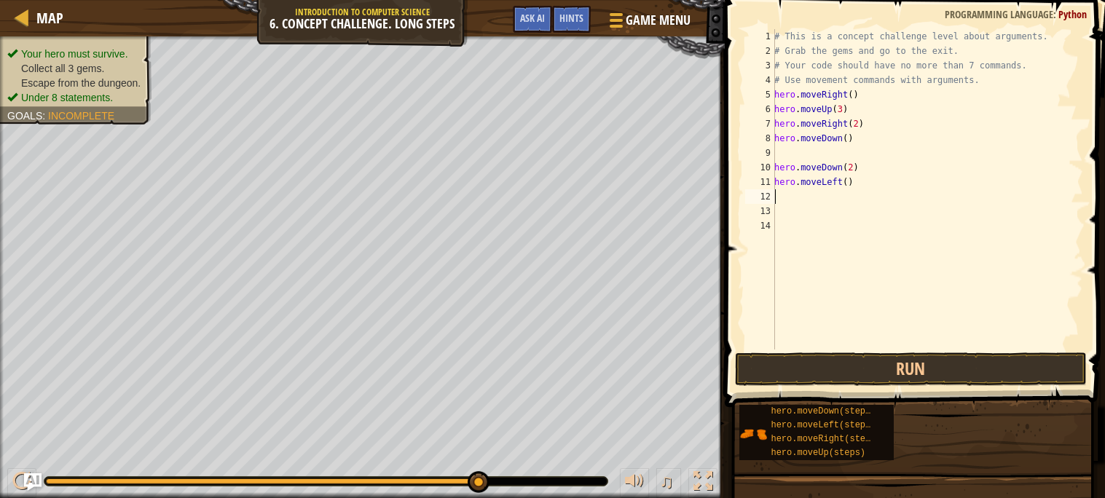
type textarea "h"
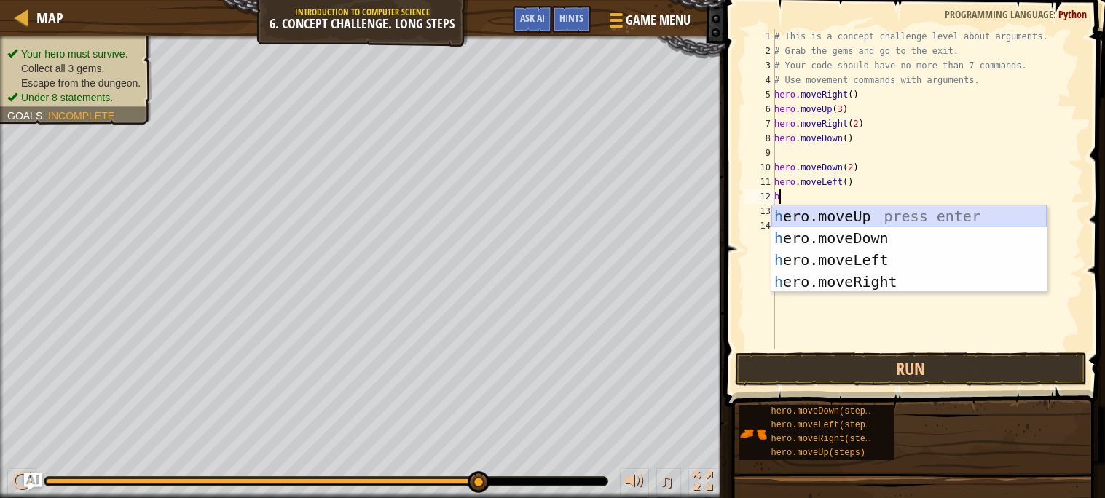
click at [855, 215] on div "h ero.moveUp press enter h ero.moveDown press enter h ero.moveLeft press enter …" at bounding box center [909, 270] width 275 height 131
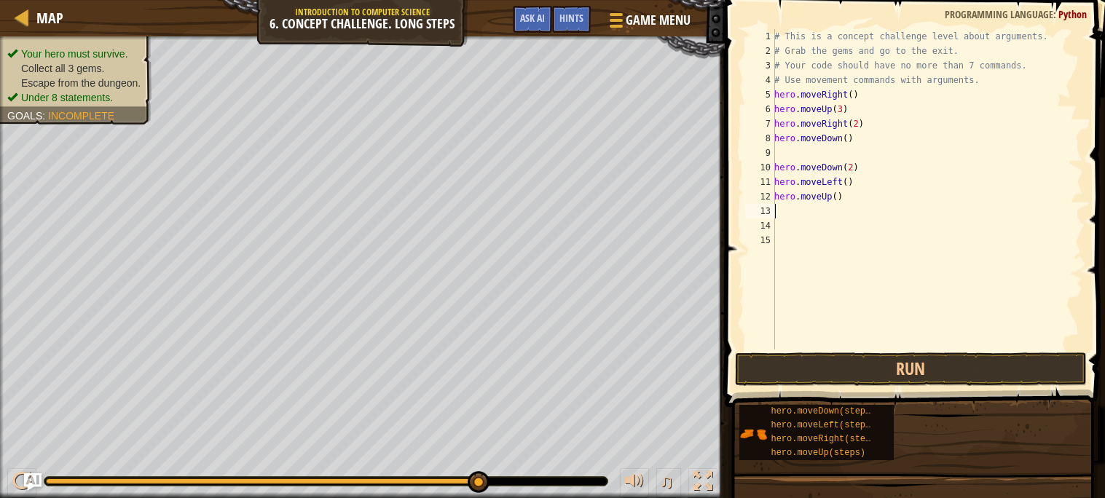
click at [837, 197] on div "# This is a concept challenge level about arguments. # Grab the gems and go to …" at bounding box center [928, 204] width 312 height 350
type textarea "hero.moveUp(2)"
click at [803, 218] on div "# This is a concept challenge level about arguments. # Grab the gems and go to …" at bounding box center [928, 204] width 312 height 350
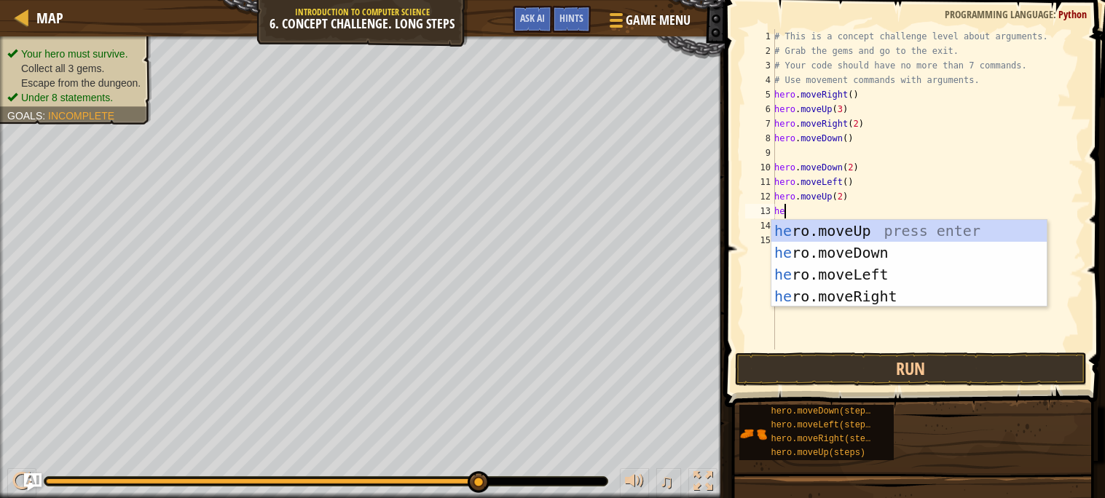
type textarea "her"
click at [895, 299] on div "her o.moveUp press enter her o.moveDown press enter her o.moveLeft press enter …" at bounding box center [909, 285] width 275 height 131
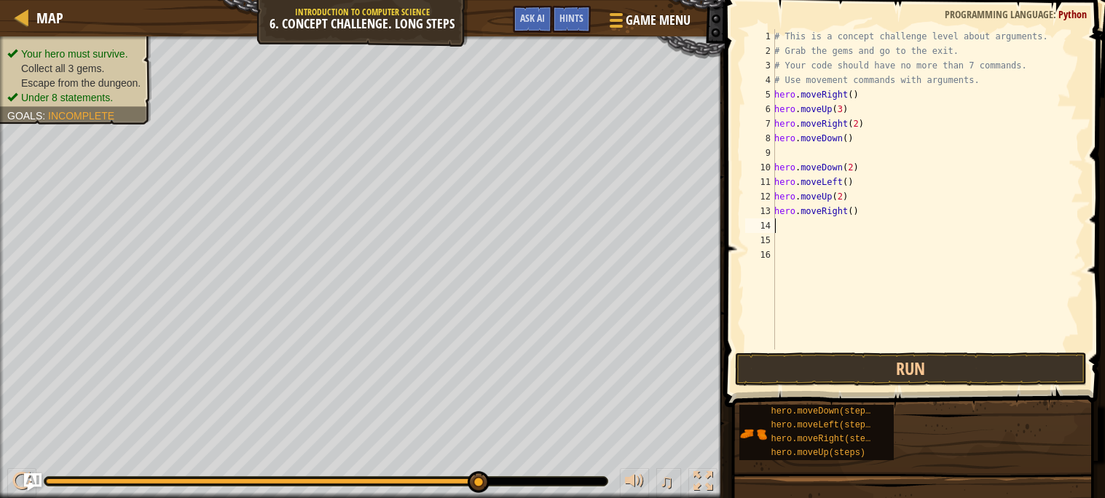
scroll to position [6, 0]
click at [856, 214] on div "# This is a concept challenge level about arguments. # Grab the gems and go to …" at bounding box center [928, 204] width 312 height 350
click at [853, 208] on div "# This is a concept challenge level about arguments. # Grab the gems and go to …" at bounding box center [928, 204] width 312 height 350
type textarea "hero.moveRight(3)"
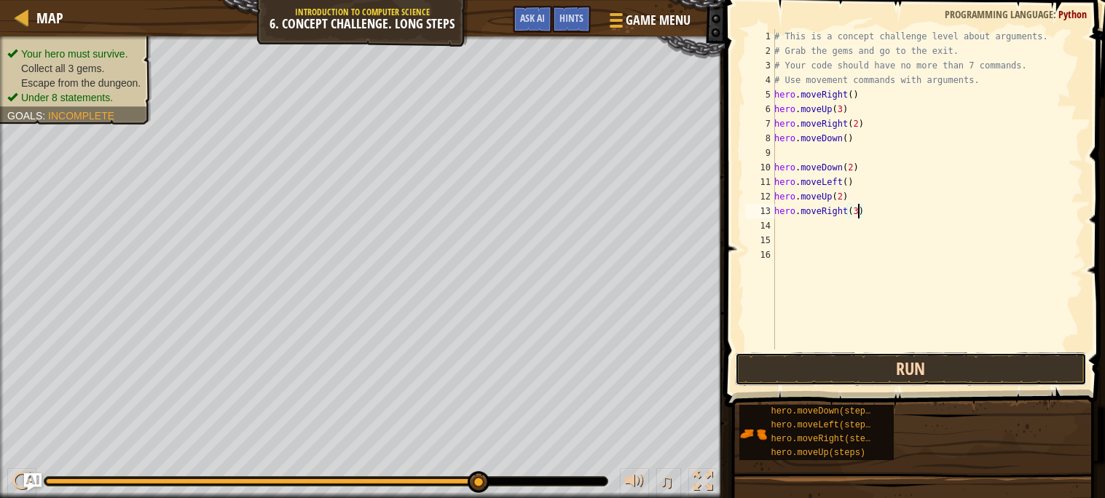
click at [907, 372] on button "Run" at bounding box center [911, 370] width 352 height 34
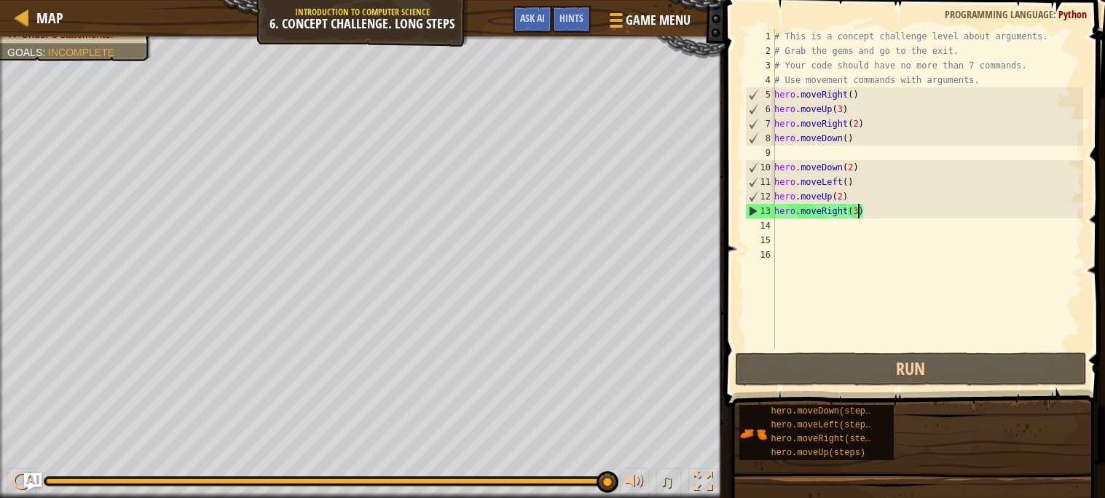
click at [845, 154] on div "# This is a concept challenge level about arguments. # Grab the gems and go to …" at bounding box center [928, 204] width 312 height 350
type textarea "hero.moveDown(2)"
click at [807, 230] on div "# This is a concept challenge level about arguments. # Grab the gems and go to …" at bounding box center [928, 204] width 312 height 350
type textarea "hero.moveRight(3)"
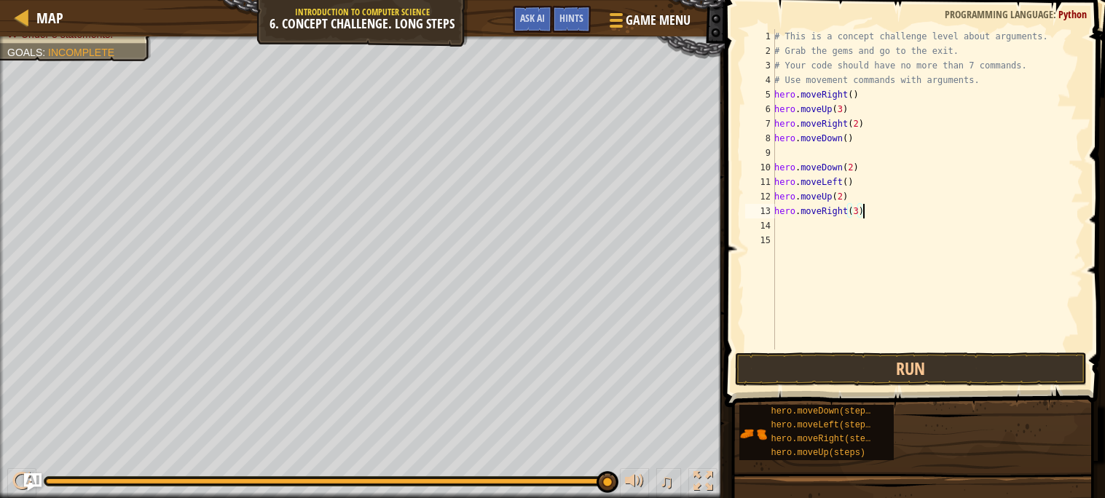
click at [813, 157] on div "# This is a concept challenge level about arguments. # Grab the gems and go to …" at bounding box center [928, 204] width 312 height 350
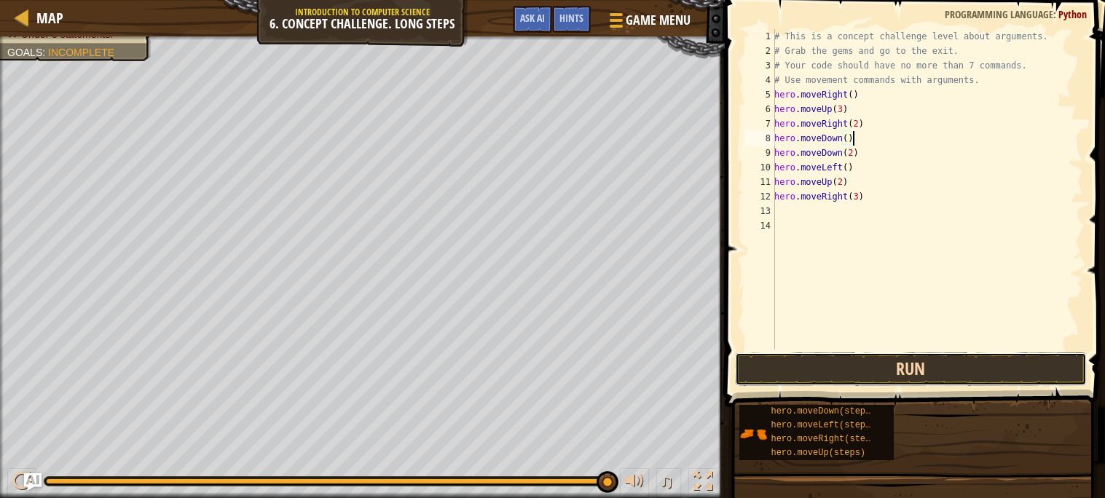
click at [862, 362] on button "Run" at bounding box center [911, 370] width 352 height 34
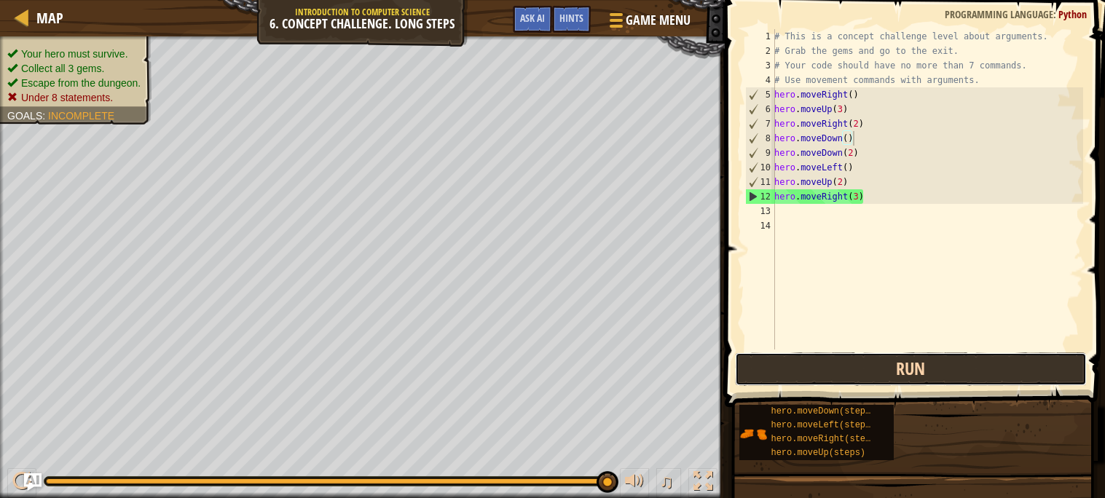
click at [761, 369] on button "Run" at bounding box center [911, 370] width 352 height 34
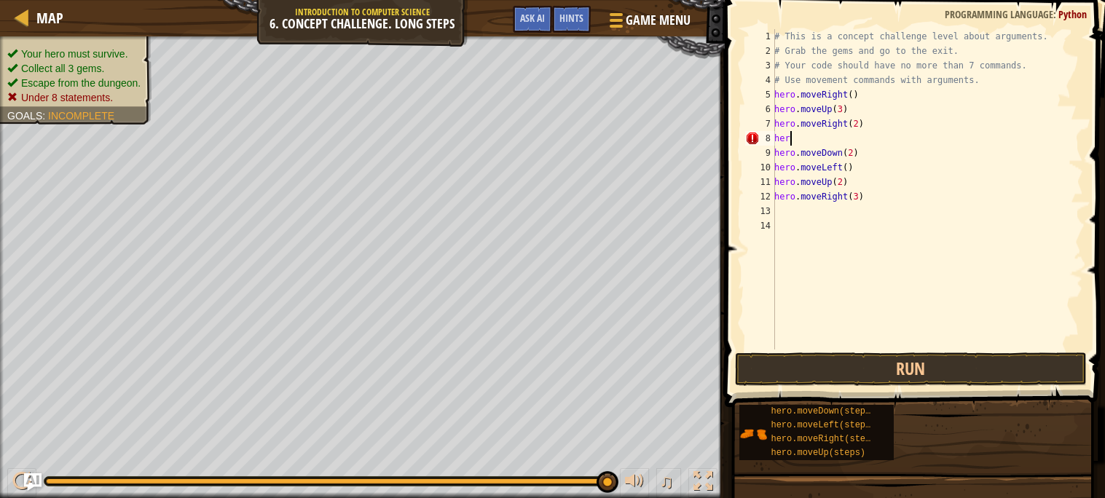
type textarea "h"
click at [855, 144] on div "# This is a concept challenge level about arguments. # Grab the gems and go to …" at bounding box center [928, 204] width 312 height 350
type textarea "hero.moveDown(3)"
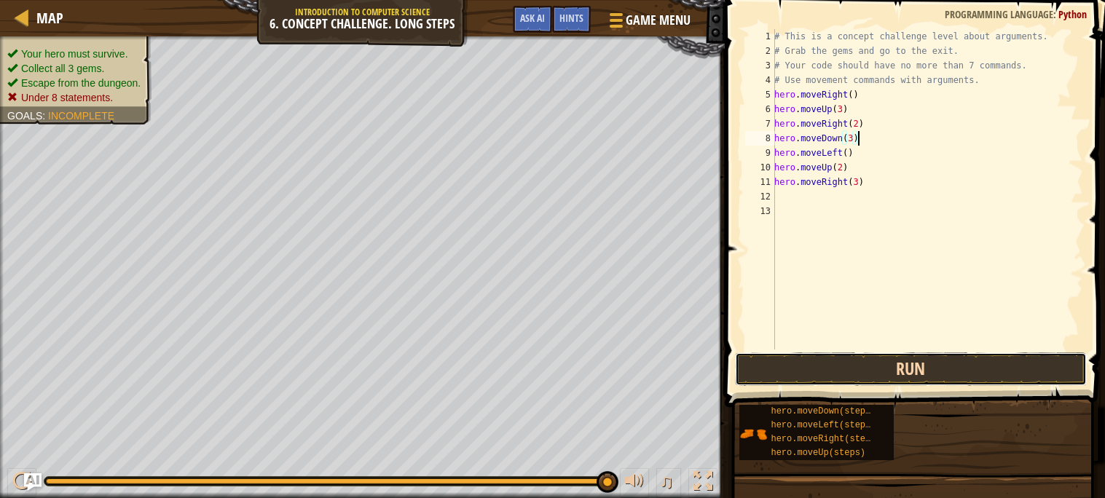
click at [960, 369] on button "Run" at bounding box center [911, 370] width 352 height 34
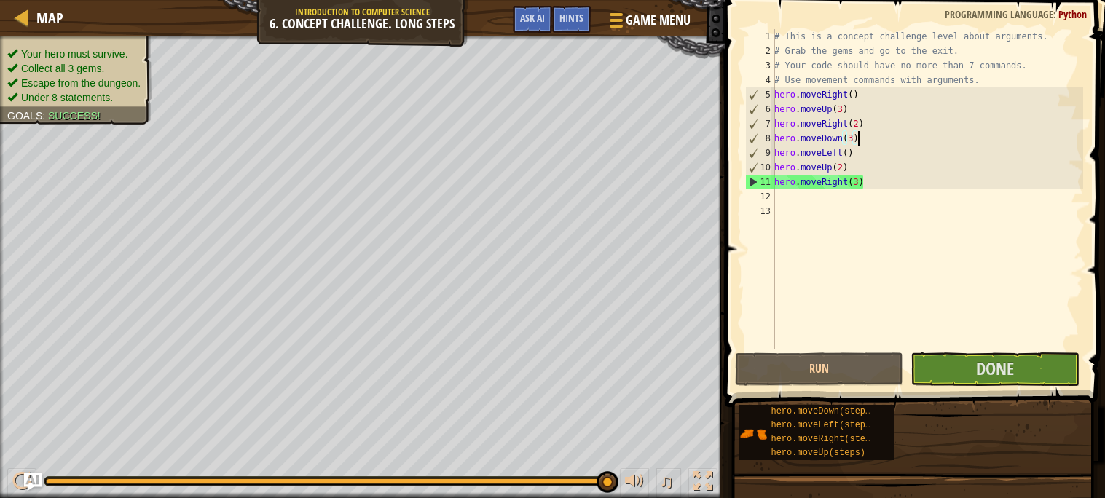
drag, startPoint x: 315, startPoint y: 478, endPoint x: 753, endPoint y: 475, distance: 438.0
click at [753, 475] on div "Map Introduction to Computer Science 6. Concept Challenge. Long Steps Game Menu…" at bounding box center [552, 249] width 1105 height 498
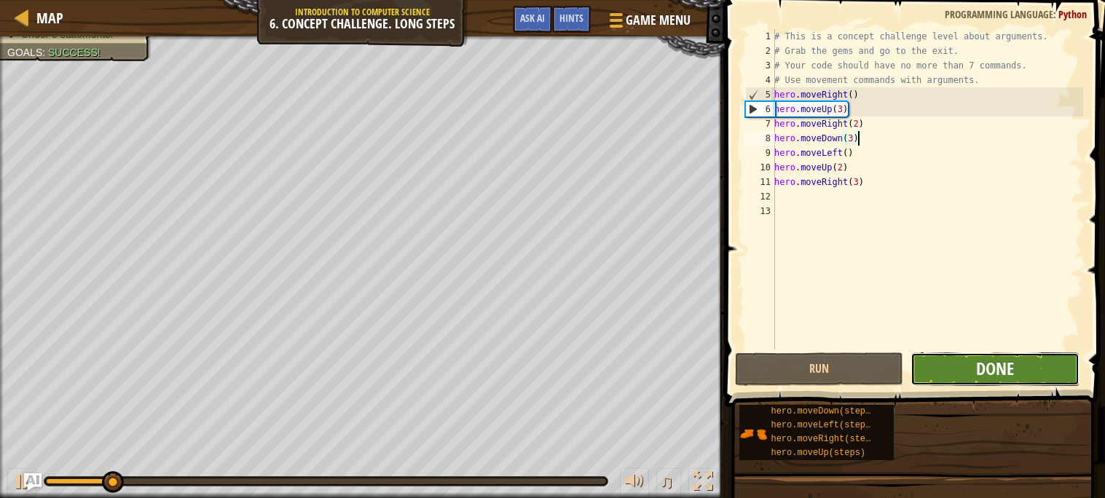
click at [991, 365] on span "Done" at bounding box center [995, 368] width 38 height 23
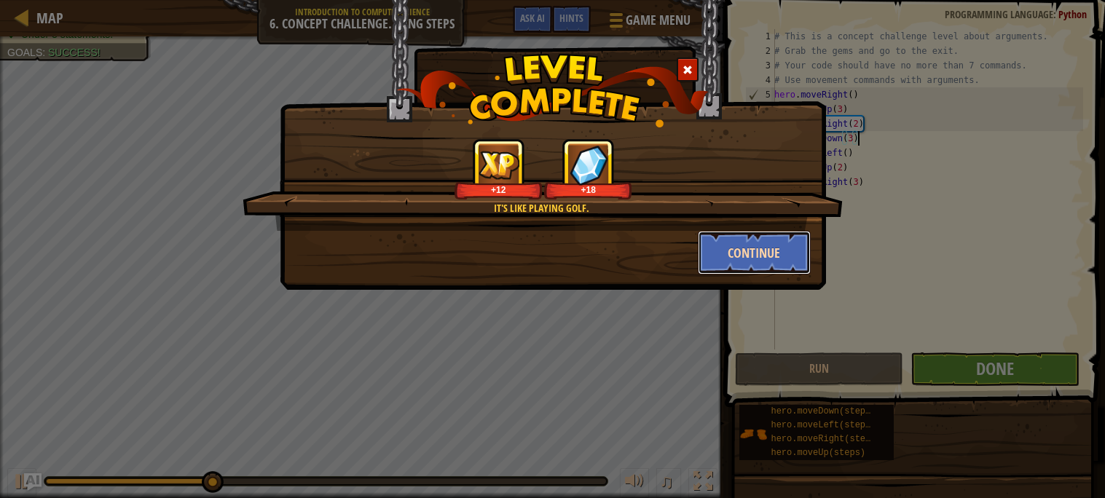
click at [770, 260] on button "Continue" at bounding box center [754, 253] width 113 height 44
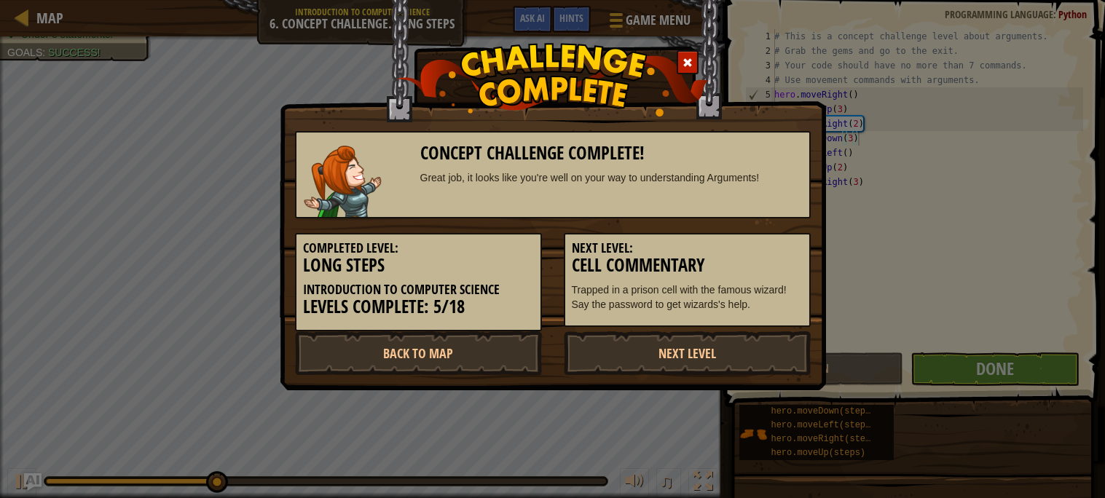
click at [756, 249] on h5 "Next Level:" at bounding box center [687, 248] width 231 height 15
click at [722, 339] on link "Next Level" at bounding box center [687, 354] width 247 height 44
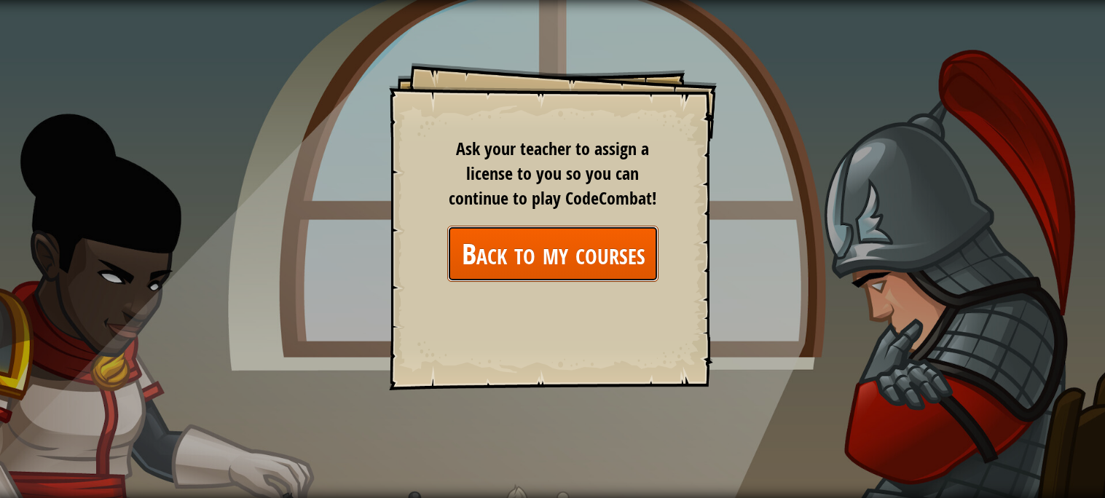
click at [602, 239] on link "Back to my courses" at bounding box center [552, 254] width 211 height 56
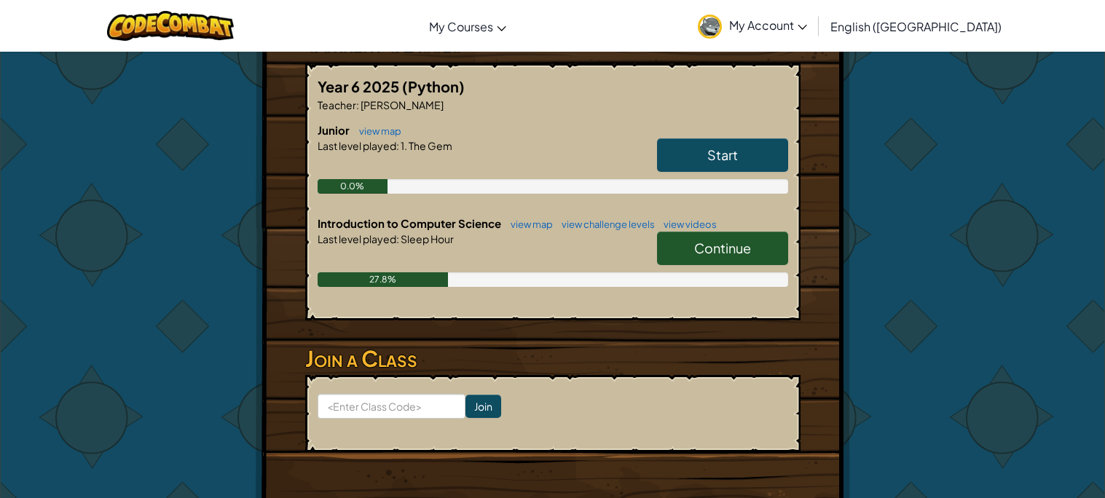
scroll to position [278, 0]
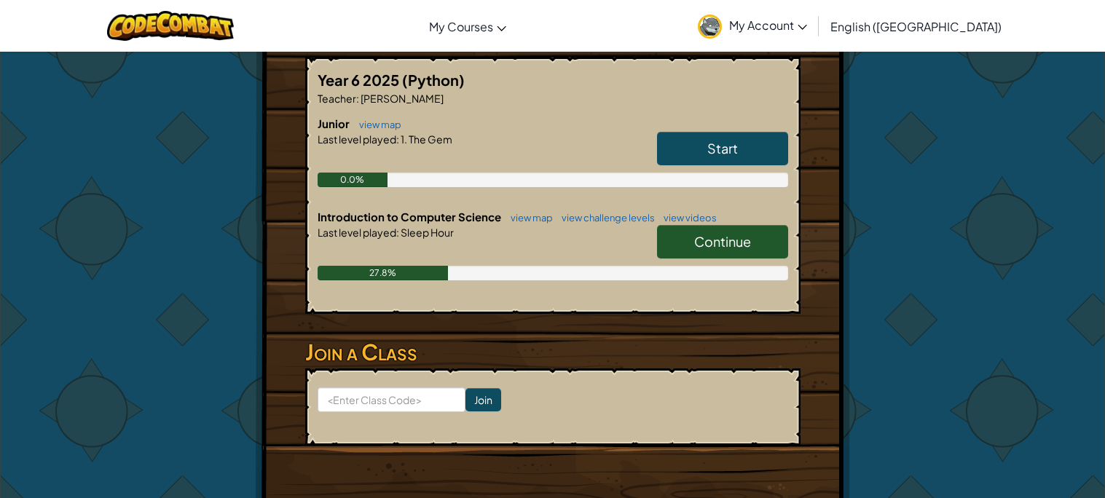
click at [726, 236] on span "Continue" at bounding box center [722, 241] width 57 height 17
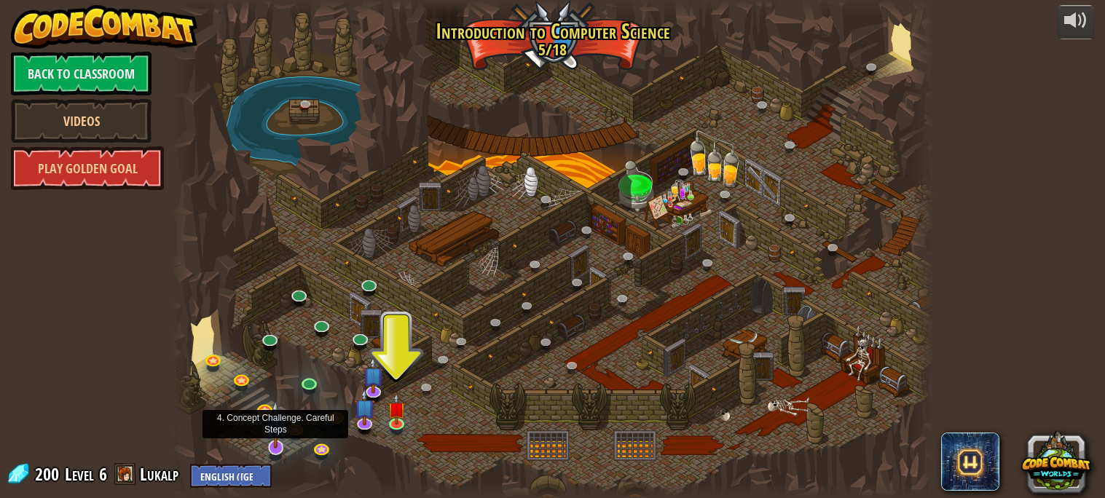
click at [278, 446] on img at bounding box center [275, 425] width 21 height 48
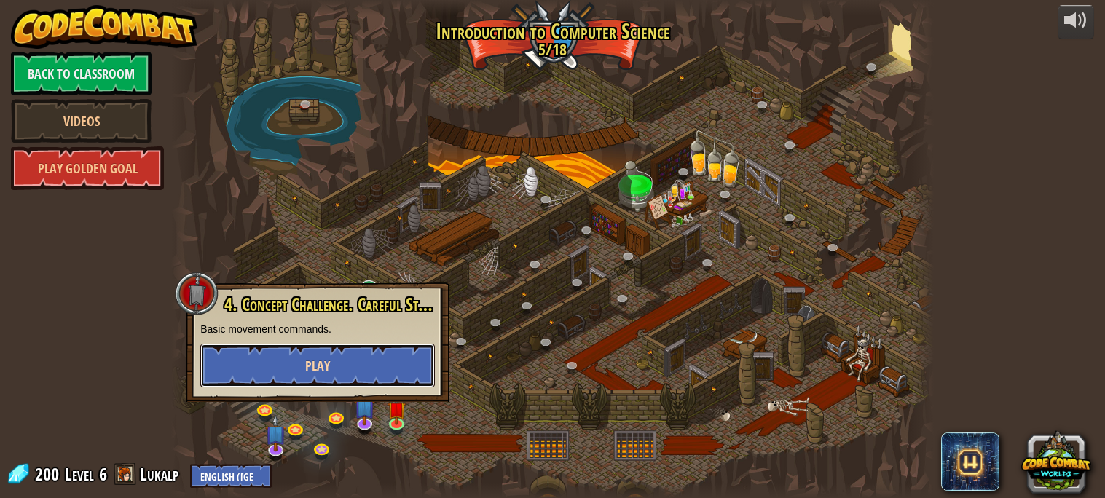
click at [303, 361] on button "Play" at bounding box center [317, 366] width 235 height 44
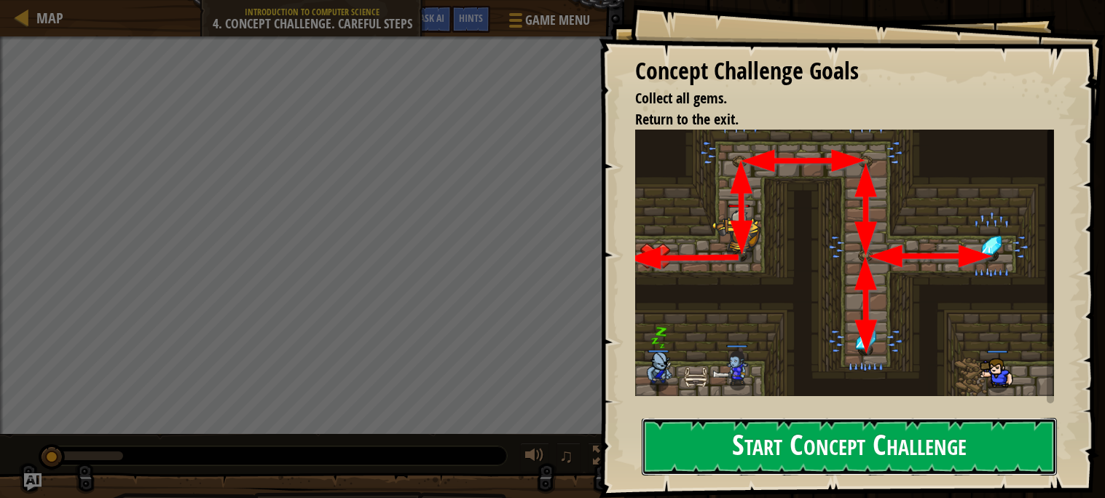
click at [885, 431] on button "Start Concept Challenge" at bounding box center [849, 447] width 415 height 58
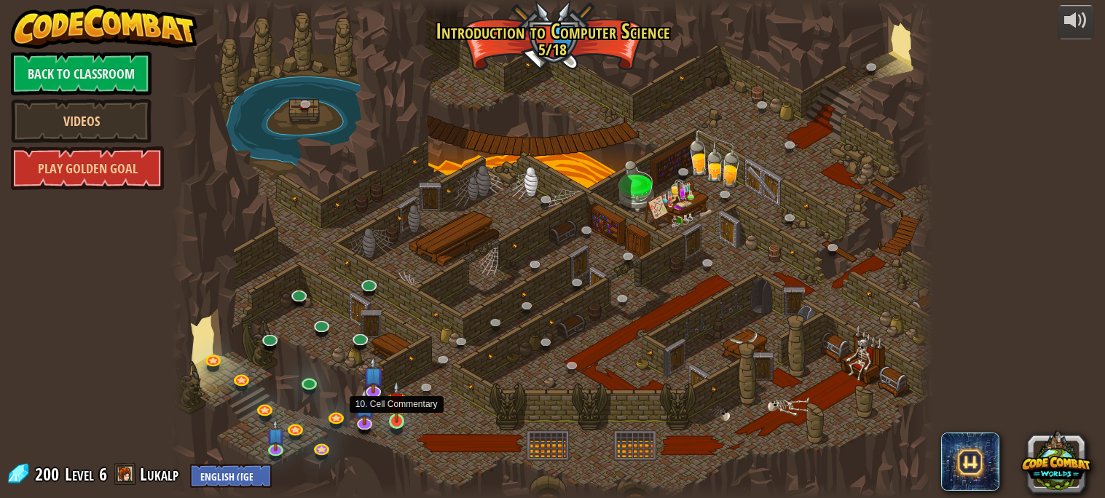
click at [392, 418] on img at bounding box center [397, 402] width 18 height 42
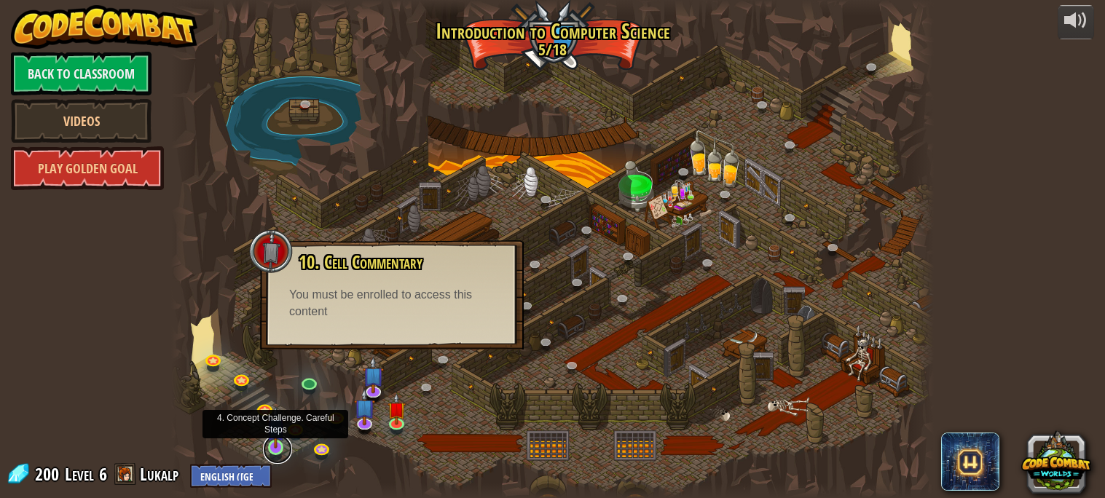
click at [271, 450] on link at bounding box center [277, 449] width 29 height 29
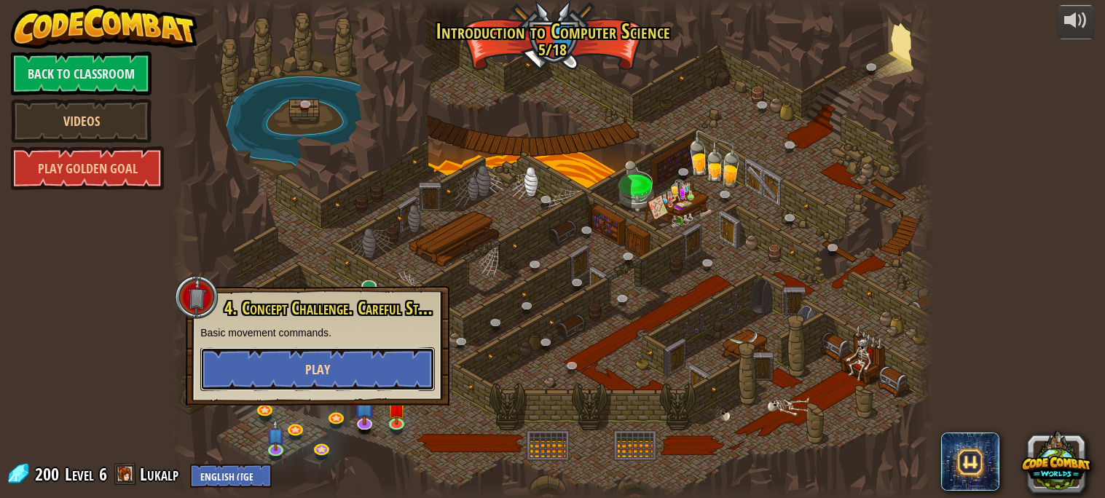
click at [310, 375] on span "Play" at bounding box center [317, 370] width 25 height 18
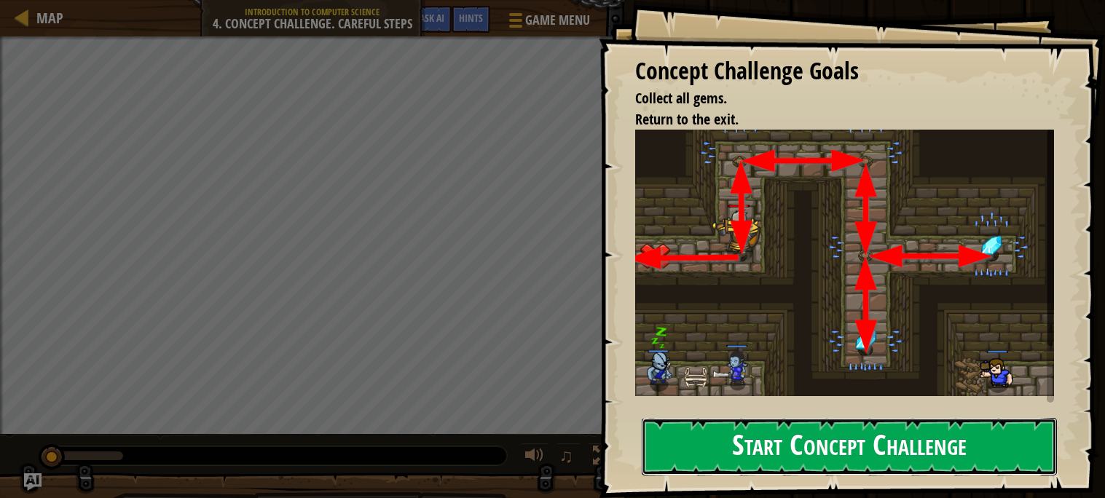
click at [746, 444] on button "Start Concept Challenge" at bounding box center [849, 447] width 415 height 58
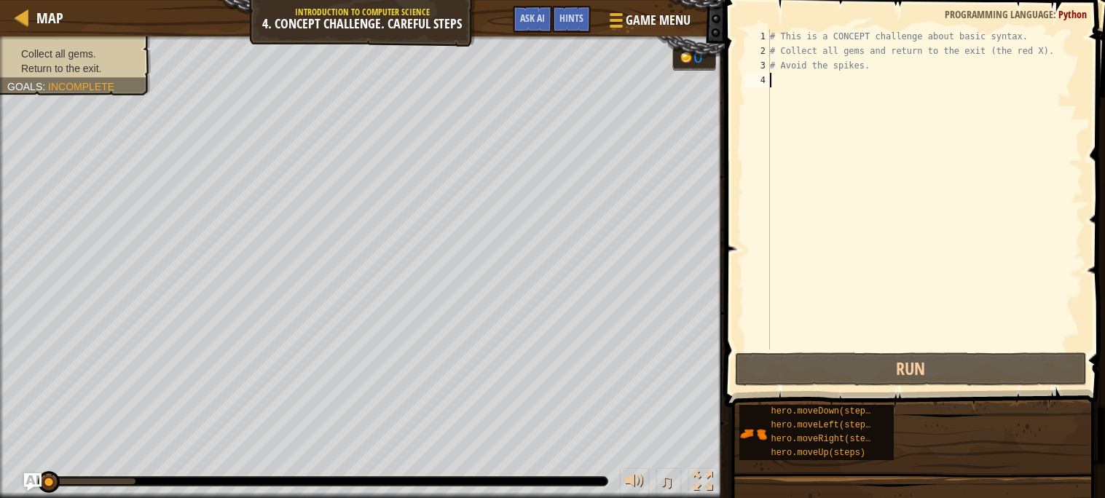
type textarea "h"
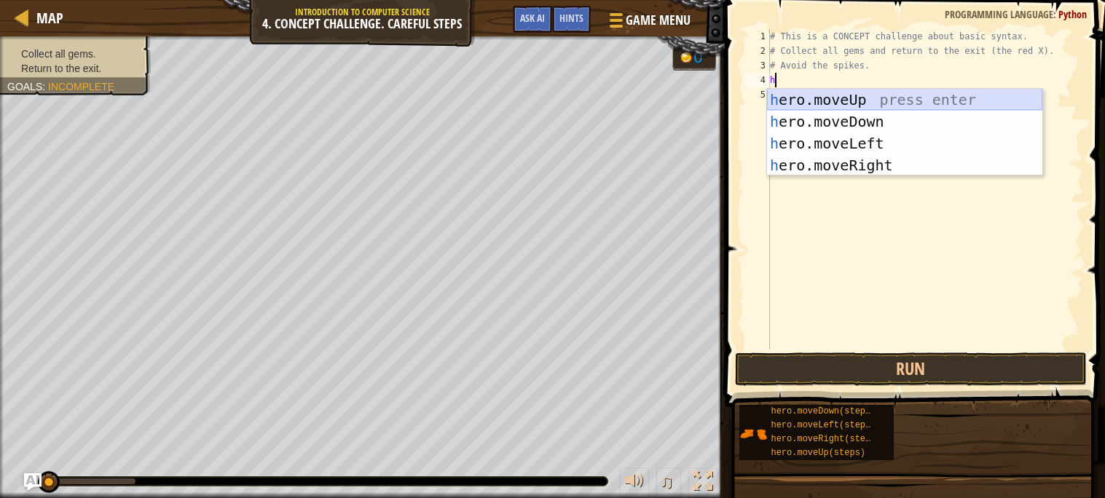
click at [879, 95] on div "h ero.moveUp press enter h ero.moveDown press enter h ero.moveLeft press enter …" at bounding box center [904, 154] width 275 height 131
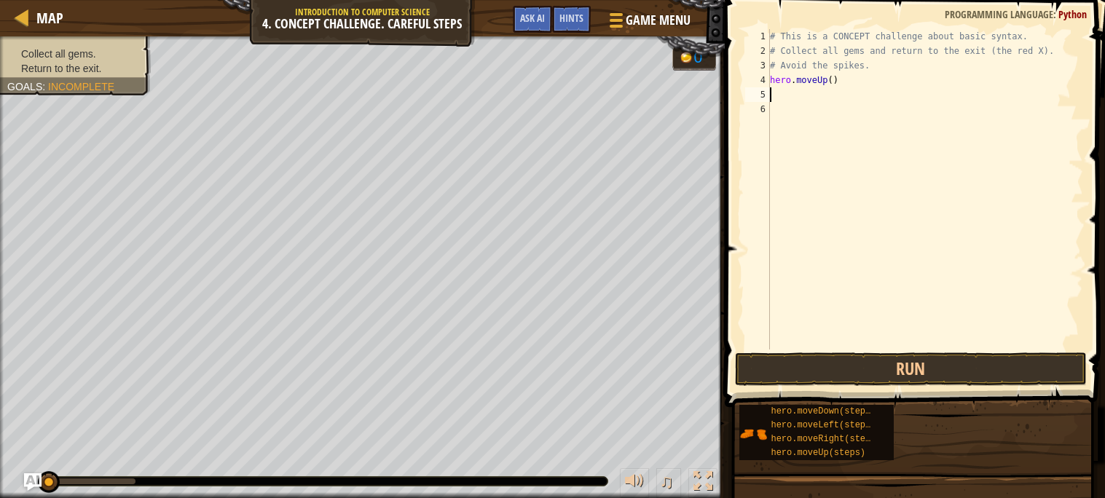
type textarea "h"
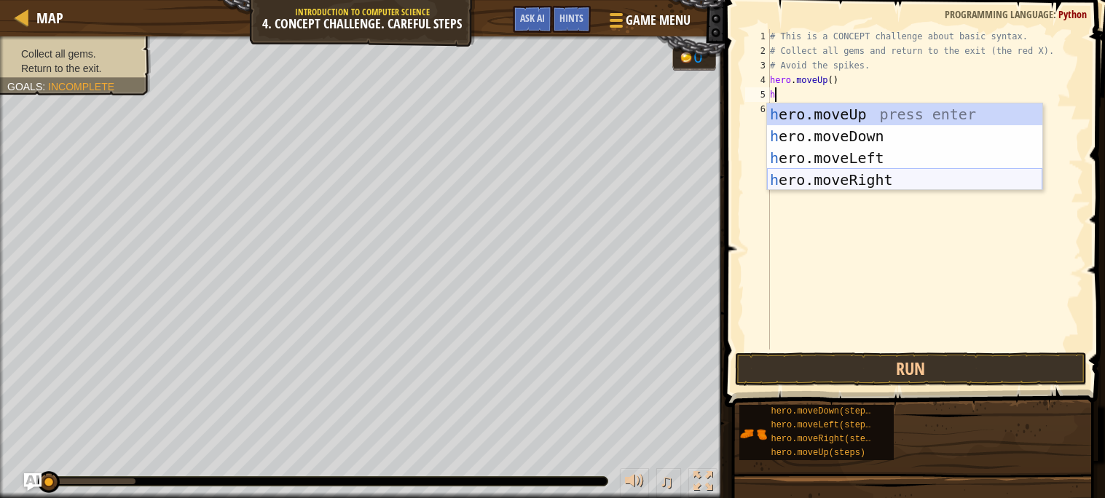
click at [884, 182] on div "h ero.moveUp press enter h ero.moveDown press enter h ero.moveLeft press enter …" at bounding box center [904, 168] width 275 height 131
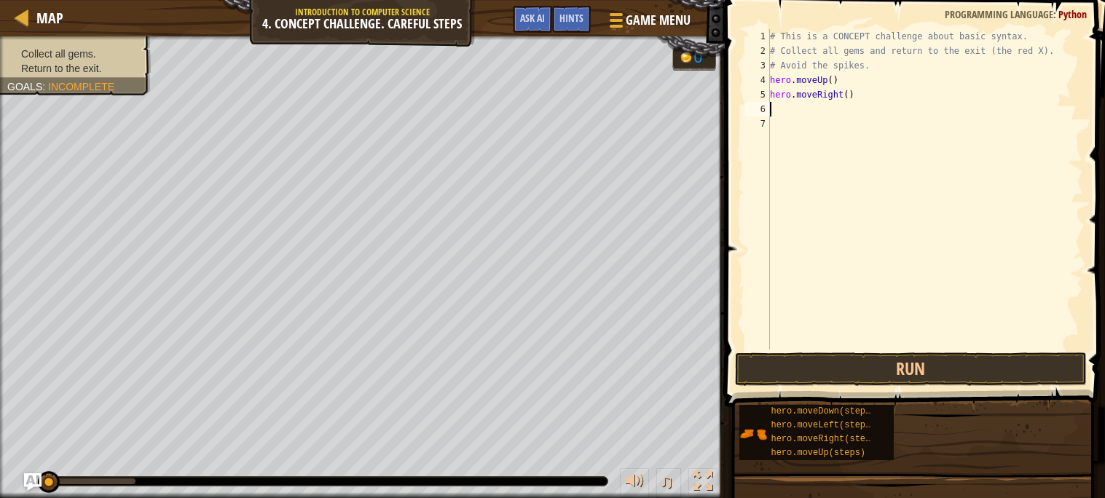
type textarea "h"
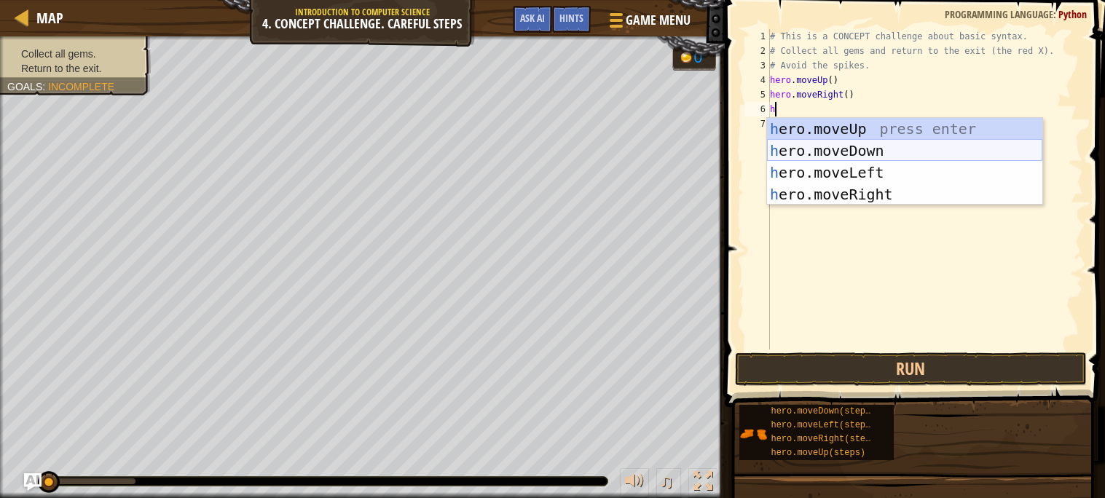
click at [858, 149] on div "h ero.moveUp press enter h ero.moveDown press enter h ero.moveLeft press enter …" at bounding box center [904, 183] width 275 height 131
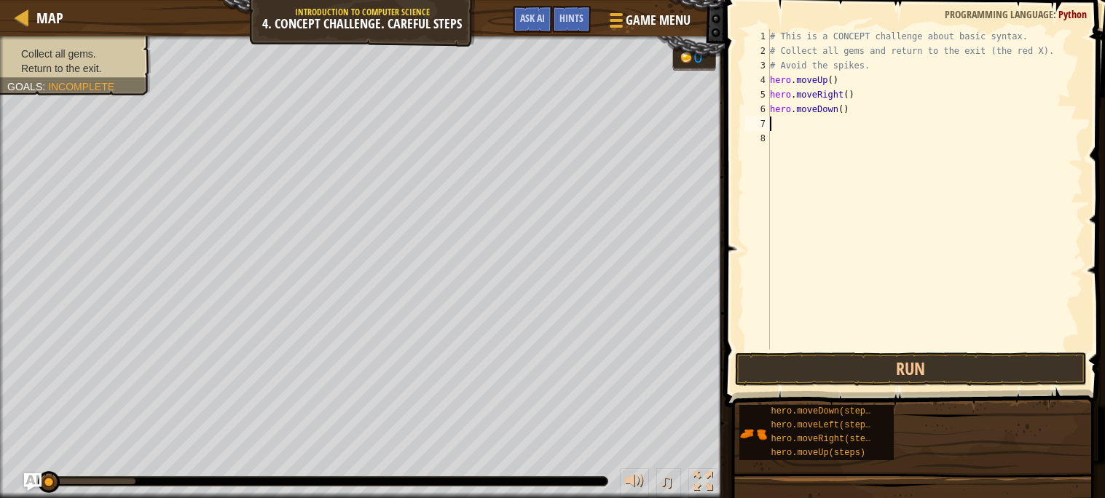
type textarea "h"
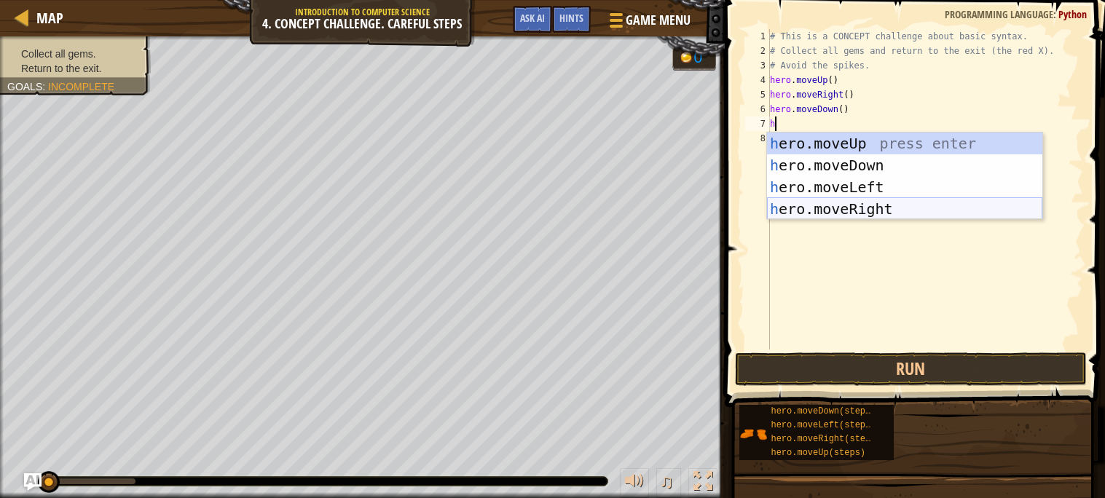
click at [874, 209] on div "h ero.moveUp press enter h ero.moveDown press enter h ero.moveLeft press enter …" at bounding box center [904, 198] width 275 height 131
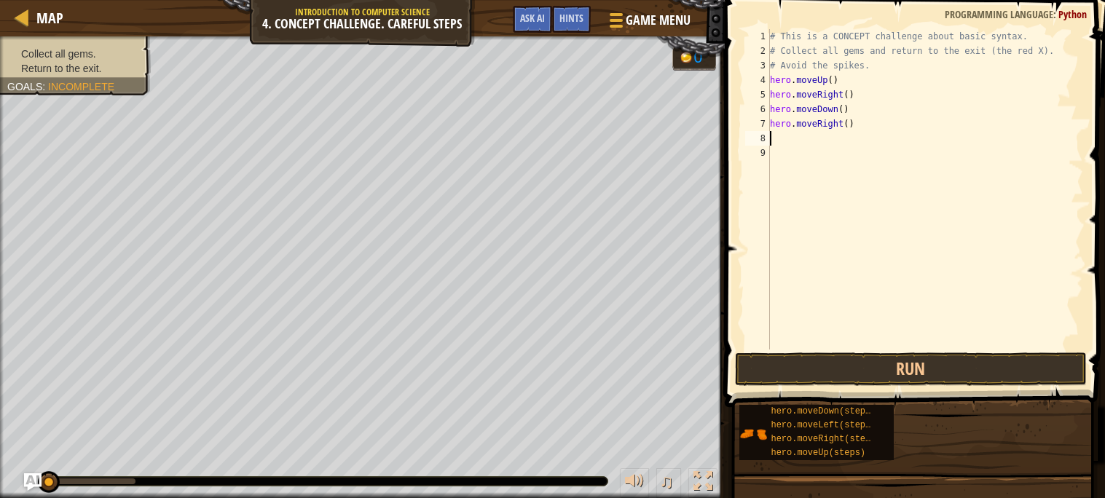
type textarea "h"
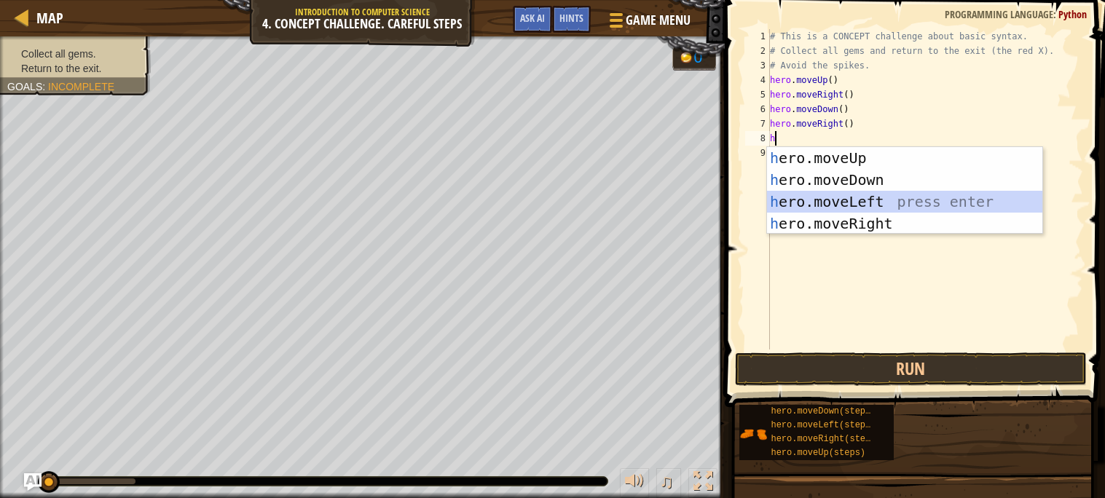
click at [866, 203] on div "h ero.moveUp press enter h ero.moveDown press enter h ero.moveLeft press enter …" at bounding box center [904, 212] width 275 height 131
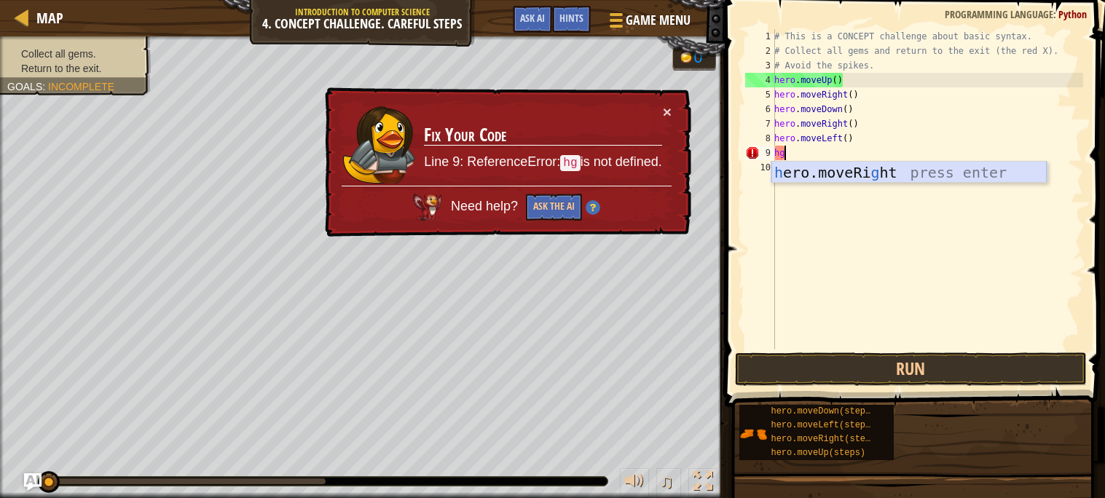
type textarea "h"
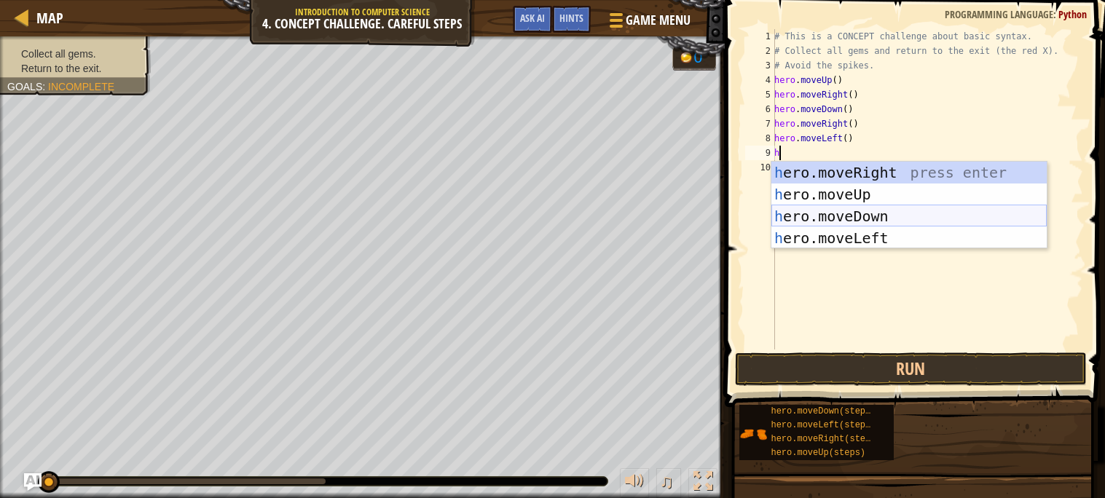
click at [879, 222] on div "h ero.moveRight press enter h ero.moveUp press enter h ero.moveDown press enter…" at bounding box center [909, 227] width 275 height 131
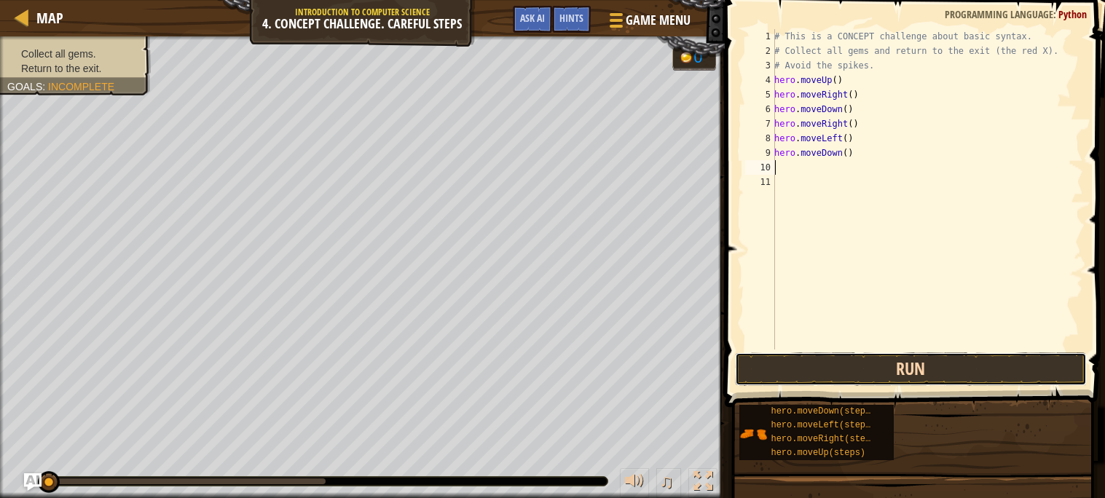
click at [924, 378] on button "Run" at bounding box center [911, 370] width 352 height 34
